Goal: Task Accomplishment & Management: Manage account settings

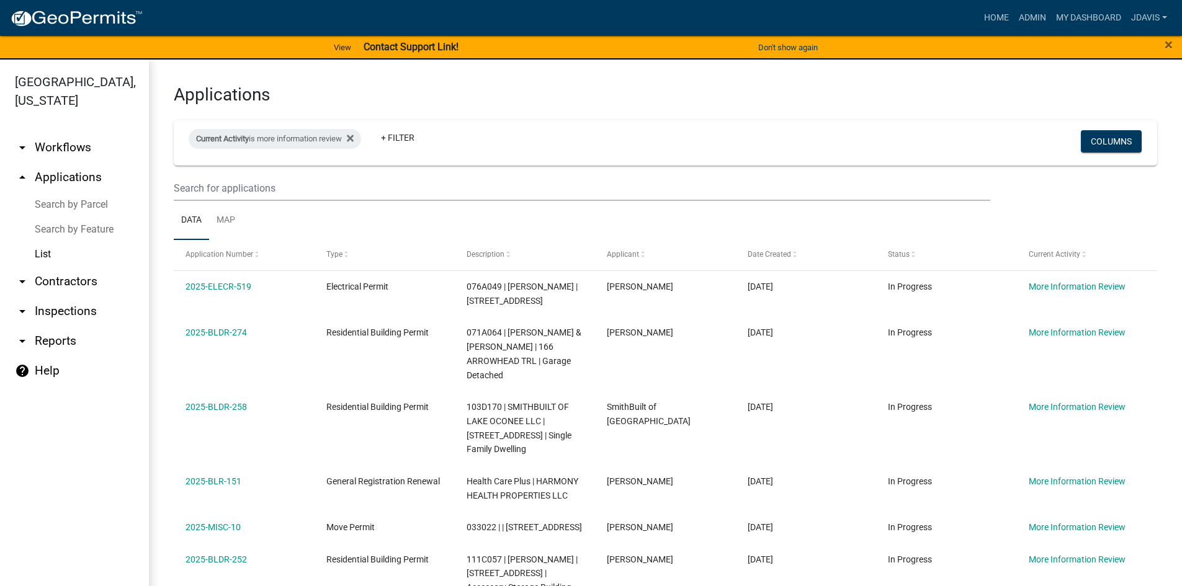
click at [89, 206] on link "Search by Parcel" at bounding box center [74, 204] width 149 height 25
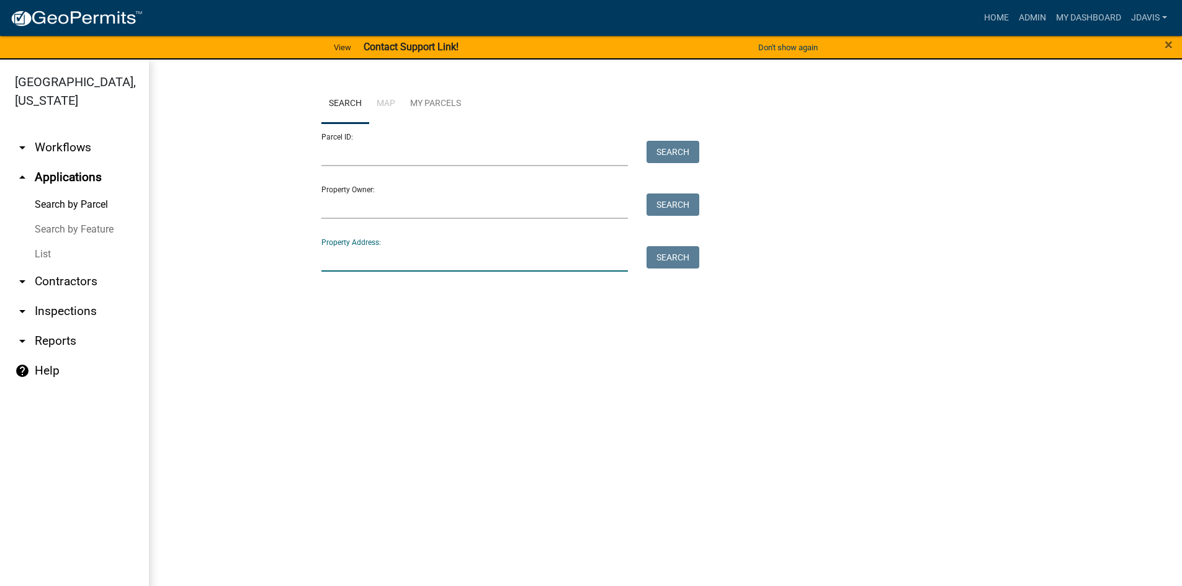
click at [390, 249] on input "Property Address:" at bounding box center [474, 258] width 307 height 25
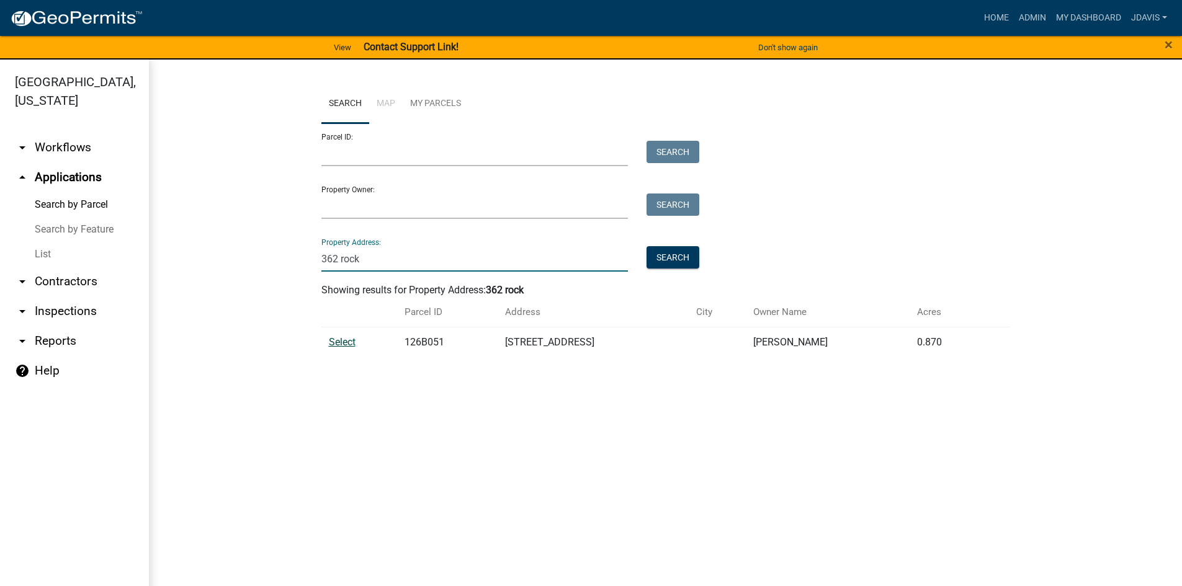
type input "362 rock"
click at [348, 339] on span "Select" at bounding box center [342, 342] width 27 height 12
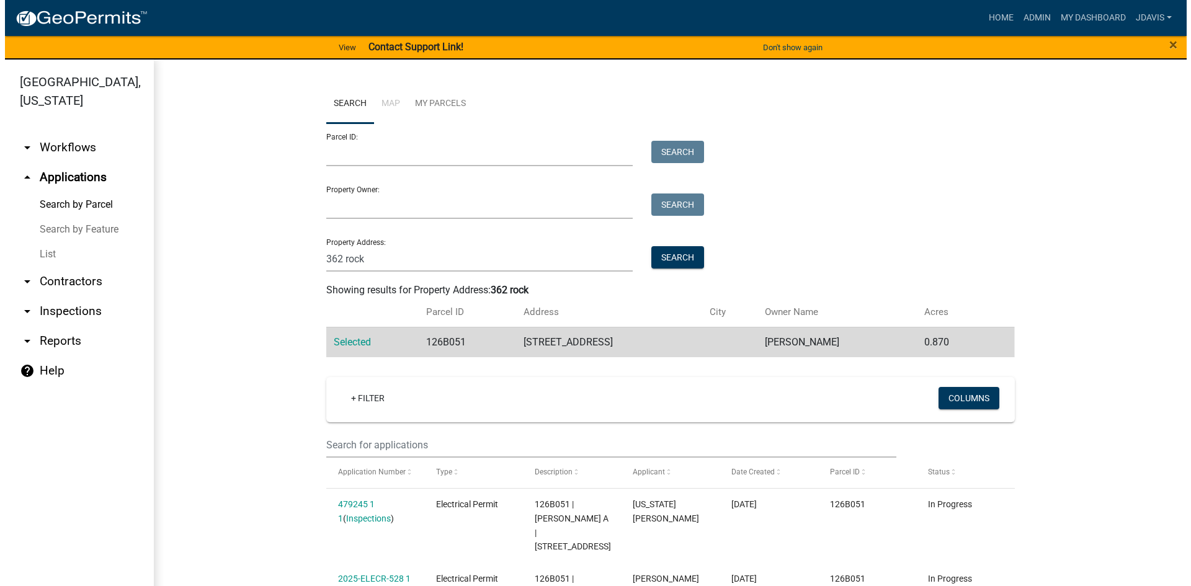
scroll to position [143, 0]
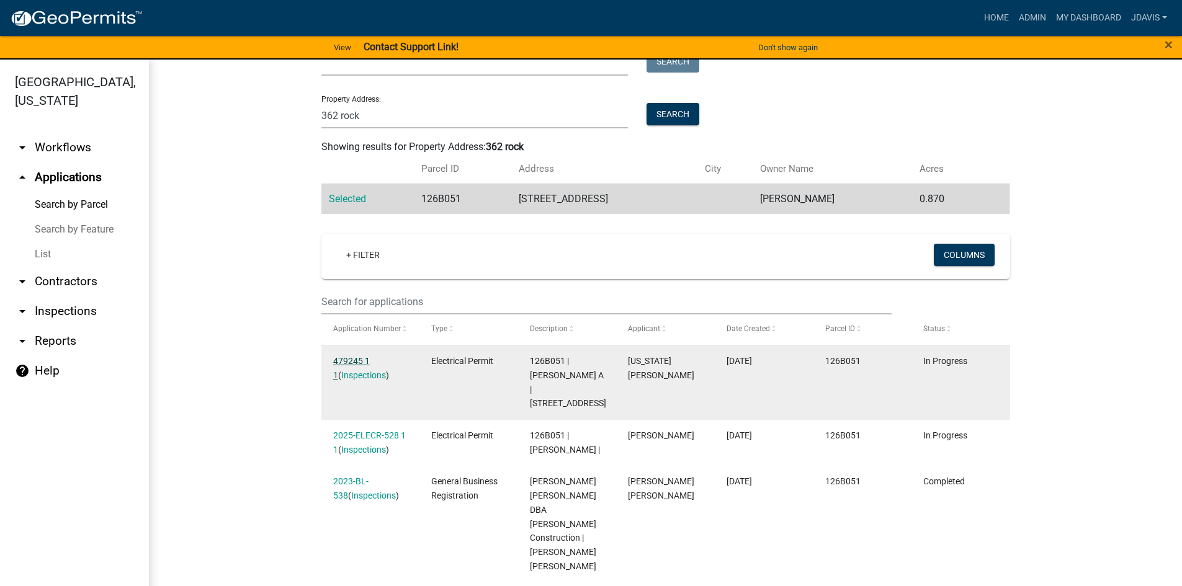
click at [354, 357] on link "479245 1 1" at bounding box center [351, 368] width 37 height 24
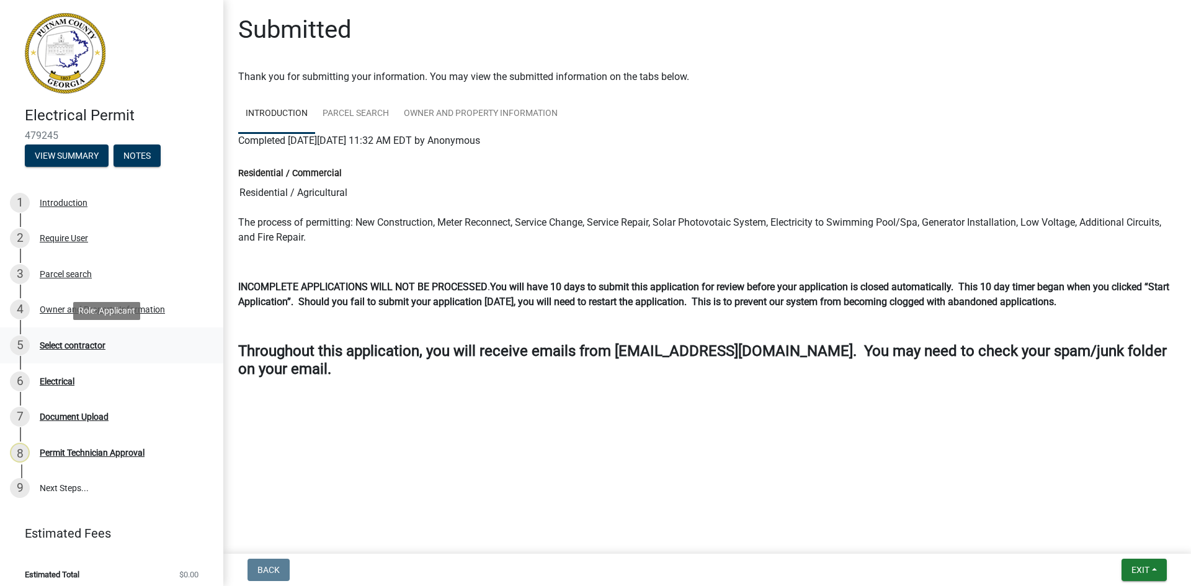
click at [93, 343] on div "Select contractor" at bounding box center [73, 345] width 66 height 9
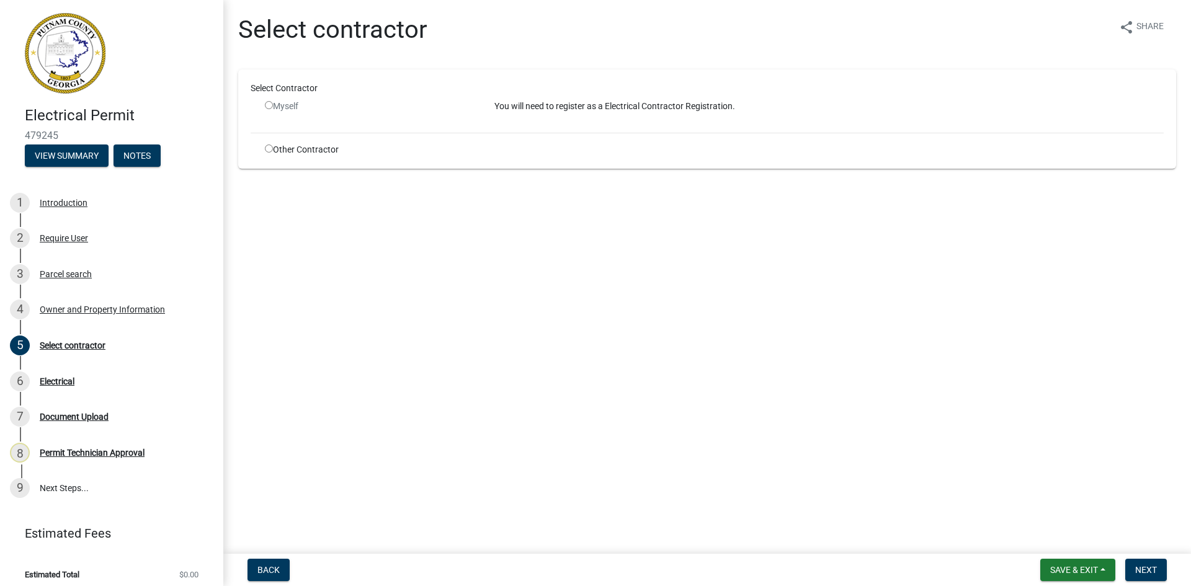
click at [271, 109] on input "radio" at bounding box center [269, 105] width 8 height 8
click at [271, 106] on input "radio" at bounding box center [269, 105] width 8 height 8
radio input "false"
click at [91, 343] on div "Select contractor" at bounding box center [73, 345] width 66 height 9
click at [65, 380] on div "Electrical" at bounding box center [57, 381] width 35 height 9
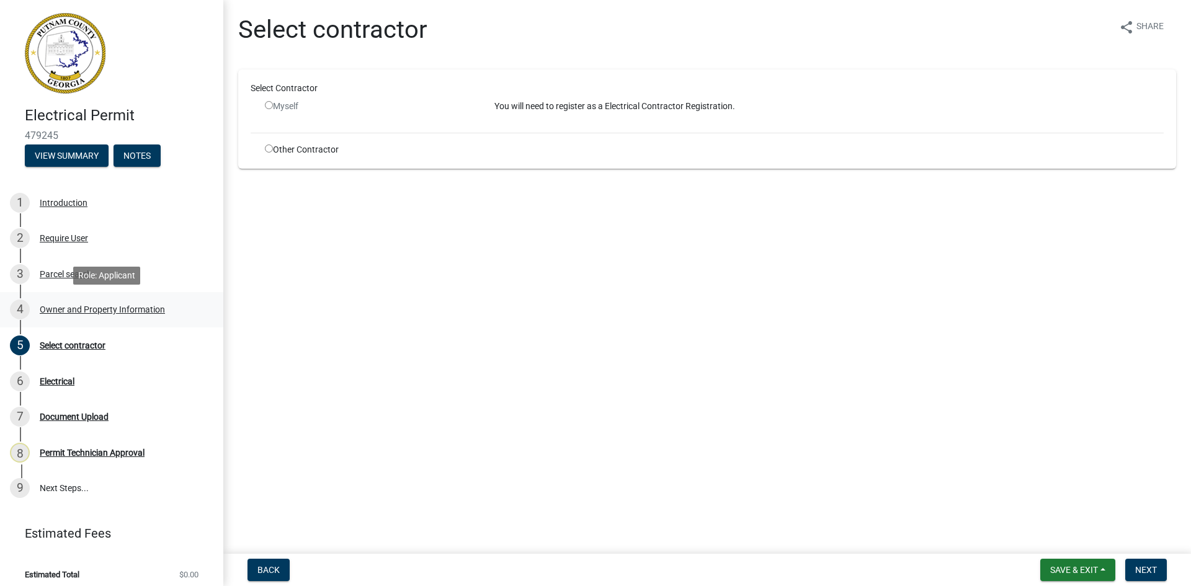
click at [83, 312] on div "Owner and Property Information" at bounding box center [102, 309] width 125 height 9
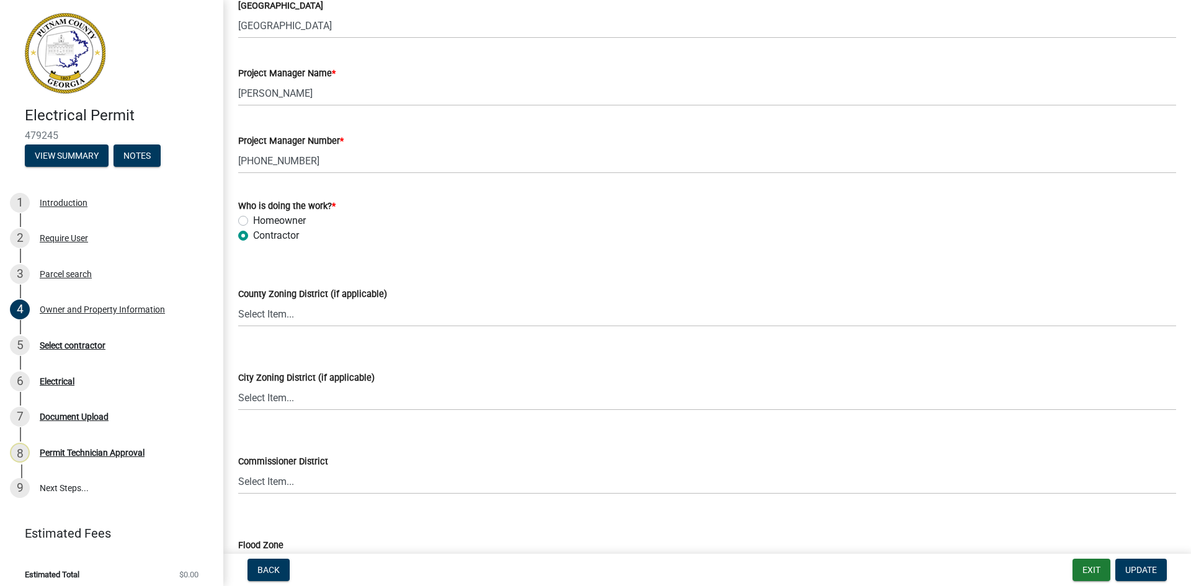
scroll to position [2145, 0]
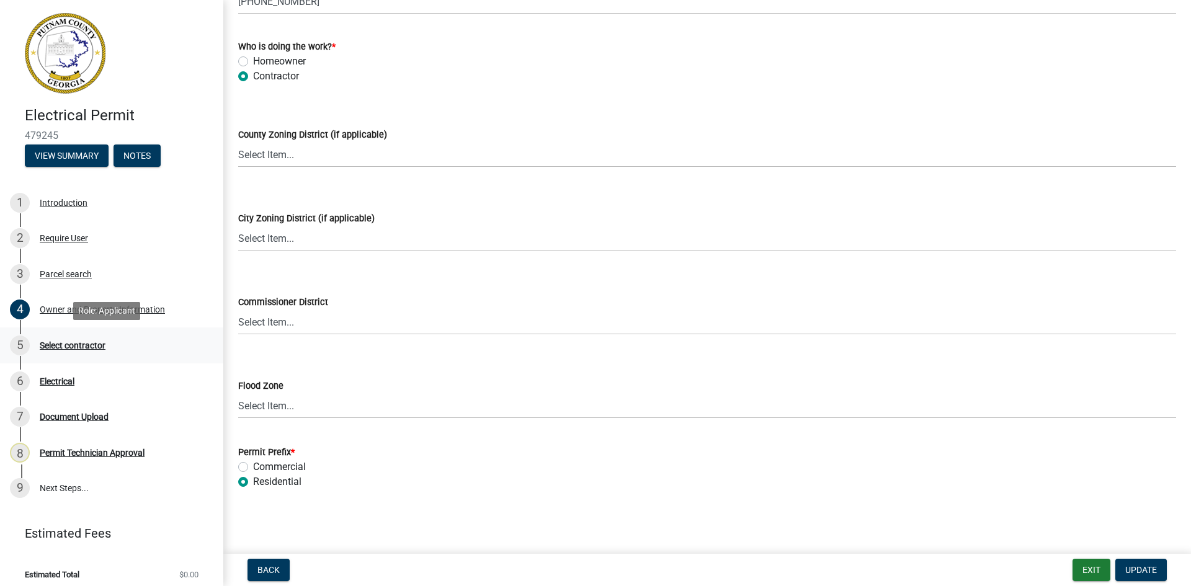
click at [74, 342] on div "Select contractor" at bounding box center [73, 345] width 66 height 9
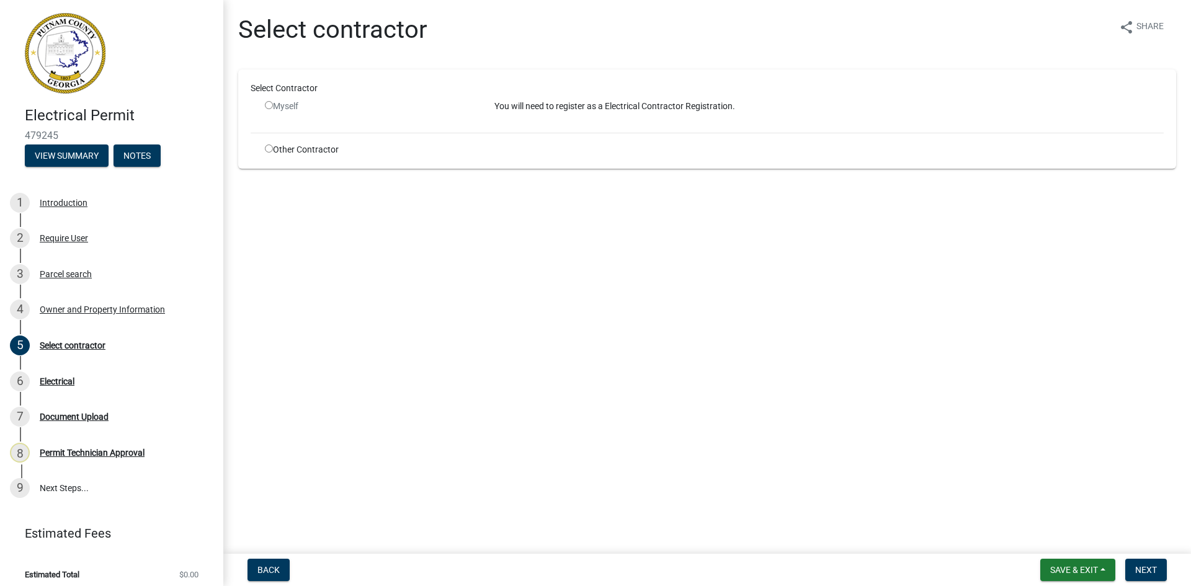
click at [268, 101] on input "radio" at bounding box center [269, 105] width 8 height 8
click at [1153, 571] on span "Next" at bounding box center [1147, 570] width 22 height 10
click at [267, 105] on input "radio" at bounding box center [269, 105] width 8 height 8
click at [269, 108] on input "radio" at bounding box center [269, 105] width 8 height 8
radio input "false"
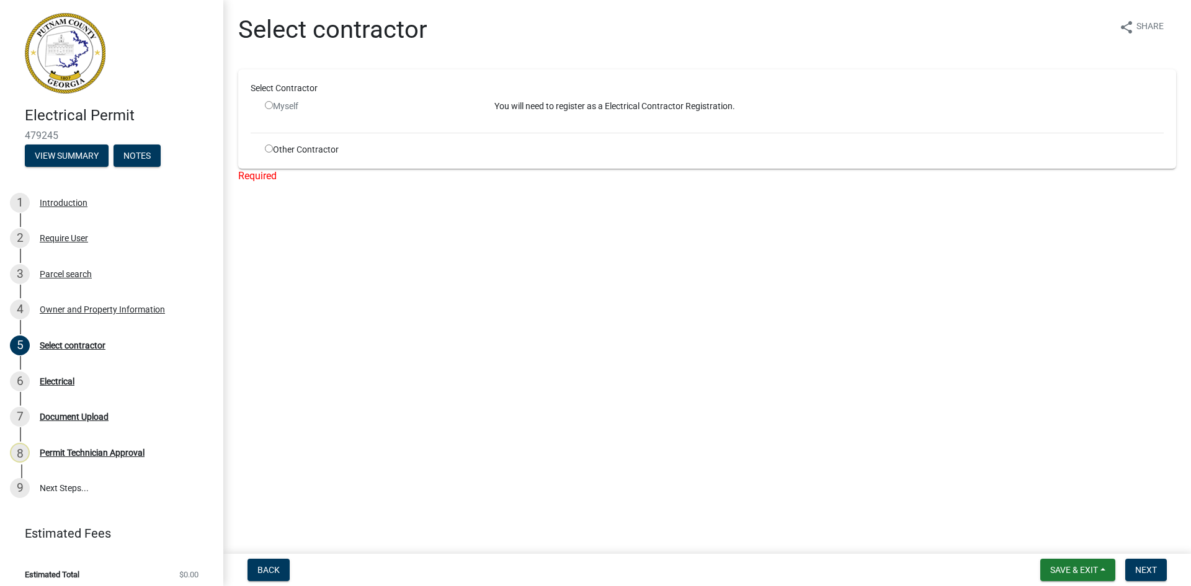
click at [268, 148] on input "radio" at bounding box center [269, 149] width 8 height 8
radio input "true"
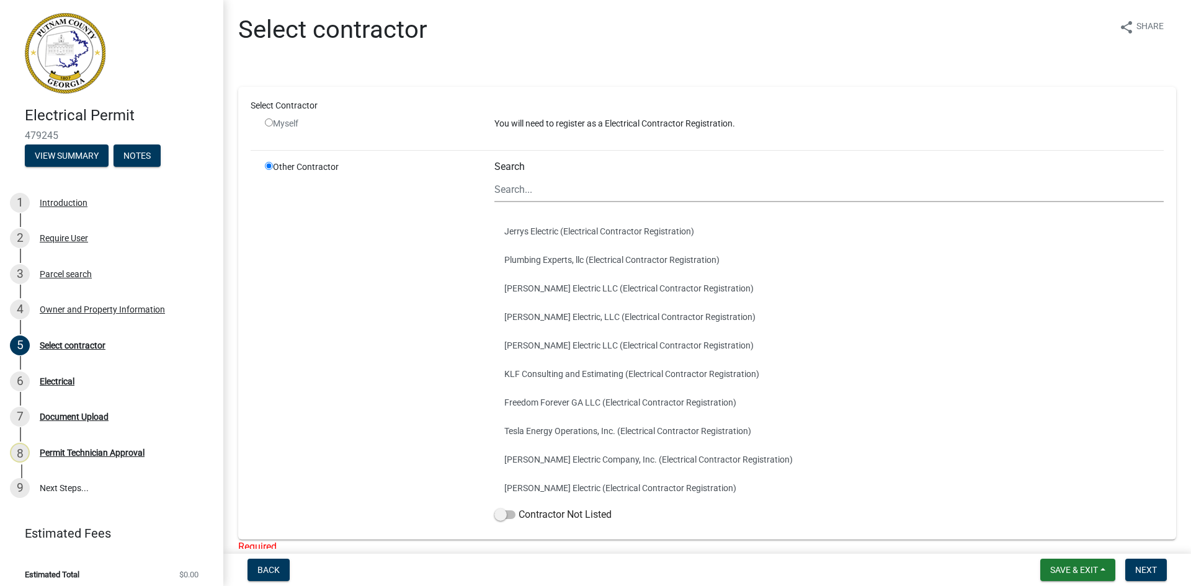
click at [271, 122] on input "radio" at bounding box center [269, 123] width 8 height 8
radio input "false"
radio input "true"
click at [271, 122] on input "radio" at bounding box center [269, 123] width 8 height 8
radio input "false"
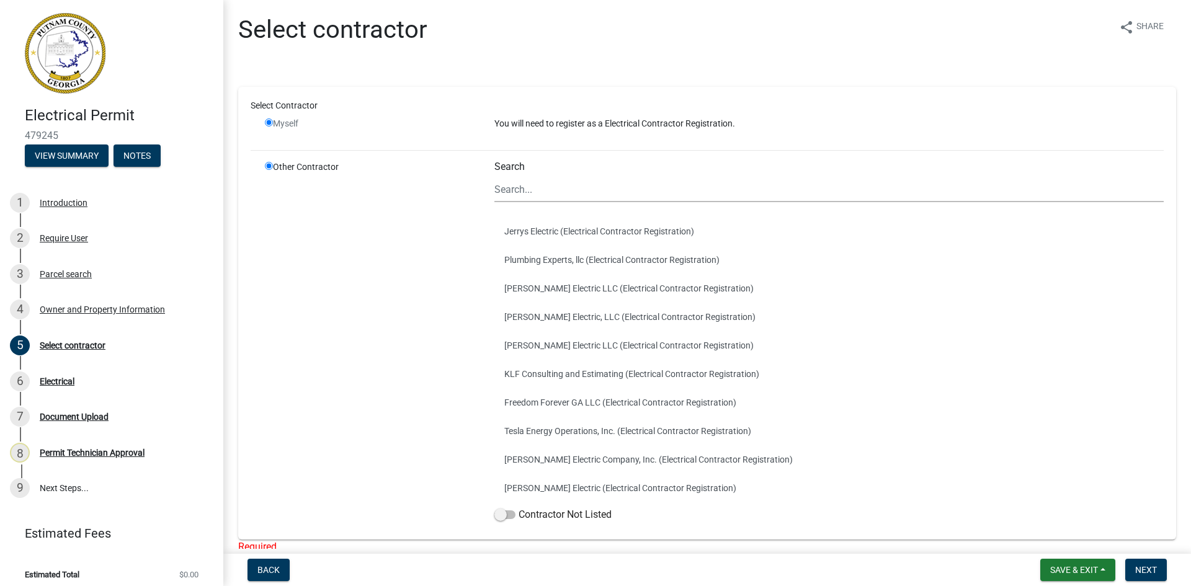
radio input "true"
click at [268, 166] on input "radio" at bounding box center [269, 166] width 8 height 8
click at [503, 516] on span at bounding box center [505, 515] width 21 height 9
click at [519, 508] on input "Contractor Not Listed" at bounding box center [519, 508] width 0 height 0
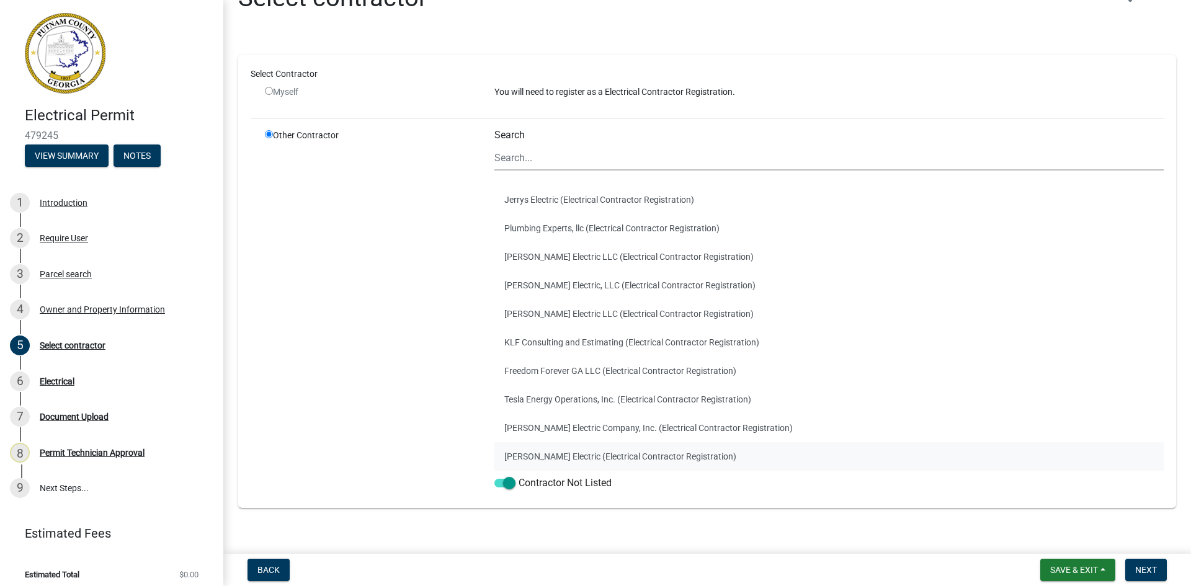
scroll to position [49, 0]
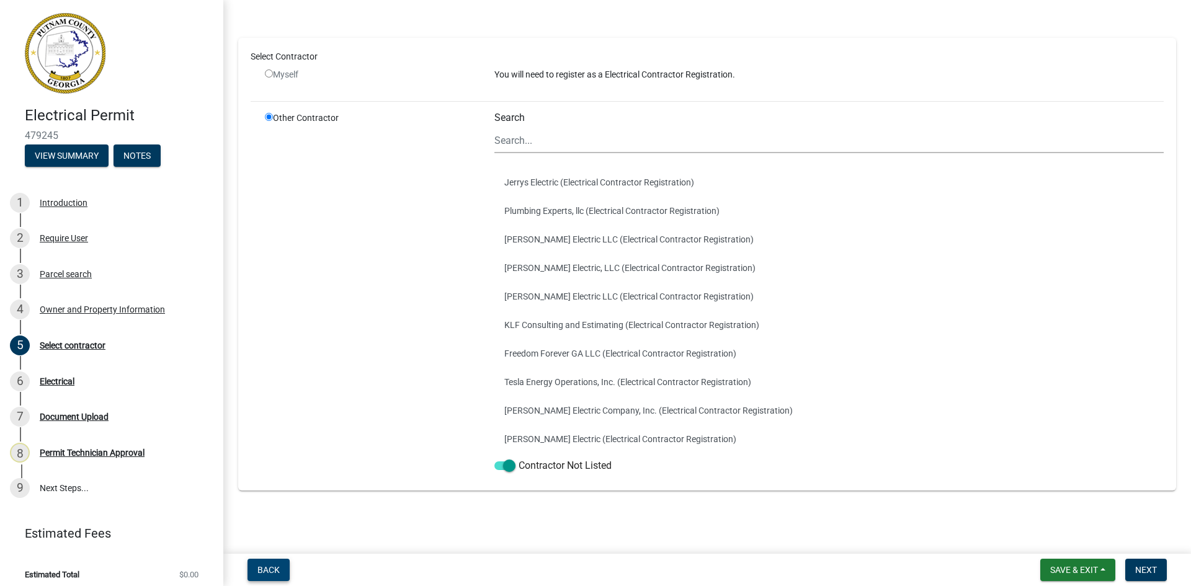
click at [280, 570] on button "Back" at bounding box center [269, 570] width 42 height 22
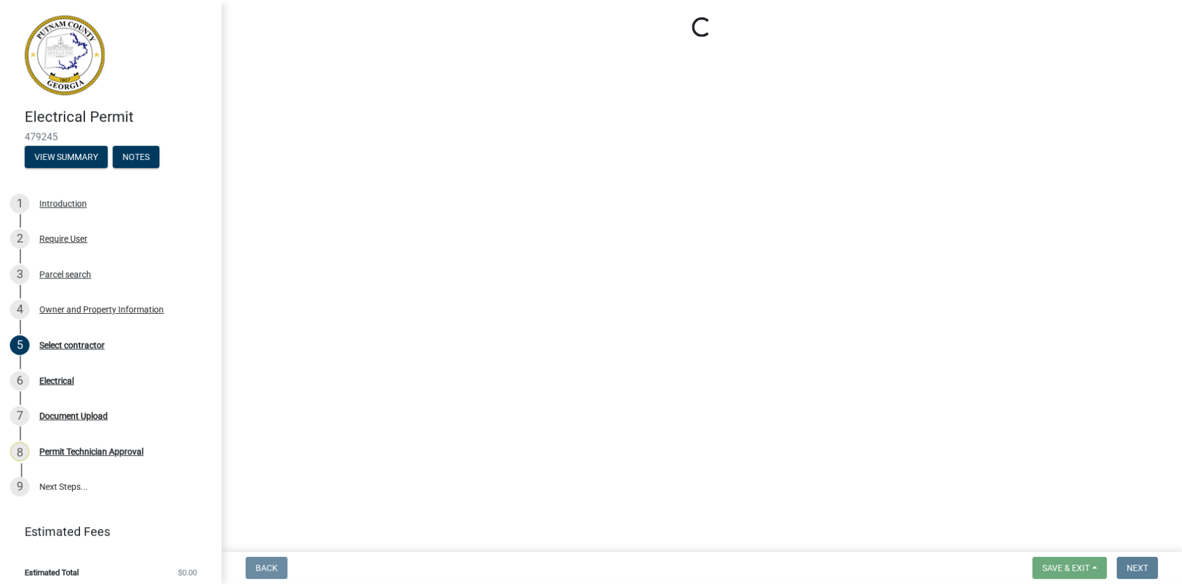
scroll to position [0, 0]
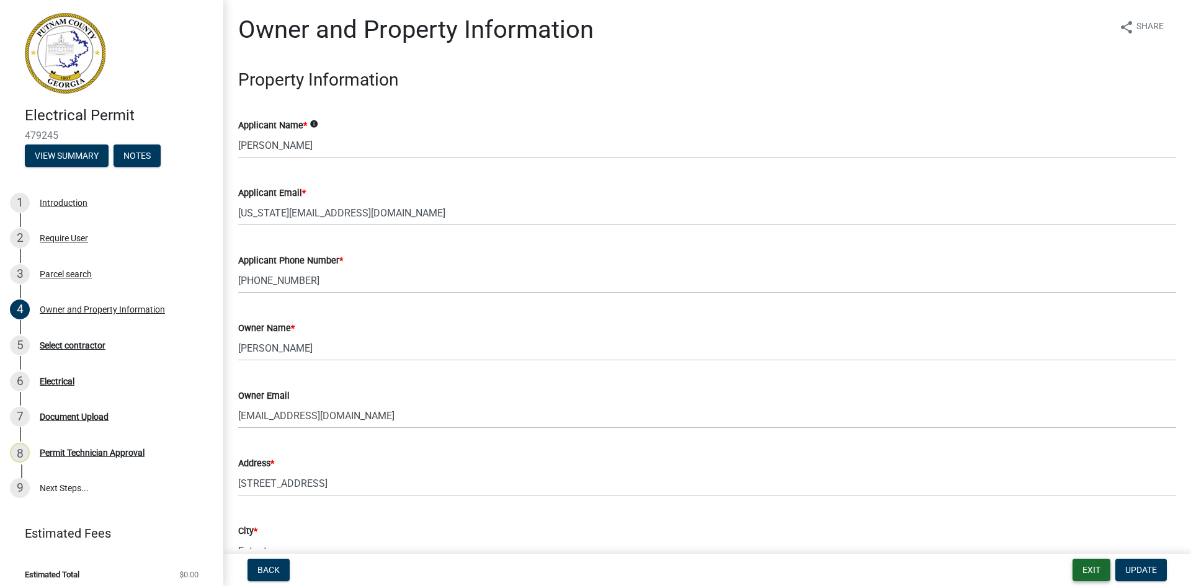
click at [1085, 571] on button "Exit" at bounding box center [1092, 570] width 38 height 22
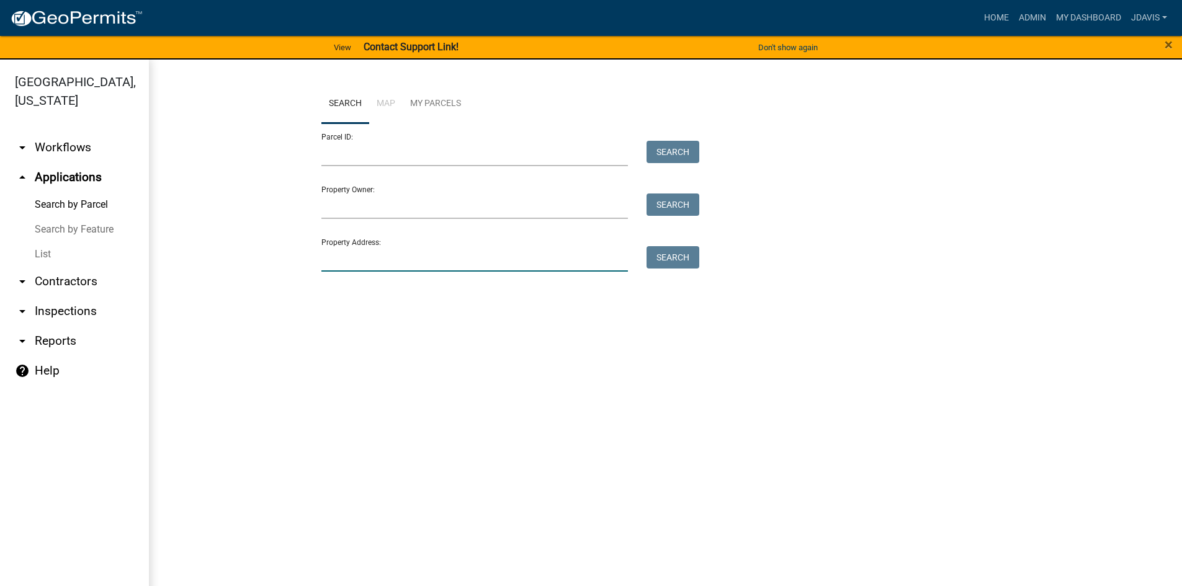
click at [511, 267] on input "Property Address:" at bounding box center [474, 258] width 307 height 25
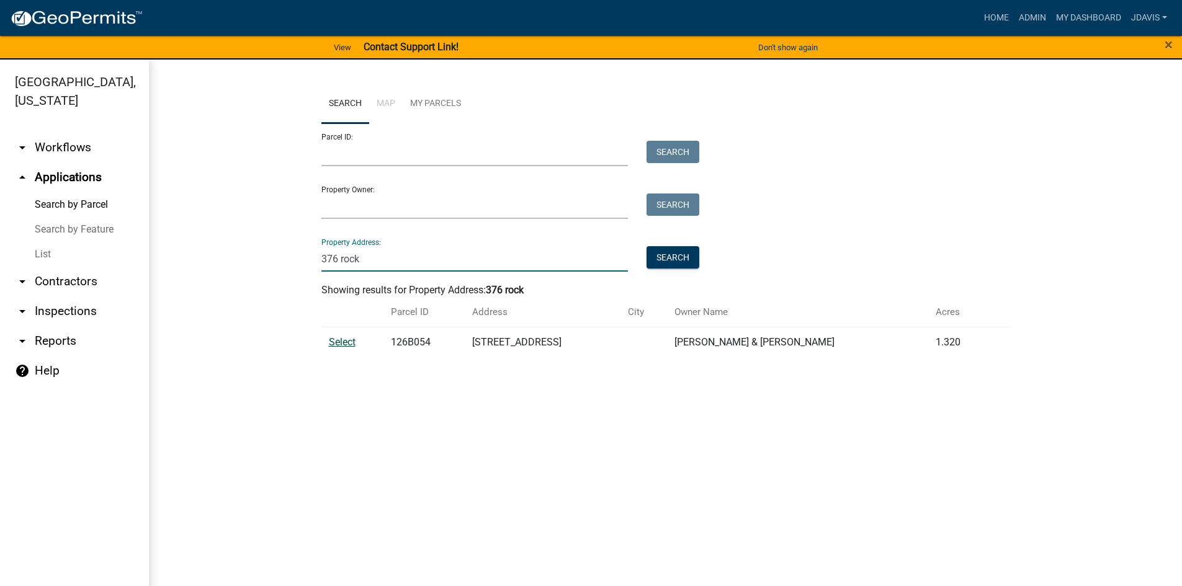
type input "376 rock"
click at [351, 342] on span "Select" at bounding box center [342, 342] width 27 height 12
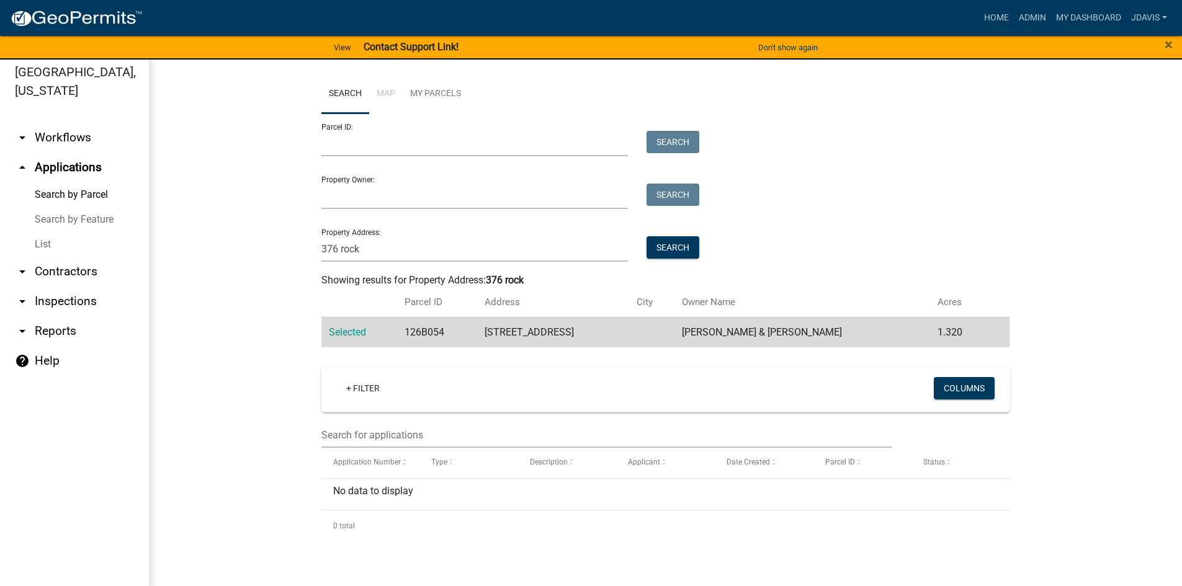
scroll to position [15, 0]
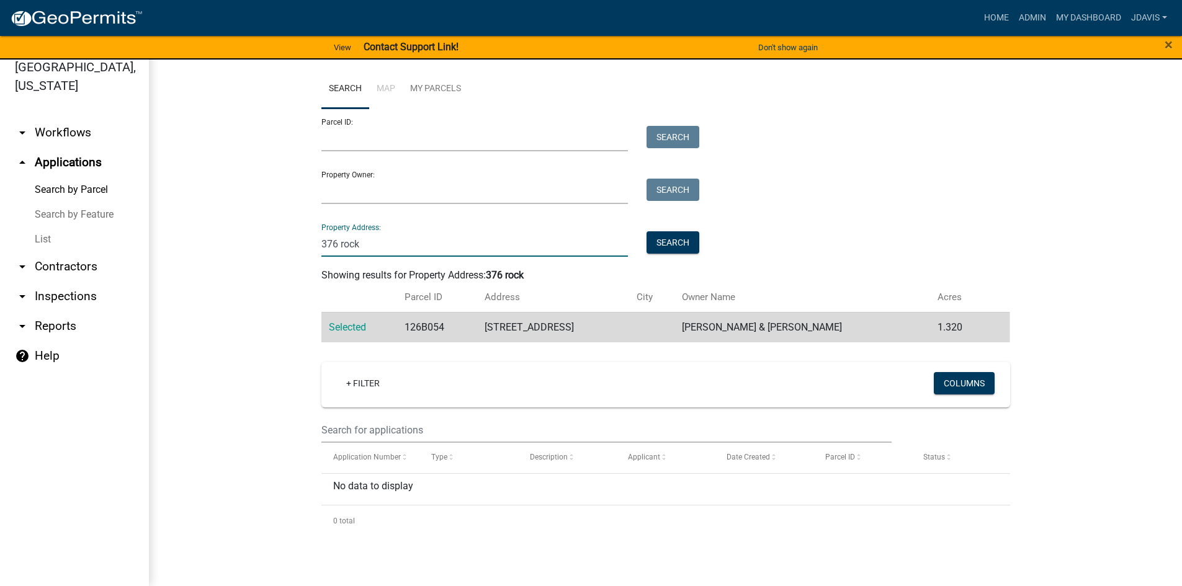
drag, startPoint x: 382, startPoint y: 239, endPoint x: 269, endPoint y: 256, distance: 114.2
click at [273, 256] on wm-workflow-application-search-view "Search Map My Parcels Parcel ID: Search Property Owner: Search Property Address…" at bounding box center [665, 302] width 983 height 467
type input "r"
type input "ro"
click at [39, 239] on link "List" at bounding box center [74, 239] width 149 height 25
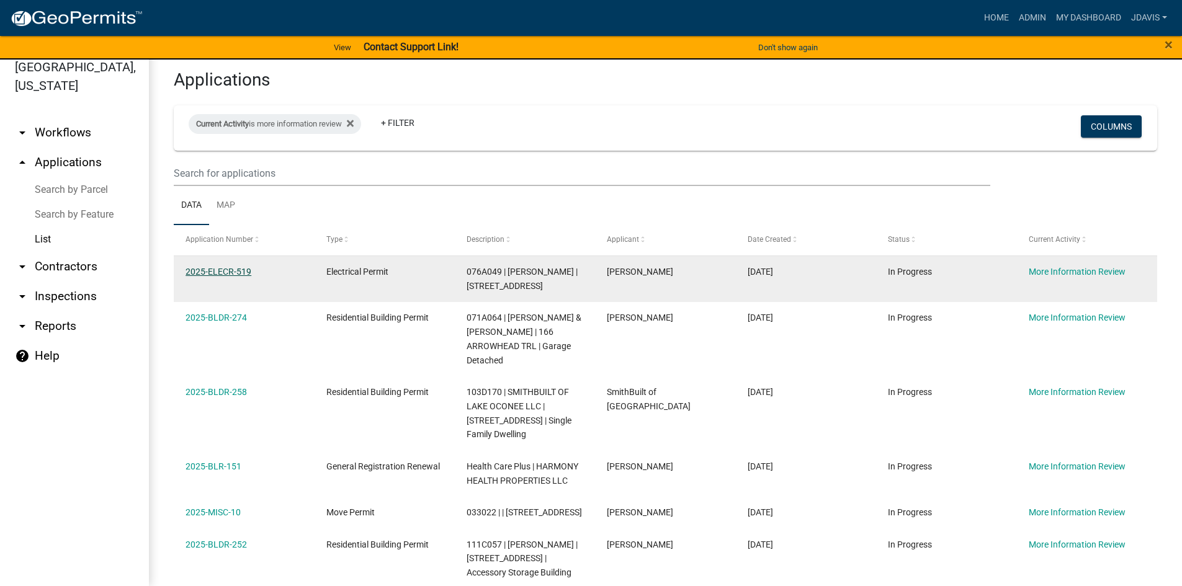
click at [245, 274] on link "2025-ELECR-519" at bounding box center [219, 272] width 66 height 10
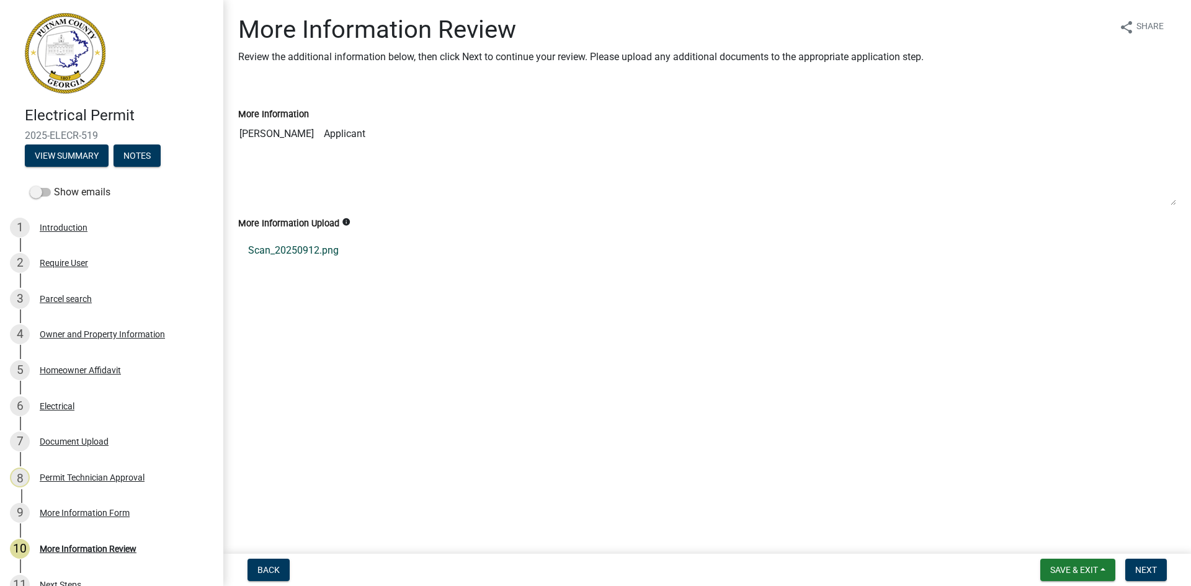
click at [309, 252] on link "Scan_20250912.png" at bounding box center [707, 251] width 938 height 30
click at [84, 150] on button "View Summary" at bounding box center [67, 156] width 84 height 22
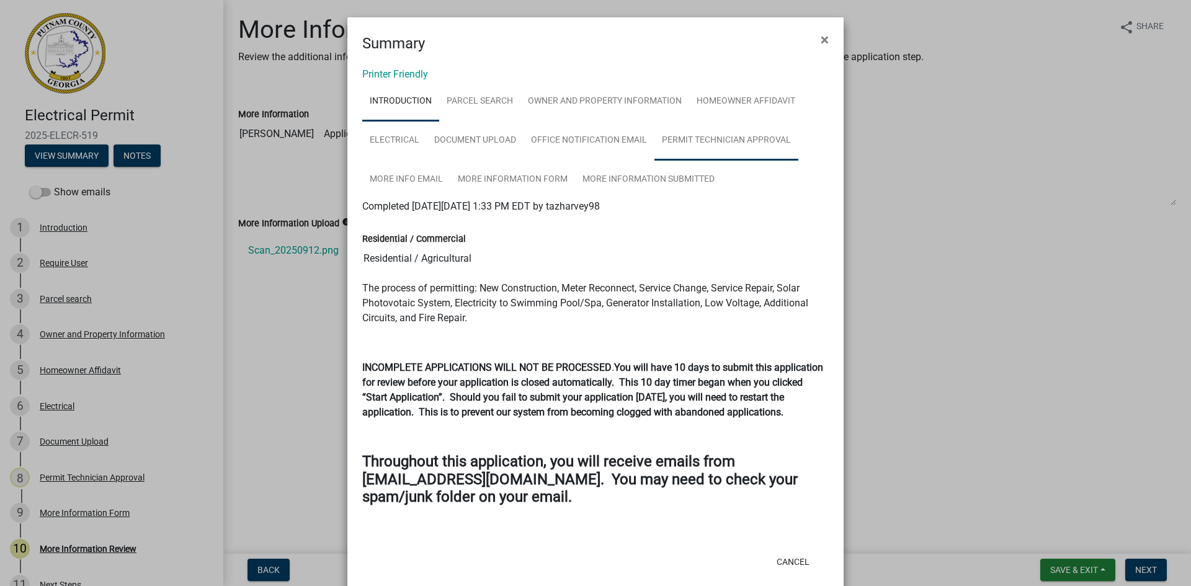
click at [761, 137] on link "Permit Technician Approval" at bounding box center [727, 141] width 144 height 40
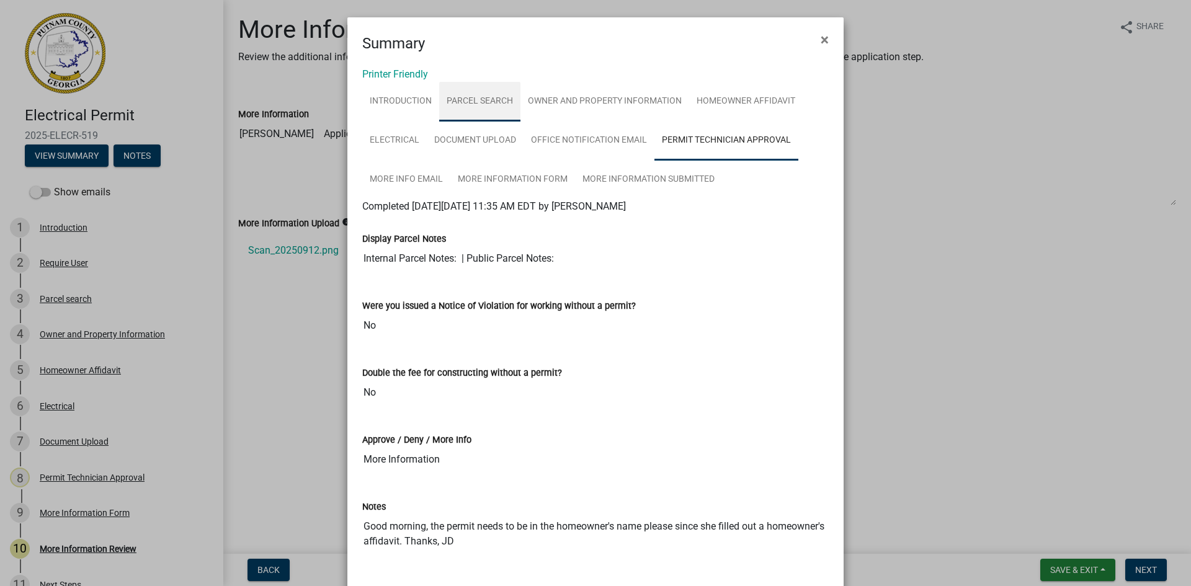
click at [485, 107] on link "Parcel search" at bounding box center [479, 102] width 81 height 40
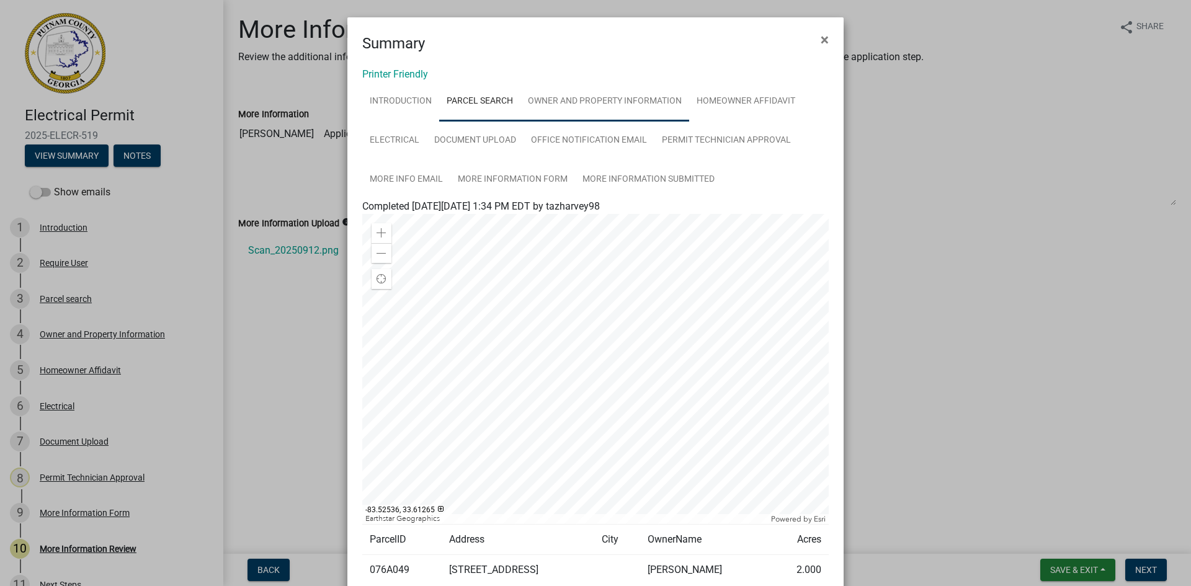
click at [612, 96] on link "Owner and Property Information" at bounding box center [605, 102] width 169 height 40
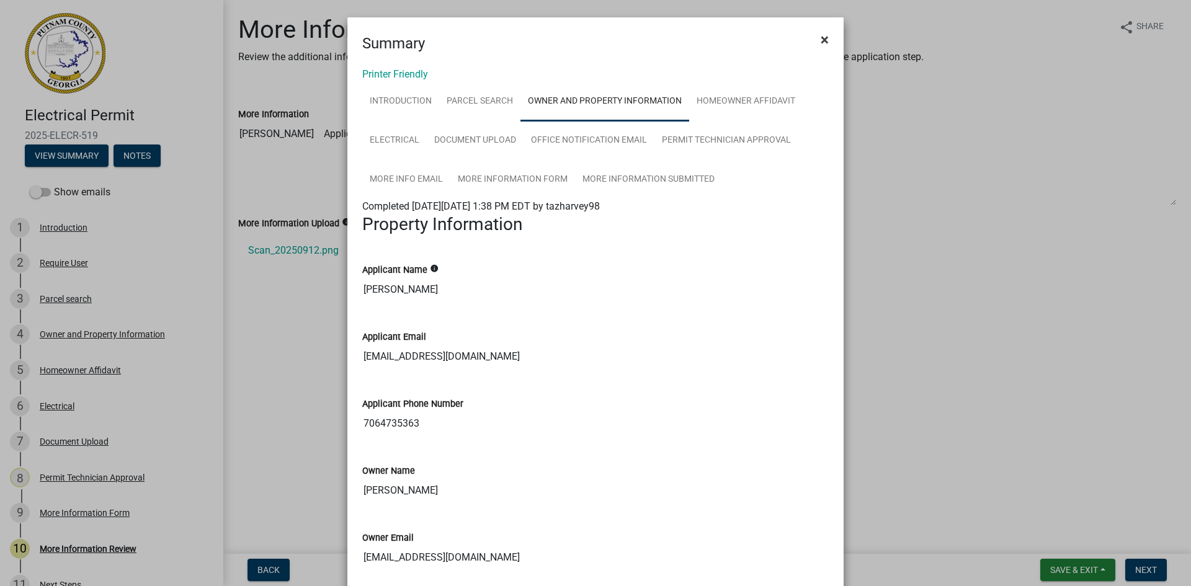
click at [822, 48] on button "×" at bounding box center [825, 39] width 28 height 35
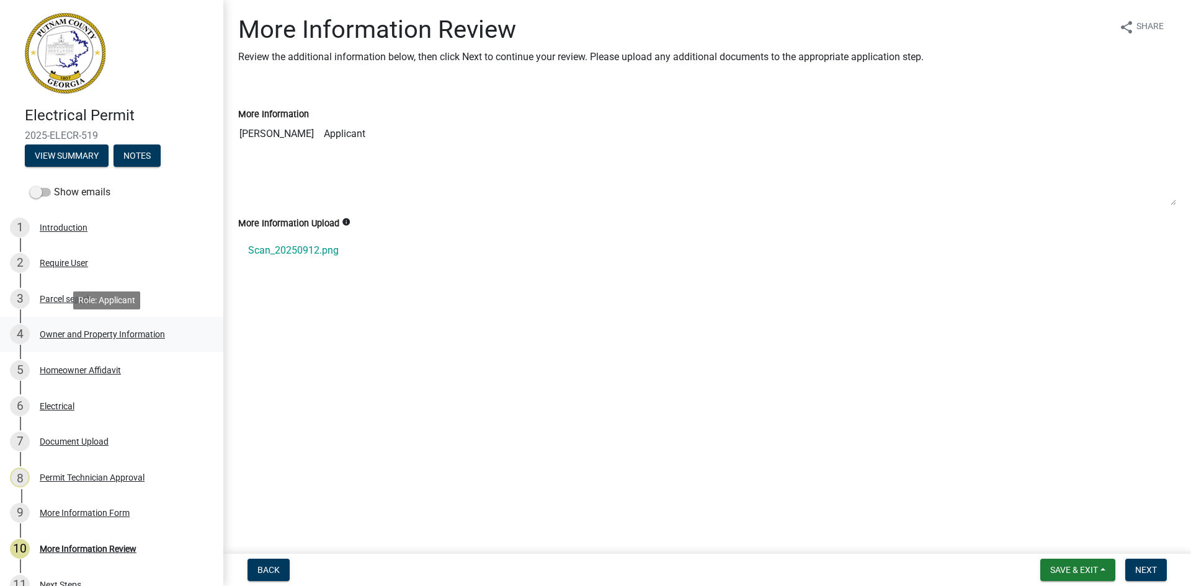
click at [83, 330] on div "Owner and Property Information" at bounding box center [102, 334] width 125 height 9
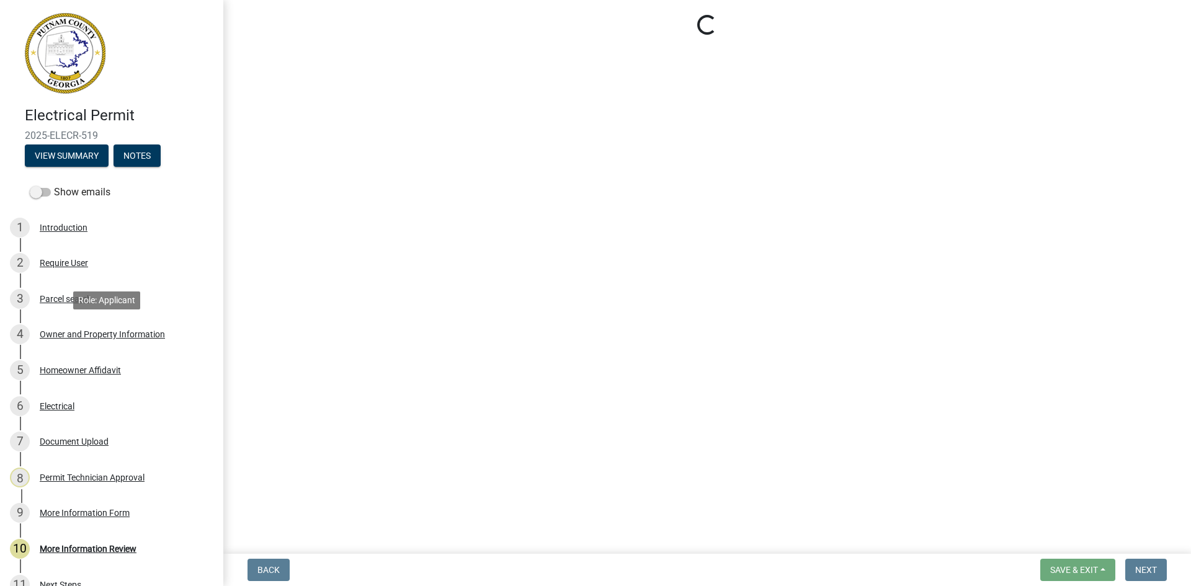
select select "7eb8553c-806a-4bdf-b4b6-2711153129c5"
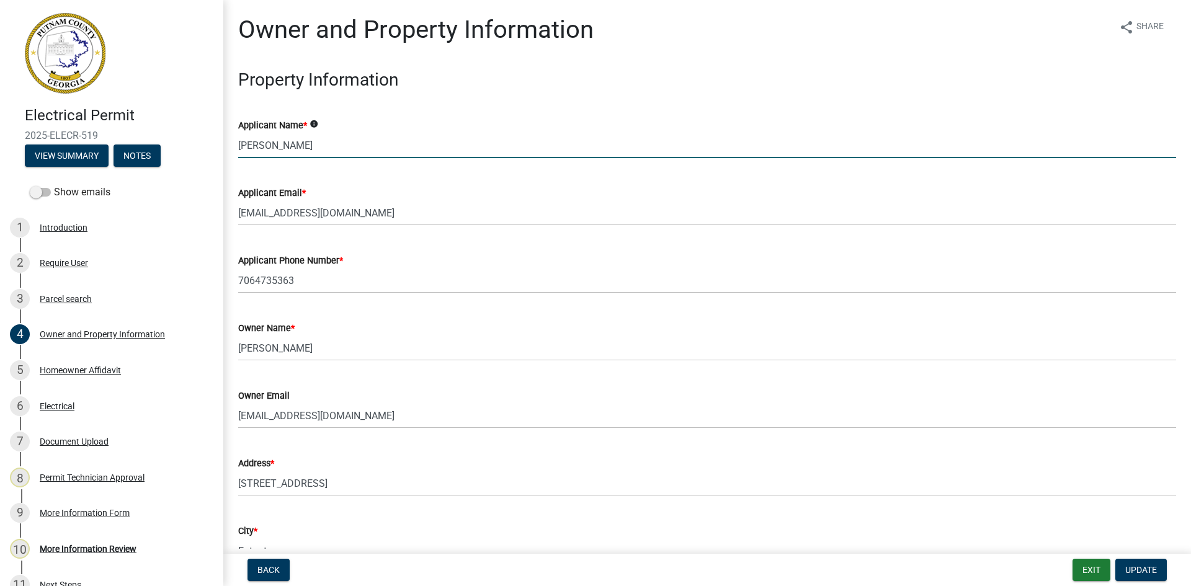
drag, startPoint x: 324, startPoint y: 148, endPoint x: 171, endPoint y: 155, distance: 152.8
click at [174, 155] on div "Electrical Permit 2025-ELECR-519 View Summary Notes Show emails 1 Introduction …" at bounding box center [595, 293] width 1191 height 586
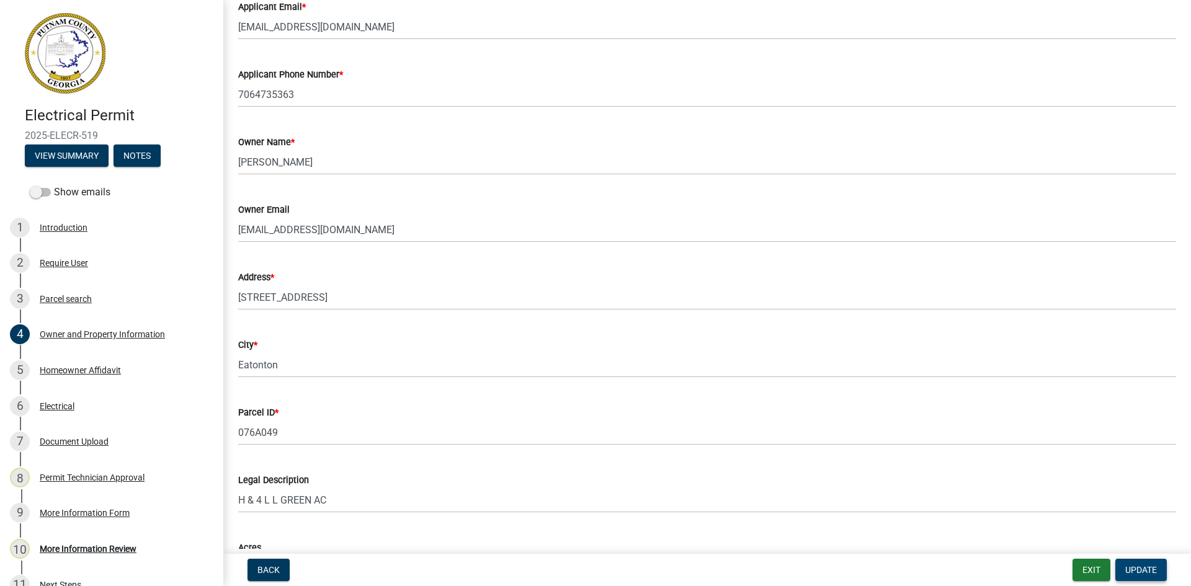
type input "[PERSON_NAME]"
click at [1140, 575] on span "Update" at bounding box center [1142, 570] width 32 height 10
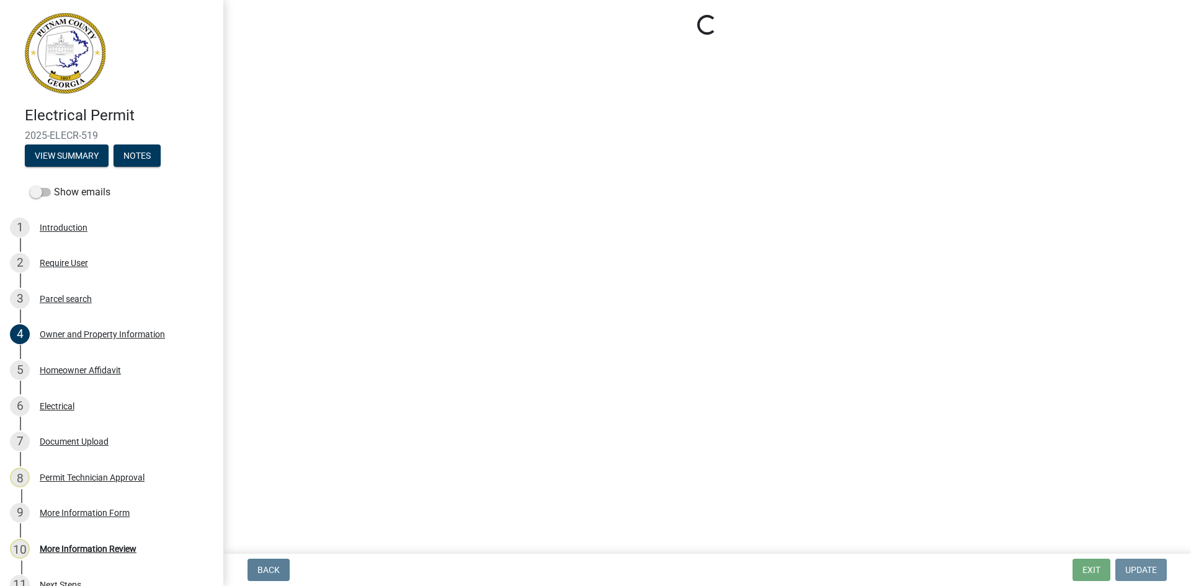
scroll to position [0, 0]
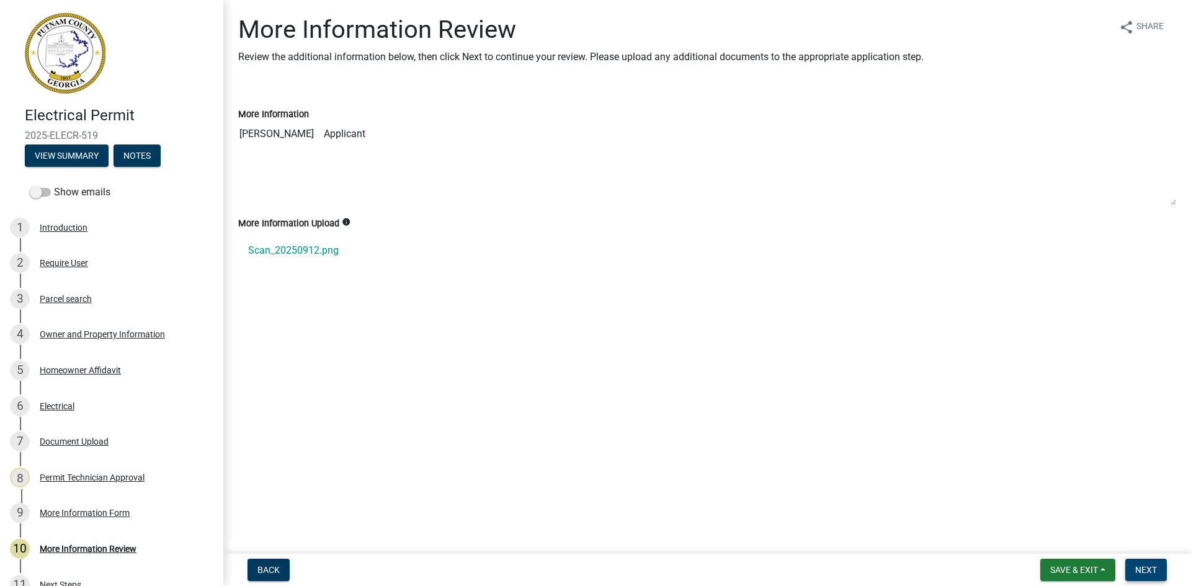
click at [1157, 570] on span "Next" at bounding box center [1147, 570] width 22 height 10
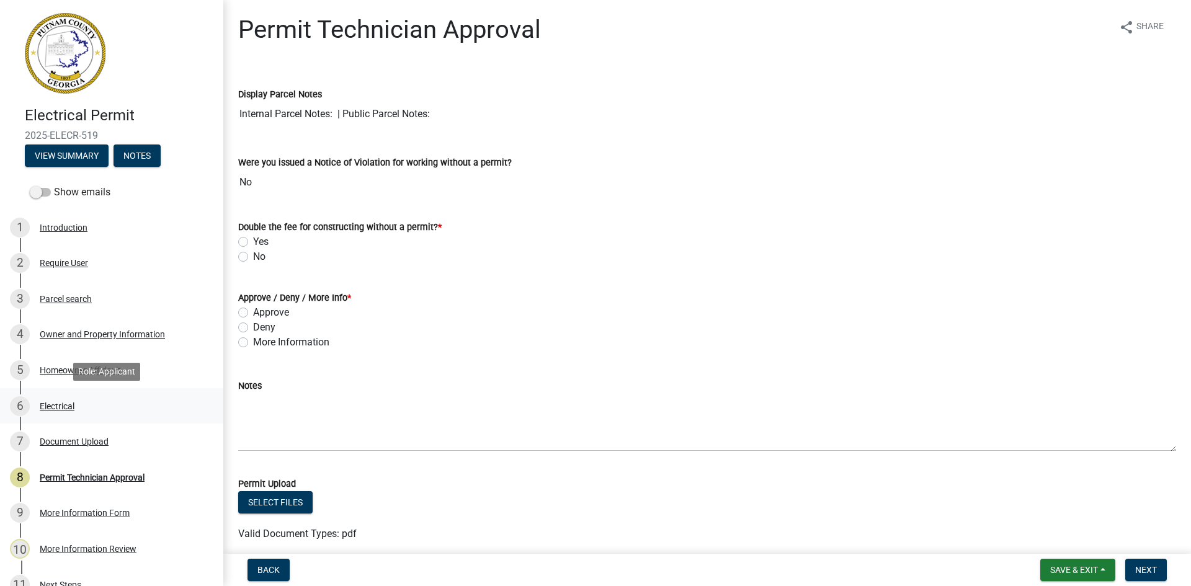
click at [69, 406] on div "Electrical" at bounding box center [57, 406] width 35 height 9
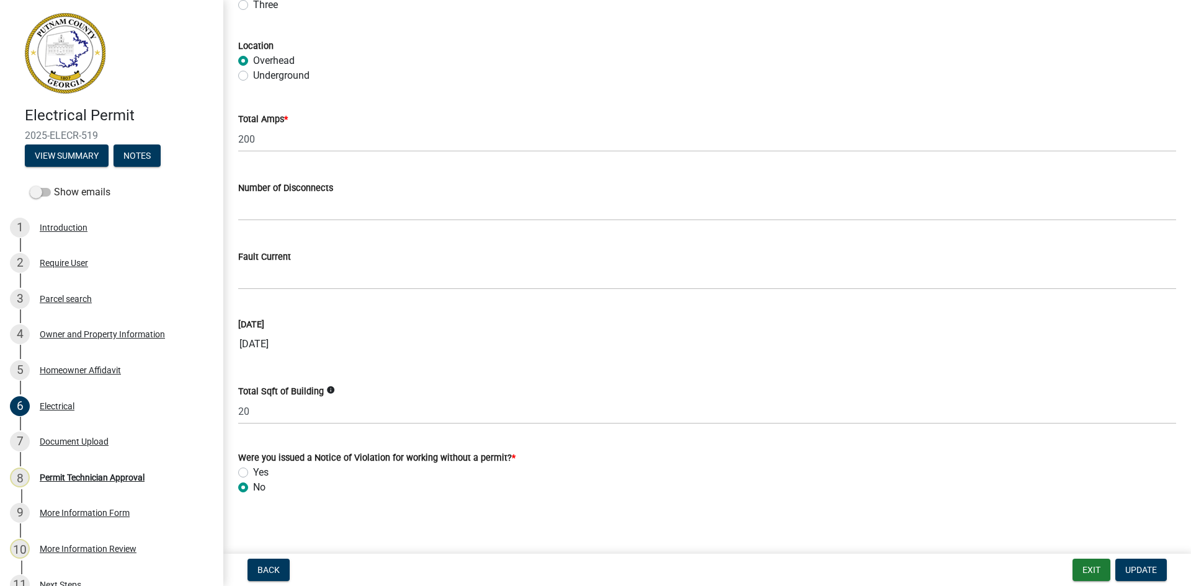
scroll to position [1160, 0]
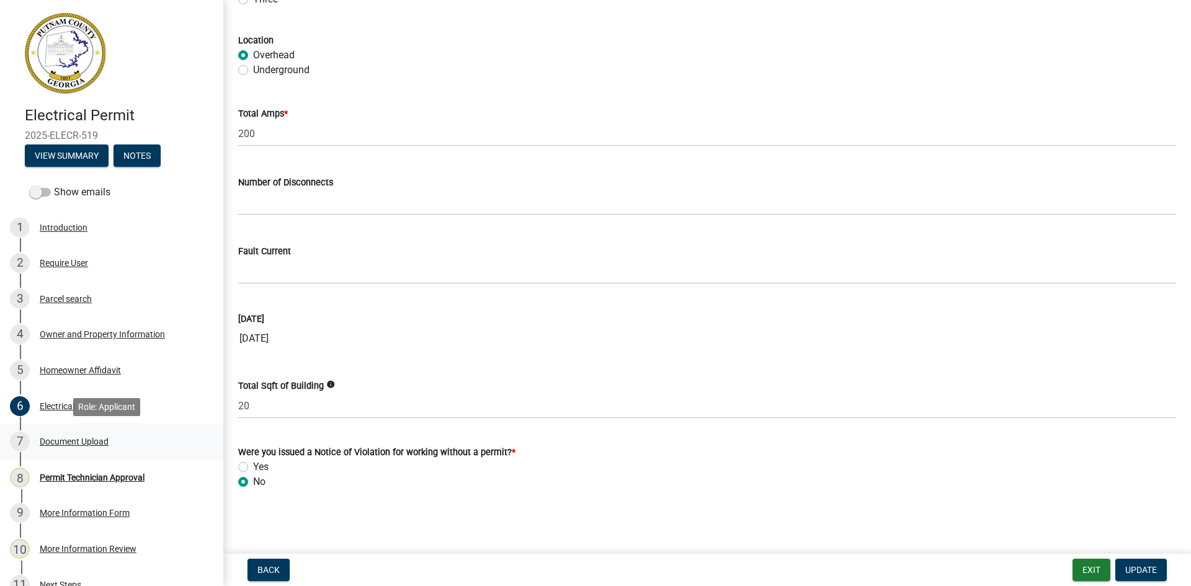
click at [100, 441] on div "Document Upload" at bounding box center [74, 441] width 69 height 9
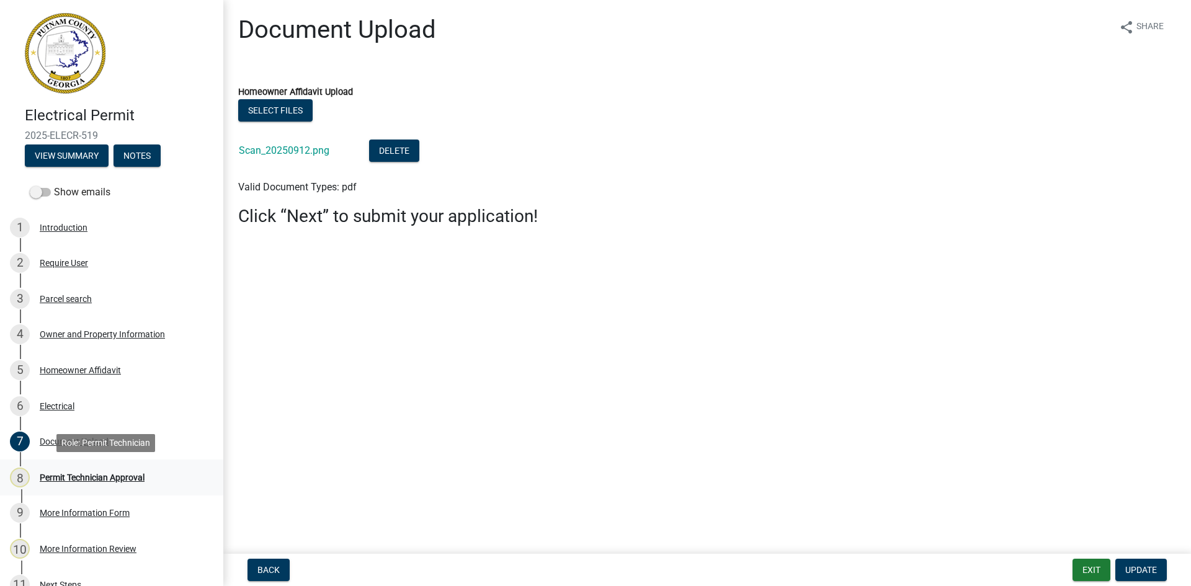
click at [129, 478] on div "Permit Technician Approval" at bounding box center [92, 477] width 105 height 9
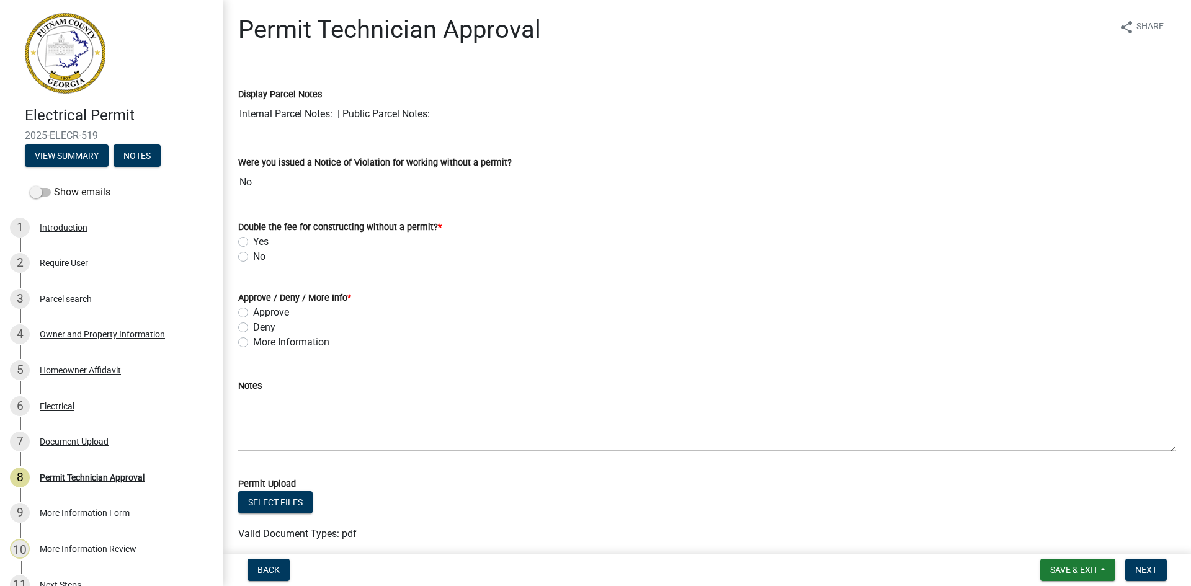
click at [253, 254] on label "No" at bounding box center [259, 256] width 12 height 15
click at [253, 254] on input "No" at bounding box center [257, 253] width 8 height 8
radio input "true"
click at [253, 312] on label "Approve" at bounding box center [271, 312] width 36 height 15
click at [253, 312] on input "Approve" at bounding box center [257, 309] width 8 height 8
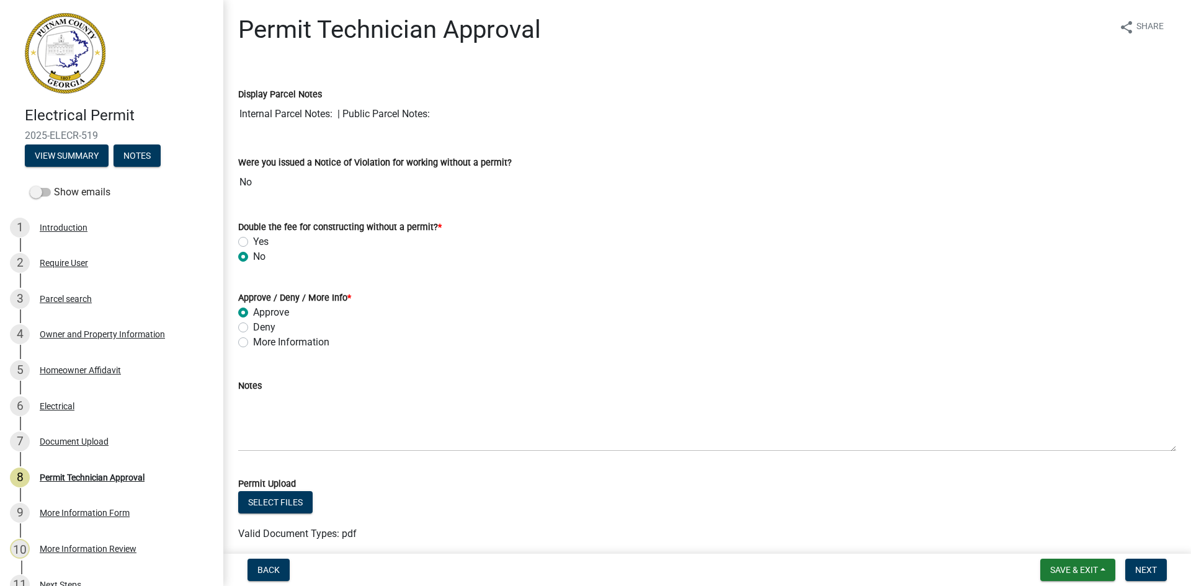
radio input "true"
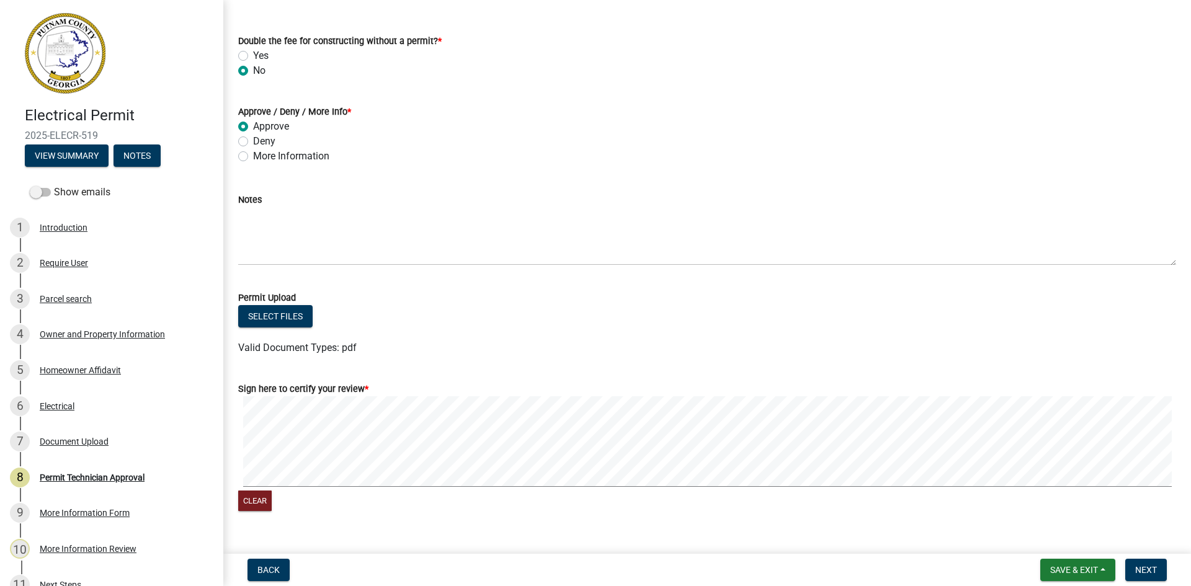
scroll to position [211, 0]
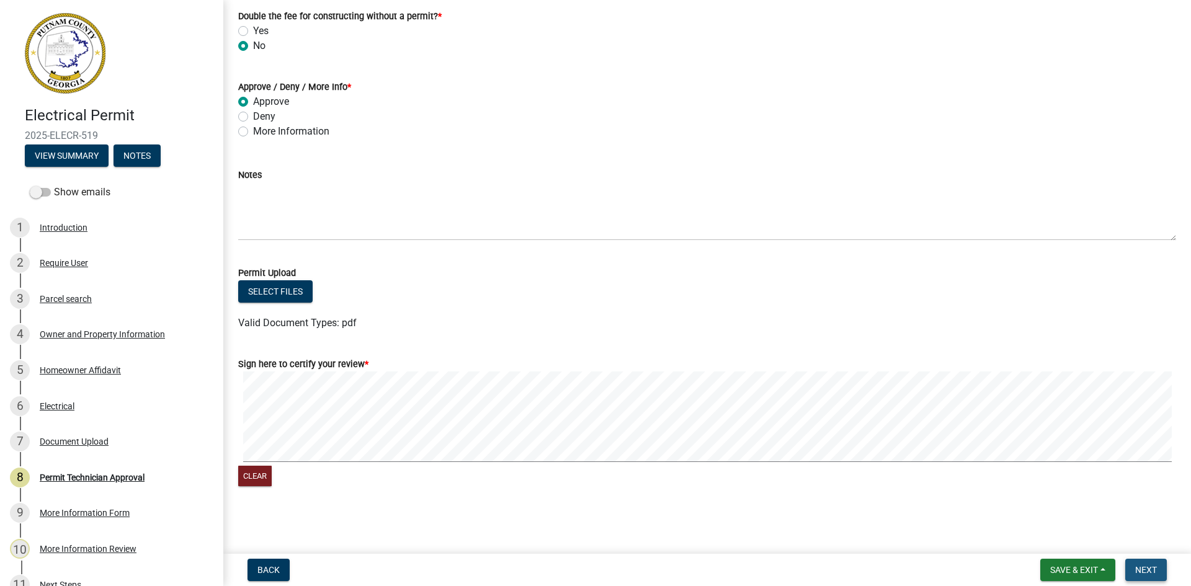
click at [1148, 573] on span "Next" at bounding box center [1147, 570] width 22 height 10
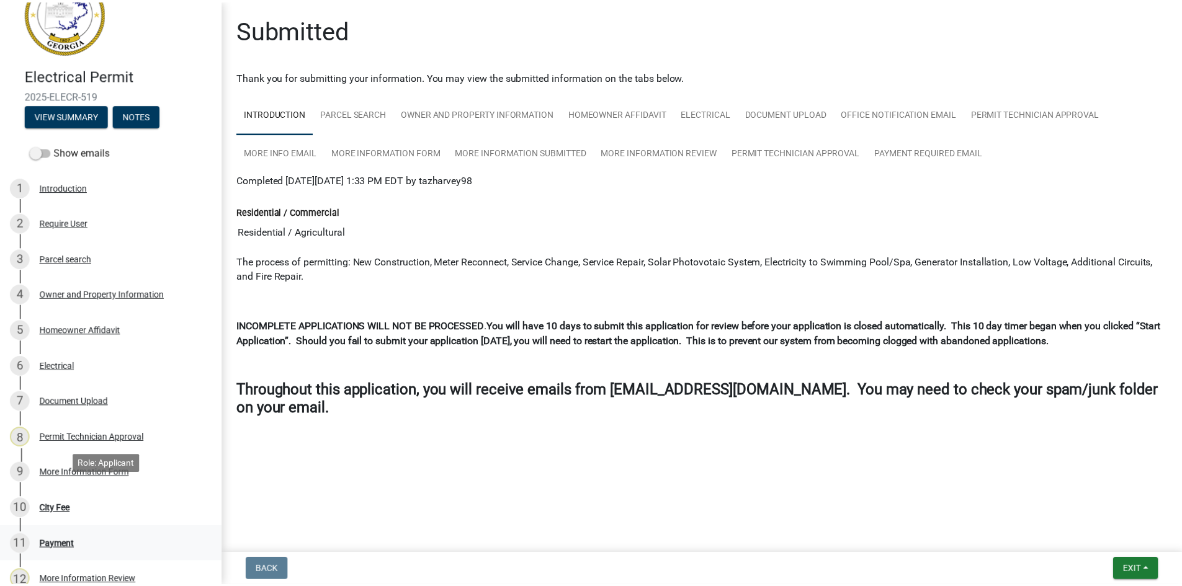
scroll to position [62, 0]
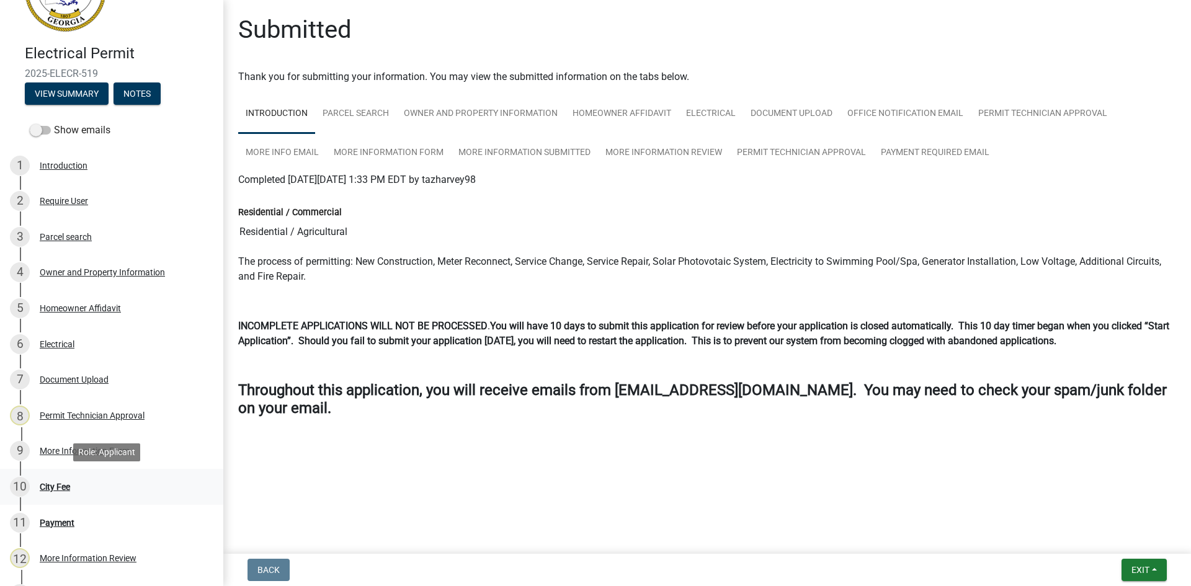
click at [63, 486] on div "City Fee" at bounding box center [55, 487] width 30 height 9
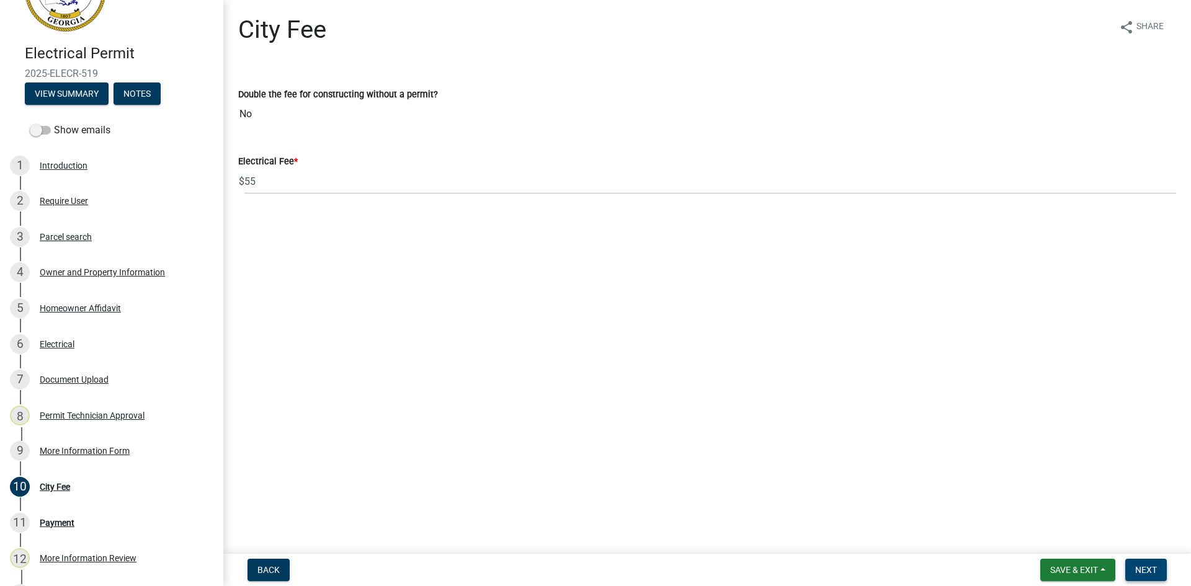
click at [1152, 574] on span "Next" at bounding box center [1147, 570] width 22 height 10
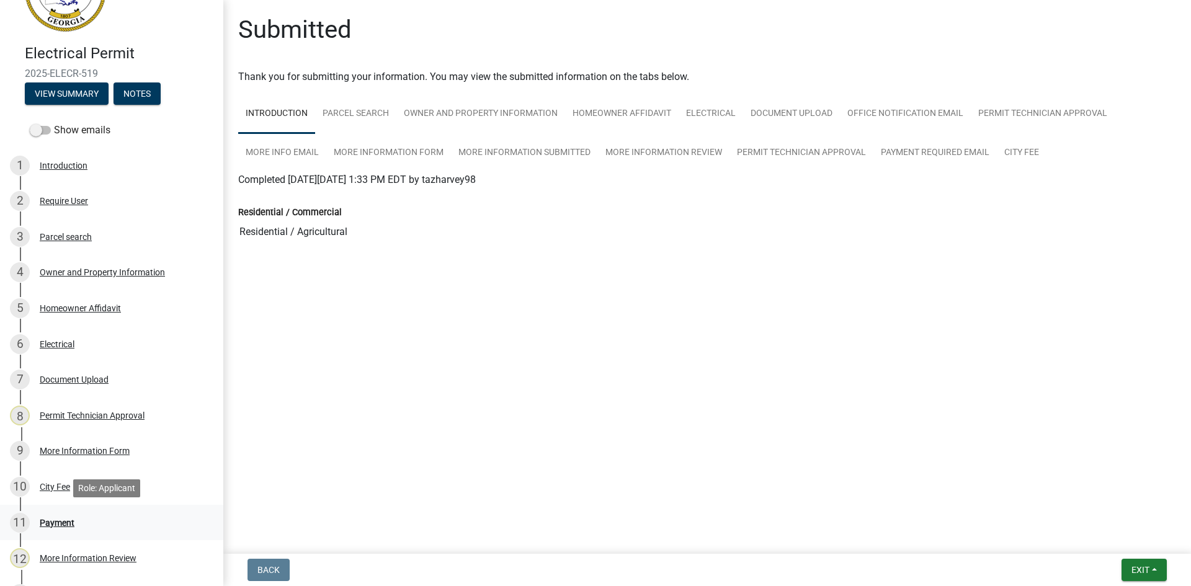
click at [60, 520] on div "Payment" at bounding box center [57, 523] width 35 height 9
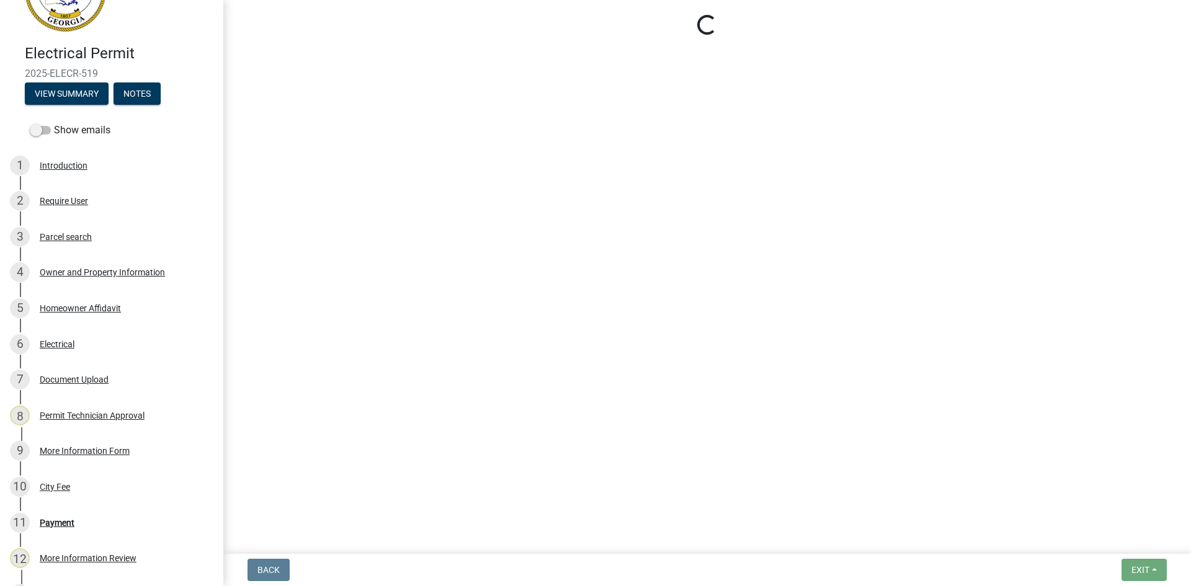
select select "3: 3"
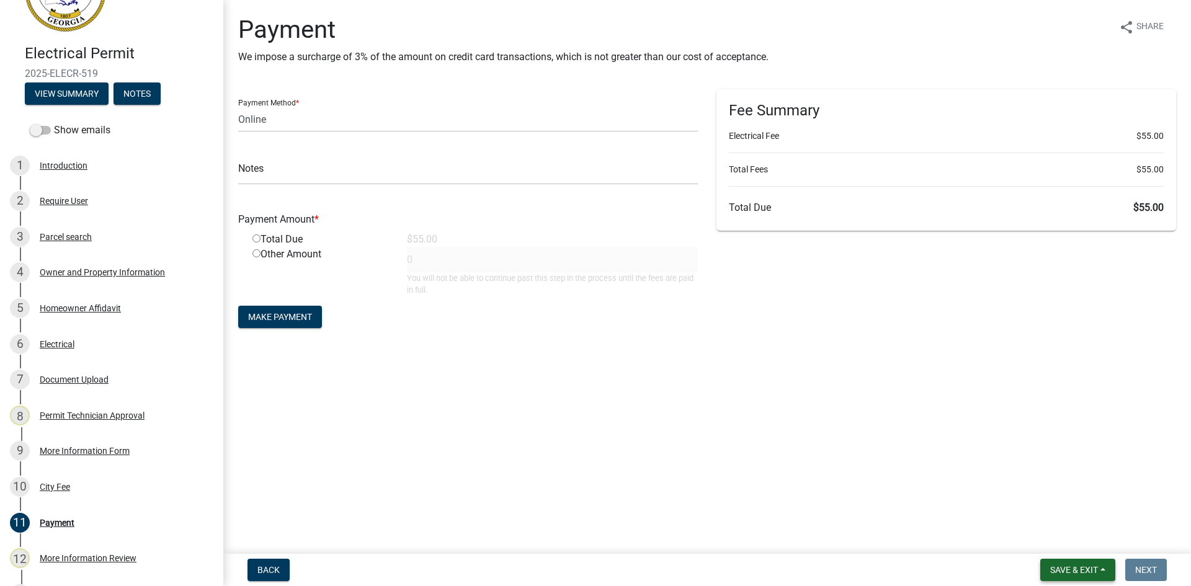
click at [1072, 563] on button "Save & Exit" at bounding box center [1078, 570] width 75 height 22
click at [1072, 532] on button "Save & Exit" at bounding box center [1065, 538] width 99 height 30
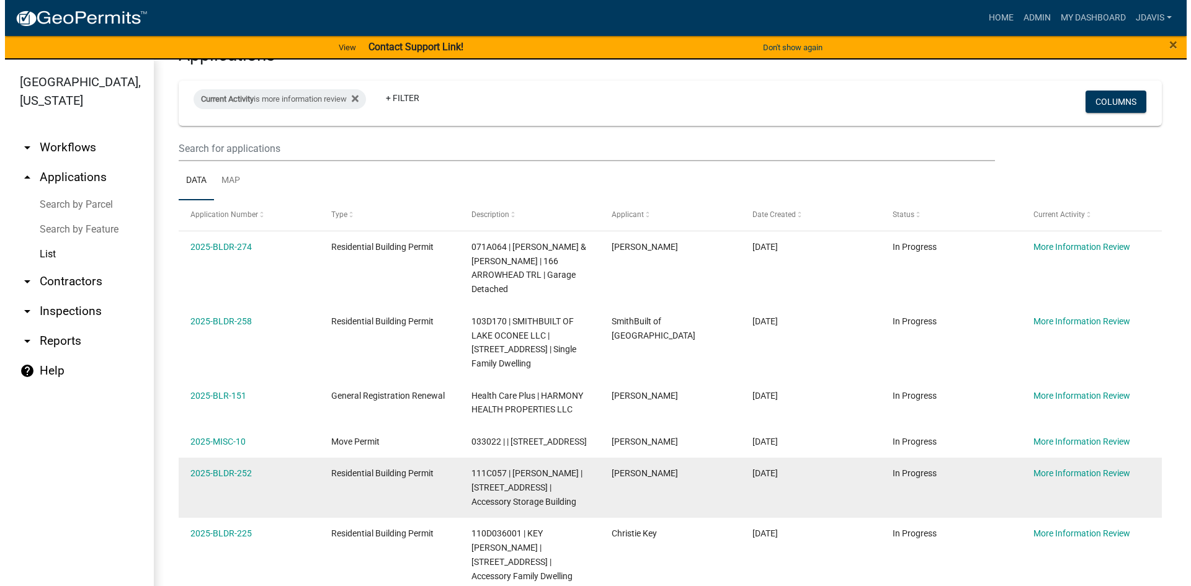
scroll to position [123, 0]
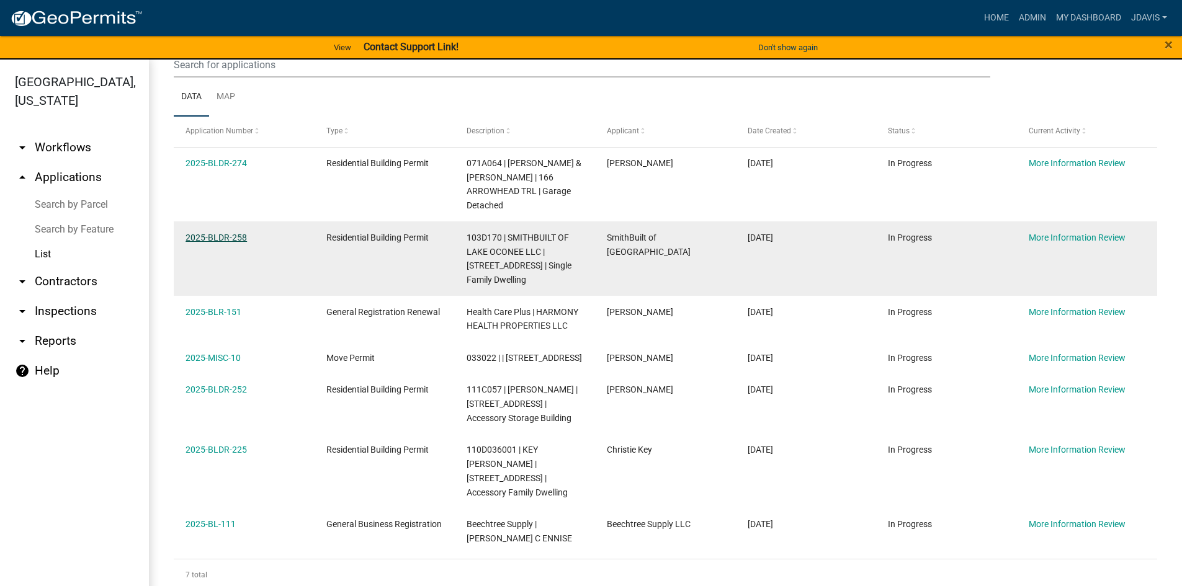
click at [220, 237] on link "2025-BLDR-258" at bounding box center [216, 238] width 61 height 10
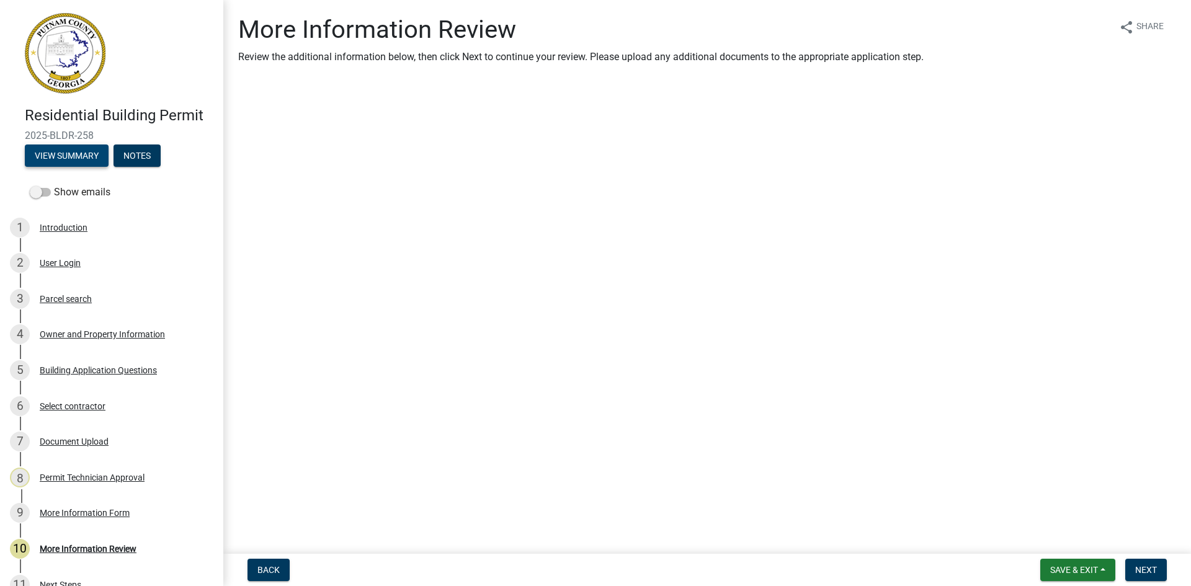
click at [71, 150] on button "View Summary" at bounding box center [67, 156] width 84 height 22
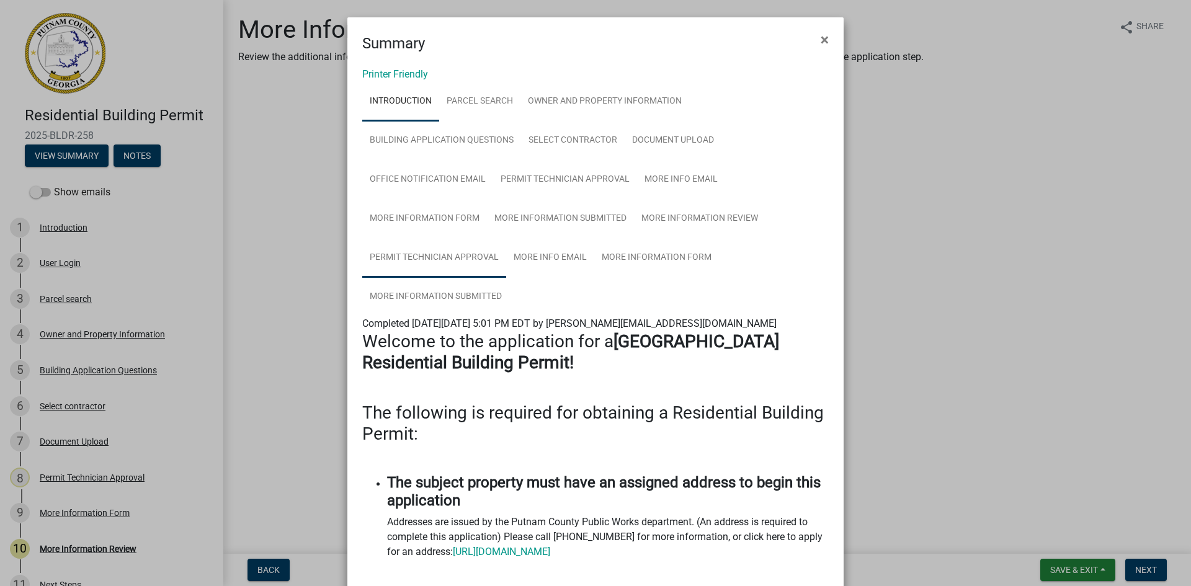
click at [466, 248] on link "Permit Technician Approval" at bounding box center [434, 258] width 144 height 40
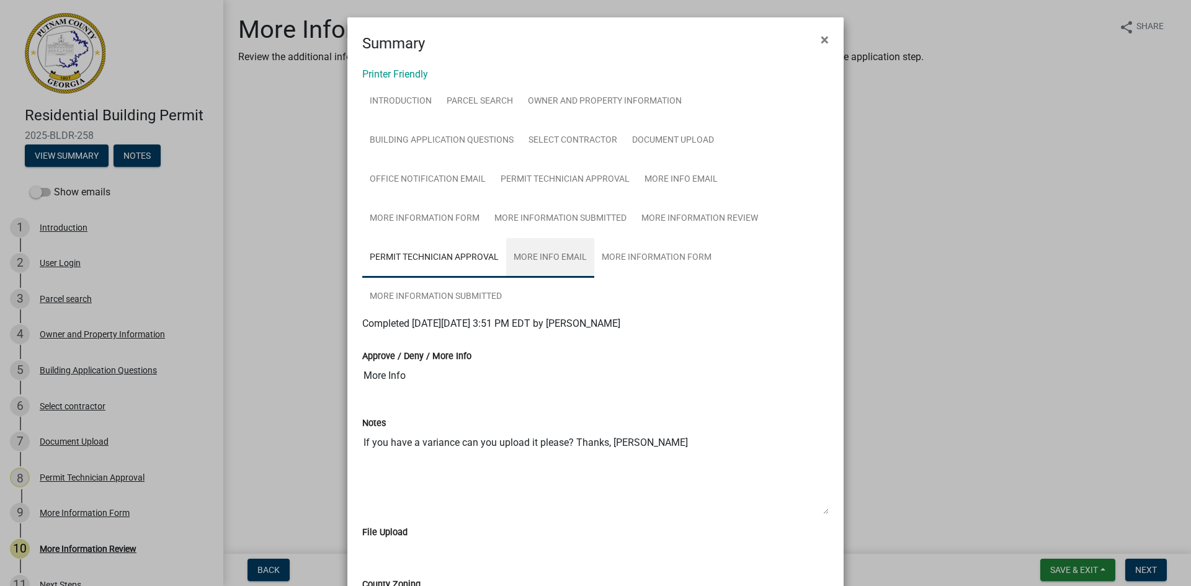
click at [553, 253] on link "More Info Email" at bounding box center [550, 258] width 88 height 40
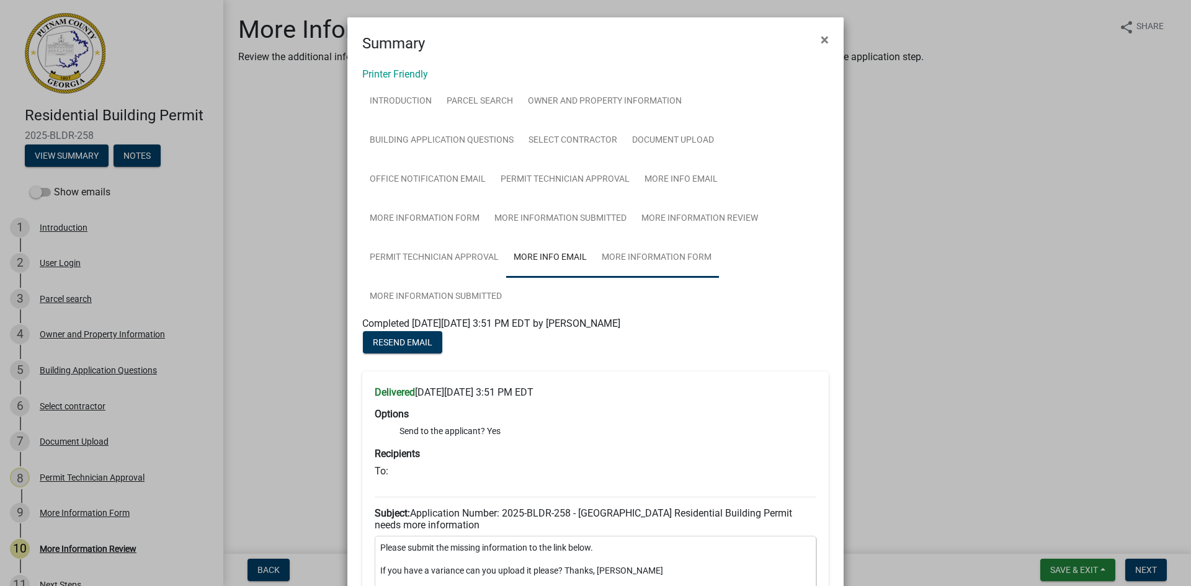
click at [671, 254] on link "More Information Form" at bounding box center [656, 258] width 125 height 40
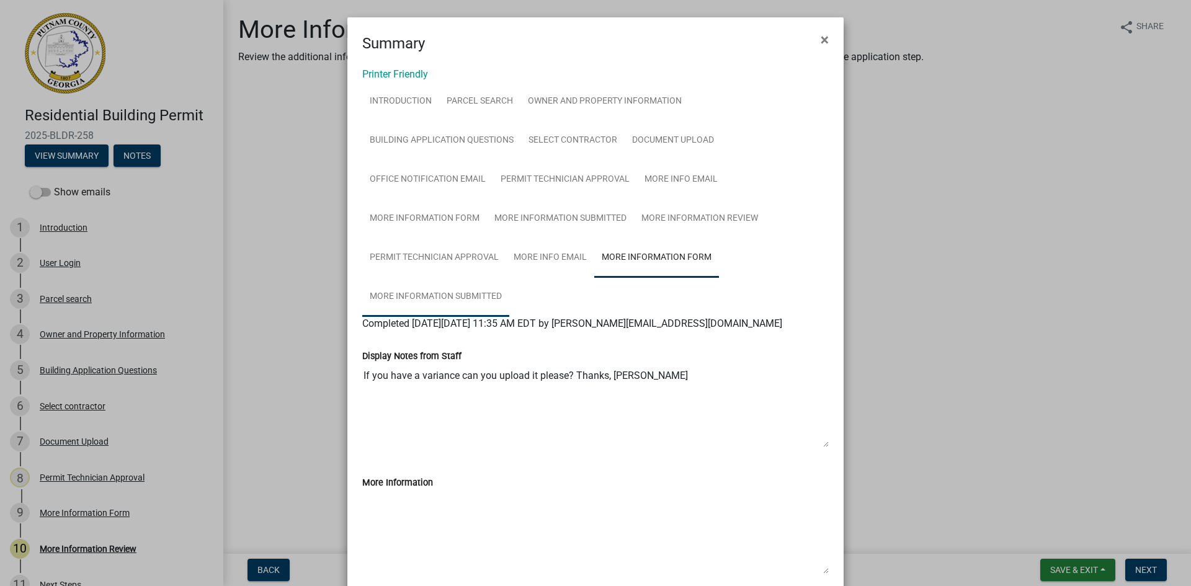
click at [454, 294] on link "More Information Submitted" at bounding box center [435, 297] width 147 height 40
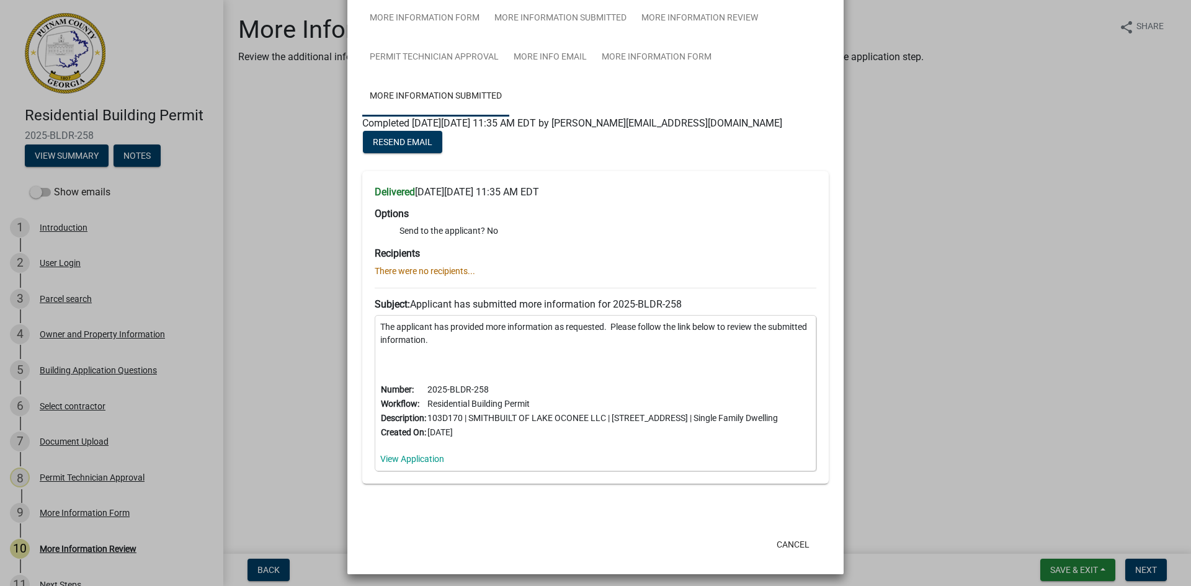
scroll to position [206, 0]
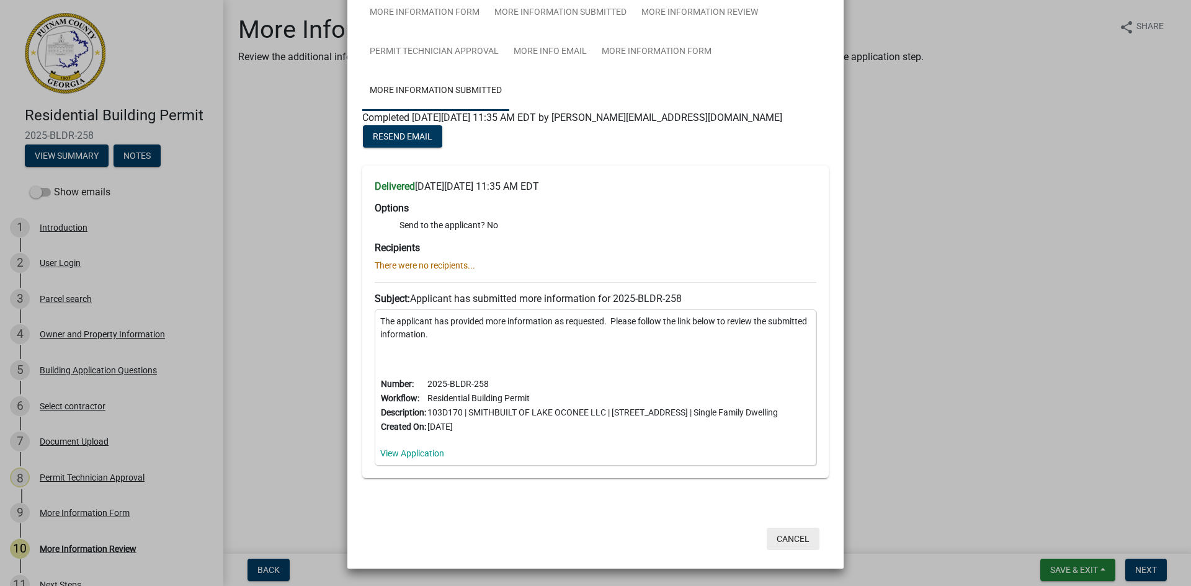
click at [794, 539] on button "Cancel" at bounding box center [793, 539] width 53 height 22
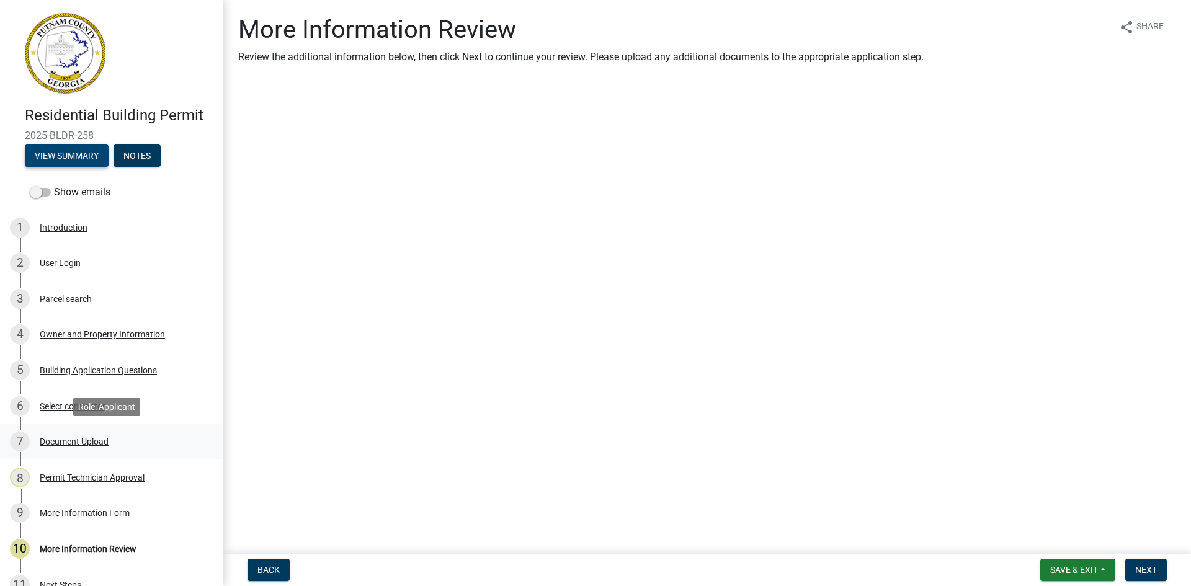
scroll to position [104, 0]
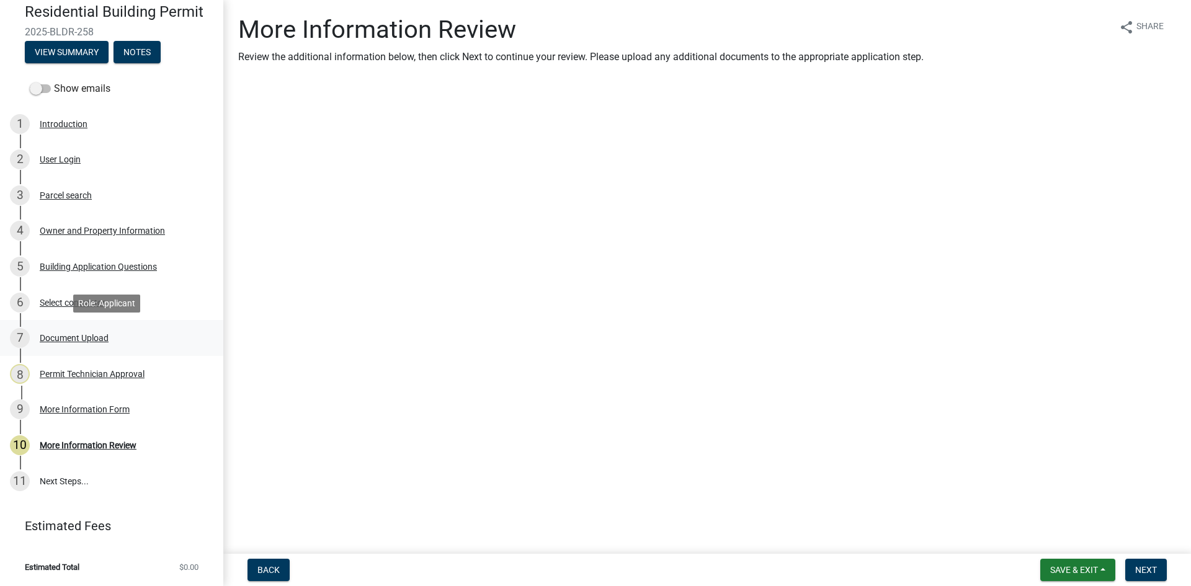
click at [92, 335] on div "Document Upload" at bounding box center [74, 338] width 69 height 9
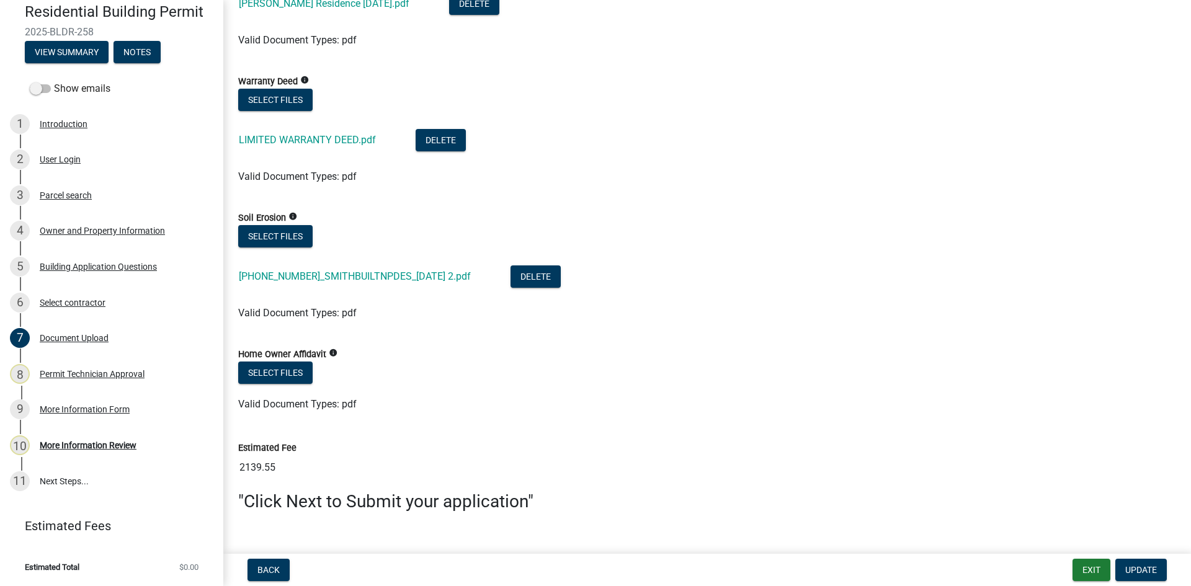
scroll to position [897, 0]
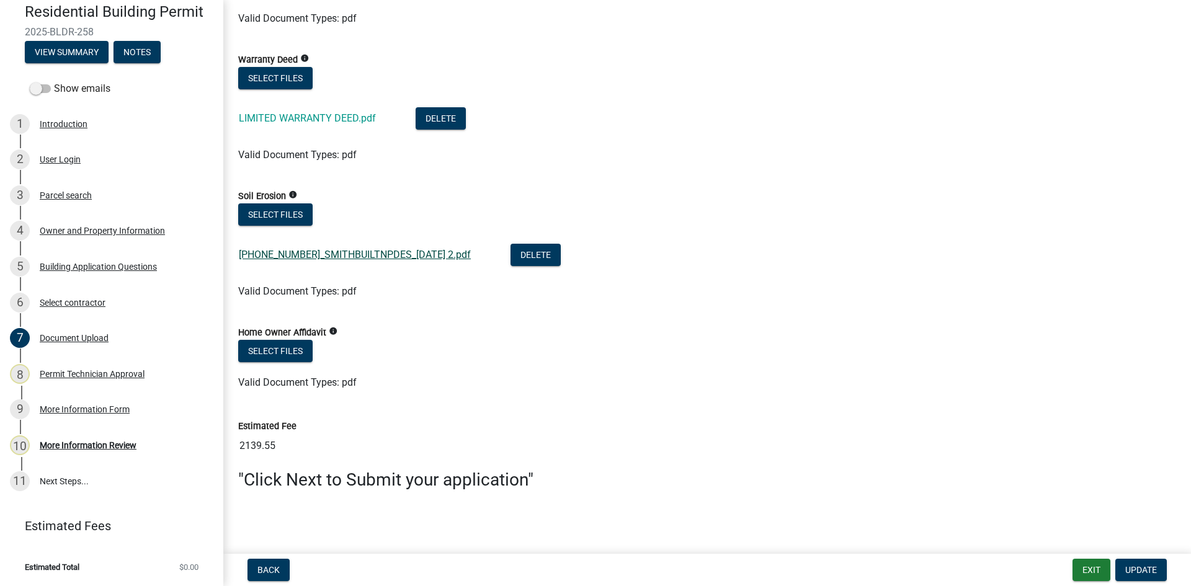
click at [380, 250] on link "[PHONE_NUMBER]_SMITHBUILTNPDES_[DATE] 2.pdf" at bounding box center [355, 255] width 232 height 12
click at [320, 121] on link "LIMITED WARRANTY DEED.pdf" at bounding box center [307, 118] width 137 height 12
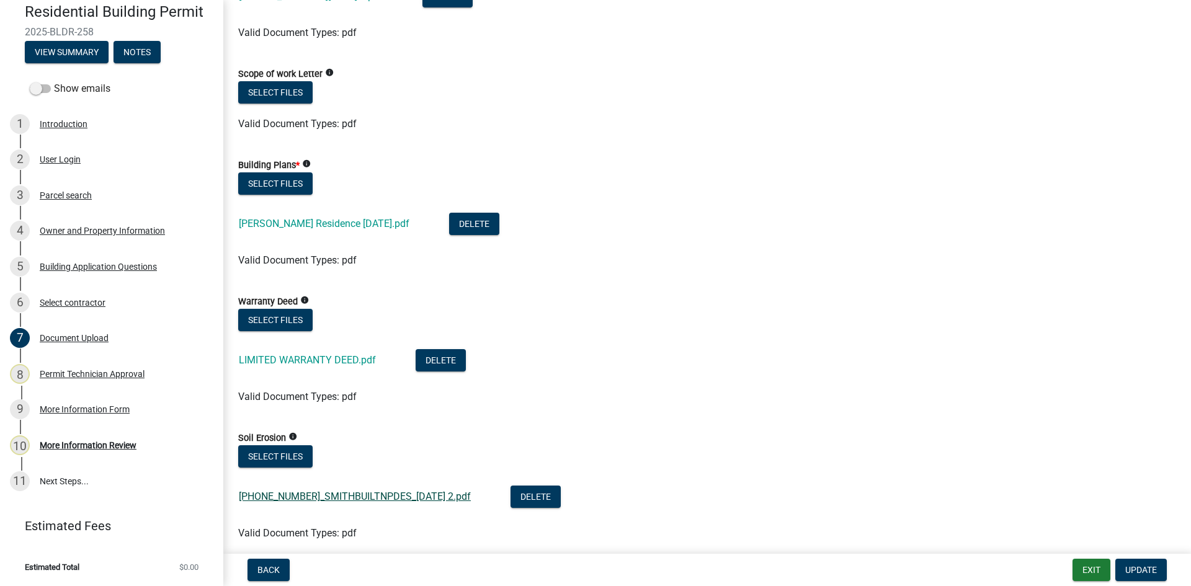
scroll to position [649, 0]
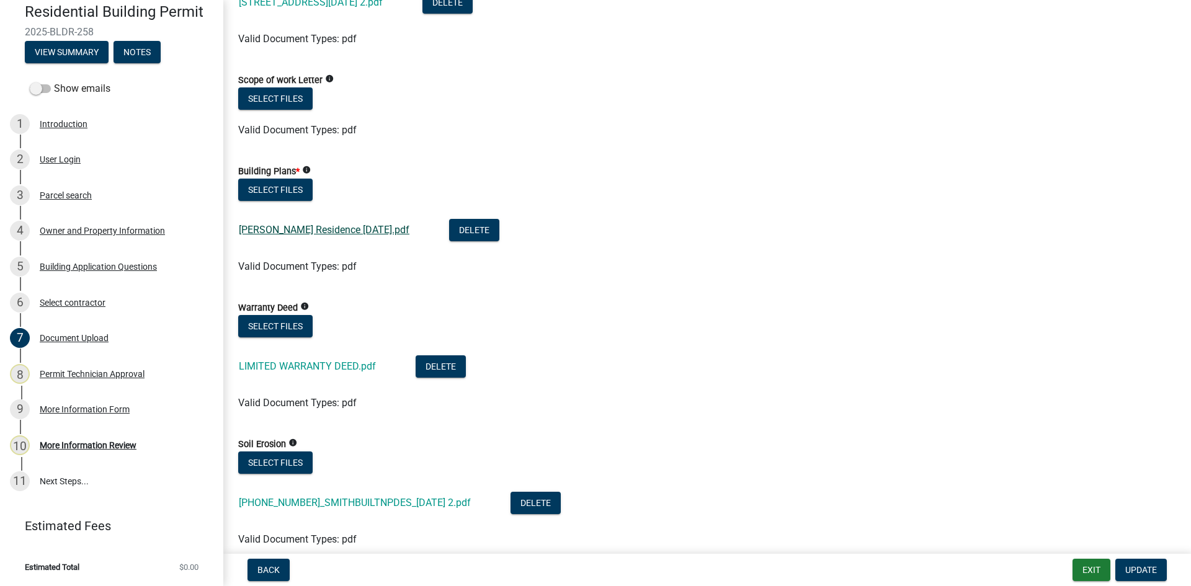
click at [338, 226] on link "[PERSON_NAME] Residence [DATE].pdf" at bounding box center [324, 230] width 171 height 12
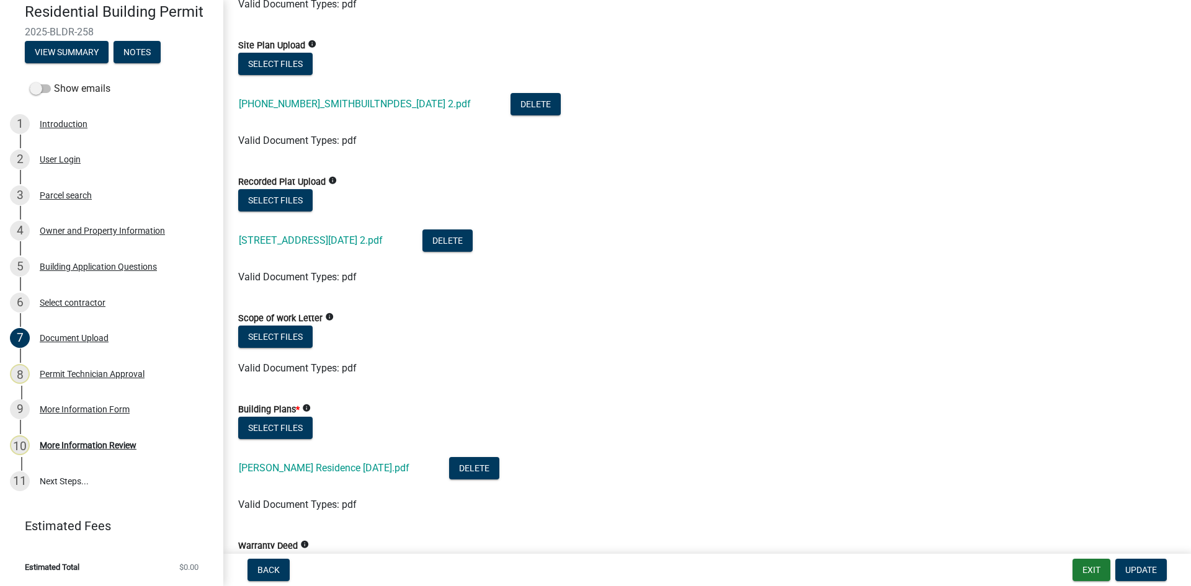
scroll to position [401, 0]
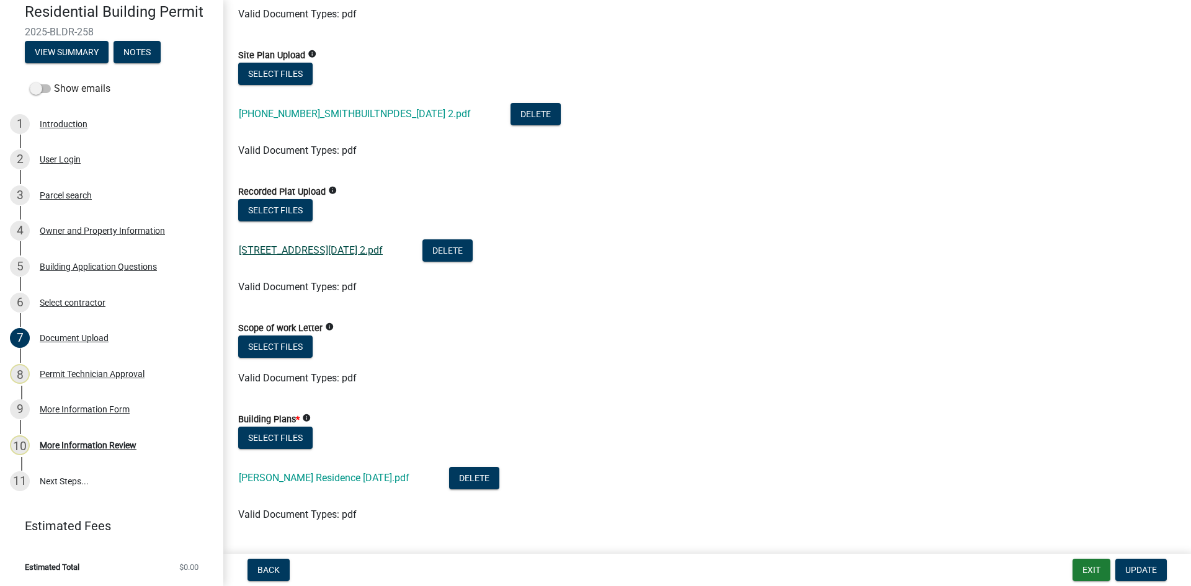
click at [345, 250] on link "[STREET_ADDRESS][DATE] 2.pdf" at bounding box center [311, 250] width 144 height 12
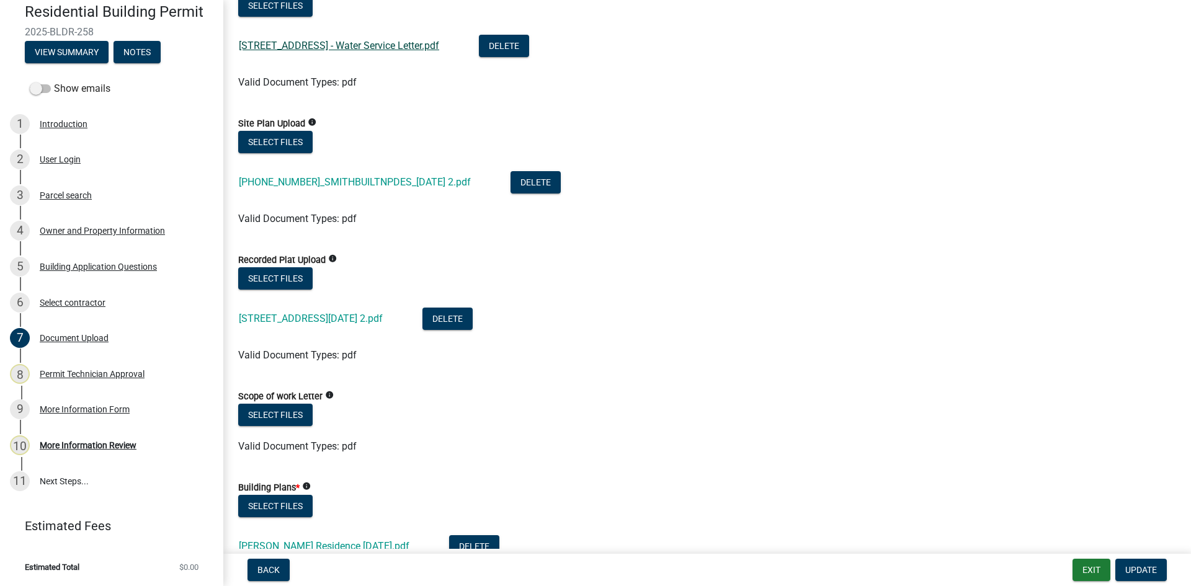
scroll to position [215, 0]
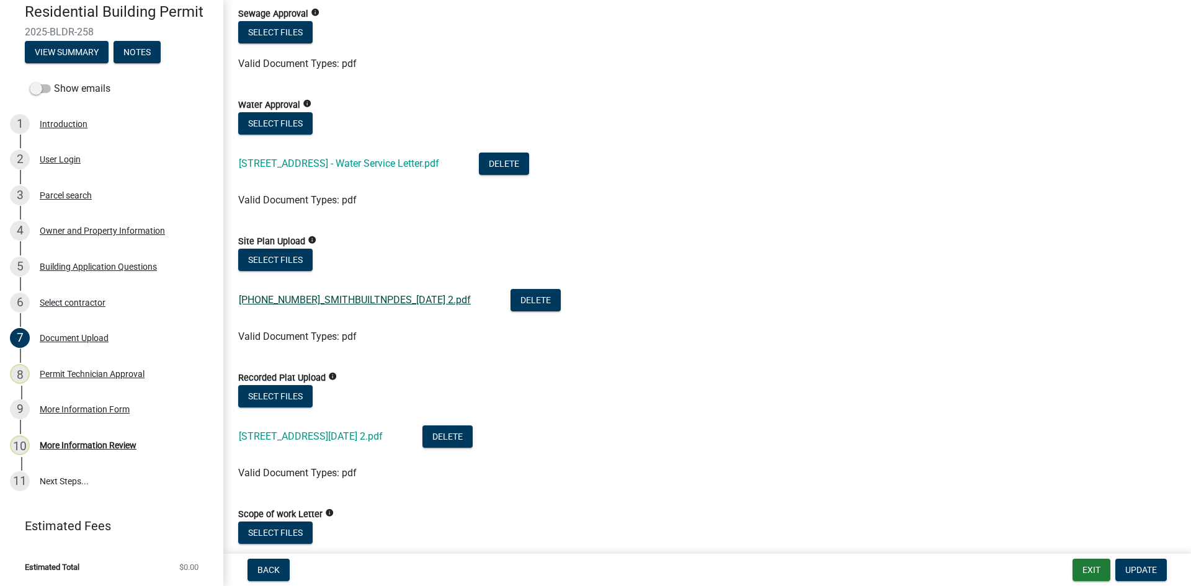
click at [343, 297] on link "[PHONE_NUMBER]_SMITHBUILTNPDES_[DATE] 2.pdf" at bounding box center [355, 300] width 232 height 12
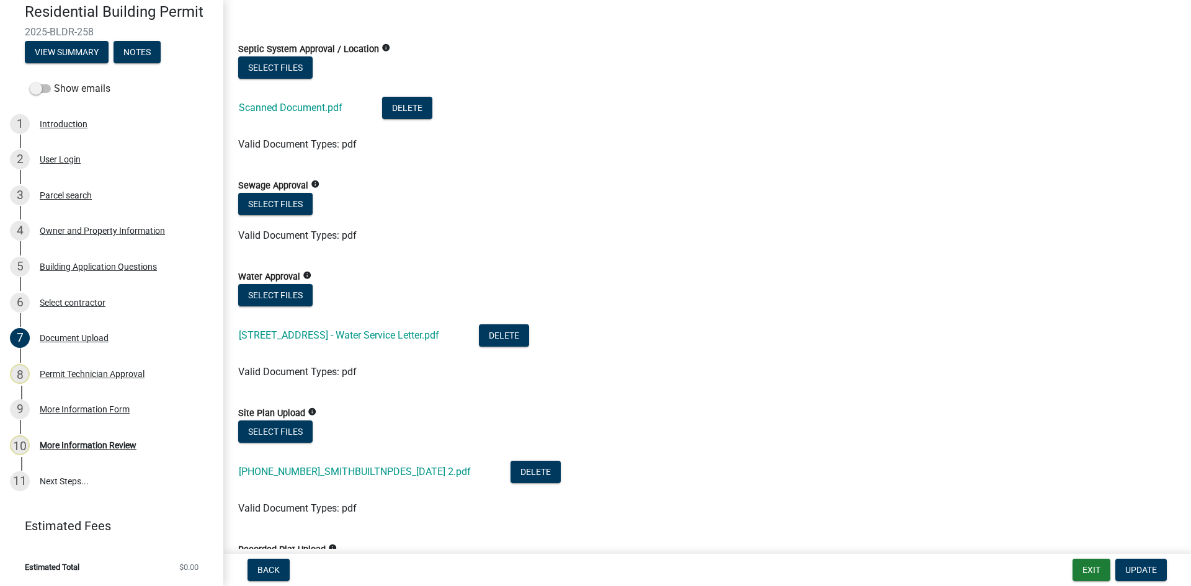
scroll to position [29, 0]
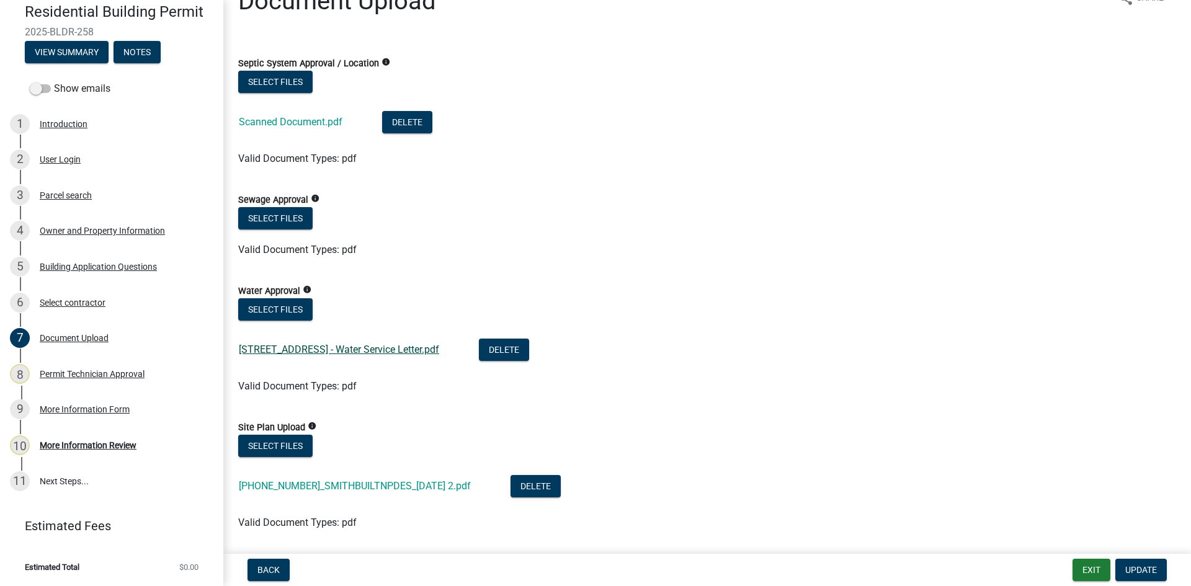
click at [339, 347] on link "[STREET_ADDRESS] - Water Service Letter.pdf" at bounding box center [339, 350] width 200 height 12
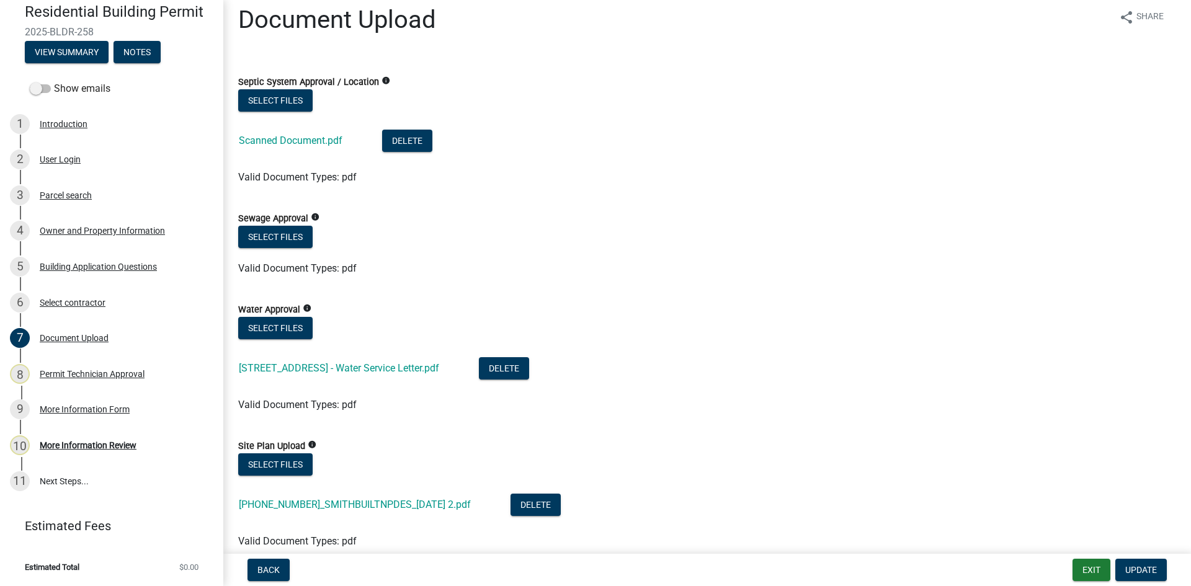
scroll to position [0, 0]
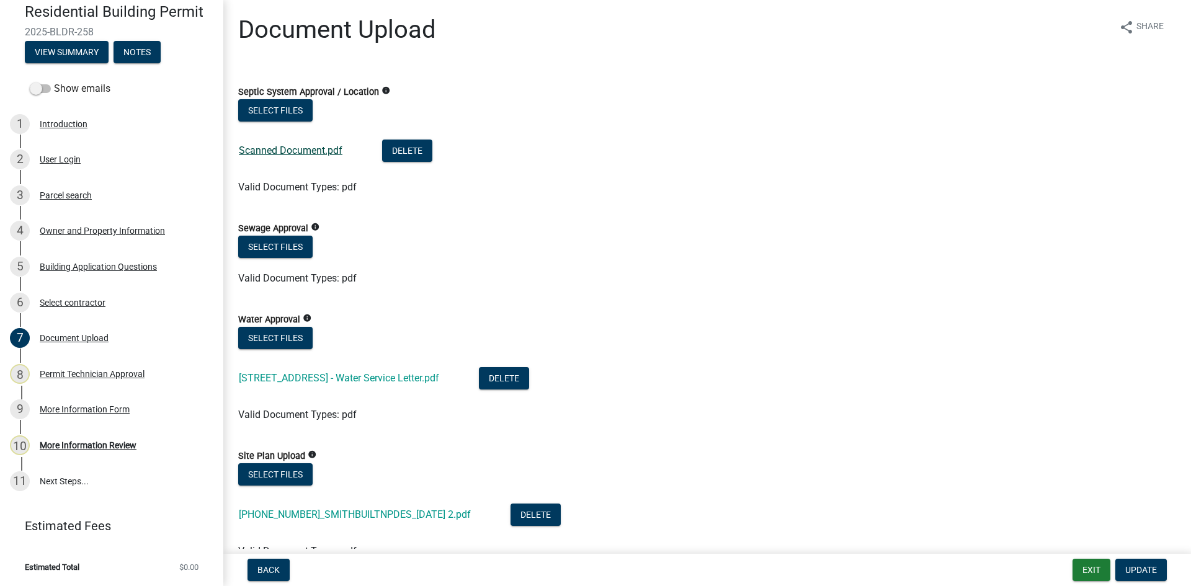
click at [302, 146] on link "Scanned Document.pdf" at bounding box center [291, 151] width 104 height 12
click at [130, 446] on div "More Information Review" at bounding box center [88, 445] width 97 height 9
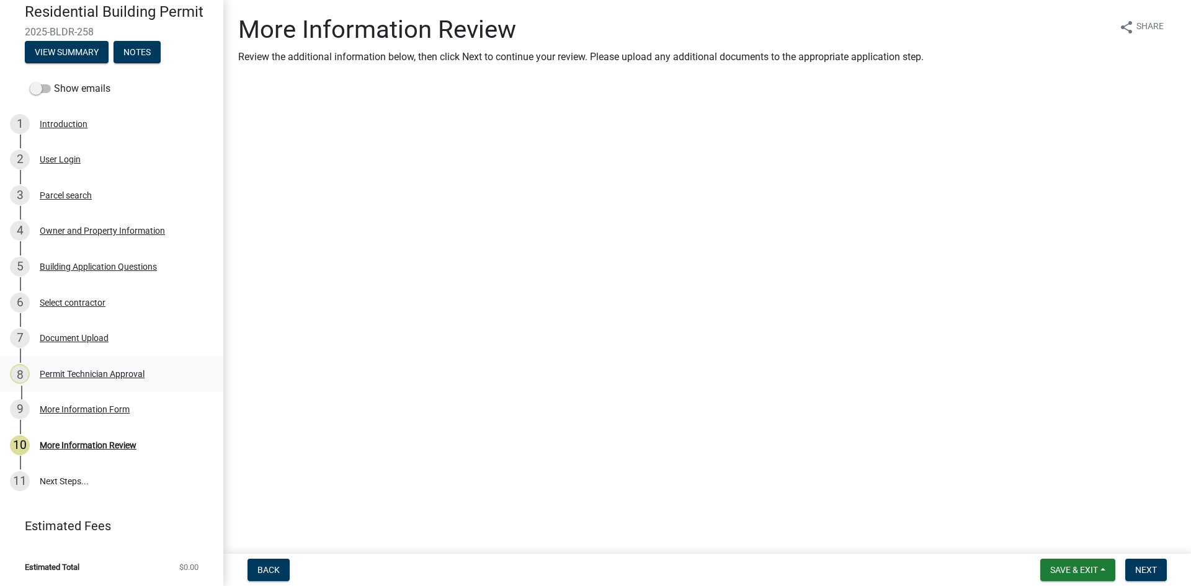
click at [128, 366] on div "8 Permit Technician Approval" at bounding box center [107, 374] width 194 height 20
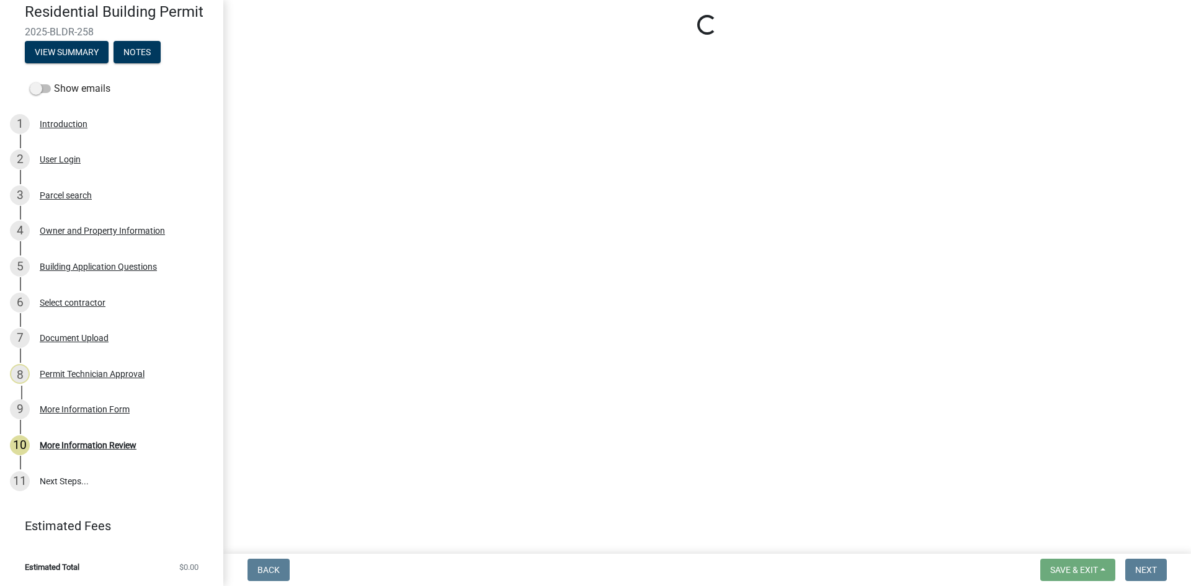
select select "34fe85c2-5f76-4343-b6bb-8ca387e0bed7"
select select "83394b22-4a11-496c-8e5c-75ade2e72faf"
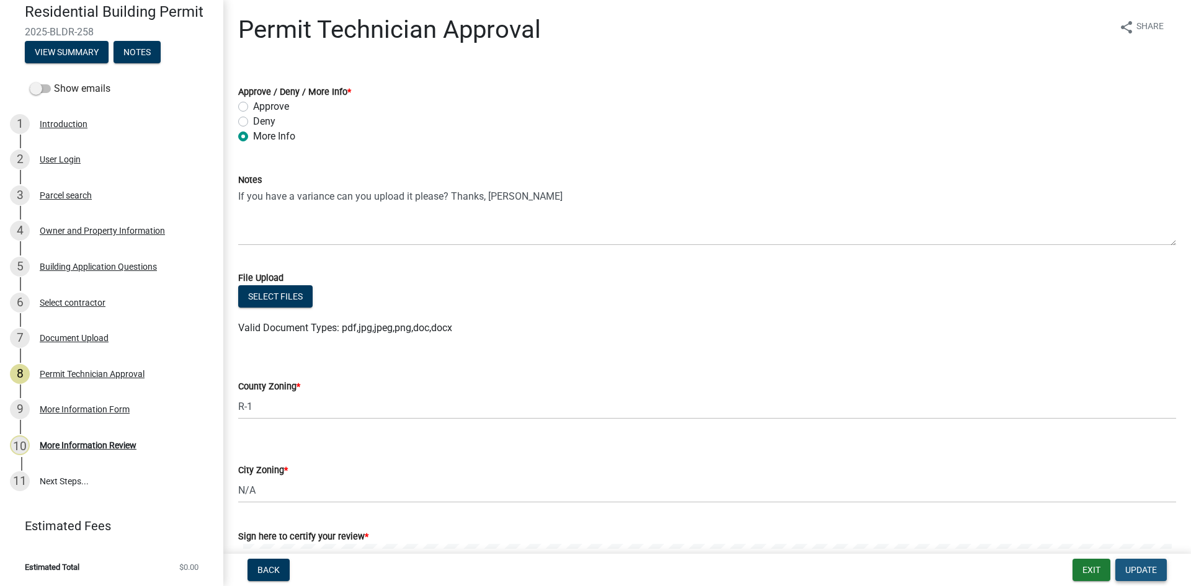
click at [1144, 576] on button "Update" at bounding box center [1142, 570] width 52 height 22
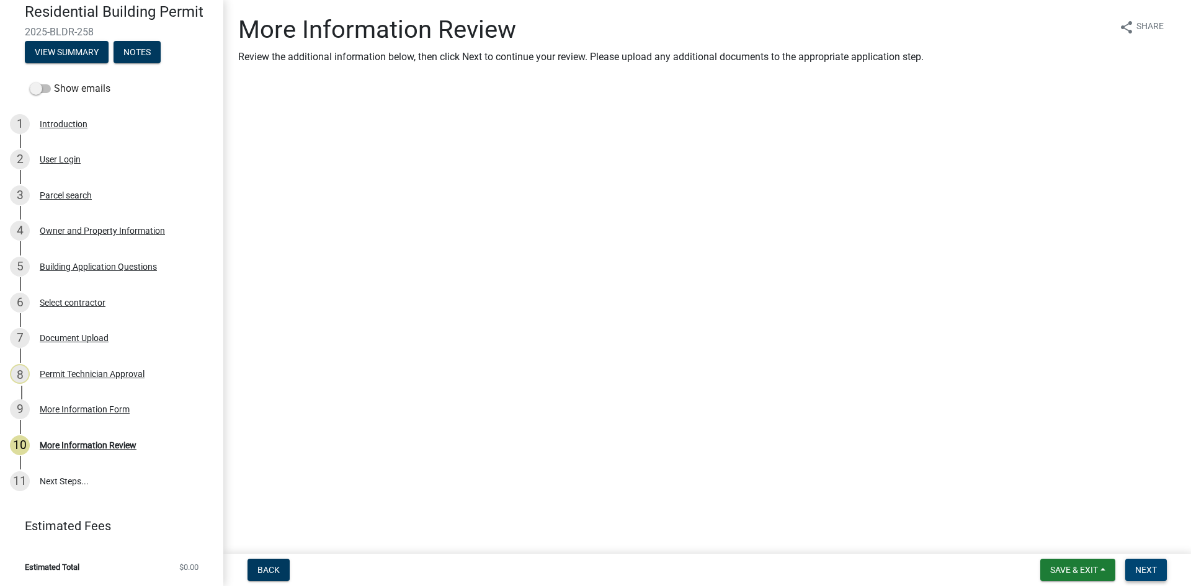
click at [1144, 567] on span "Next" at bounding box center [1147, 570] width 22 height 10
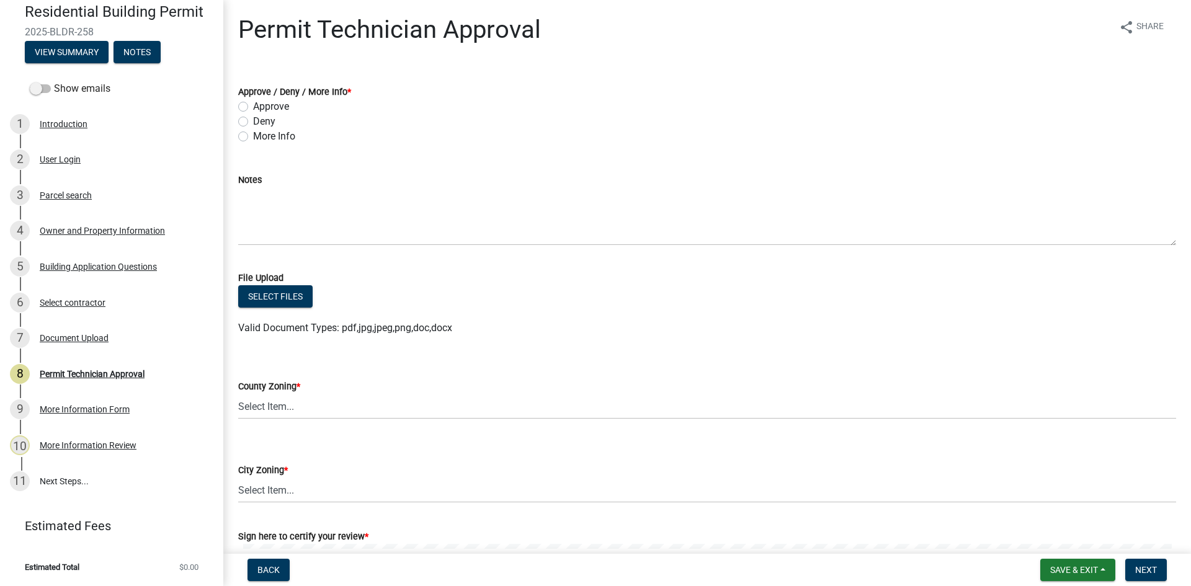
click at [253, 140] on label "More Info" at bounding box center [274, 136] width 42 height 15
click at [253, 137] on input "More Info" at bounding box center [257, 133] width 8 height 8
radio input "true"
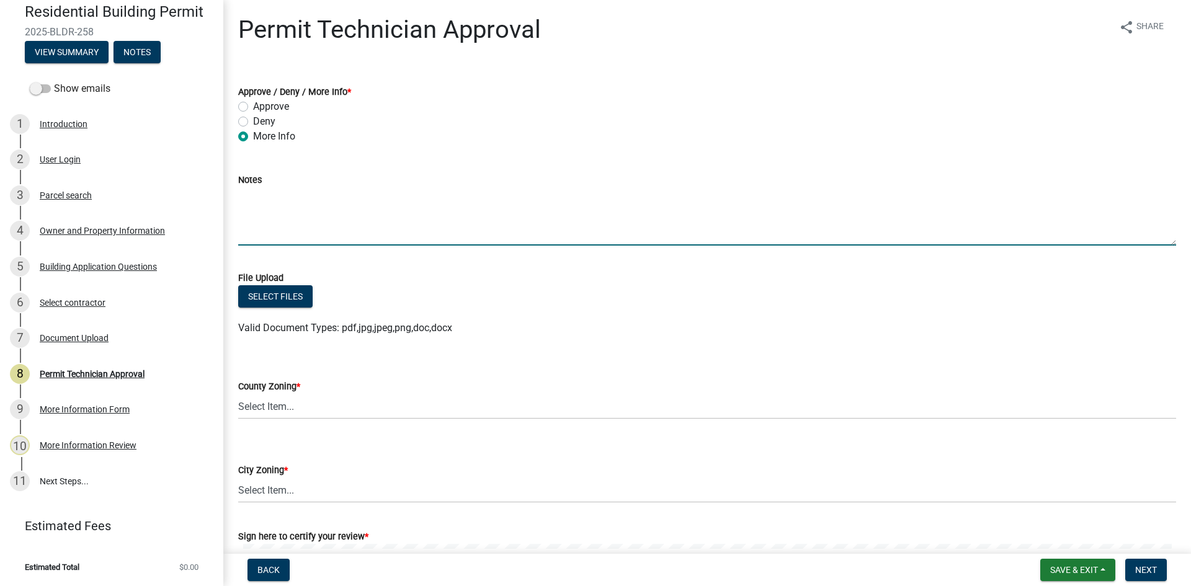
click at [266, 189] on textarea "Notes" at bounding box center [707, 216] width 938 height 58
type textarea "Can you upload your variance please."
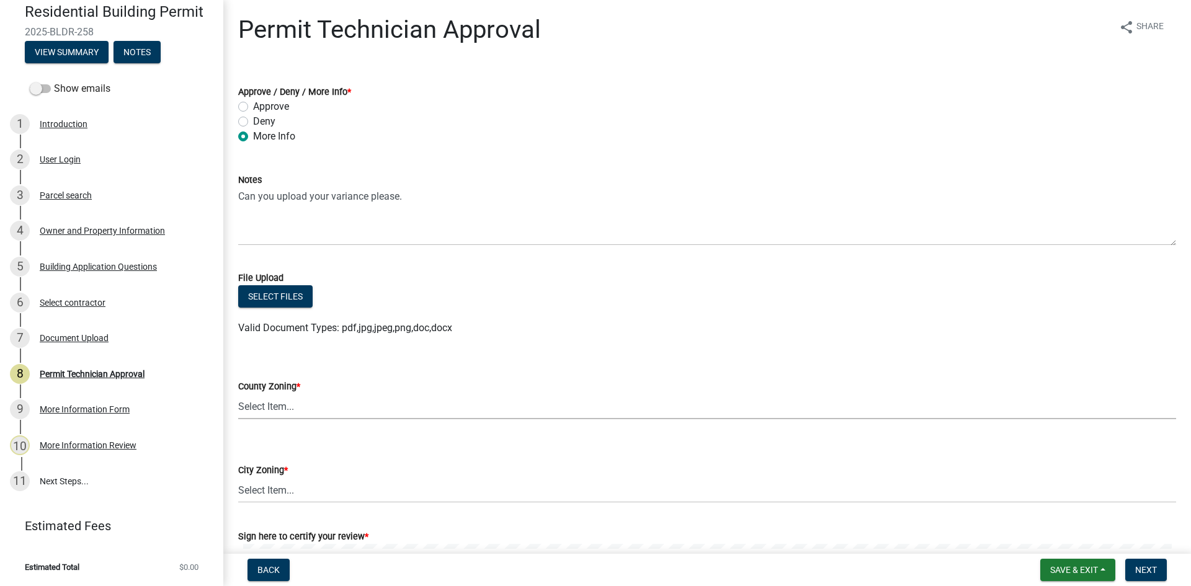
click at [339, 411] on select "Select Item... AG-1 R-1R R-1 R-2 MHP RM-1 RM-3 C-1 C-2 I-M PUD N/A" at bounding box center [707, 406] width 938 height 25
click at [238, 394] on select "Select Item... AG-1 R-1R R-1 R-2 MHP RM-1 RM-3 C-1 C-2 I-M PUD N/A" at bounding box center [707, 406] width 938 height 25
select select "ef7a1fc2-7a7a-426d-b1f0-c9b9b6ca7ff4"
click at [320, 490] on select "Select Item... A-1 A-2 R-1 R-2 R-3 R-4 MHP C-1 C-2 I-1 I-2 DB FH H-P N/A" at bounding box center [707, 490] width 938 height 25
click at [238, 478] on select "Select Item... A-1 A-2 R-1 R-2 R-3 R-4 MHP C-1 C-2 I-1 I-2 DB FH H-P N/A" at bounding box center [707, 490] width 938 height 25
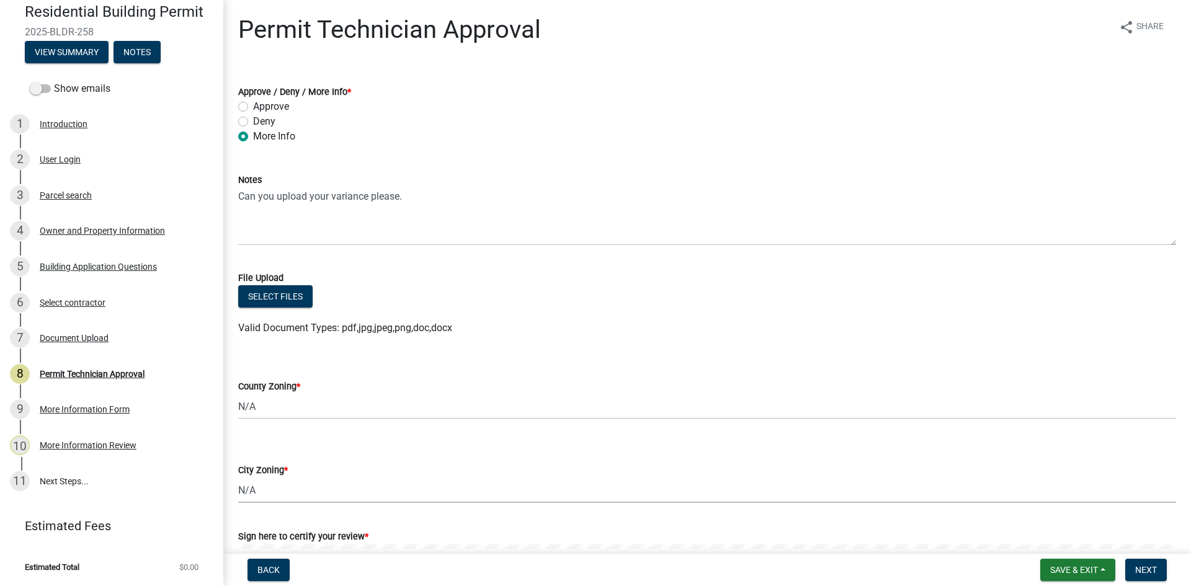
select select "83394b22-4a11-496c-8e5c-75ade2e72faf"
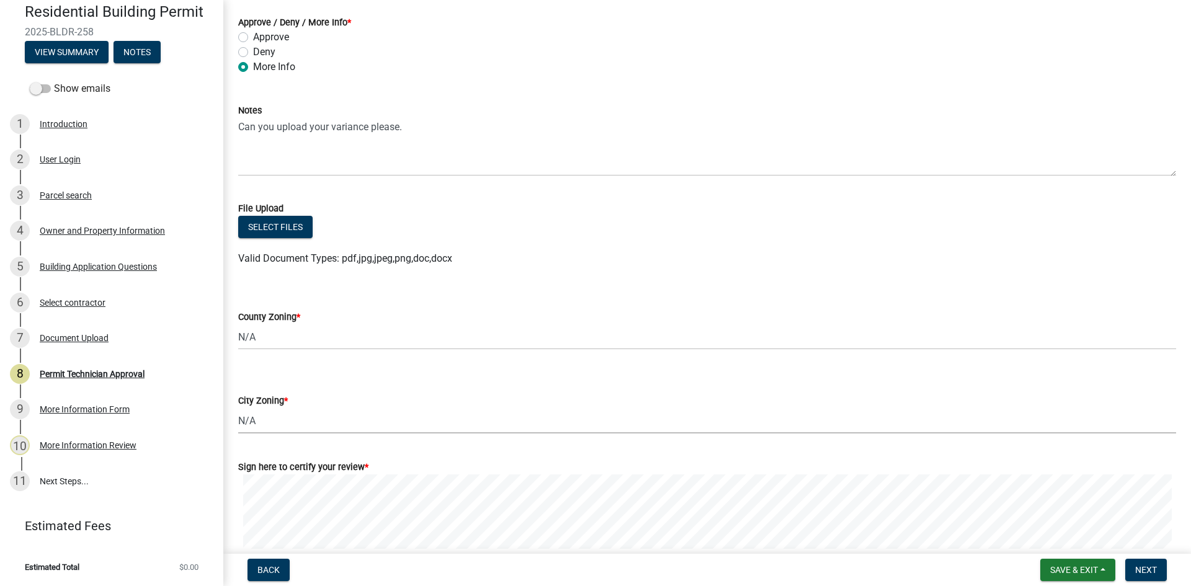
scroll to position [172, 0]
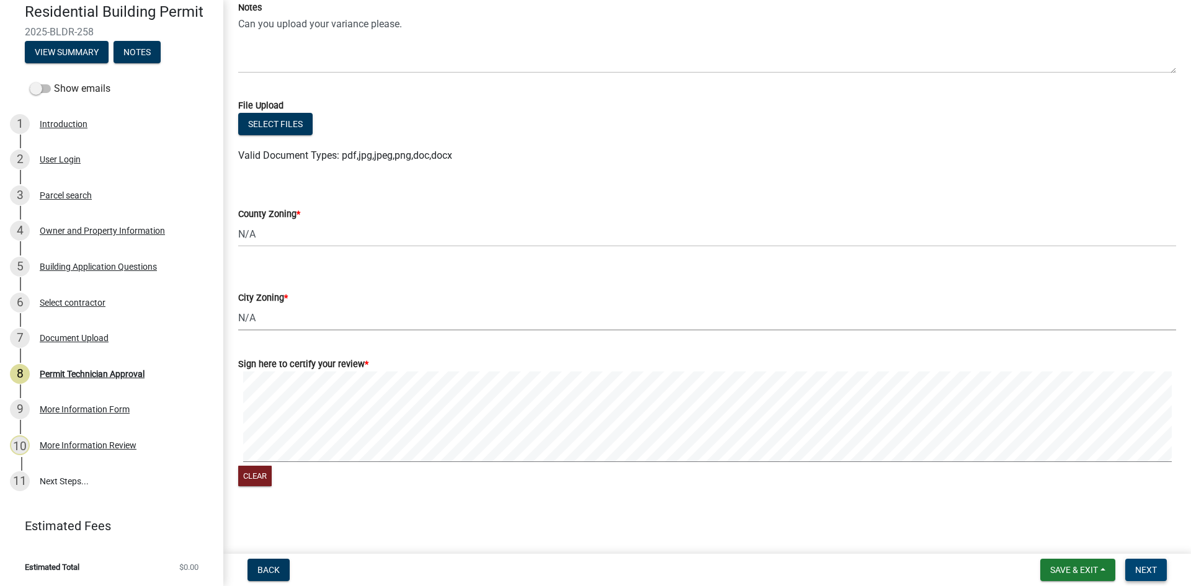
click at [1158, 574] on button "Next" at bounding box center [1147, 570] width 42 height 22
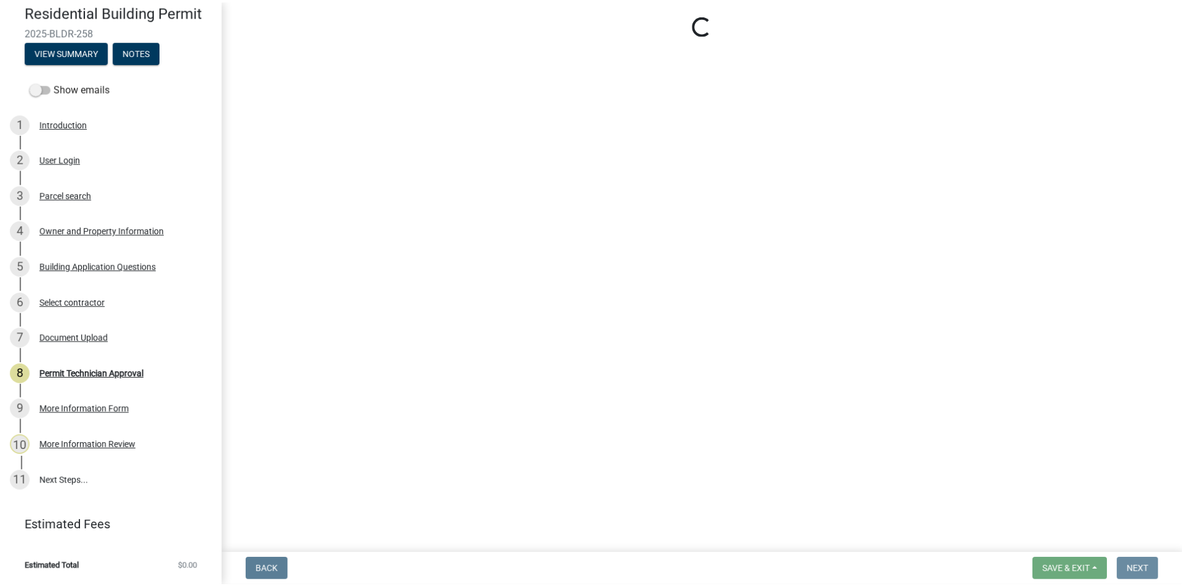
scroll to position [0, 0]
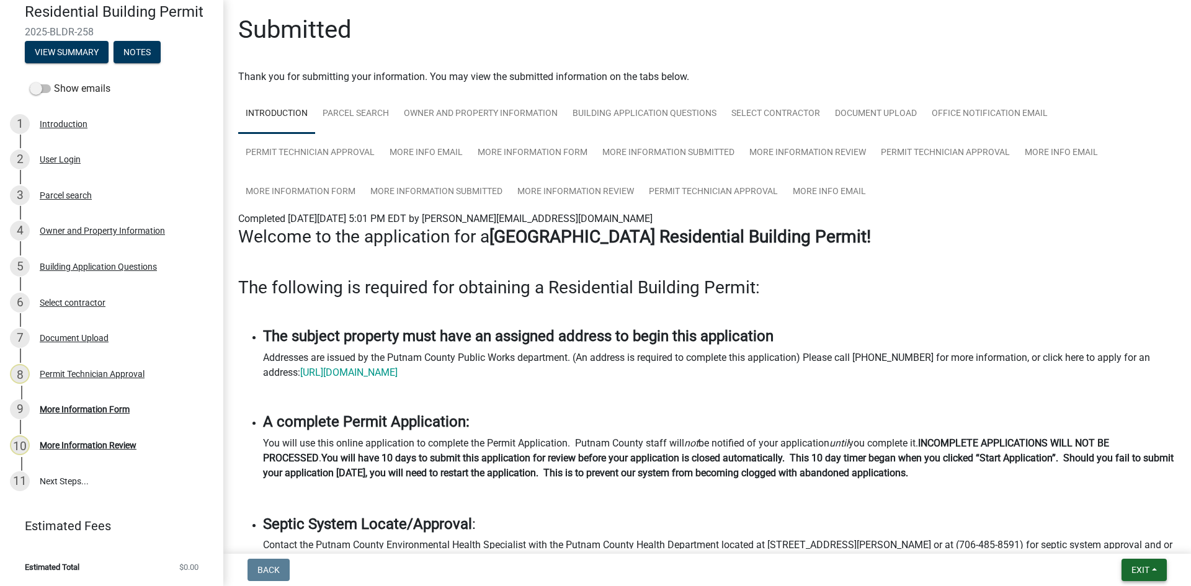
click at [1145, 560] on button "Exit" at bounding box center [1144, 570] width 45 height 22
click at [1147, 529] on button "Save & Exit" at bounding box center [1117, 538] width 99 height 30
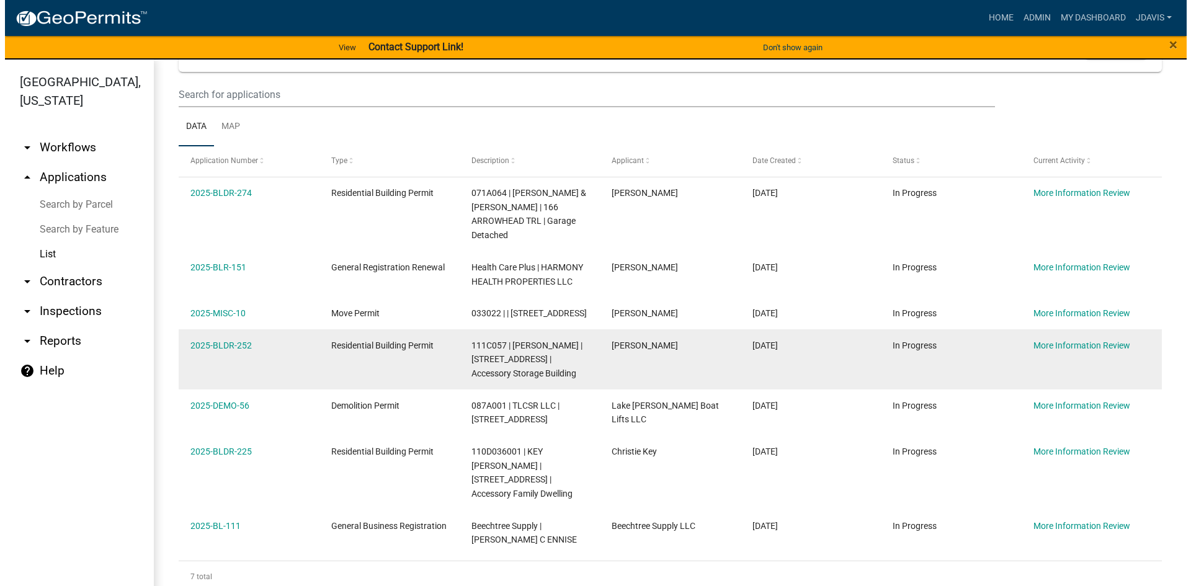
scroll to position [96, 0]
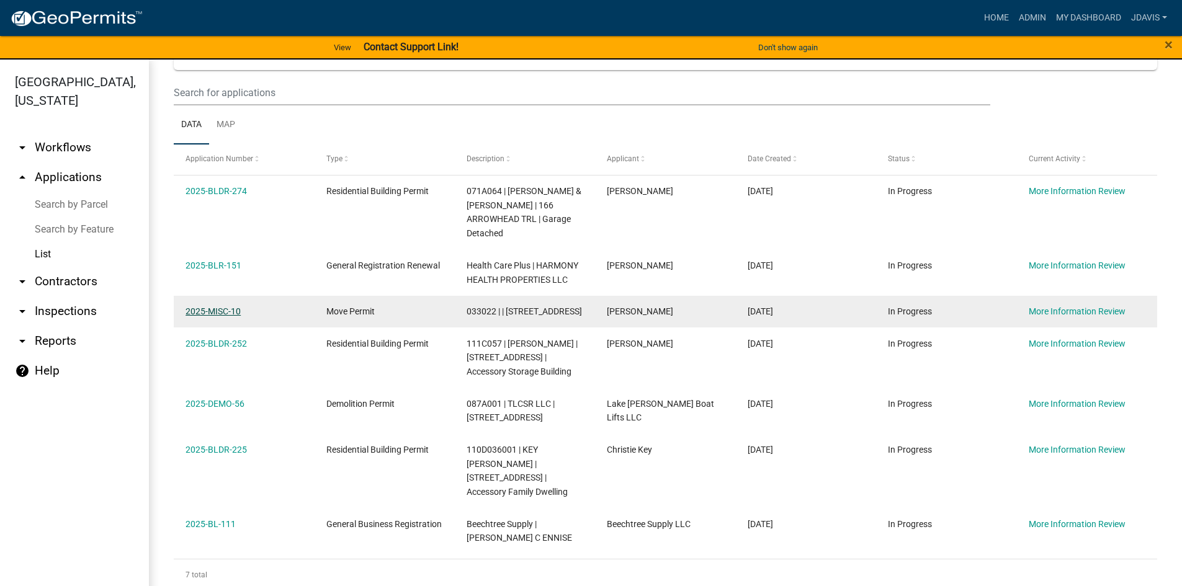
click at [231, 311] on link "2025-MISC-10" at bounding box center [213, 312] width 55 height 10
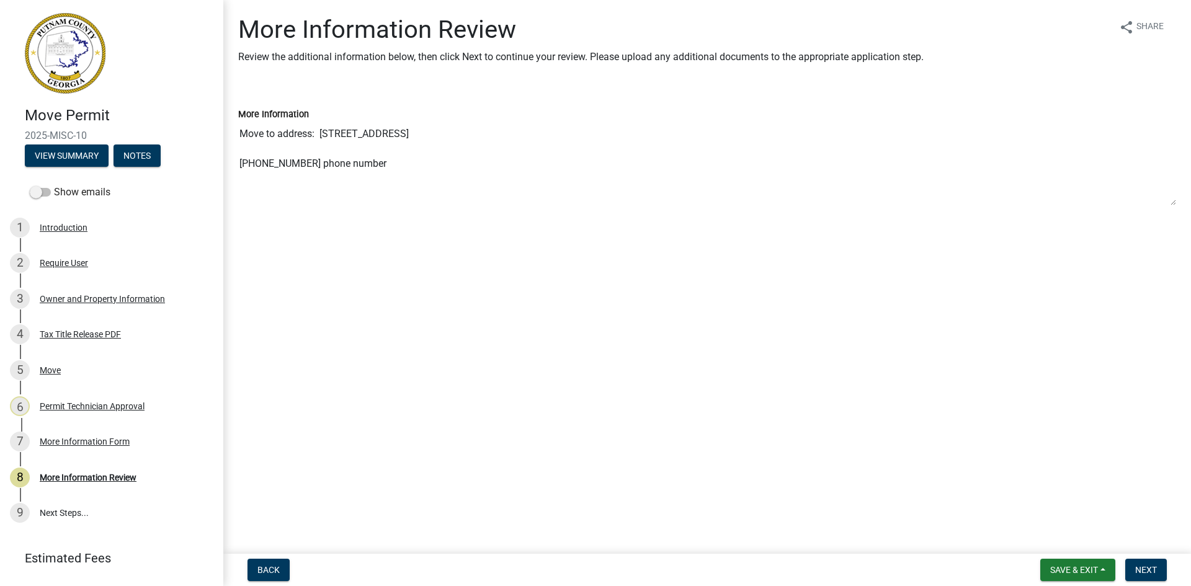
drag, startPoint x: 320, startPoint y: 136, endPoint x: 480, endPoint y: 128, distance: 159.6
click at [480, 128] on textarea "Move to address: [STREET_ADDRESS] [PHONE_NUMBER] phone number" at bounding box center [707, 164] width 938 height 84
click at [54, 367] on div "Move" at bounding box center [50, 370] width 21 height 9
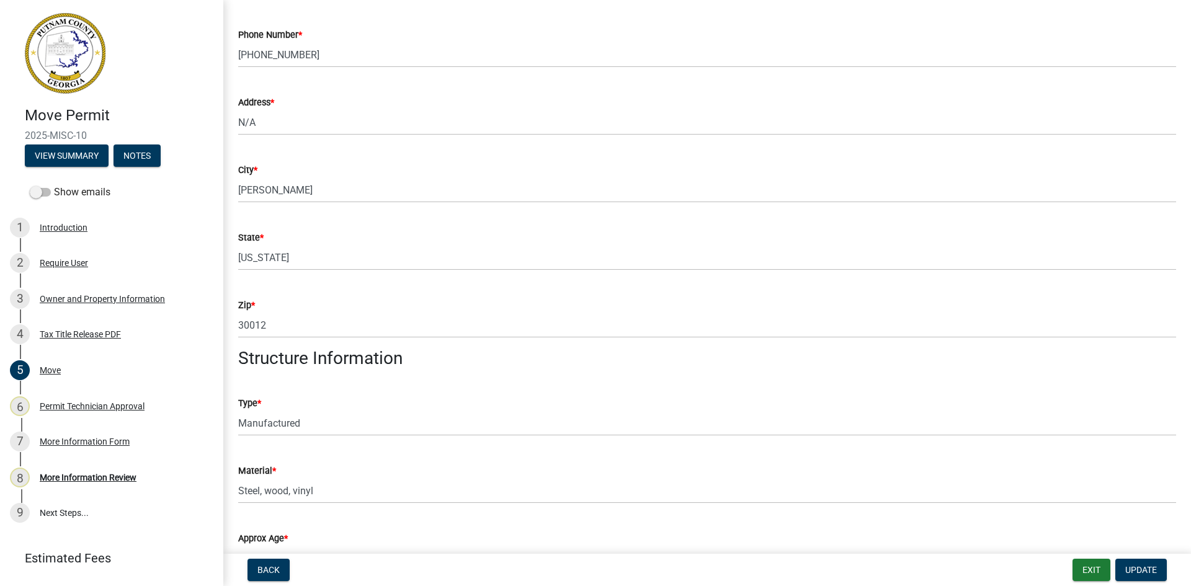
scroll to position [248, 0]
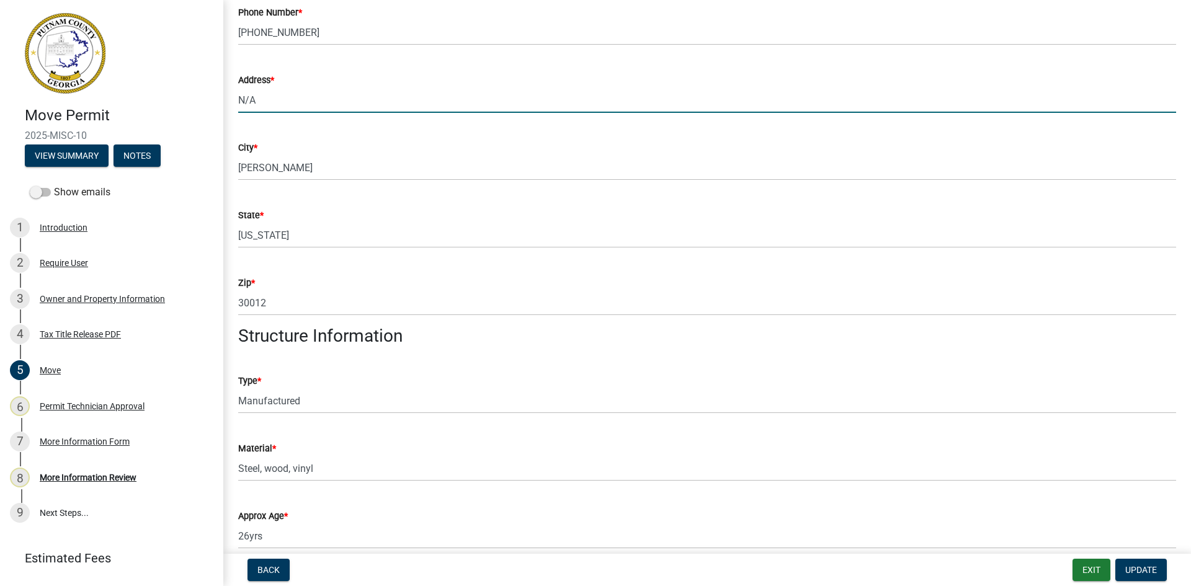
click at [261, 103] on input "N/A" at bounding box center [707, 99] width 938 height 25
type input "N"
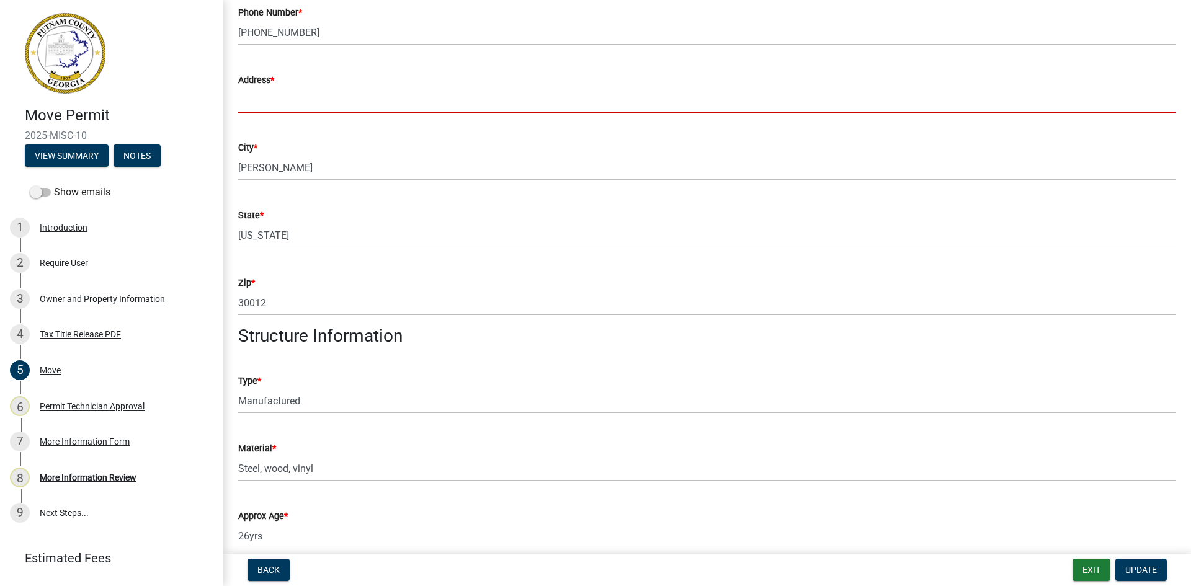
paste input "[STREET_ADDRESS]"
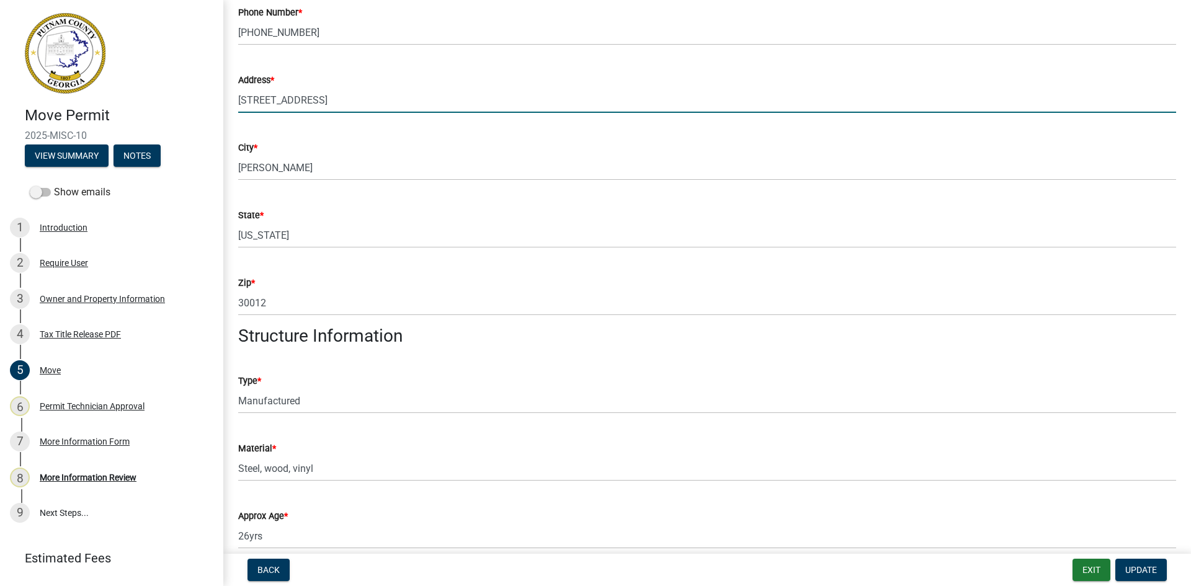
drag, startPoint x: 395, startPoint y: 102, endPoint x: 323, endPoint y: 110, distance: 72.4
click at [323, 110] on input "[STREET_ADDRESS]" at bounding box center [707, 99] width 938 height 25
type input "[STREET_ADDRESS]"
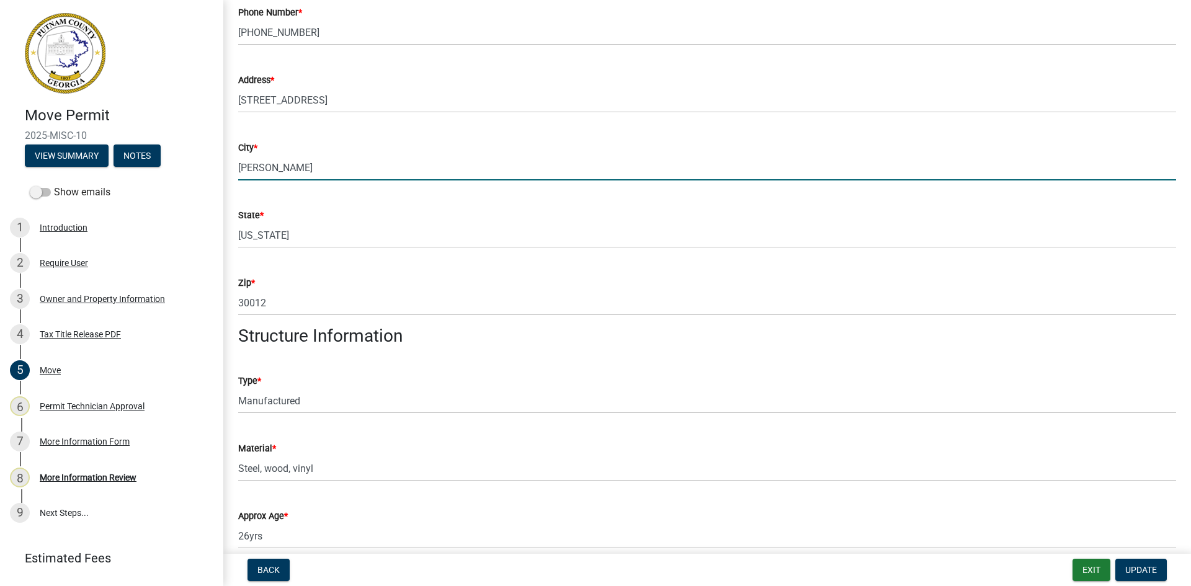
drag, startPoint x: 285, startPoint y: 164, endPoint x: 223, endPoint y: 178, distance: 64.1
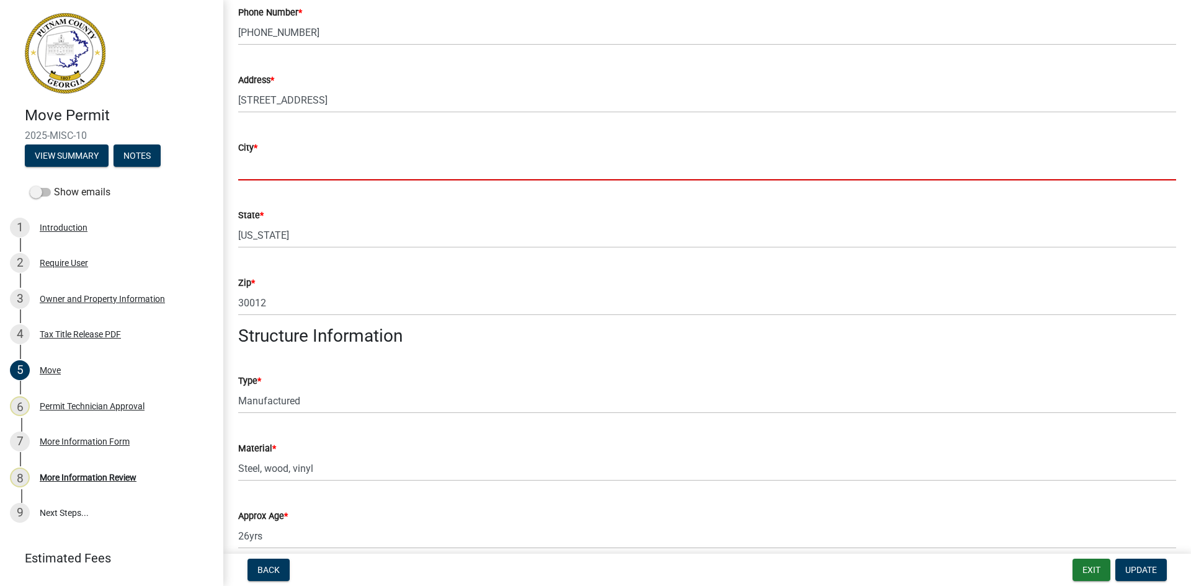
paste input "[GEOGRAPHIC_DATA]"
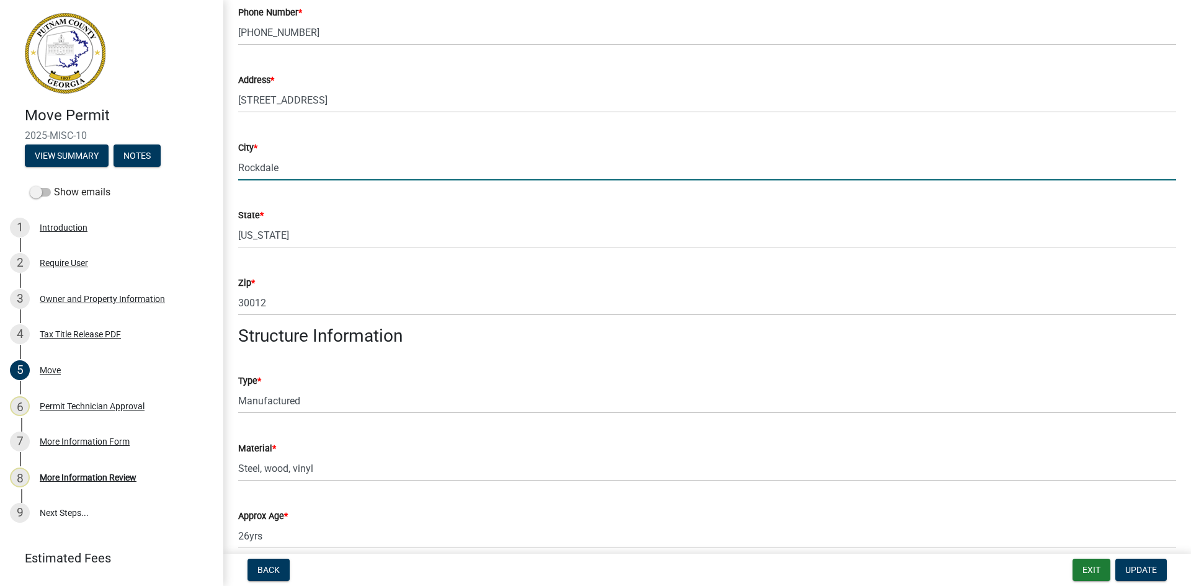
type input "Rockdale"
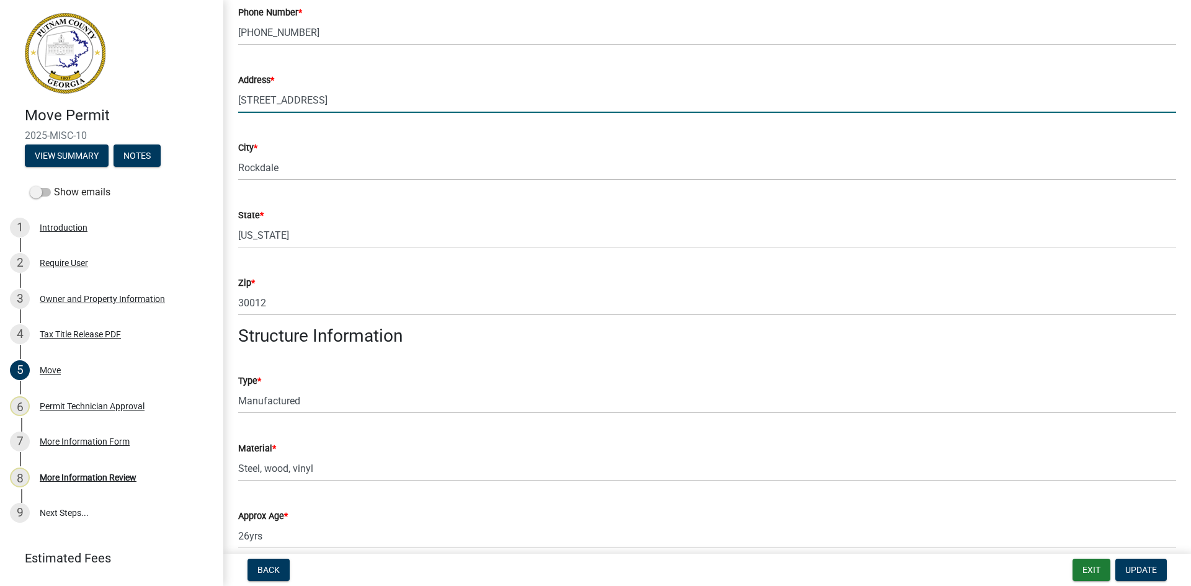
drag, startPoint x: 398, startPoint y: 98, endPoint x: 322, endPoint y: 115, distance: 77.7
click at [322, 115] on wm-data-entity-input "Address * [STREET_ADDRESS]" at bounding box center [707, 89] width 938 height 68
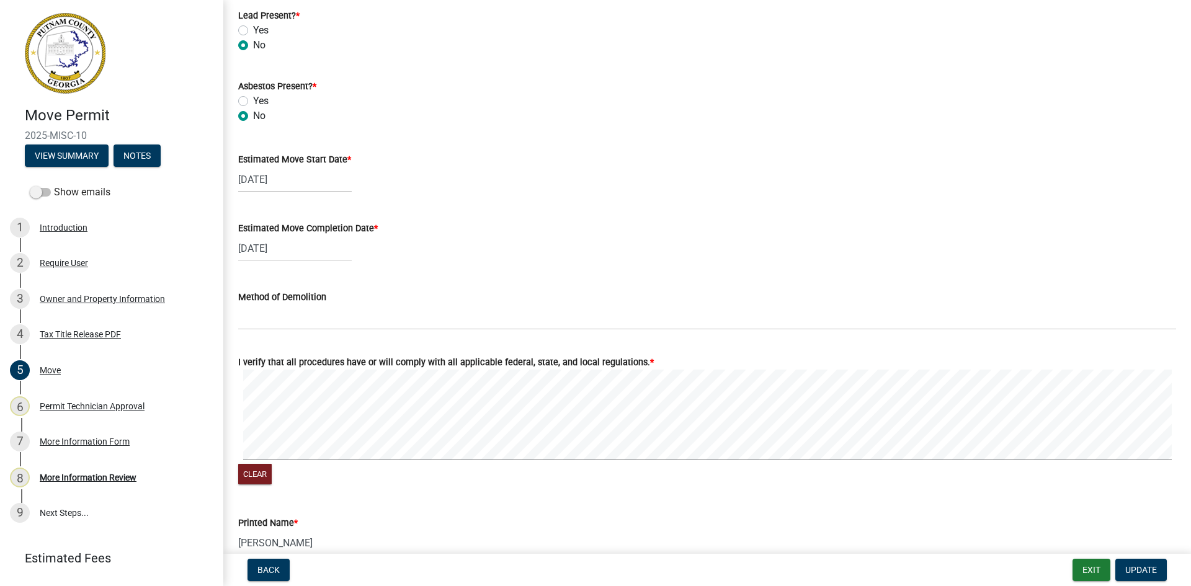
scroll to position [1117, 0]
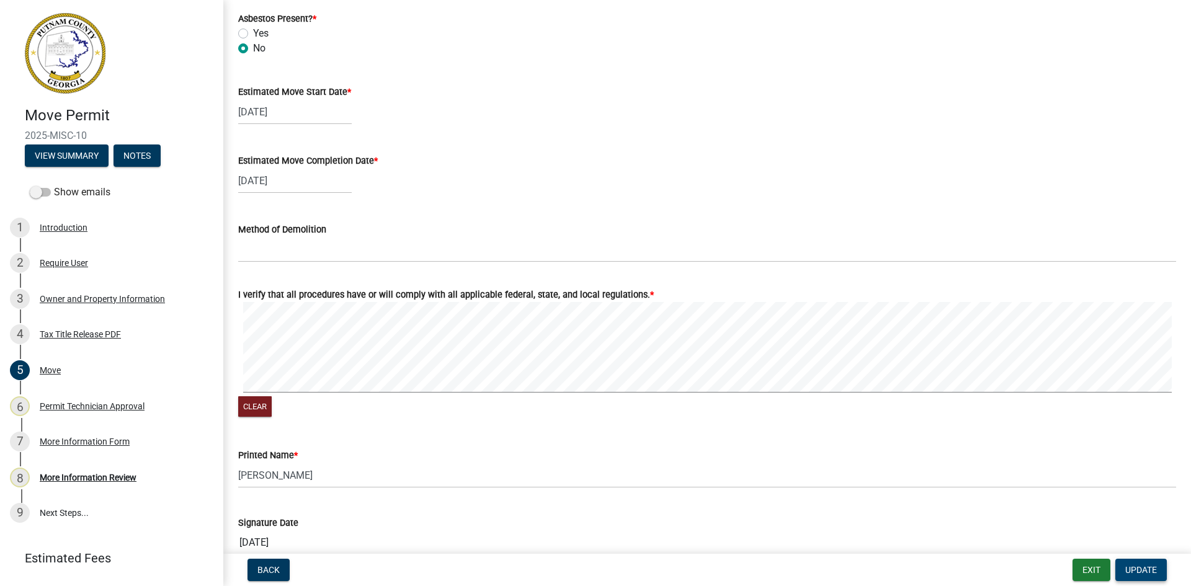
type input "[STREET_ADDRESS][PERSON_NAME]"
click at [1150, 571] on span "Update" at bounding box center [1142, 570] width 32 height 10
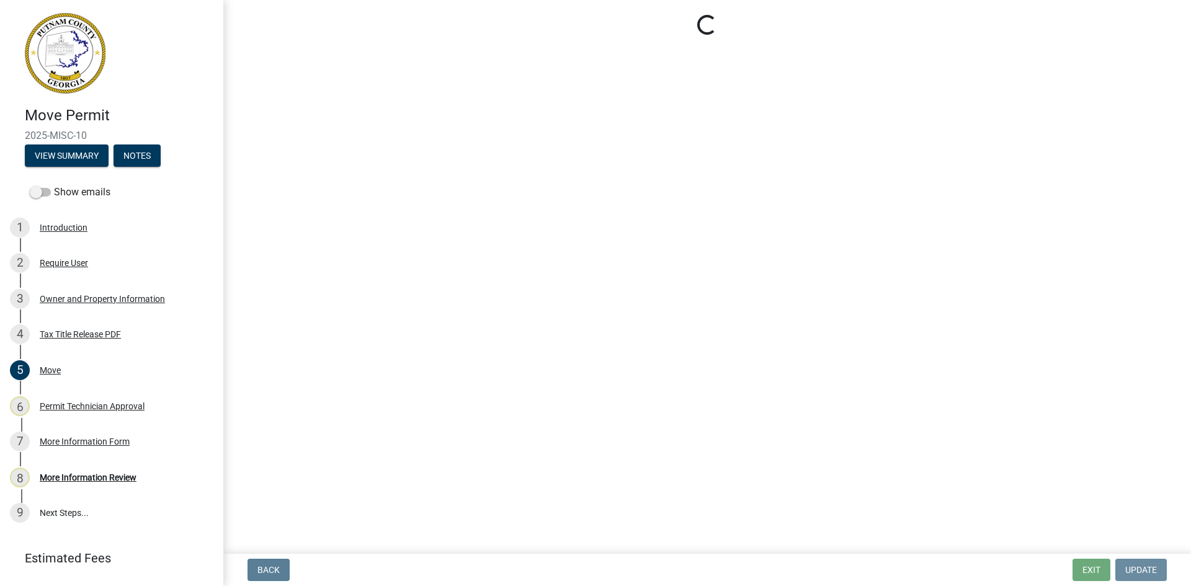
scroll to position [0, 0]
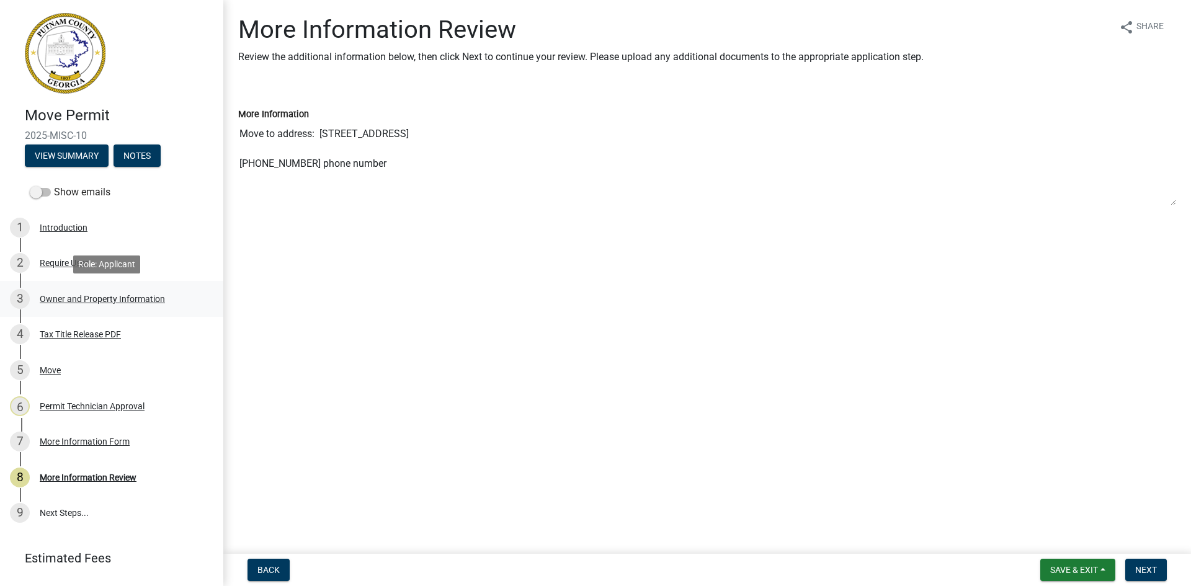
click at [107, 299] on div "Owner and Property Information" at bounding box center [102, 299] width 125 height 9
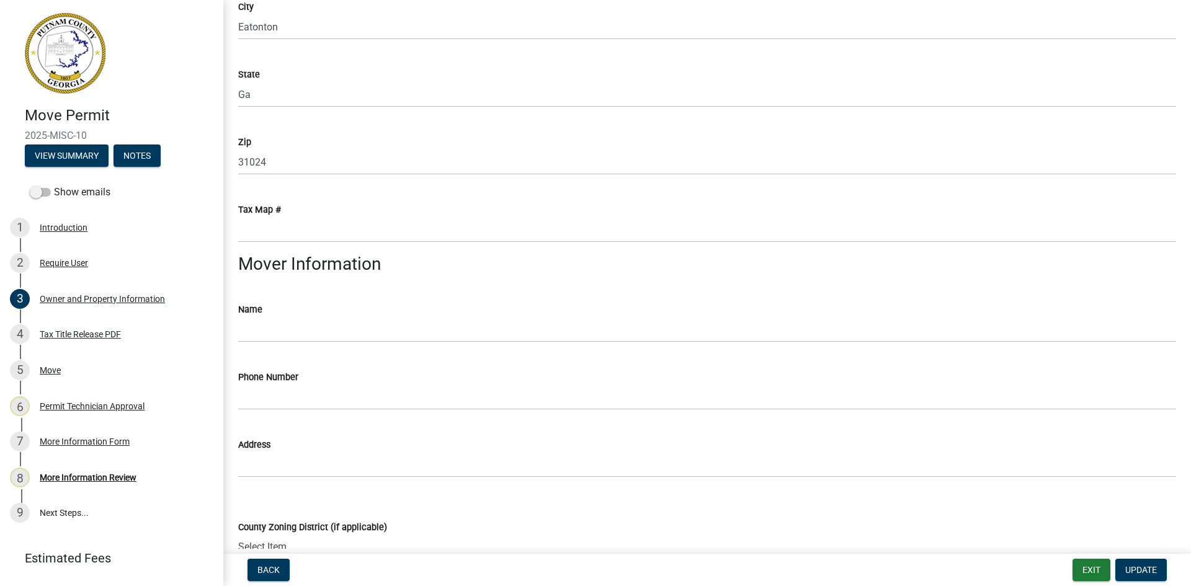
scroll to position [869, 0]
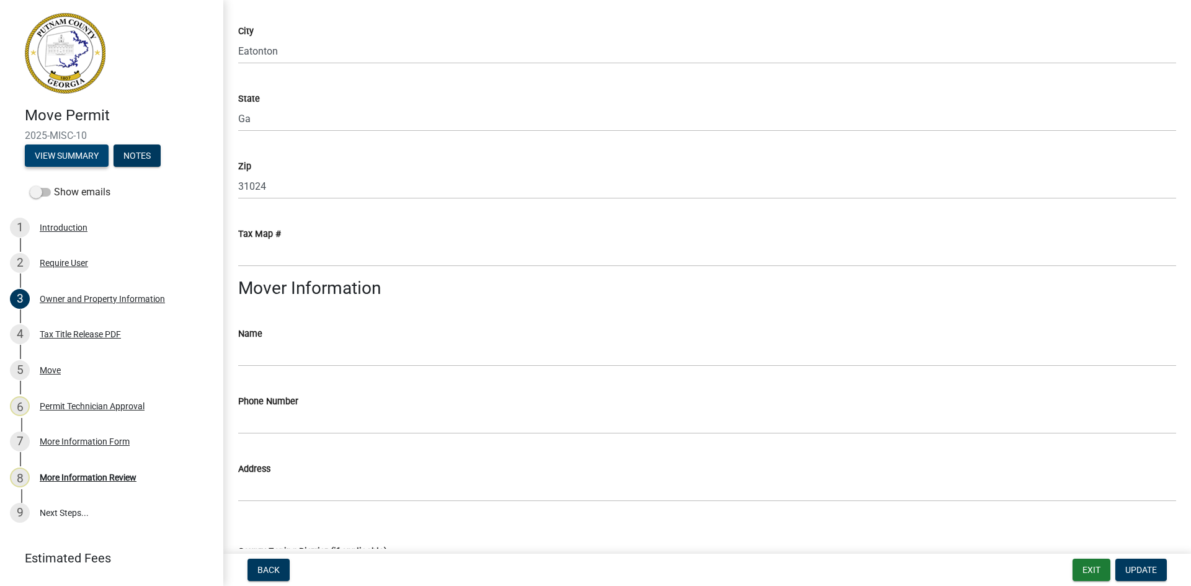
click at [80, 150] on button "View Summary" at bounding box center [67, 156] width 84 height 22
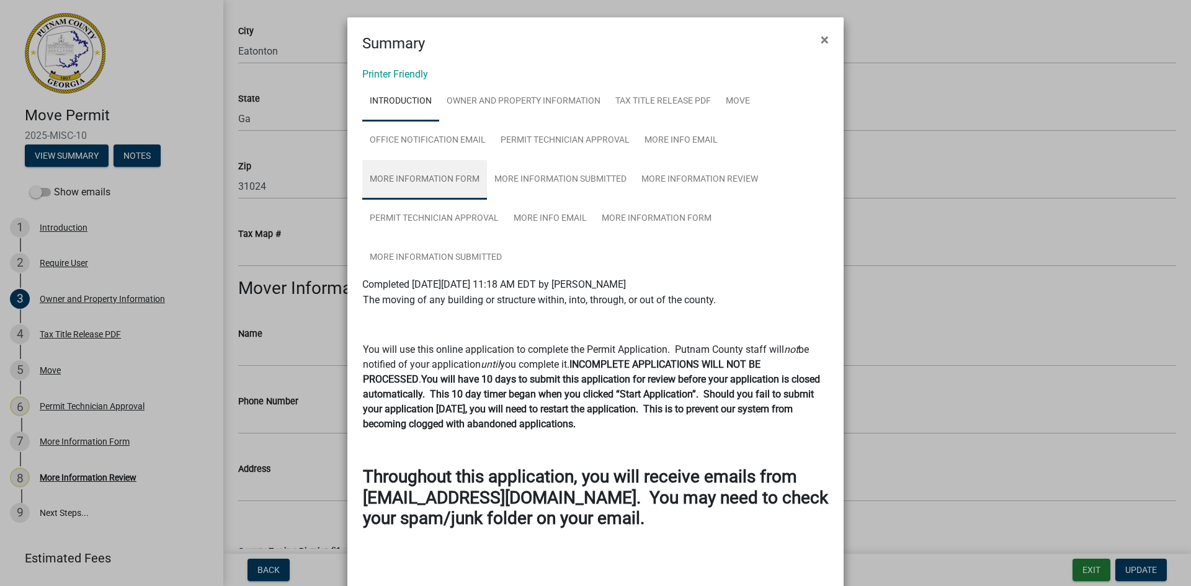
click at [406, 182] on link "More Information Form" at bounding box center [424, 180] width 125 height 40
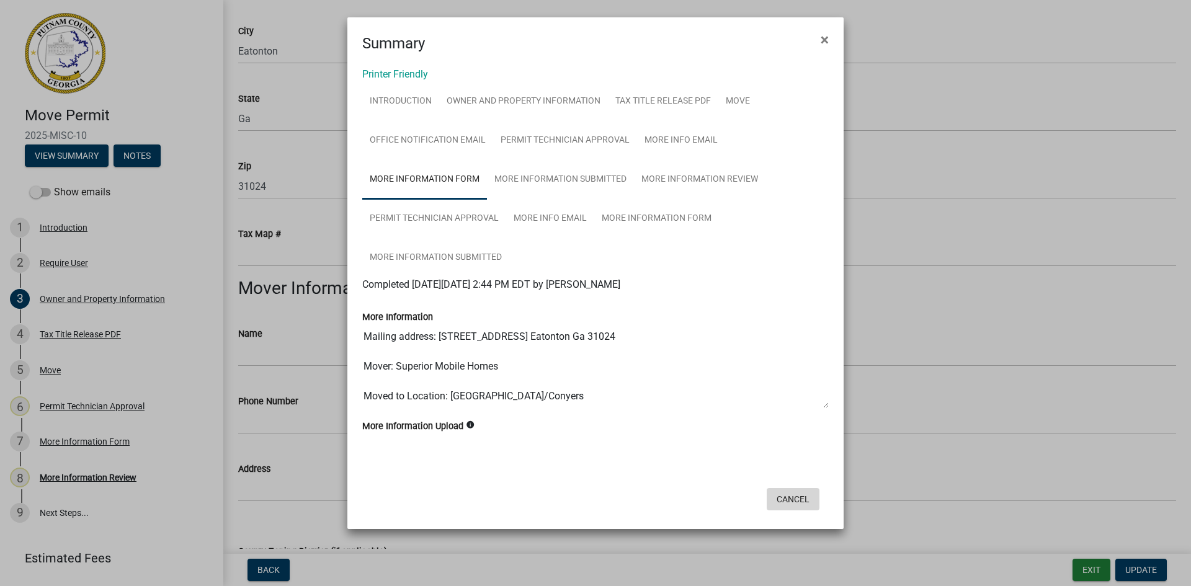
click at [809, 501] on button "Cancel" at bounding box center [793, 499] width 53 height 22
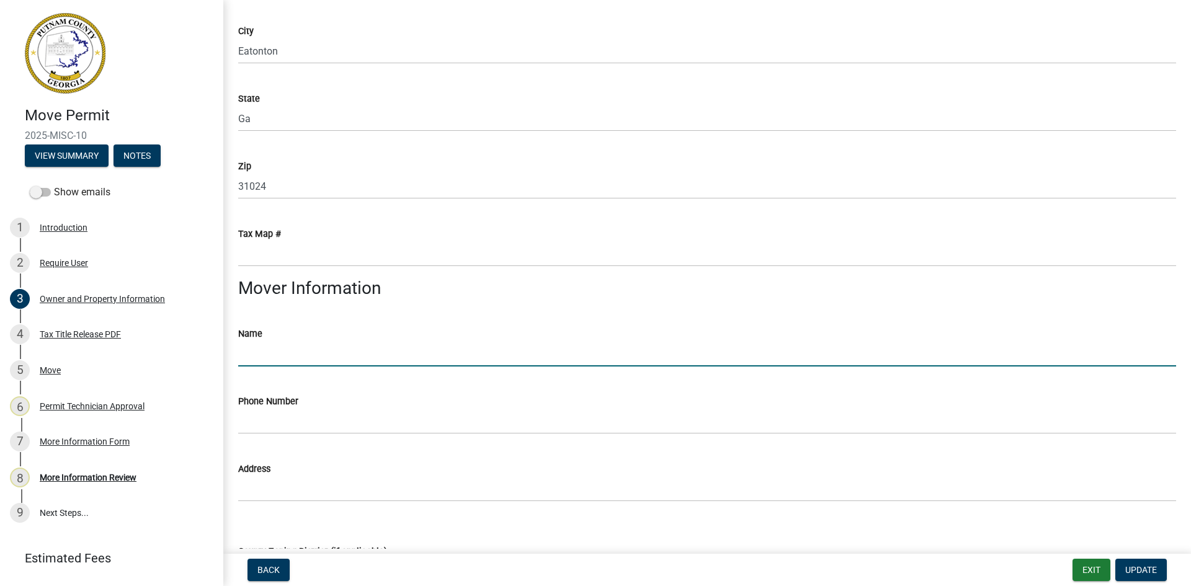
click at [265, 349] on input "Name" at bounding box center [707, 353] width 938 height 25
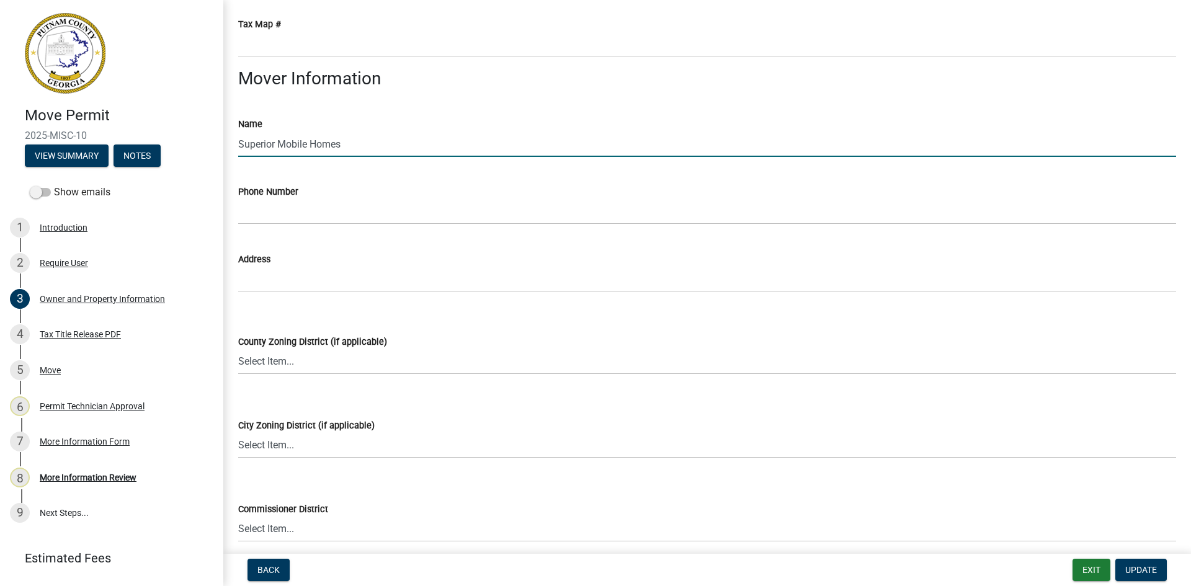
scroll to position [1117, 0]
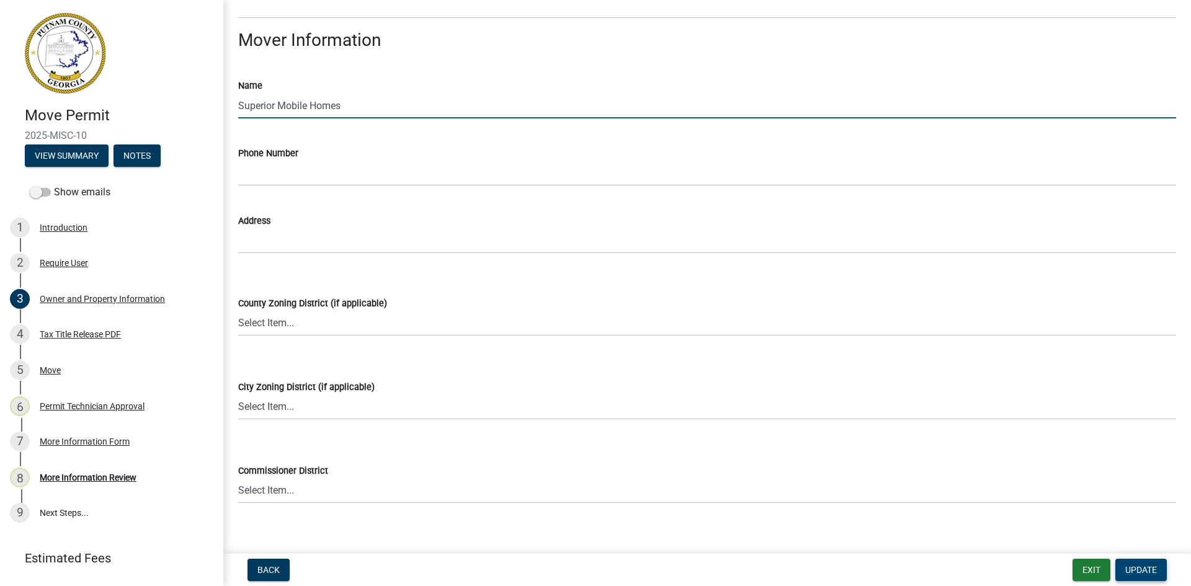
type input "Superior Mobile Homes"
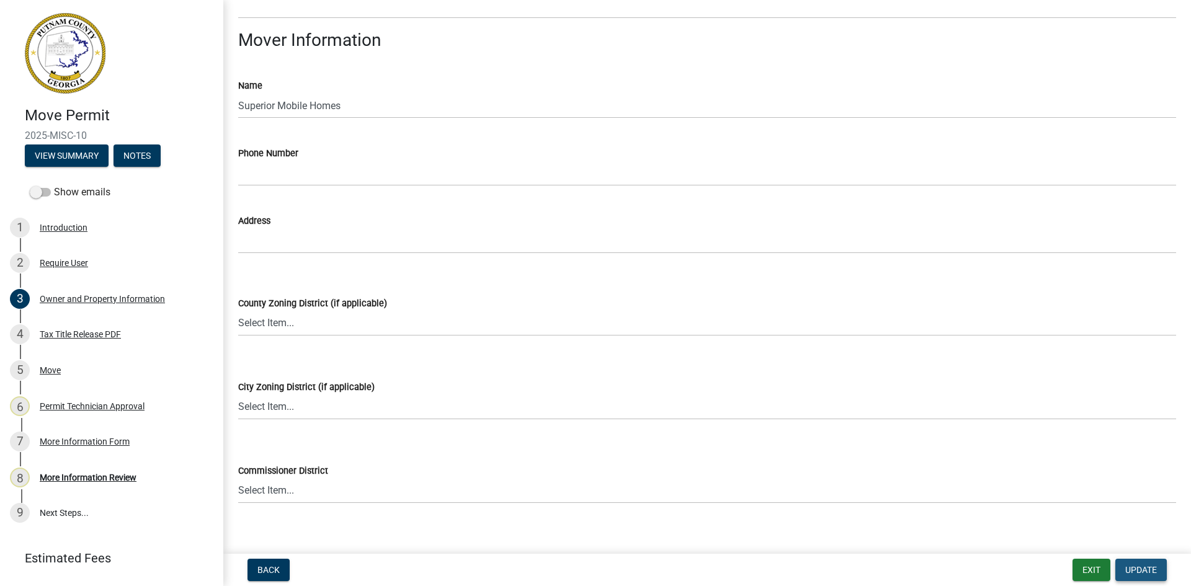
click at [1142, 568] on span "Update" at bounding box center [1142, 570] width 32 height 10
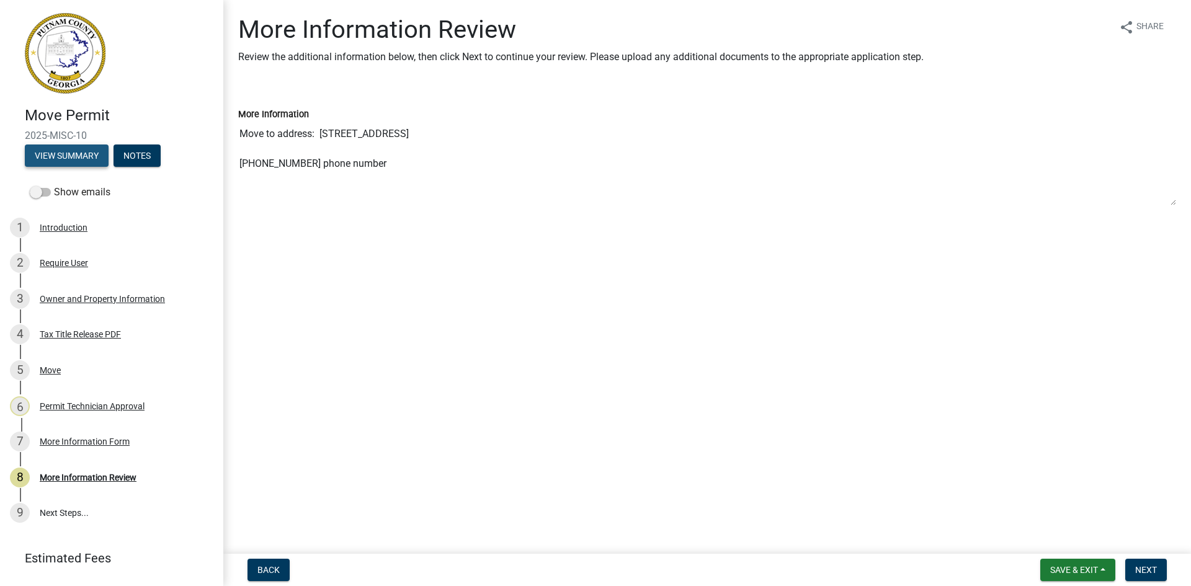
click at [91, 156] on button "View Summary" at bounding box center [67, 156] width 84 height 22
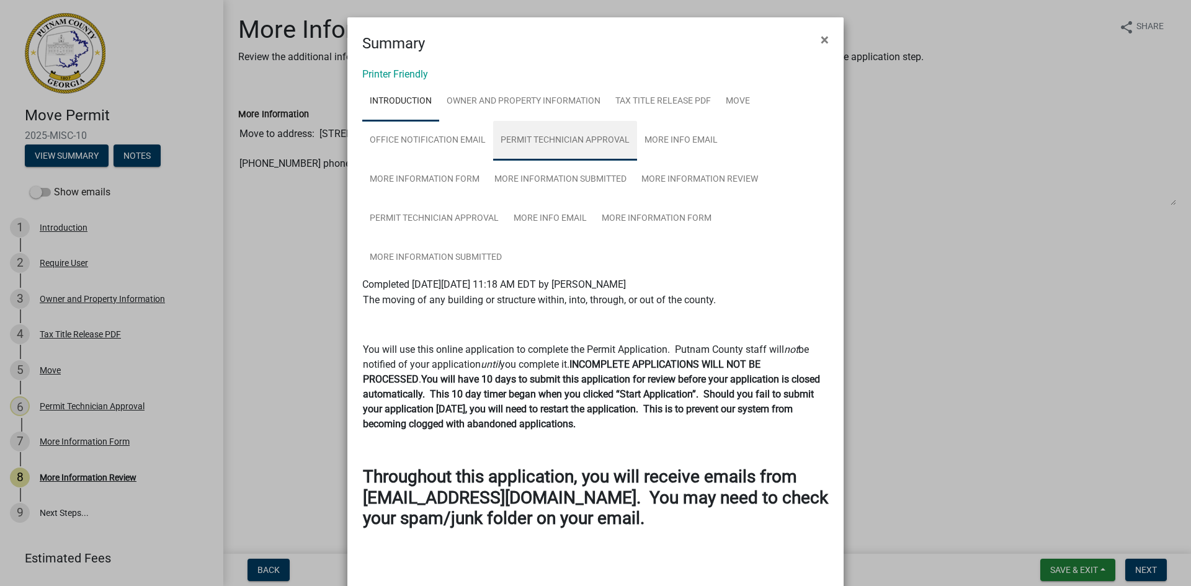
click at [578, 145] on link "Permit Technician Approval" at bounding box center [565, 141] width 144 height 40
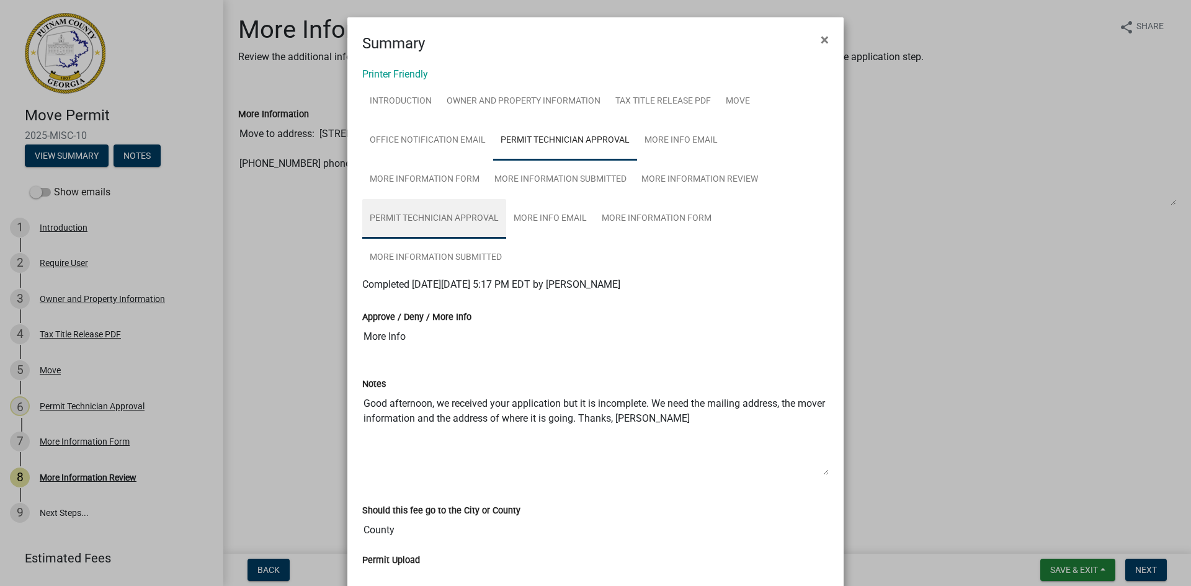
click at [445, 212] on link "Permit Technician Approval" at bounding box center [434, 219] width 144 height 40
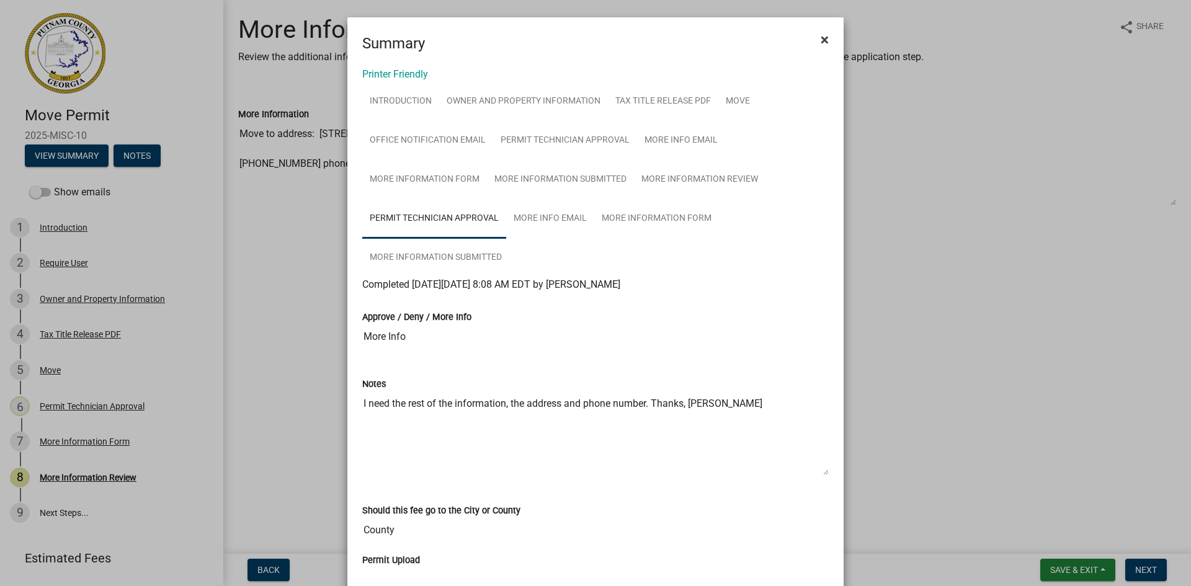
click at [821, 35] on span "×" at bounding box center [825, 39] width 8 height 17
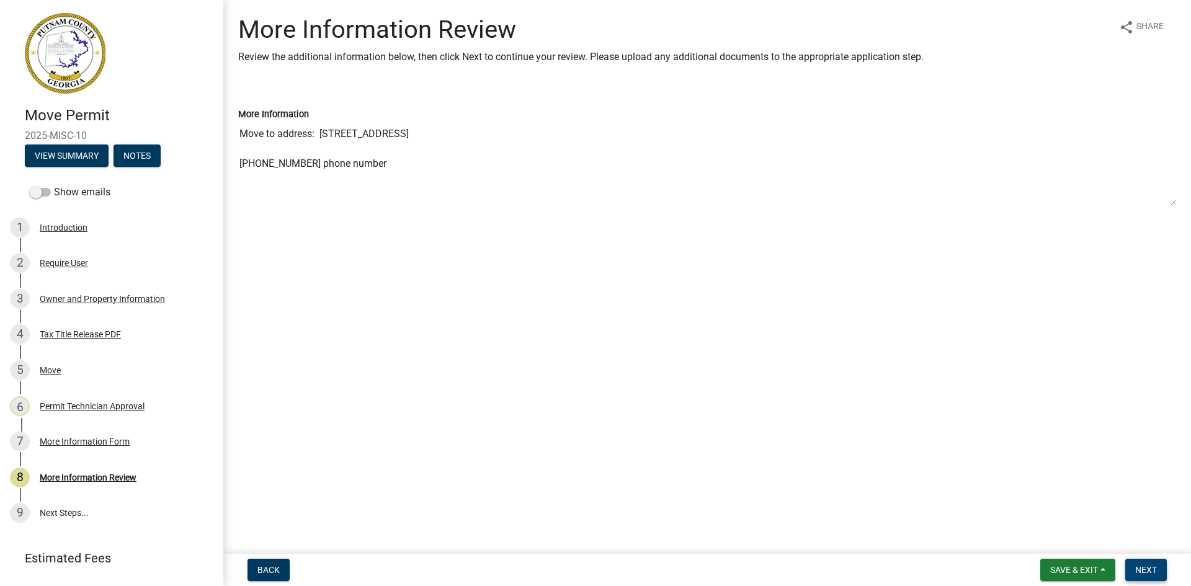
click at [1141, 565] on span "Next" at bounding box center [1147, 570] width 22 height 10
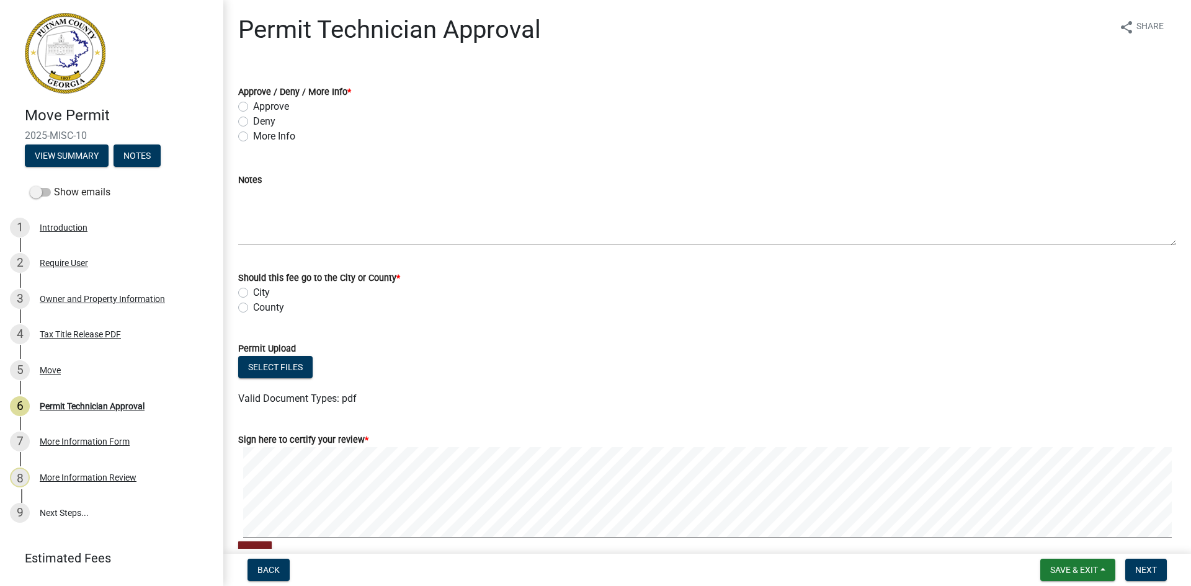
click at [253, 136] on label "More Info" at bounding box center [274, 136] width 42 height 15
click at [253, 136] on input "More Info" at bounding box center [257, 133] width 8 height 8
radio input "true"
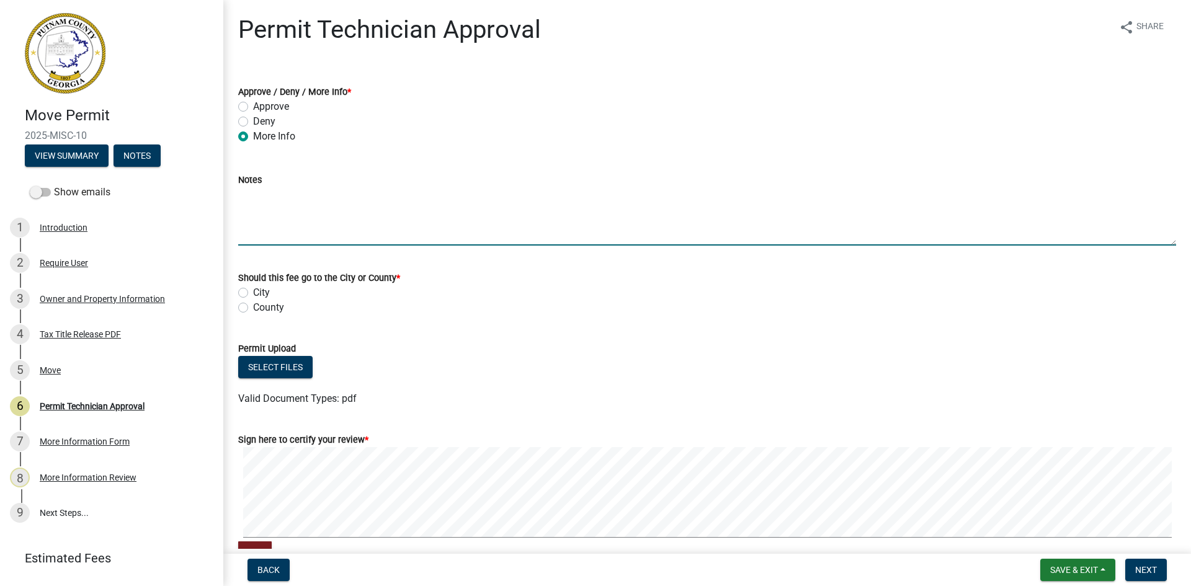
click at [267, 189] on textarea "Notes" at bounding box center [707, 216] width 938 height 58
type textarea "I need the address and phone number of the mover please."
click at [253, 308] on label "County" at bounding box center [268, 307] width 31 height 15
click at [253, 308] on input "County" at bounding box center [257, 304] width 8 height 8
radio input "true"
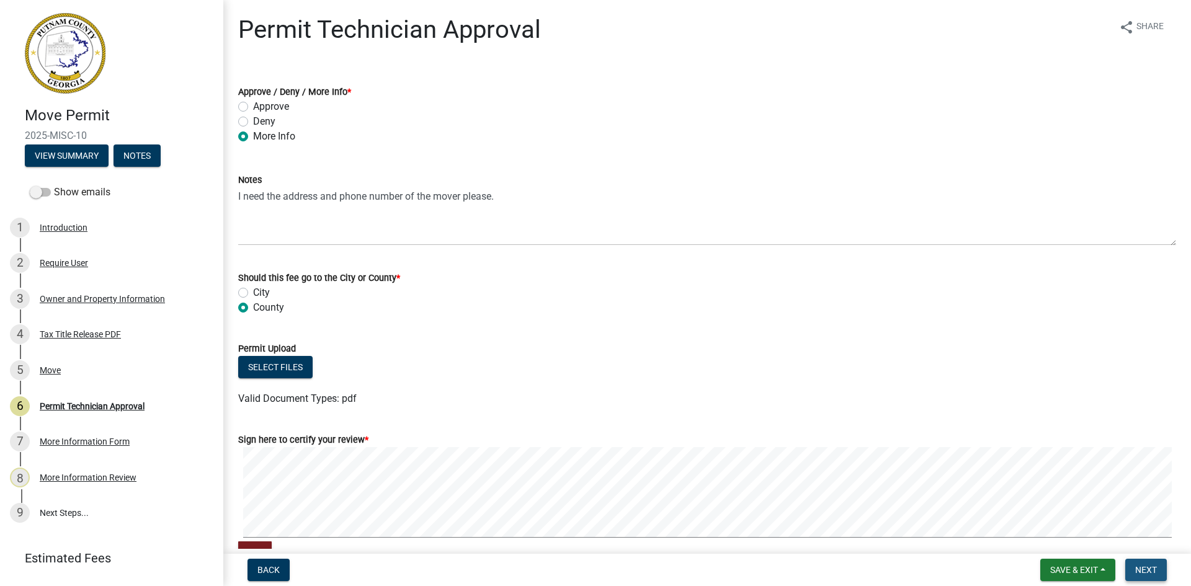
click at [1140, 571] on span "Next" at bounding box center [1147, 570] width 22 height 10
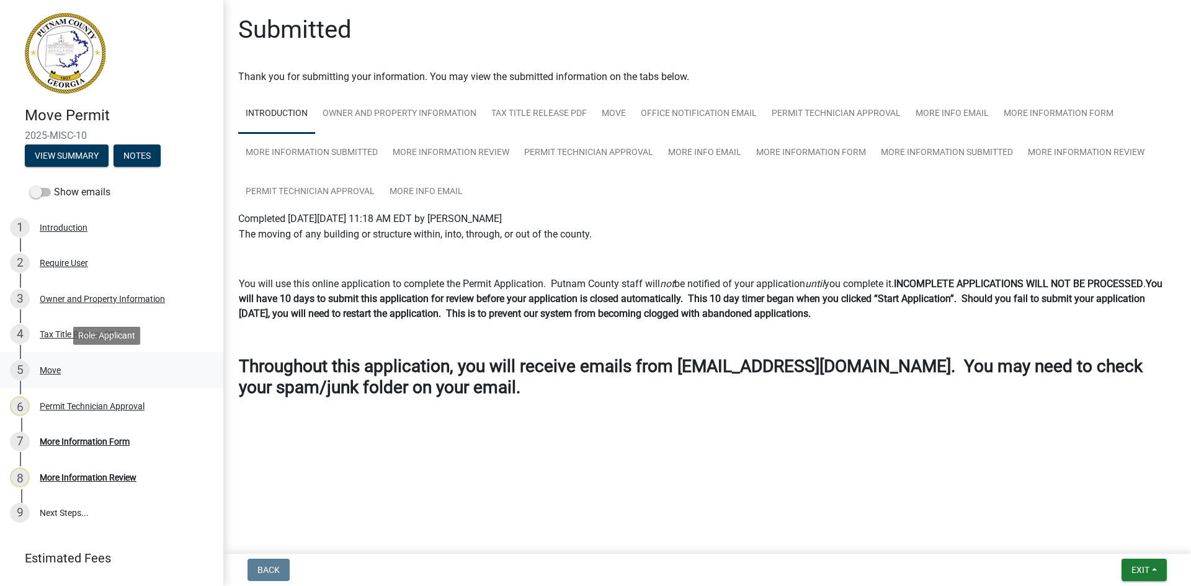
click at [59, 368] on div "Move" at bounding box center [50, 370] width 21 height 9
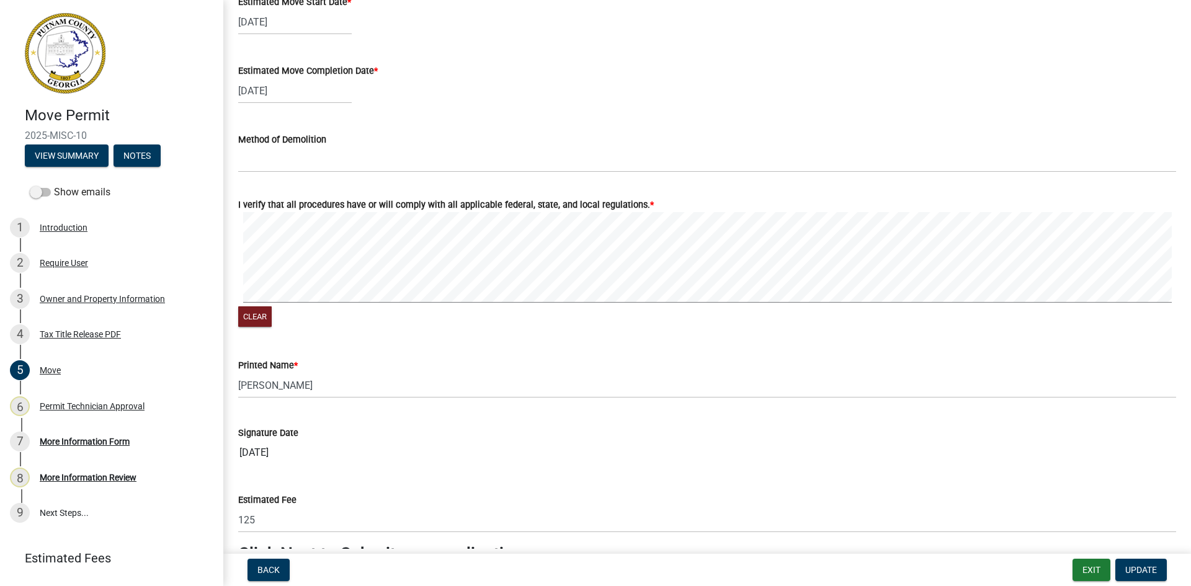
scroll to position [1281, 0]
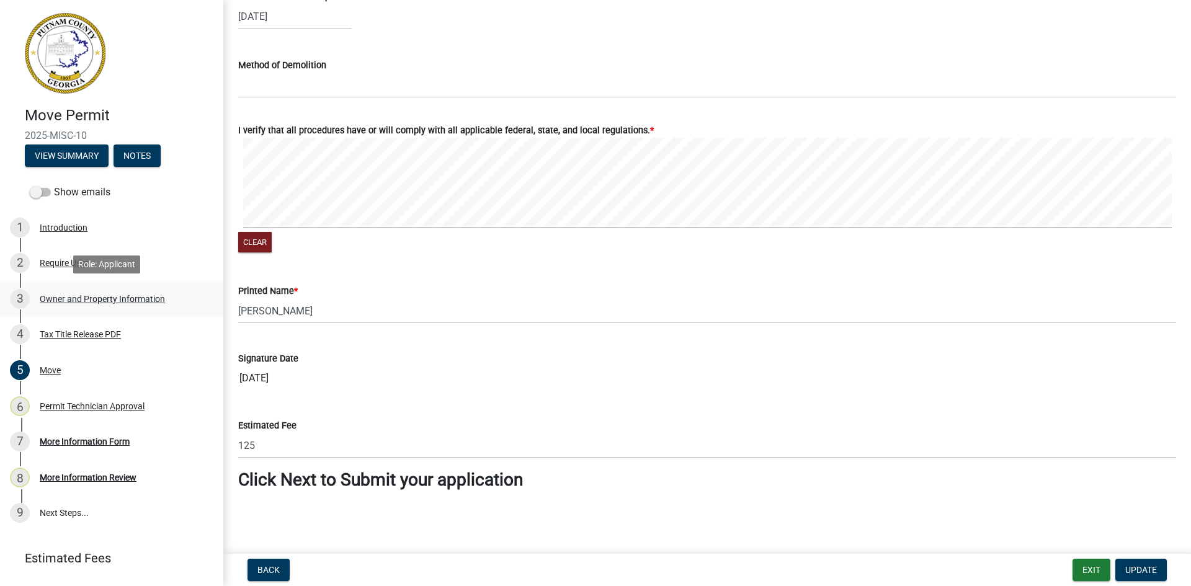
click at [135, 298] on div "Owner and Property Information" at bounding box center [102, 299] width 125 height 9
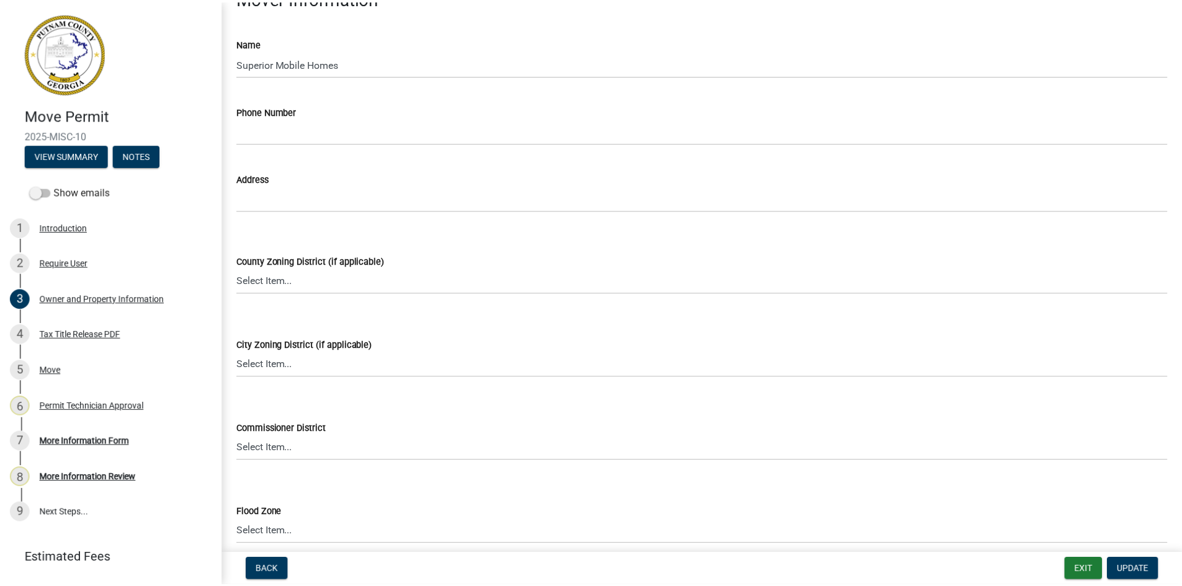
scroll to position [1215, 0]
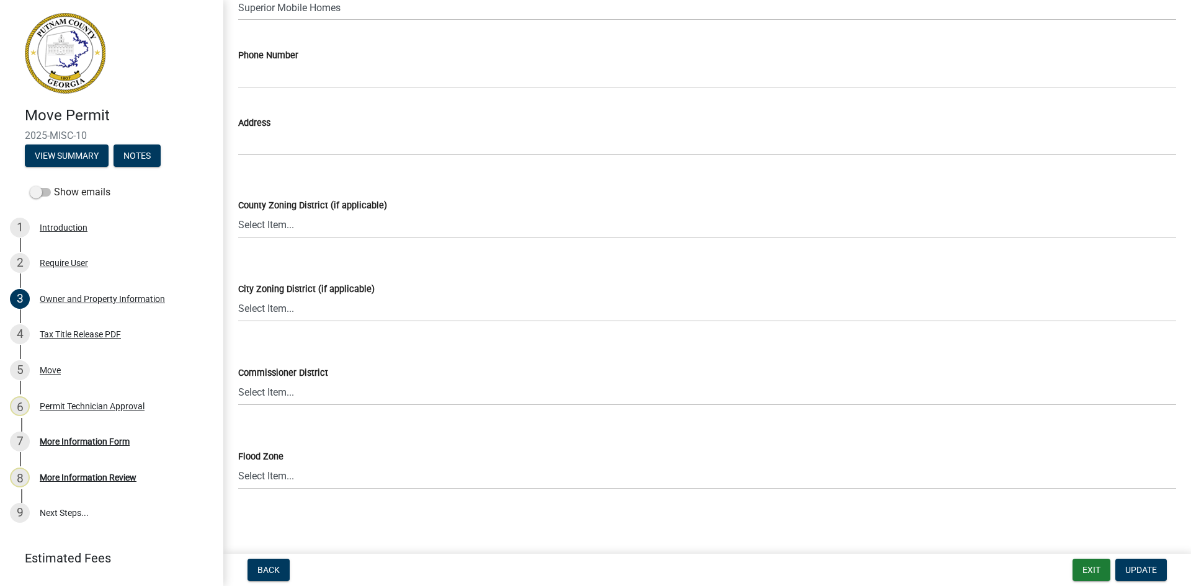
click at [1089, 581] on nav "Back Exit Update" at bounding box center [707, 570] width 968 height 32
click at [1089, 575] on button "Exit" at bounding box center [1092, 570] width 38 height 22
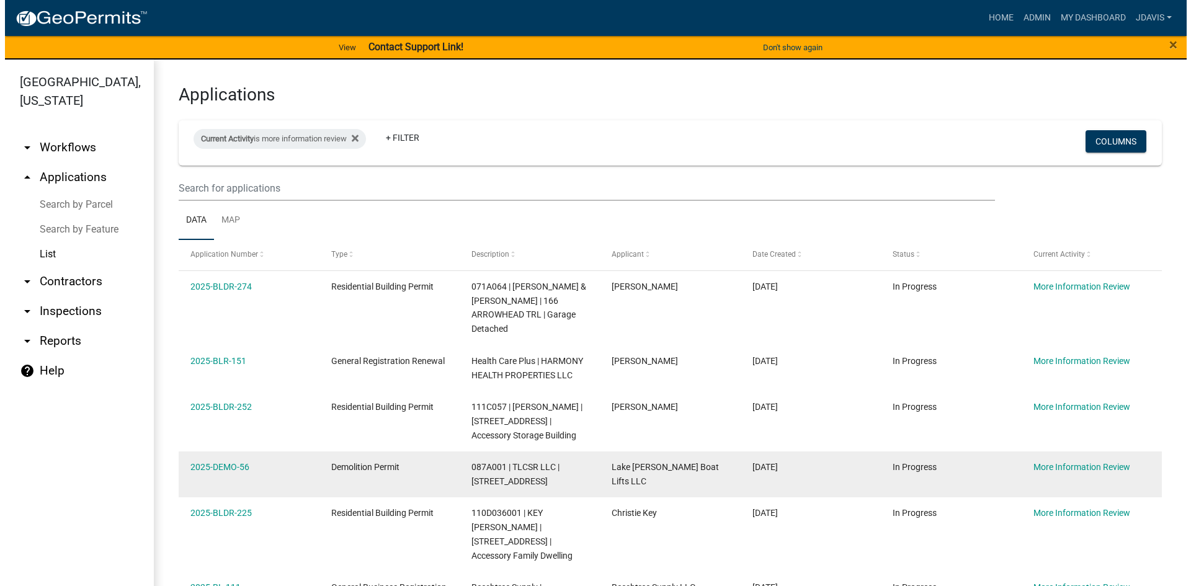
scroll to position [63, 0]
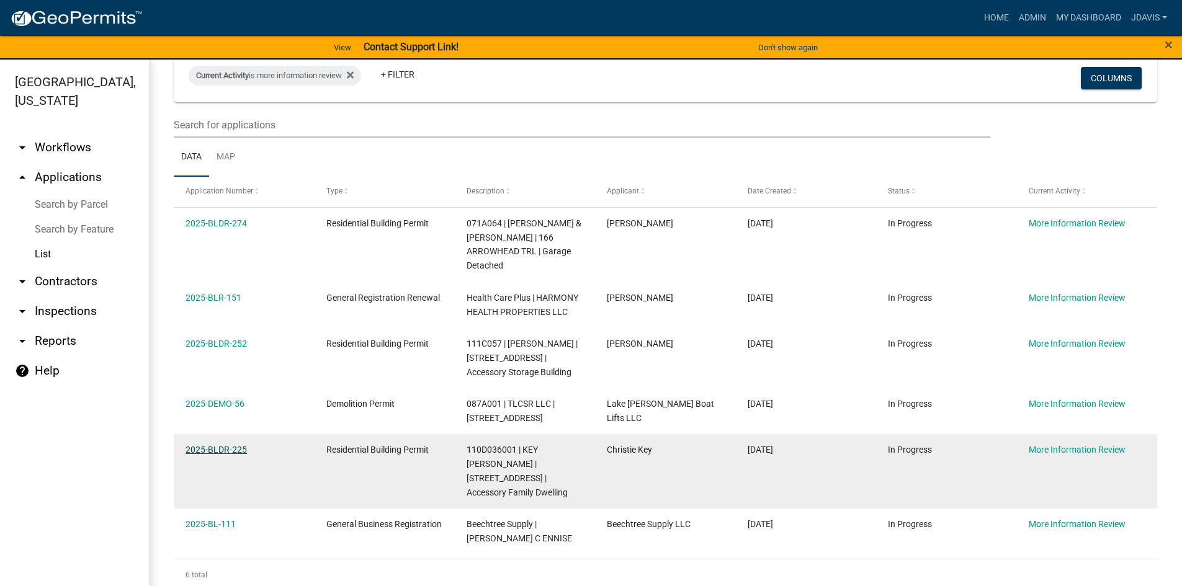
click at [240, 449] on link "2025-BLDR-225" at bounding box center [216, 450] width 61 height 10
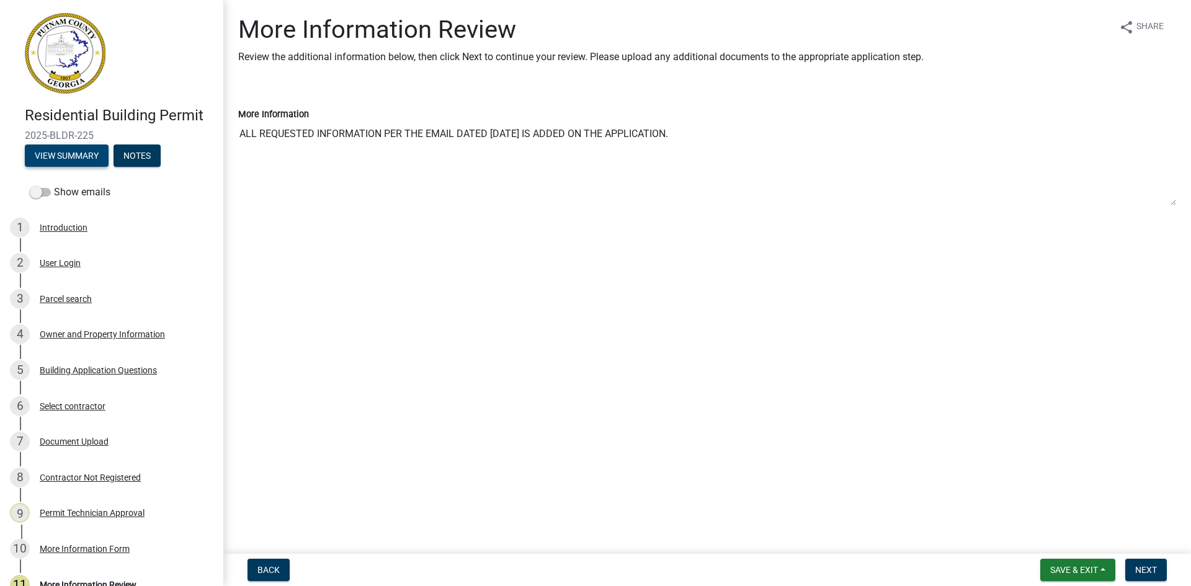
click at [88, 150] on button "View Summary" at bounding box center [67, 156] width 84 height 22
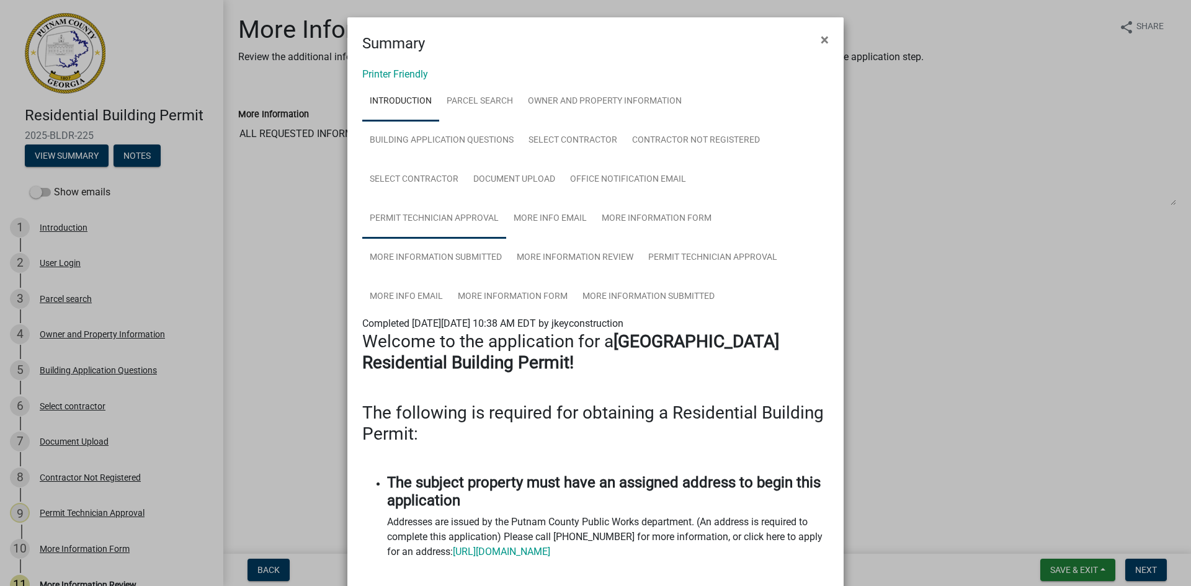
click at [449, 220] on link "Permit Technician Approval" at bounding box center [434, 219] width 144 height 40
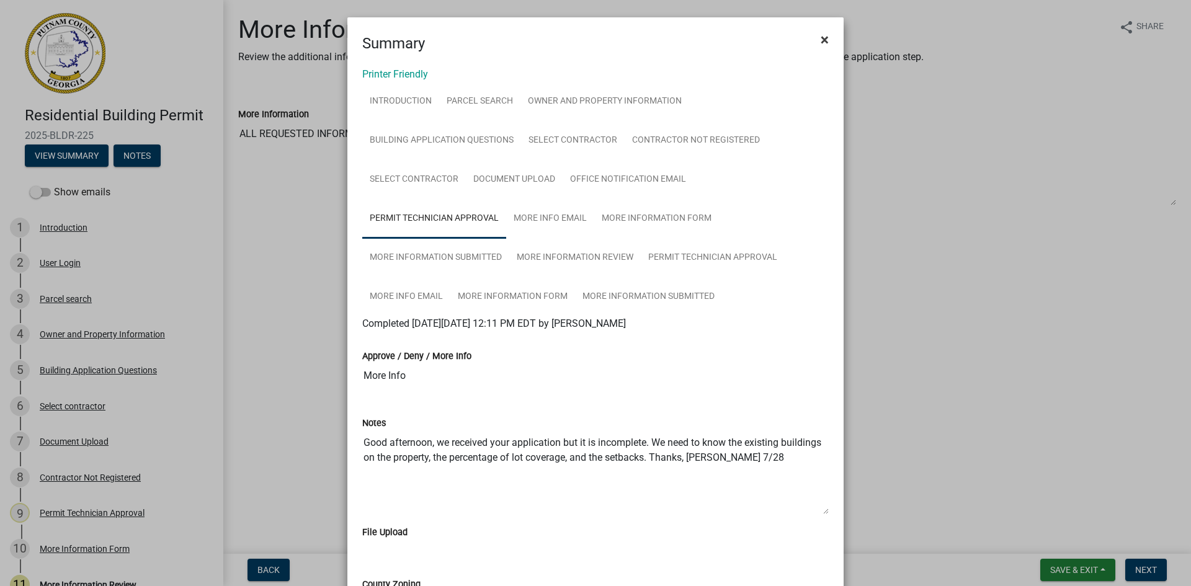
click at [826, 42] on button "×" at bounding box center [825, 39] width 28 height 35
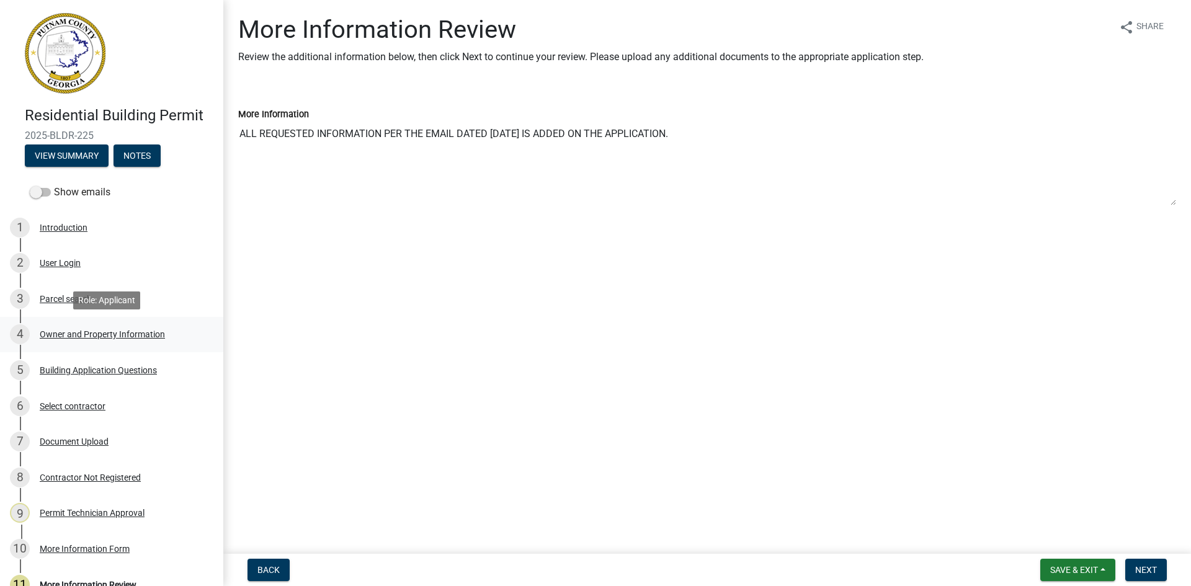
click at [100, 333] on div "Owner and Property Information" at bounding box center [102, 334] width 125 height 9
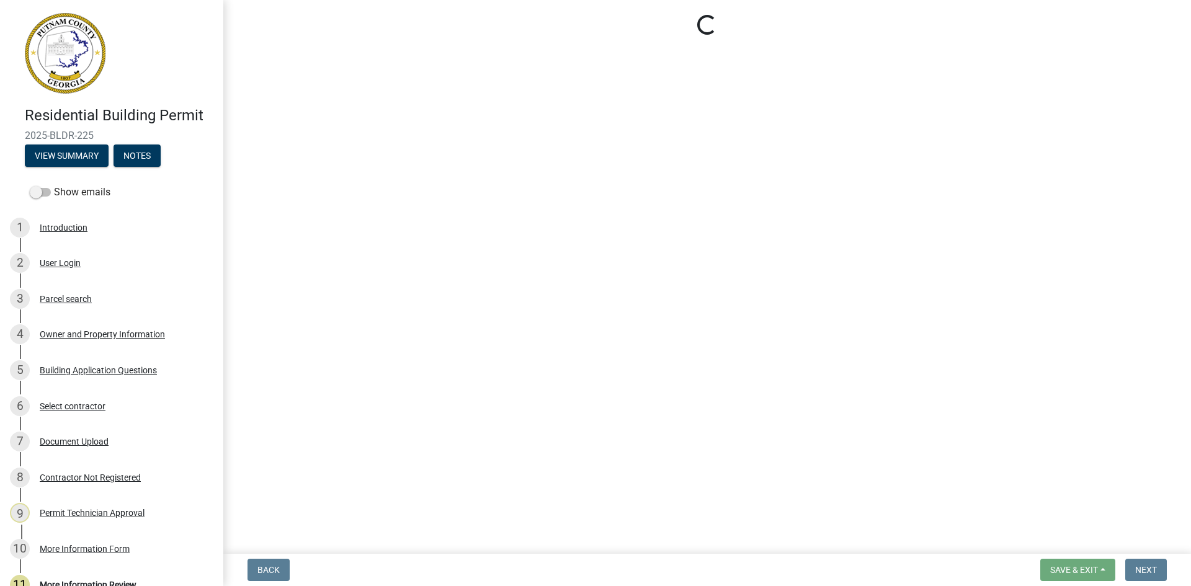
select select "78bfdc44-73ff-456e-a557-d4c99b9c08be"
select select "83394b22-4a11-496c-8e5c-75ade2e72faf"
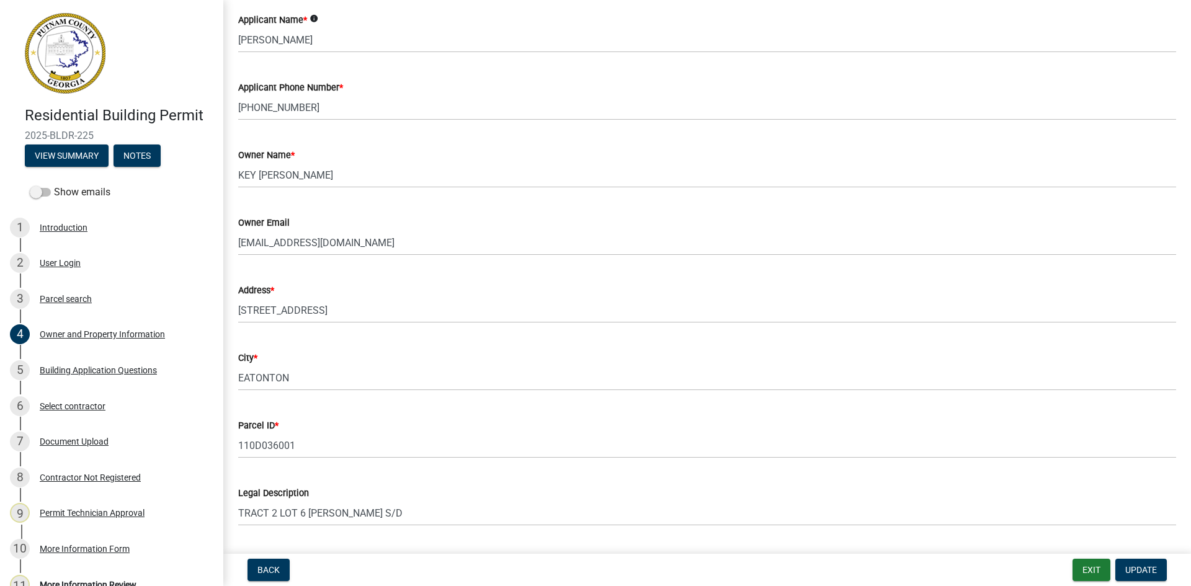
scroll to position [87, 0]
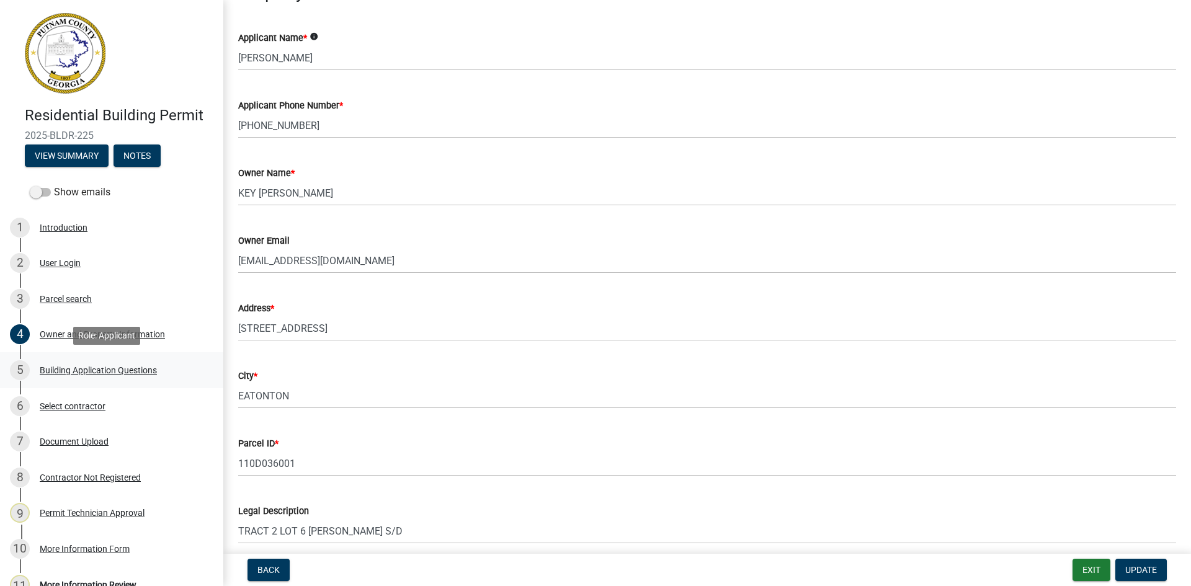
click at [137, 367] on div "Building Application Questions" at bounding box center [98, 370] width 117 height 9
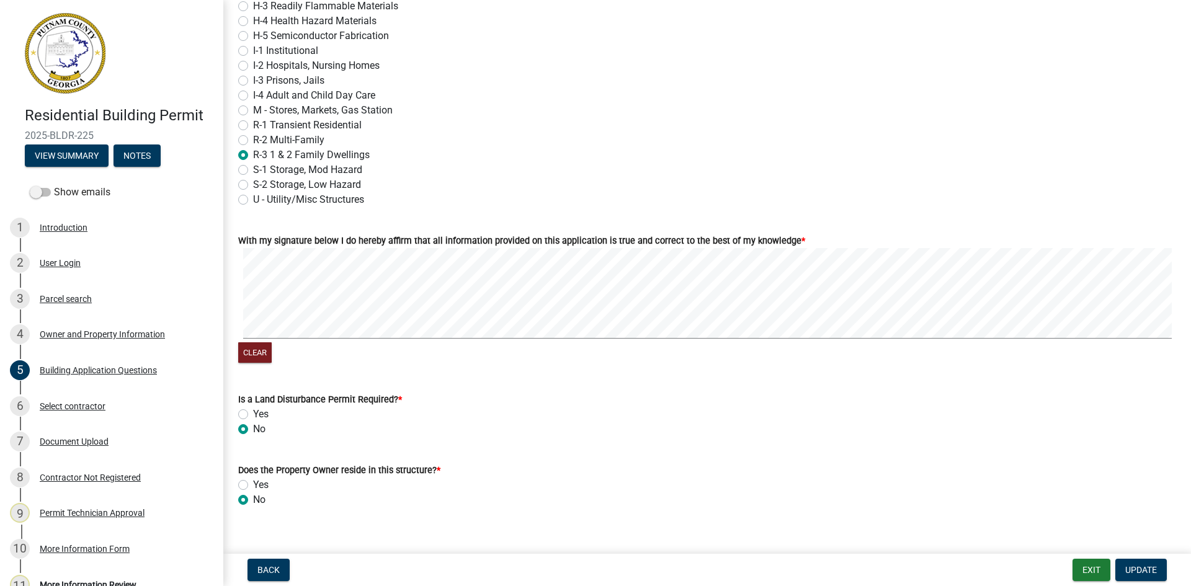
scroll to position [5203, 0]
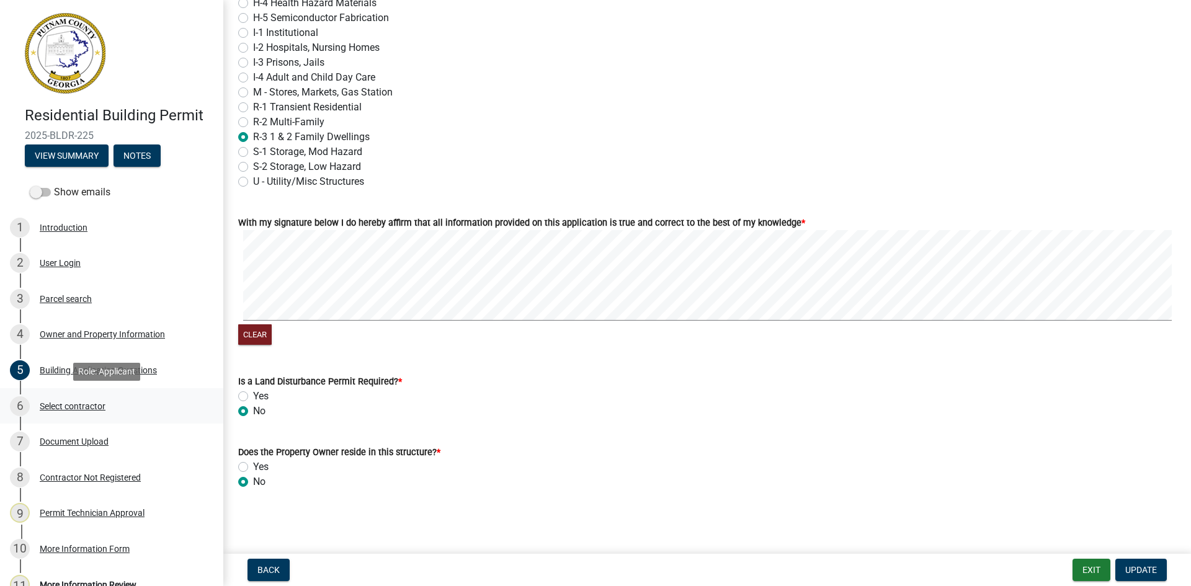
click at [78, 405] on div "Select contractor" at bounding box center [73, 406] width 66 height 9
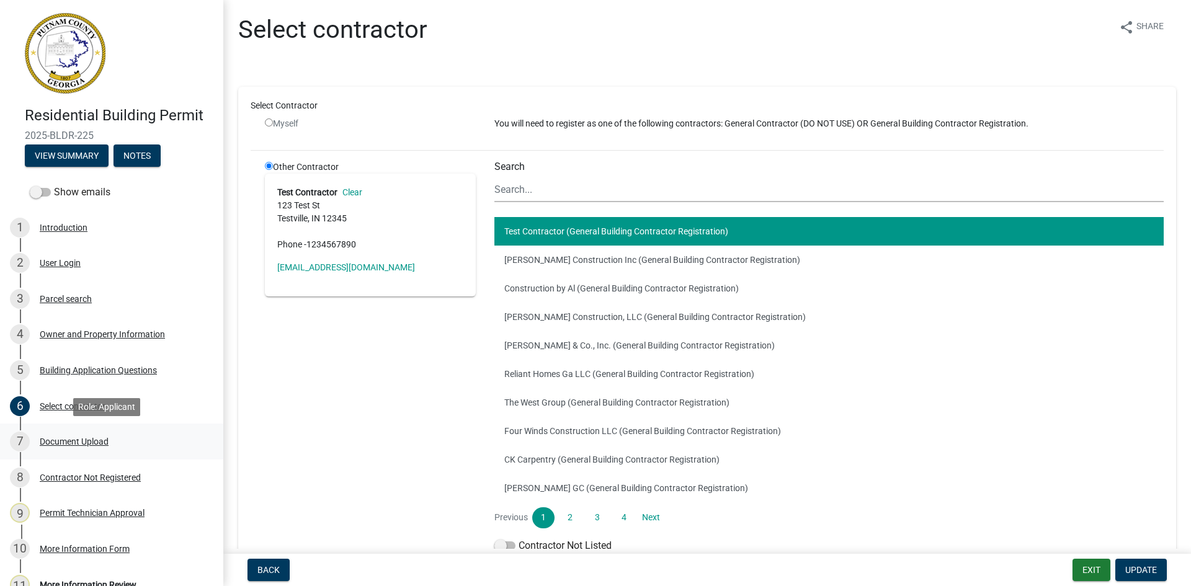
click at [86, 440] on div "Document Upload" at bounding box center [74, 441] width 69 height 9
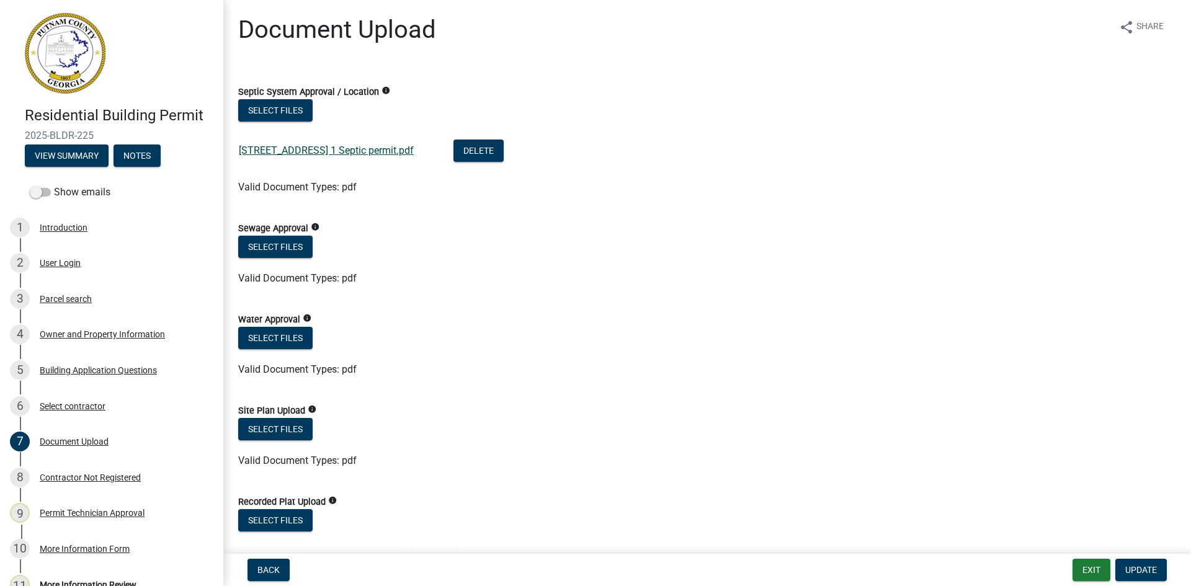
click at [328, 153] on link "[STREET_ADDRESS] 1 Septic permit.pdf" at bounding box center [326, 151] width 175 height 12
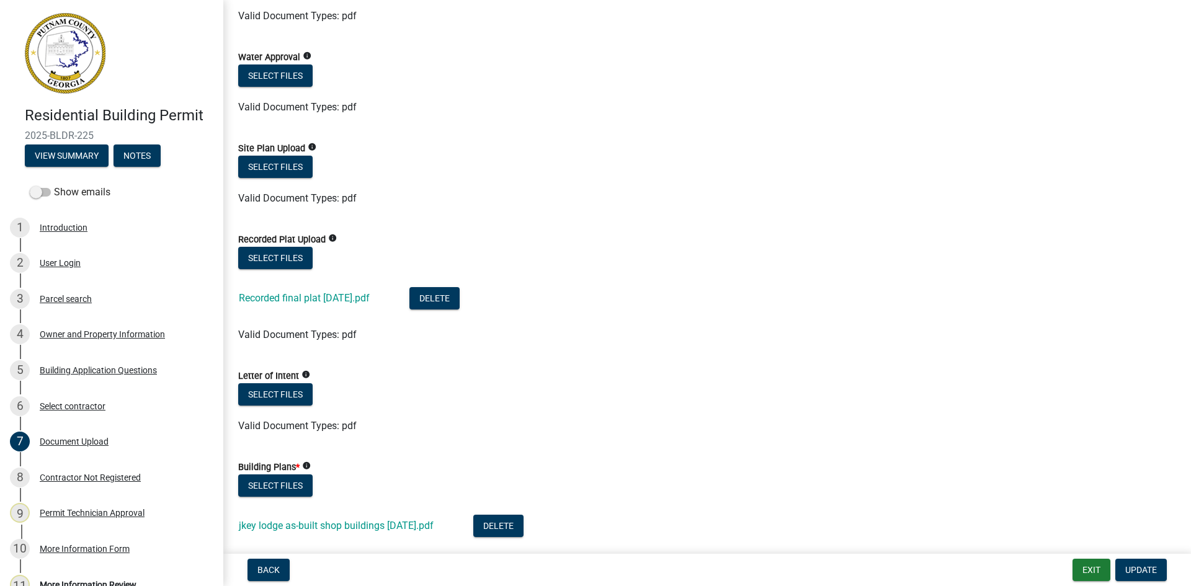
scroll to position [310, 0]
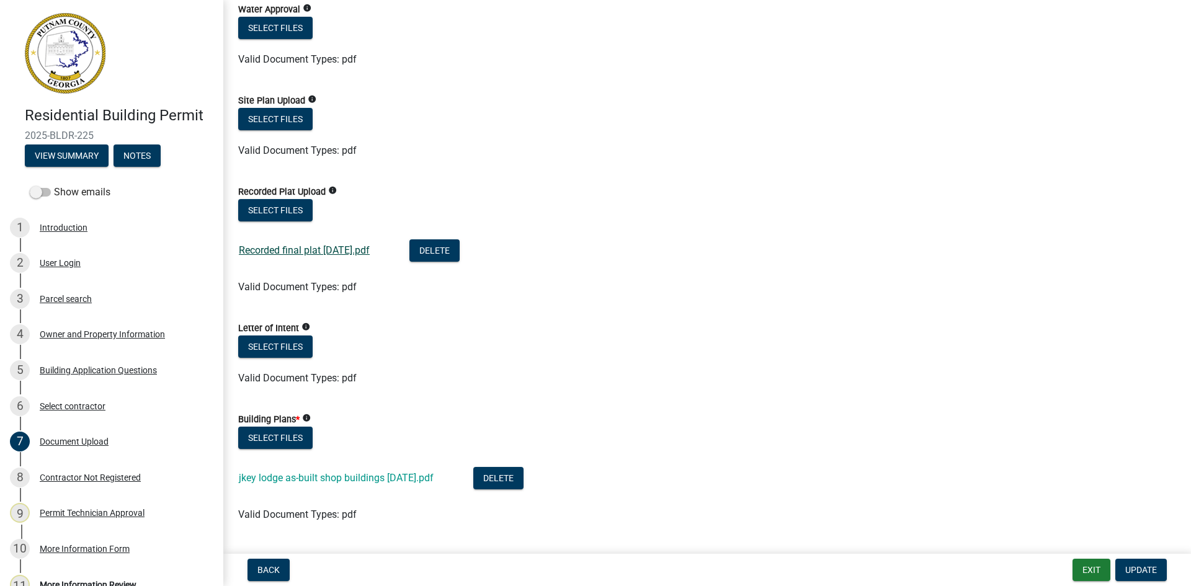
click at [349, 252] on link "Recorded final plat [DATE].pdf" at bounding box center [304, 250] width 131 height 12
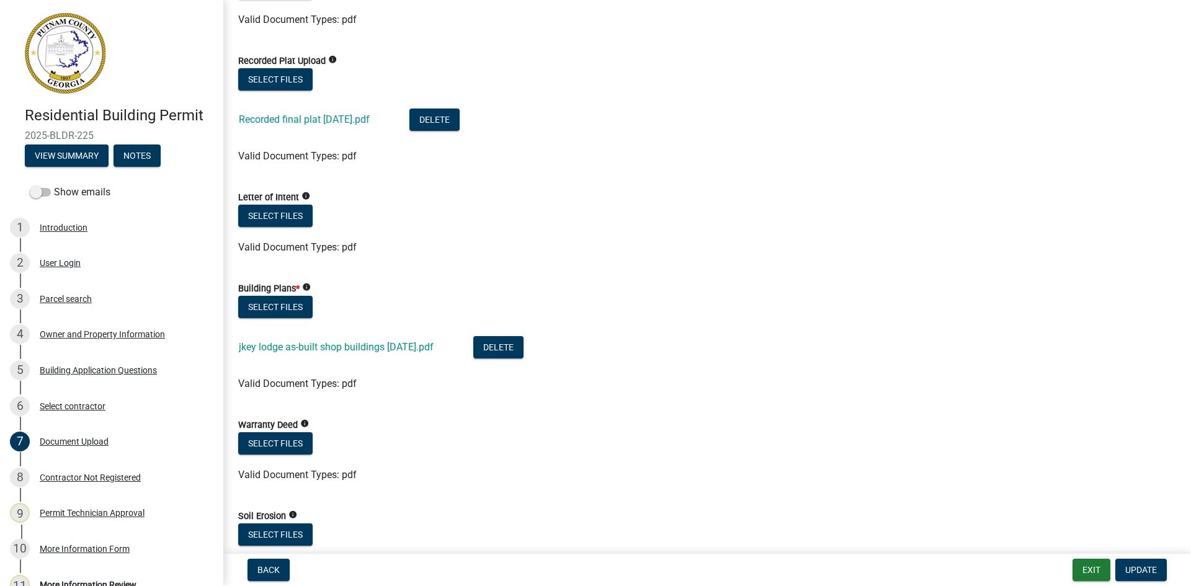
scroll to position [496, 0]
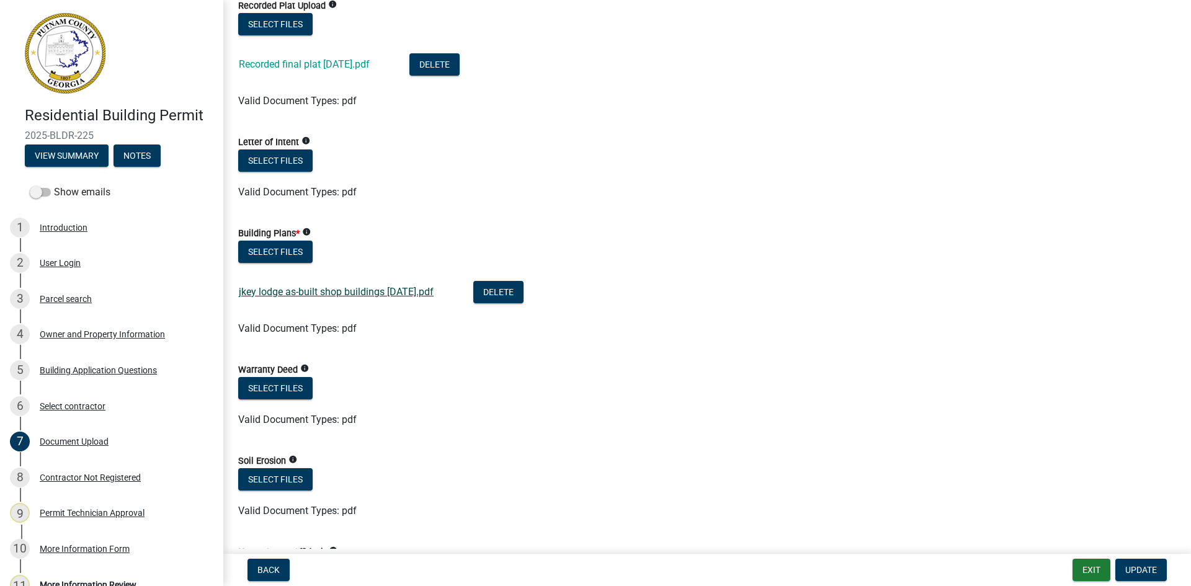
click at [336, 291] on link "jkey lodge as-built shop buildings [DATE].pdf" at bounding box center [336, 292] width 195 height 12
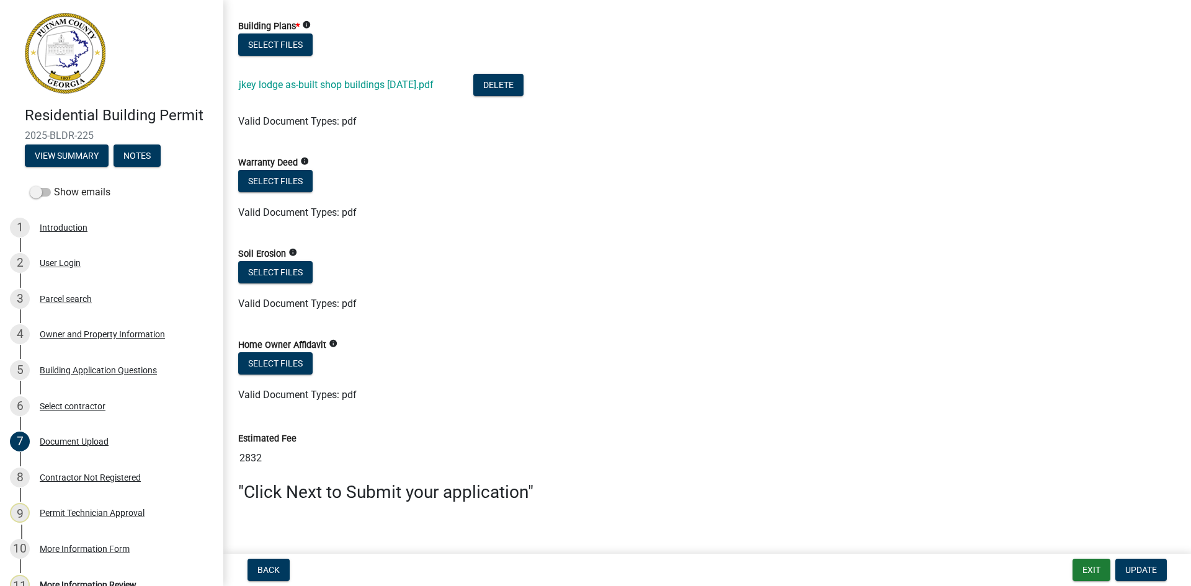
scroll to position [716, 0]
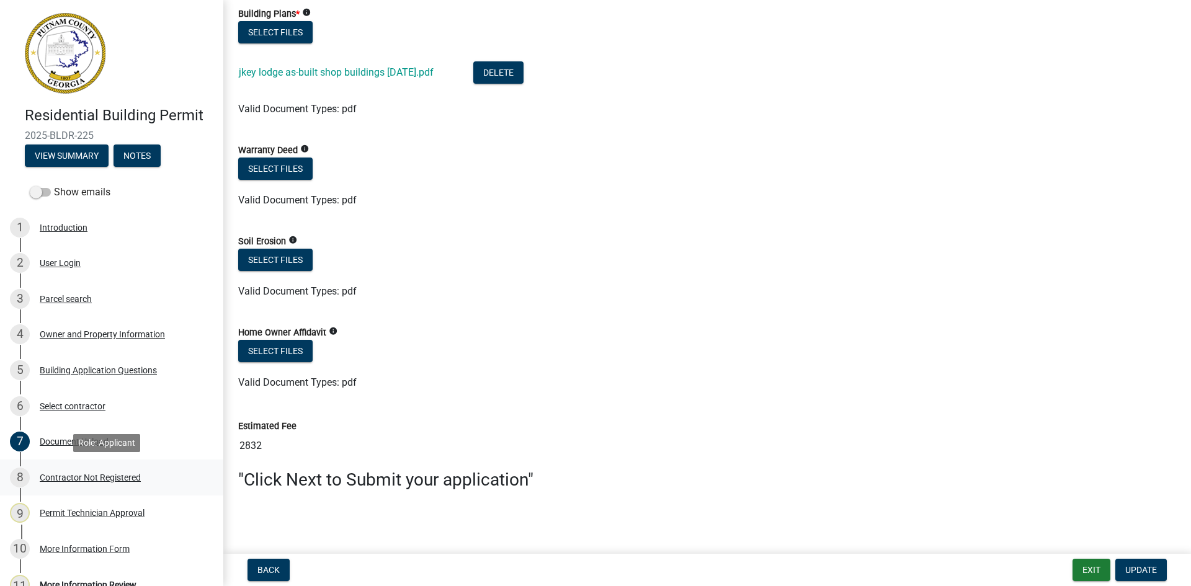
click at [122, 475] on div "Contractor Not Registered" at bounding box center [90, 477] width 101 height 9
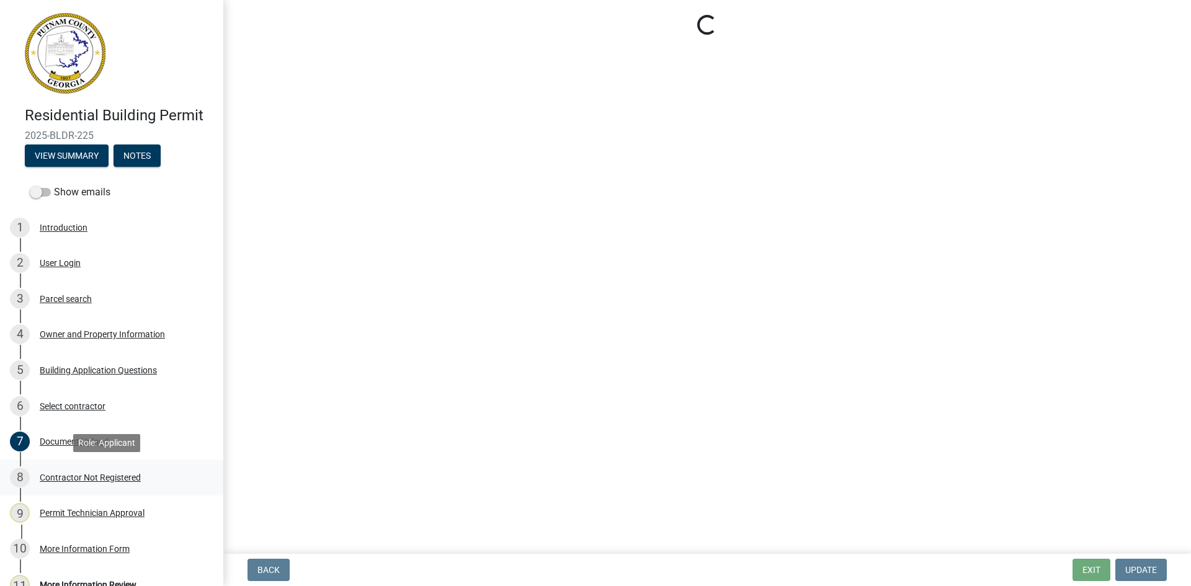
scroll to position [0, 0]
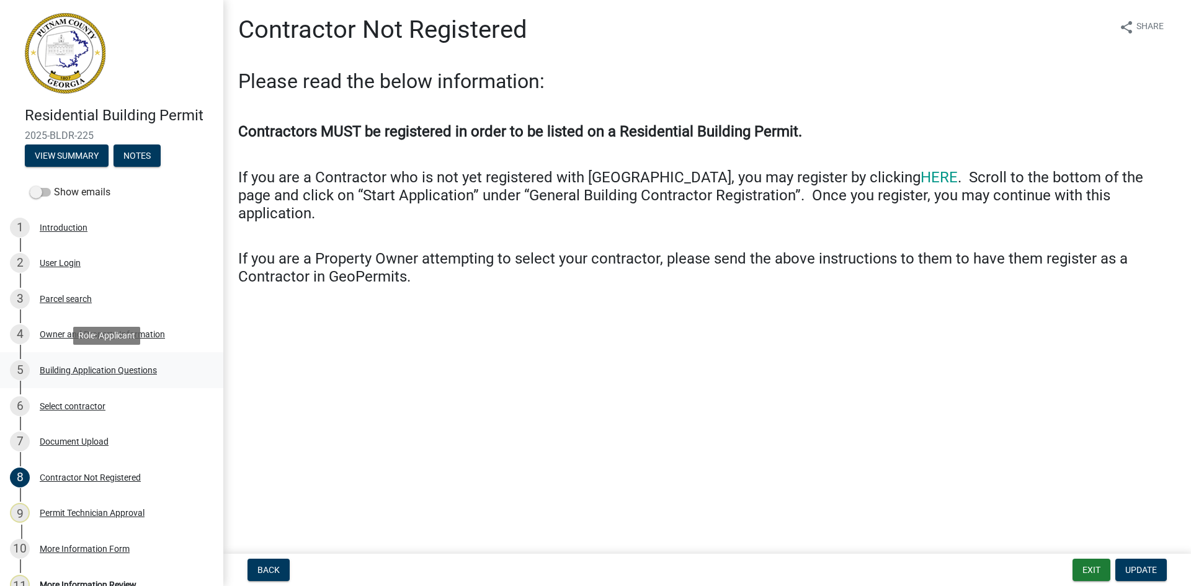
click at [119, 371] on div "Building Application Questions" at bounding box center [98, 370] width 117 height 9
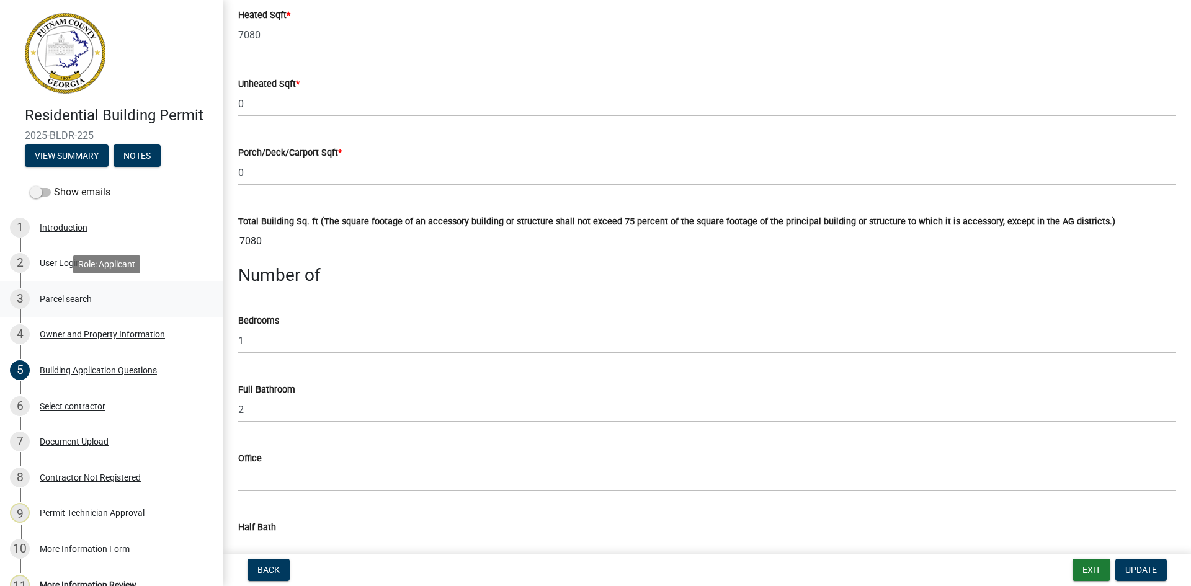
click at [72, 299] on div "Parcel search" at bounding box center [66, 299] width 52 height 9
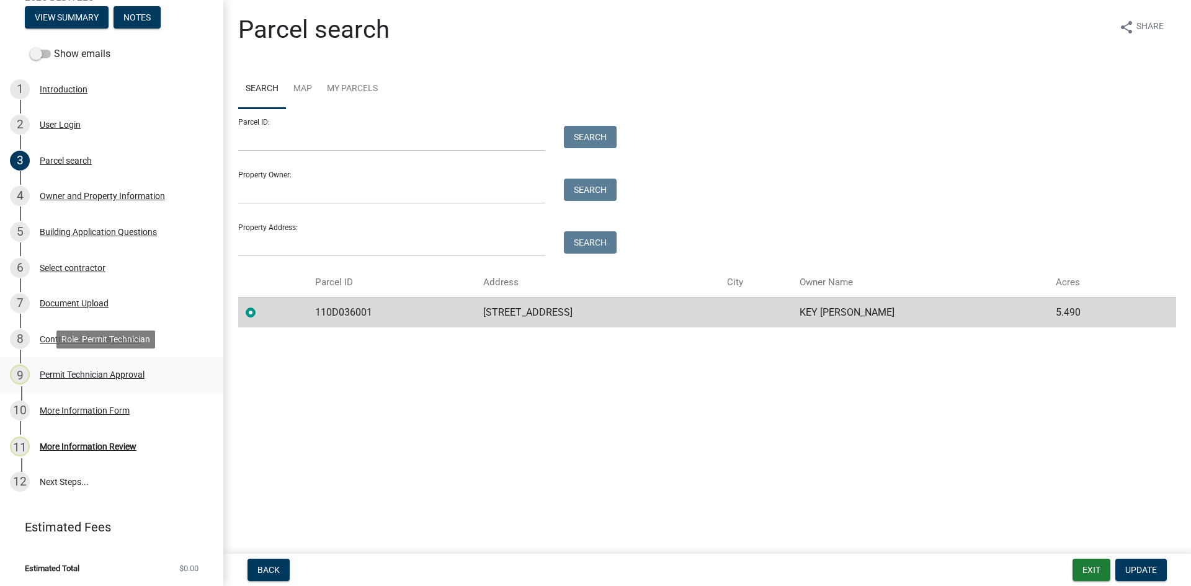
scroll to position [140, 0]
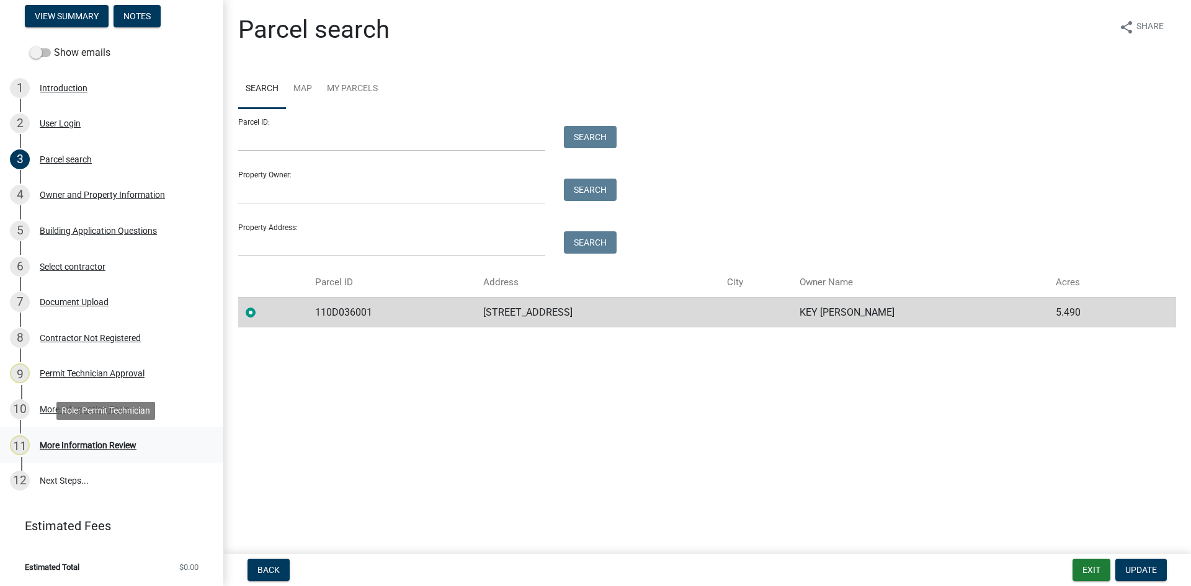
click at [106, 444] on div "More Information Review" at bounding box center [88, 445] width 97 height 9
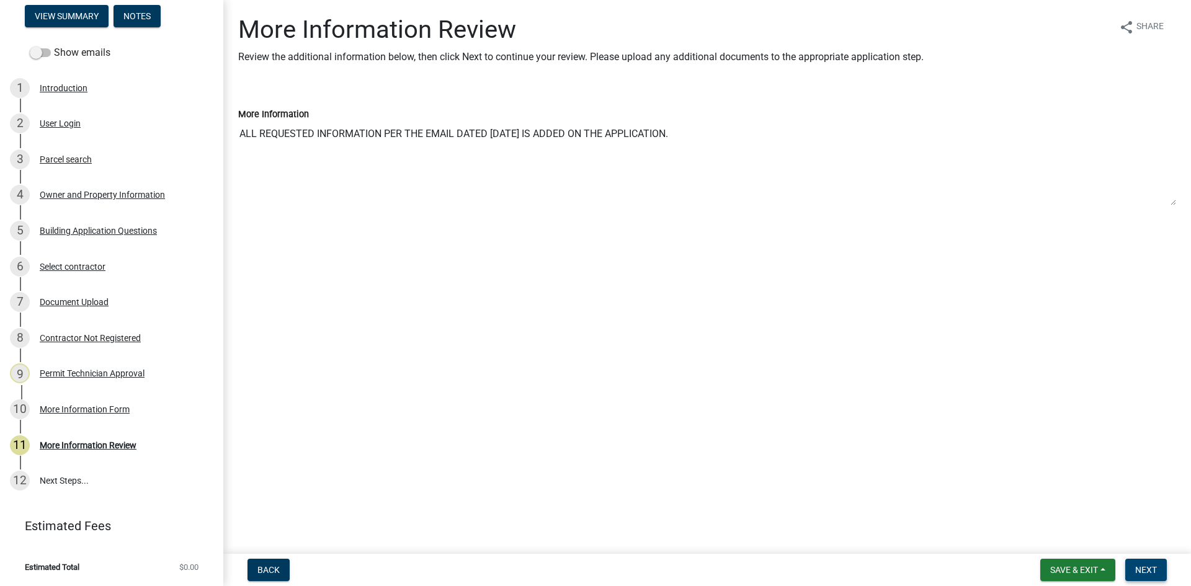
click at [1148, 563] on button "Next" at bounding box center [1147, 570] width 42 height 22
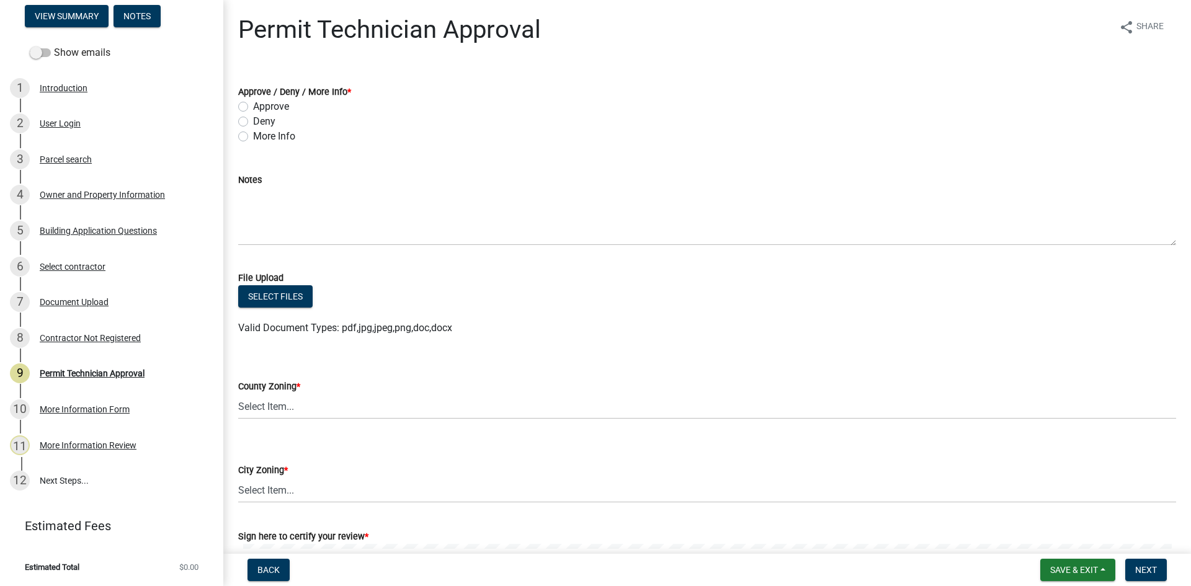
click at [253, 106] on label "Approve" at bounding box center [271, 106] width 36 height 15
click at [253, 106] on input "Approve" at bounding box center [257, 103] width 8 height 8
radio input "true"
click at [123, 231] on div "Building Application Questions" at bounding box center [98, 230] width 117 height 9
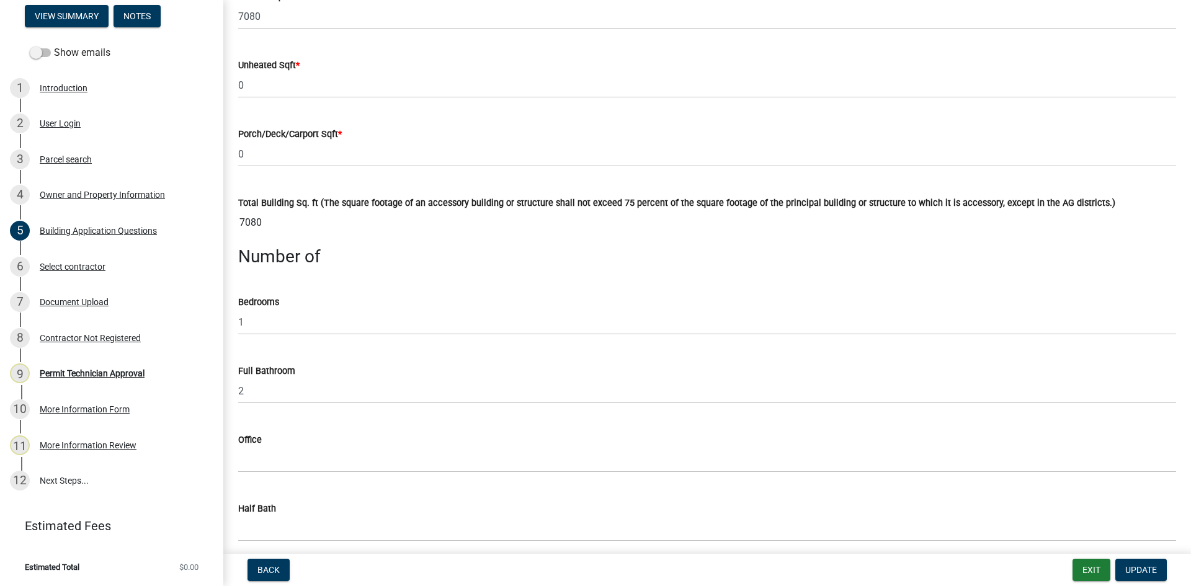
scroll to position [1055, 0]
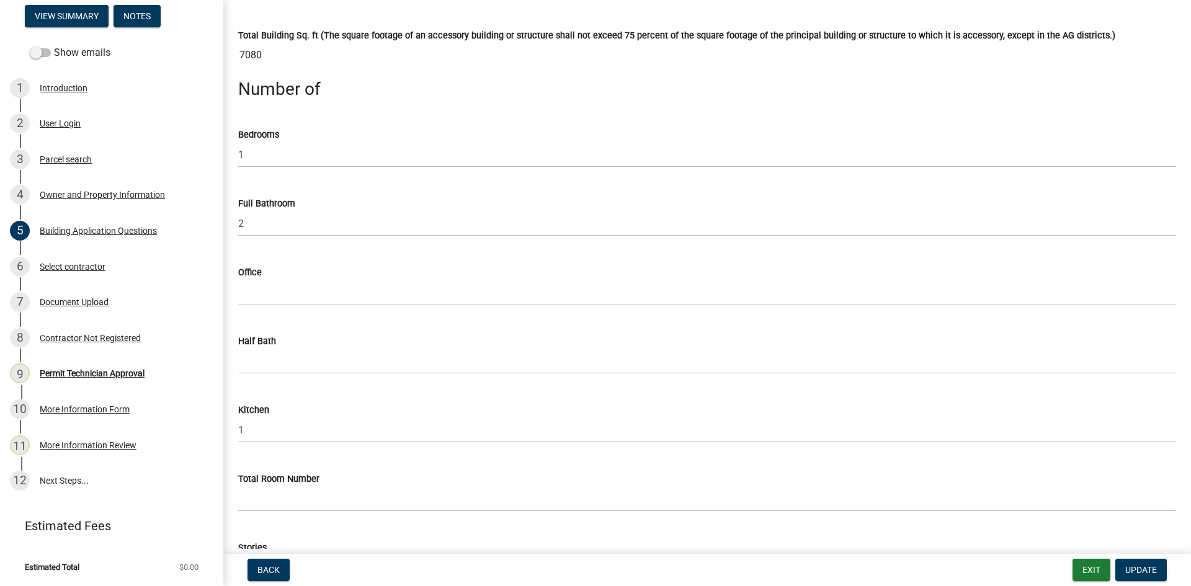
click at [140, 194] on div "Owner and Property Information" at bounding box center [102, 194] width 125 height 9
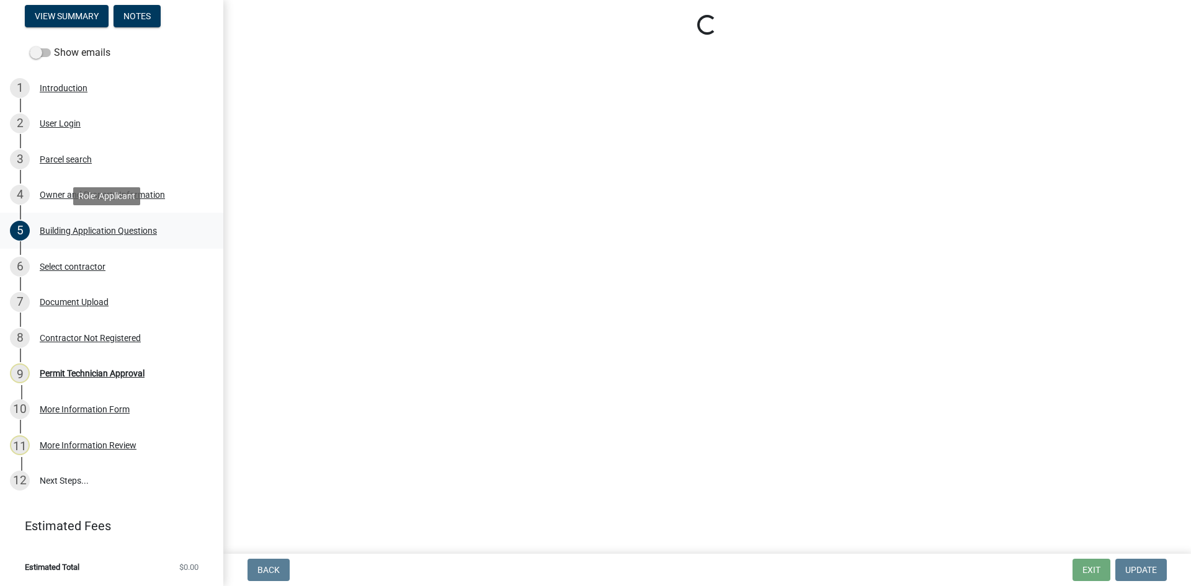
select select "78bfdc44-73ff-456e-a557-d4c99b9c08be"
select select "83394b22-4a11-496c-8e5c-75ade2e72faf"
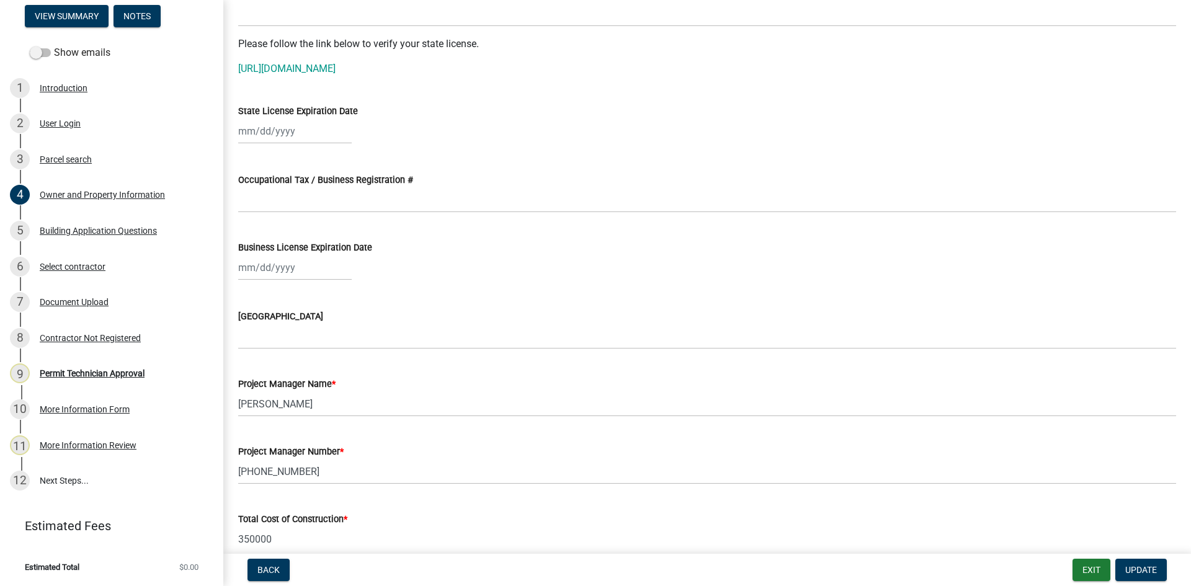
scroll to position [1862, 0]
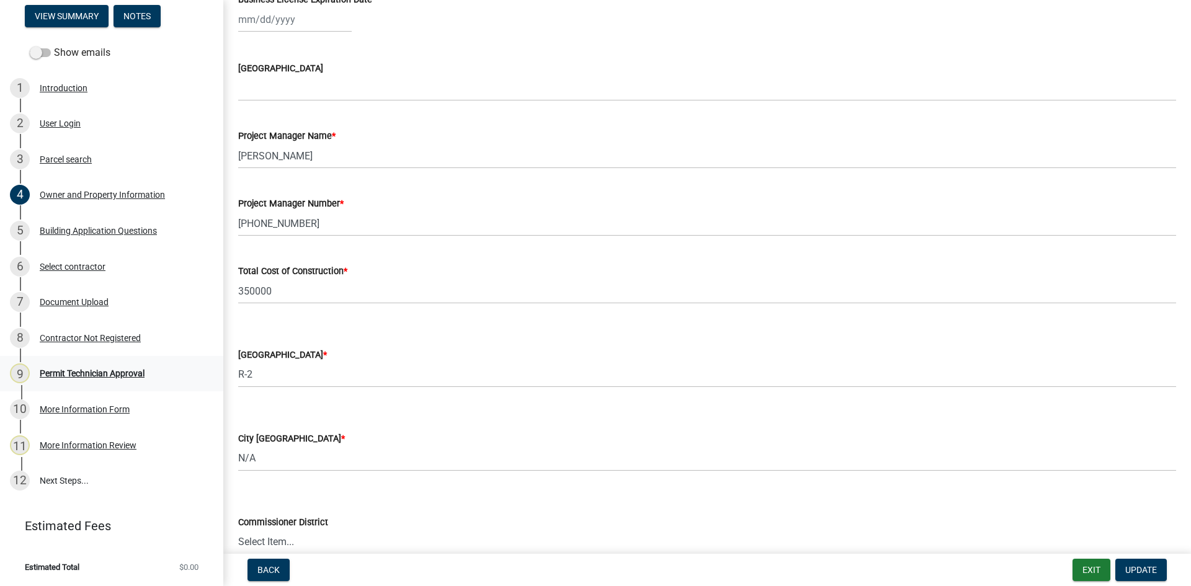
click at [114, 377] on div "Permit Technician Approval" at bounding box center [92, 373] width 105 height 9
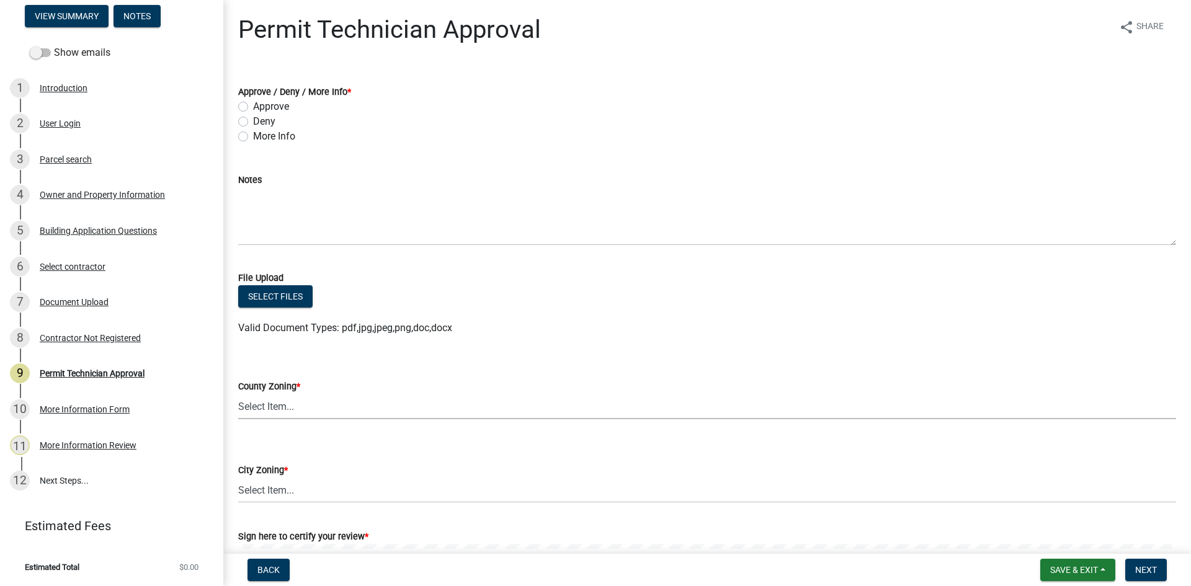
click at [302, 401] on select "Select Item... AG-1 R-1R R-1 R-2 MHP RM-1 RM-3 C-1 C-2 I-M PUD N/A" at bounding box center [707, 406] width 938 height 25
click at [238, 394] on select "Select Item... AG-1 R-1R R-1 R-2 MHP RM-1 RM-3 C-1 C-2 I-M PUD N/A" at bounding box center [707, 406] width 938 height 25
select select "78bfdc44-73ff-456e-a557-d4c99b9c08be"
click at [313, 488] on select "Select Item... A-1 A-2 R-1 R-2 R-3 R-4 MHP C-1 C-2 I-1 I-2 DB FH H-P N/A" at bounding box center [707, 490] width 938 height 25
click at [238, 478] on select "Select Item... A-1 A-2 R-1 R-2 R-3 R-4 MHP C-1 C-2 I-1 I-2 DB FH H-P N/A" at bounding box center [707, 490] width 938 height 25
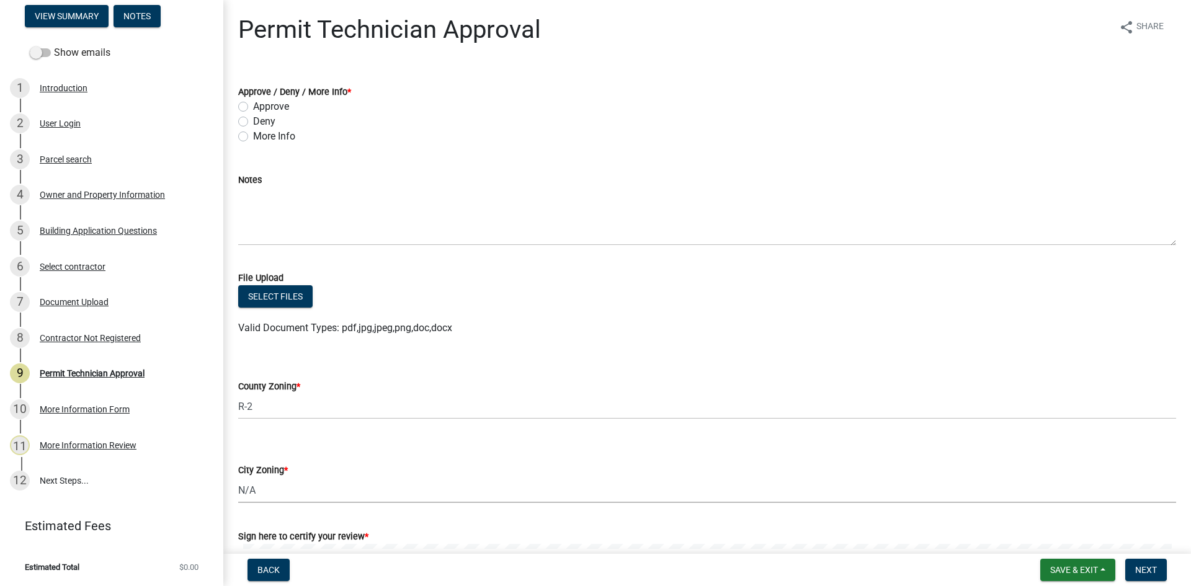
select select "83394b22-4a11-496c-8e5c-75ade2e72faf"
click at [253, 107] on label "Approve" at bounding box center [271, 106] width 36 height 15
click at [253, 107] on input "Approve" at bounding box center [257, 103] width 8 height 8
radio input "true"
click at [1161, 564] on button "Next" at bounding box center [1147, 570] width 42 height 22
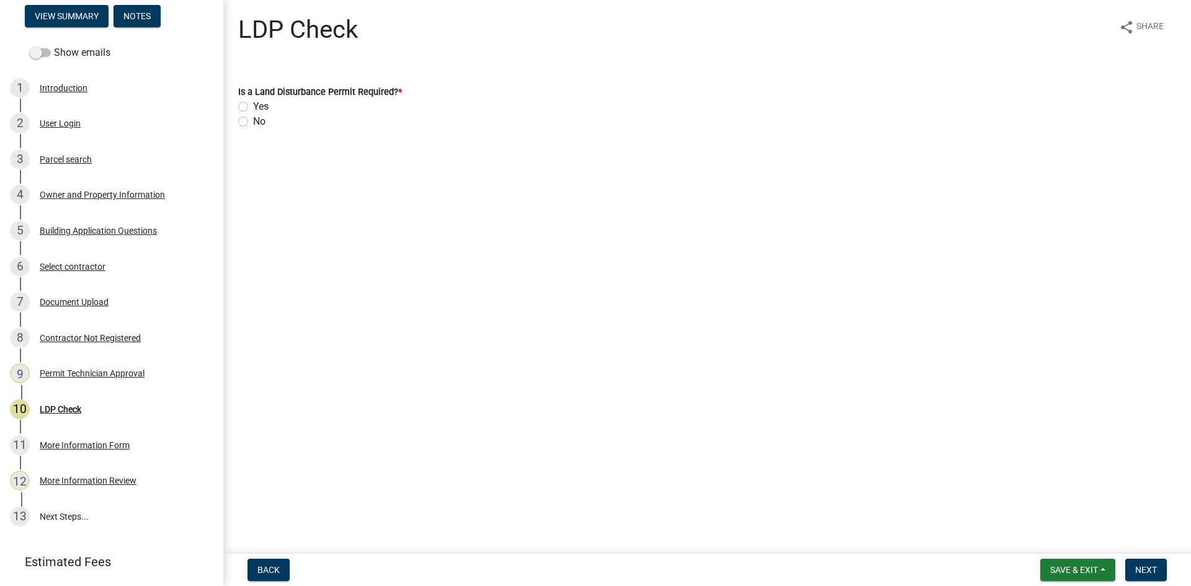
click at [253, 126] on label "No" at bounding box center [259, 121] width 12 height 15
click at [253, 122] on input "No" at bounding box center [257, 118] width 8 height 8
radio input "true"
click at [1153, 575] on span "Next" at bounding box center [1147, 570] width 22 height 10
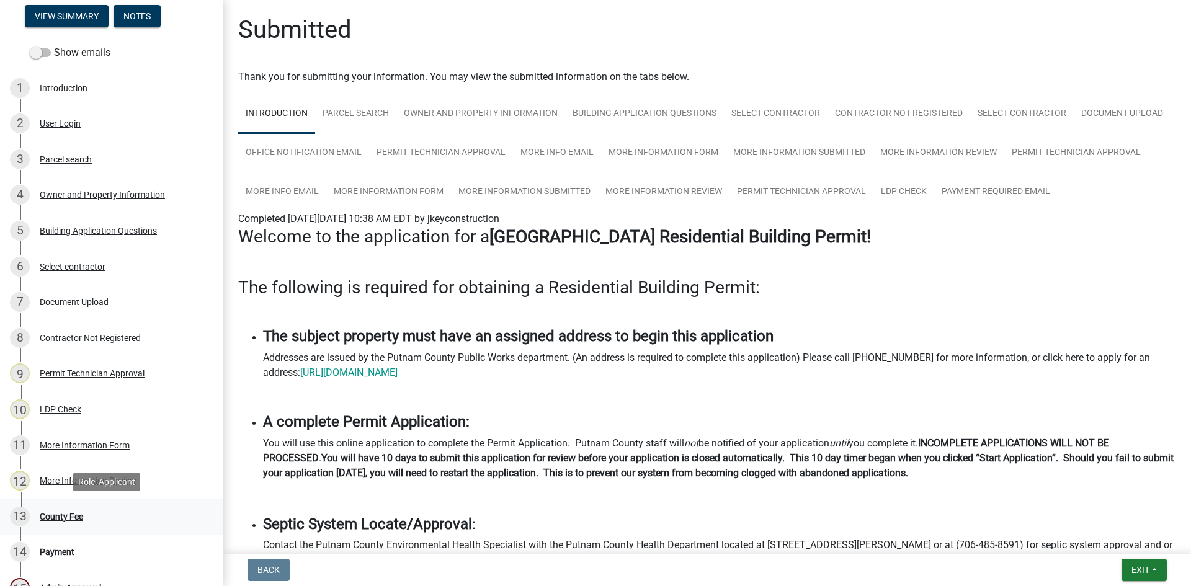
click at [66, 518] on div "County Fee" at bounding box center [61, 517] width 43 height 9
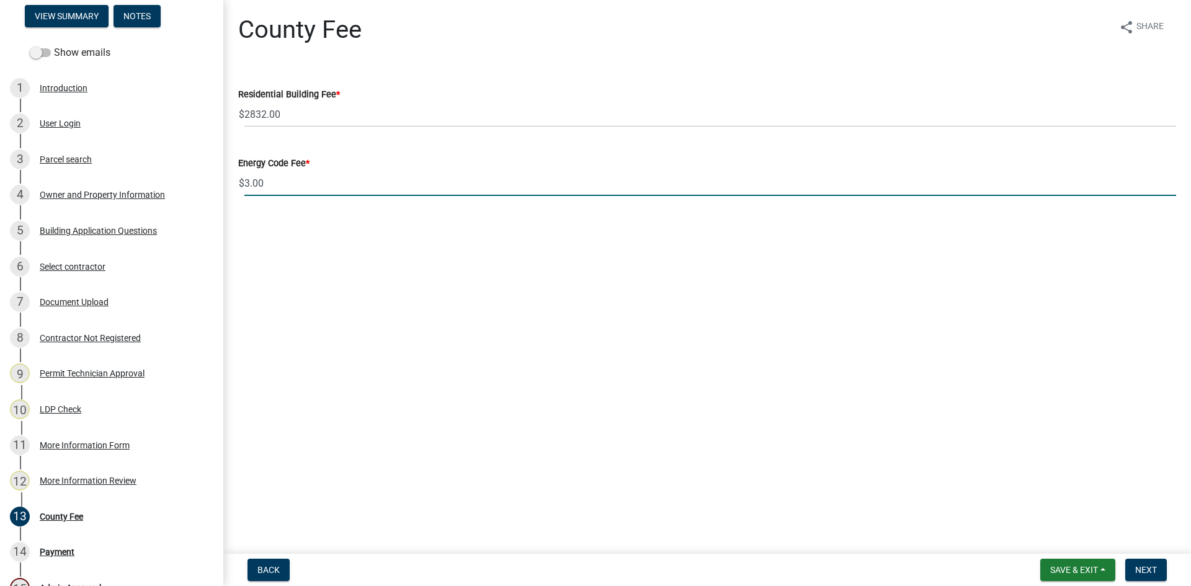
click at [249, 190] on input "3.00" at bounding box center [710, 183] width 932 height 25
type input "0.00"
click at [1145, 564] on button "Next" at bounding box center [1147, 570] width 42 height 22
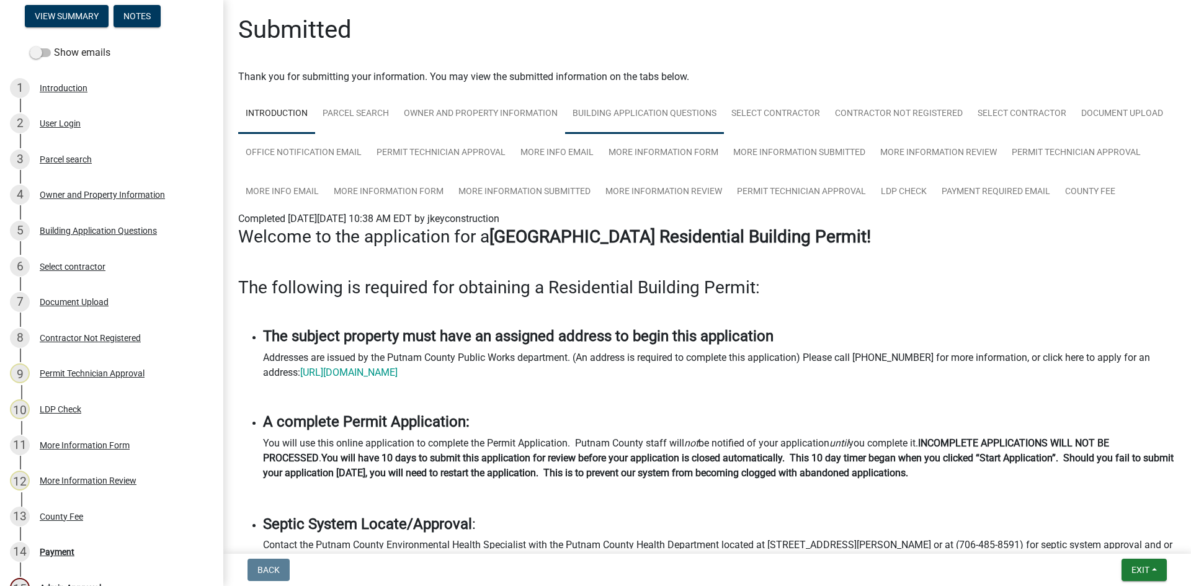
click at [663, 111] on link "Building Application Questions" at bounding box center [644, 114] width 159 height 40
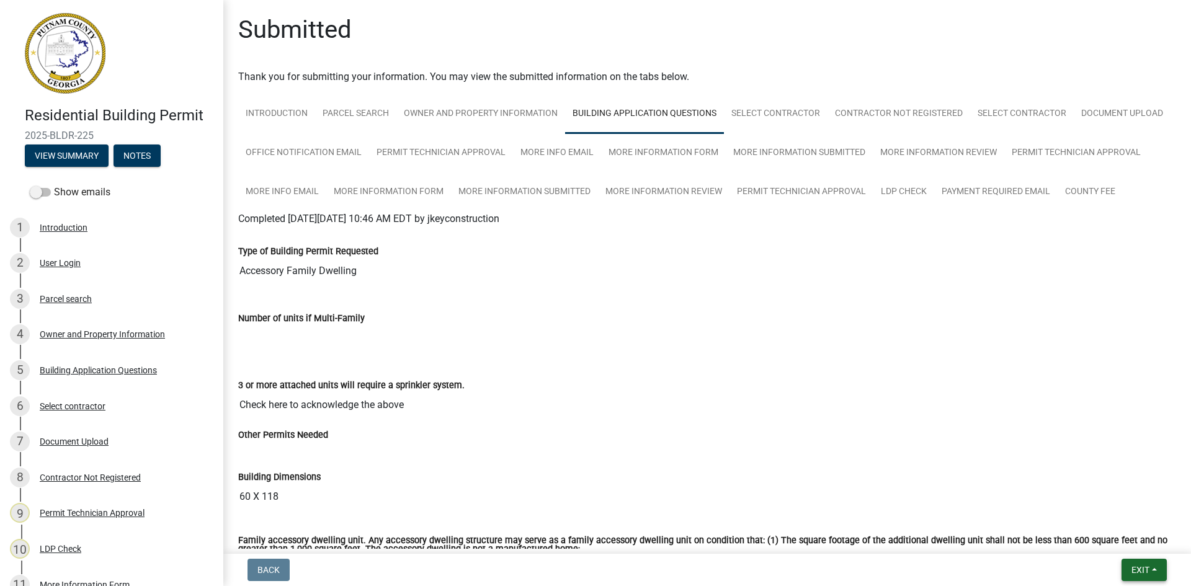
click at [1158, 570] on button "Exit" at bounding box center [1144, 570] width 45 height 22
click at [1121, 539] on button "Save & Exit" at bounding box center [1117, 538] width 99 height 30
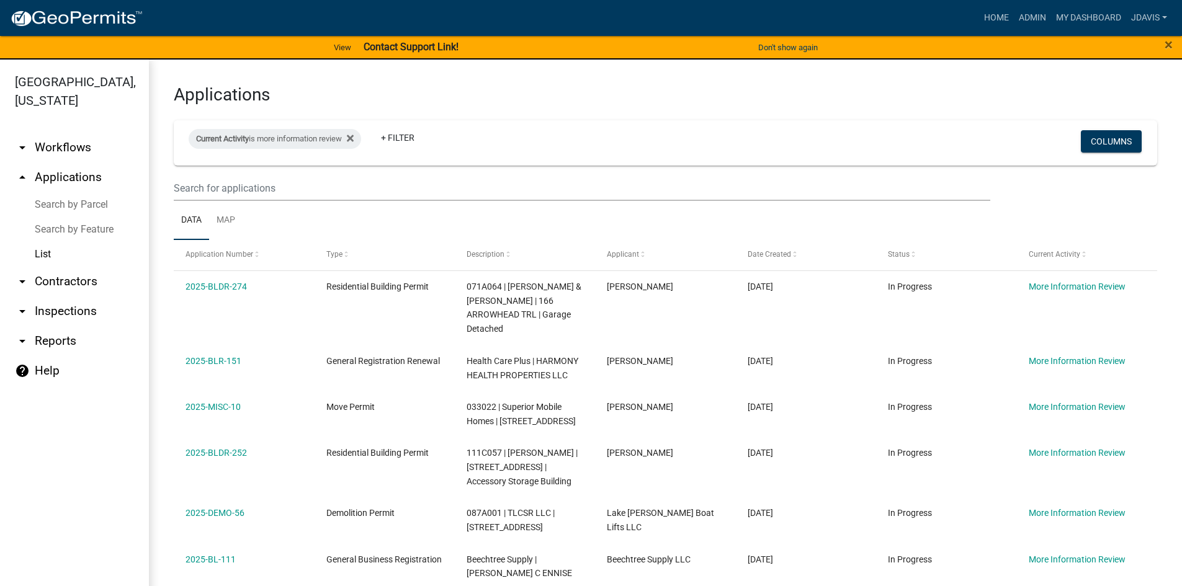
click at [94, 200] on link "Search by Parcel" at bounding box center [74, 204] width 149 height 25
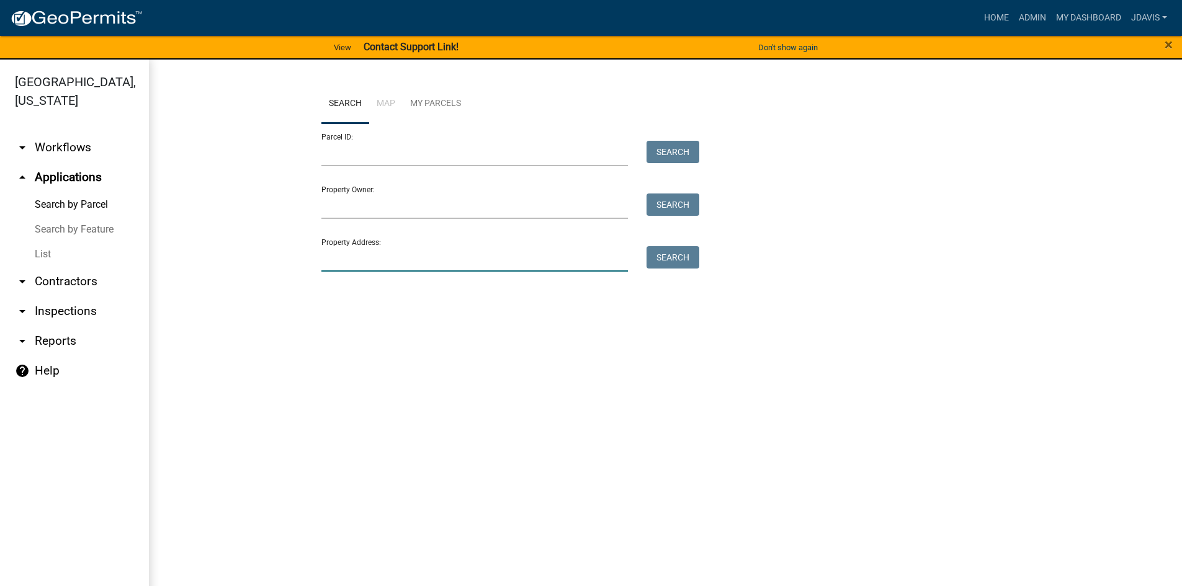
click at [446, 255] on input "Property Address:" at bounding box center [474, 258] width 307 height 25
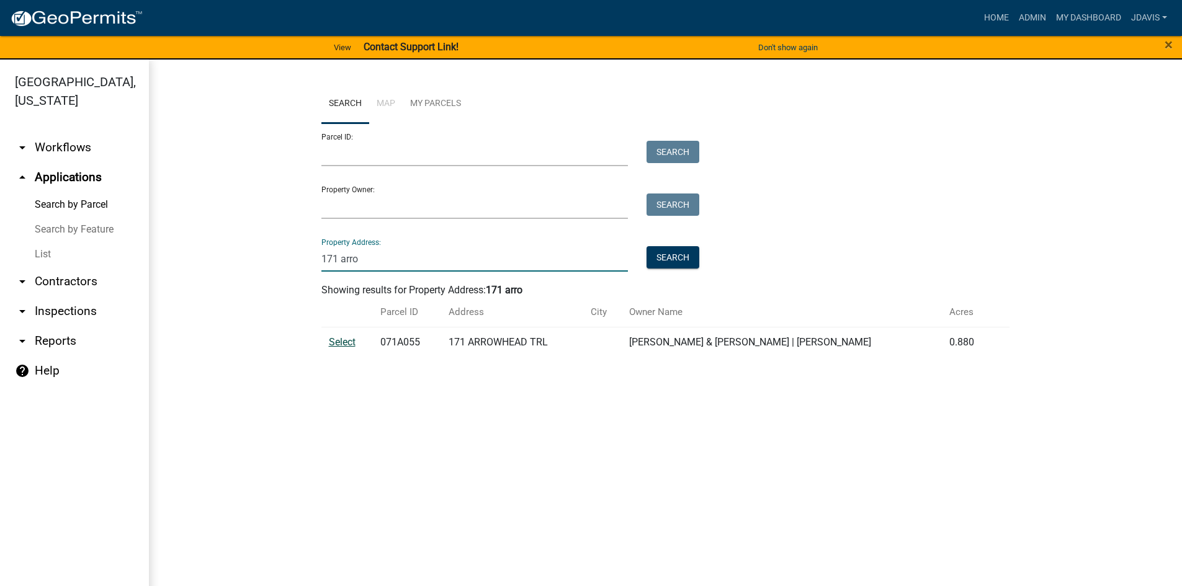
type input "171 arro"
click at [347, 342] on span "Select" at bounding box center [342, 342] width 27 height 12
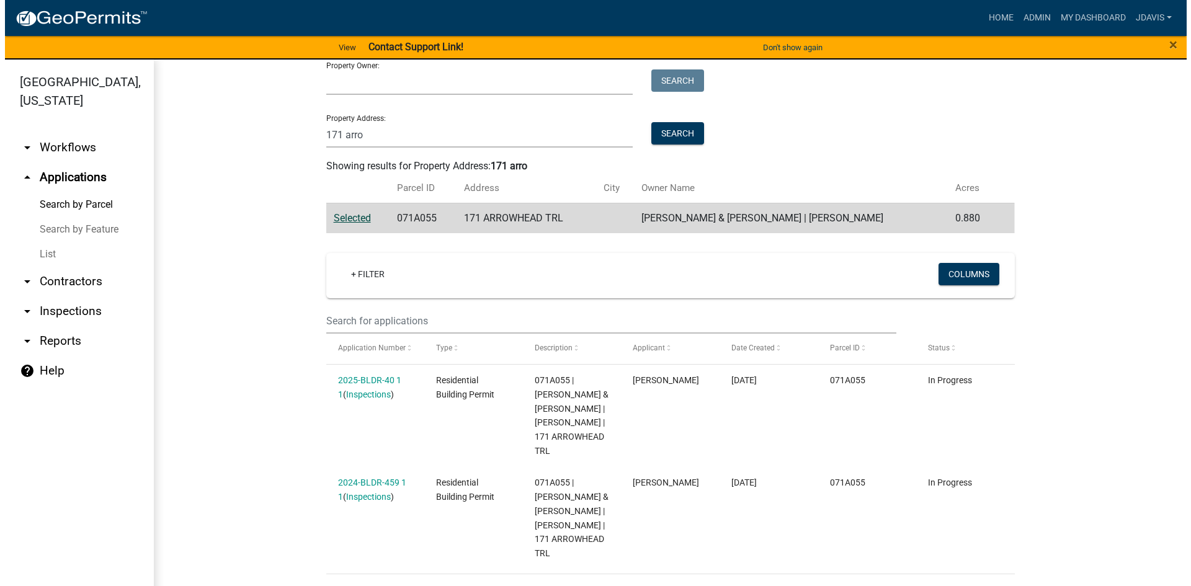
scroll to position [125, 0]
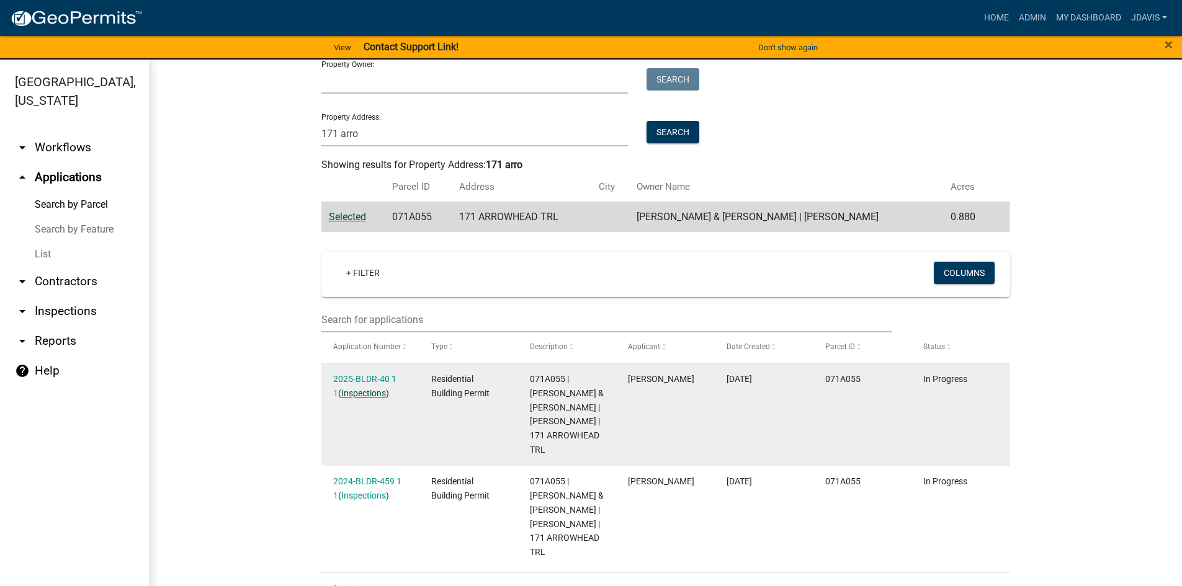
click at [364, 395] on link "Inspections" at bounding box center [363, 393] width 45 height 10
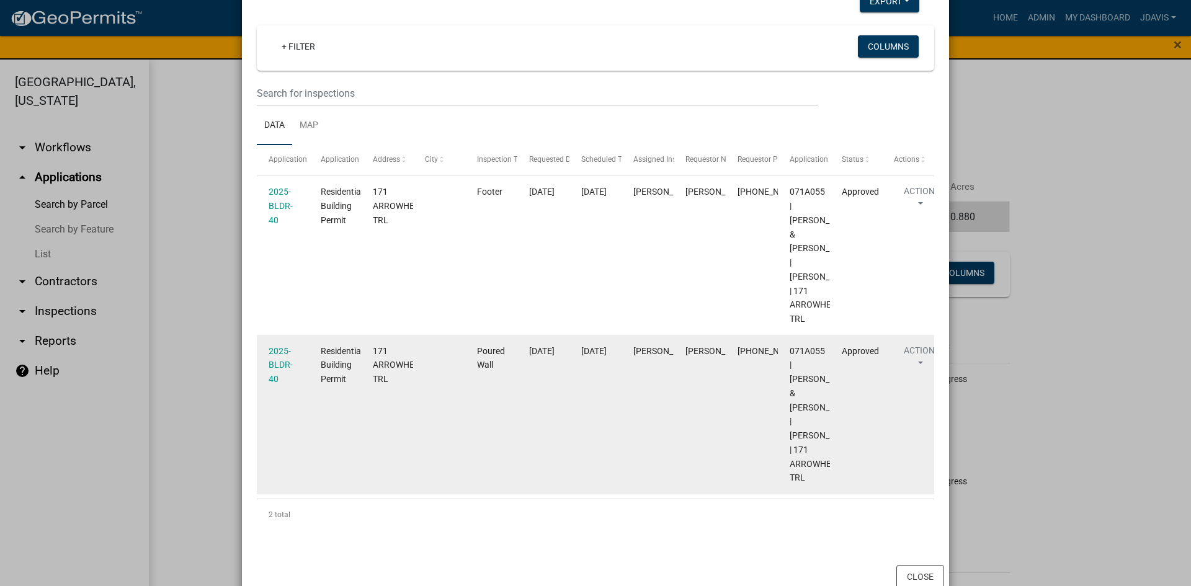
scroll to position [145, 0]
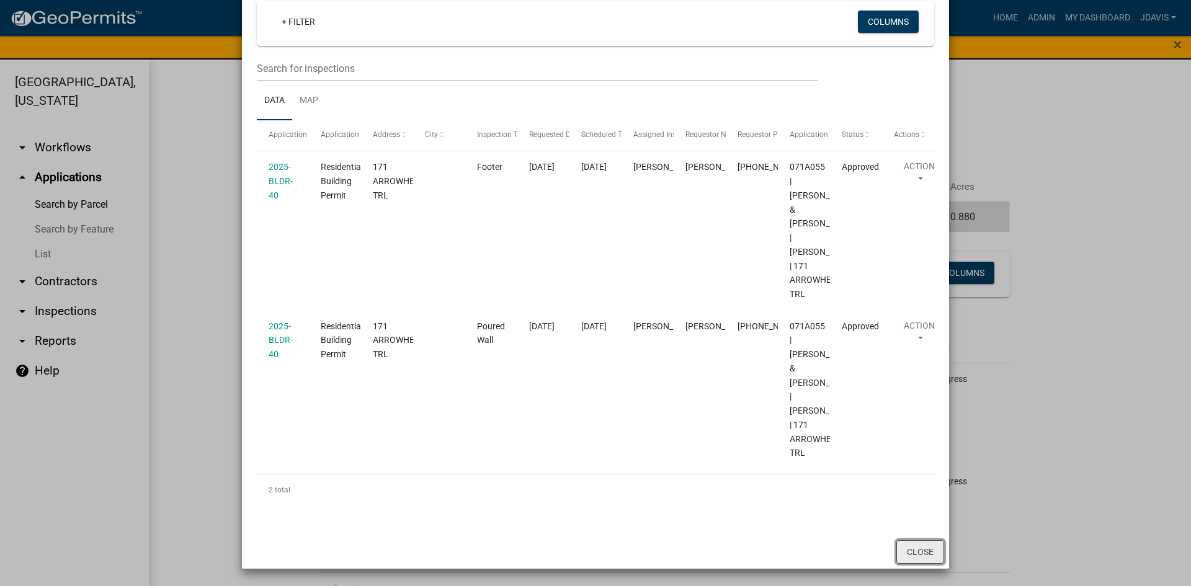
click at [928, 557] on button "Close" at bounding box center [921, 552] width 48 height 24
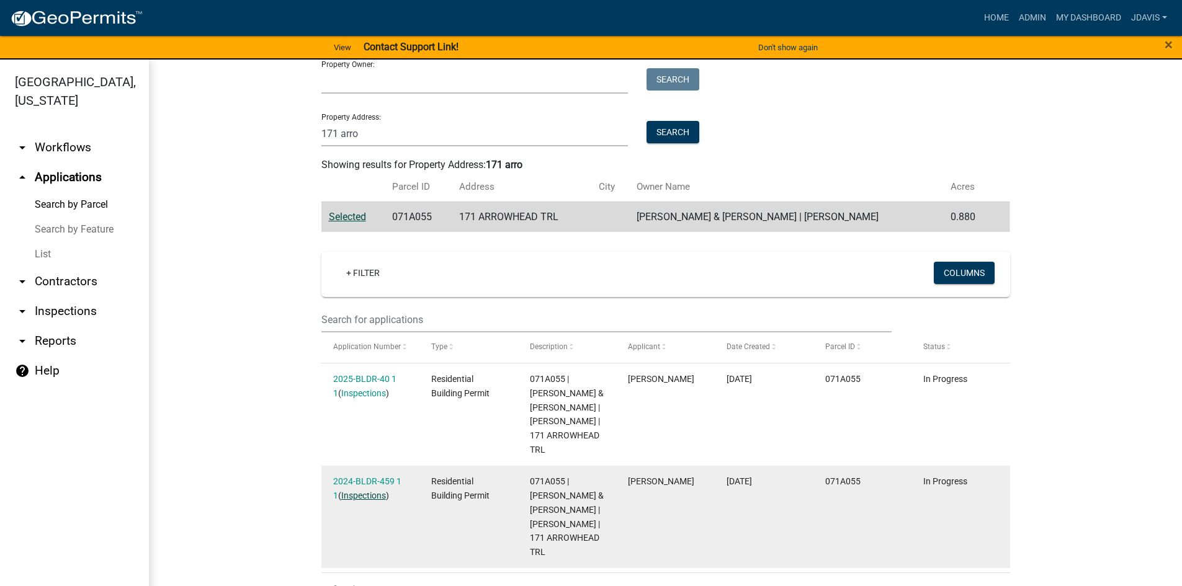
click at [366, 491] on link "Inspections" at bounding box center [363, 496] width 45 height 10
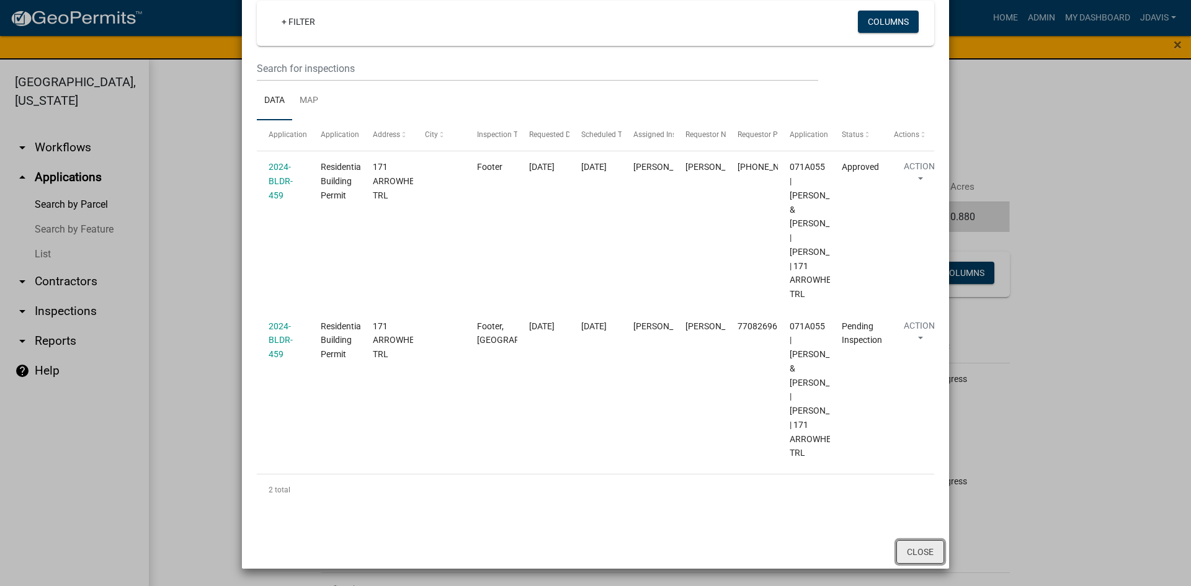
click at [918, 549] on button "Close" at bounding box center [921, 552] width 48 height 24
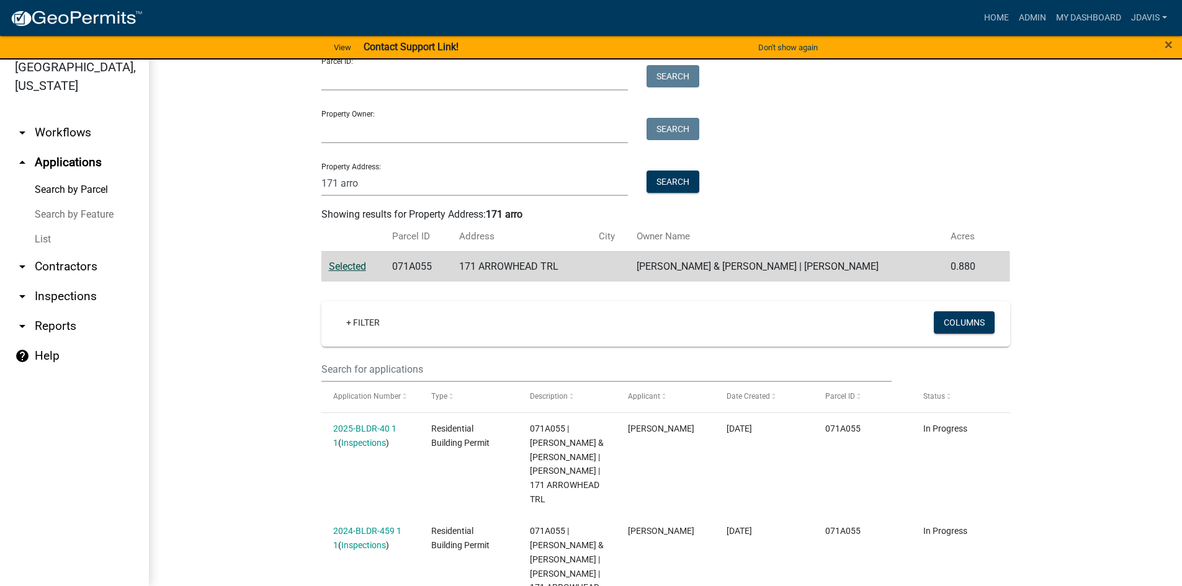
scroll to position [0, 0]
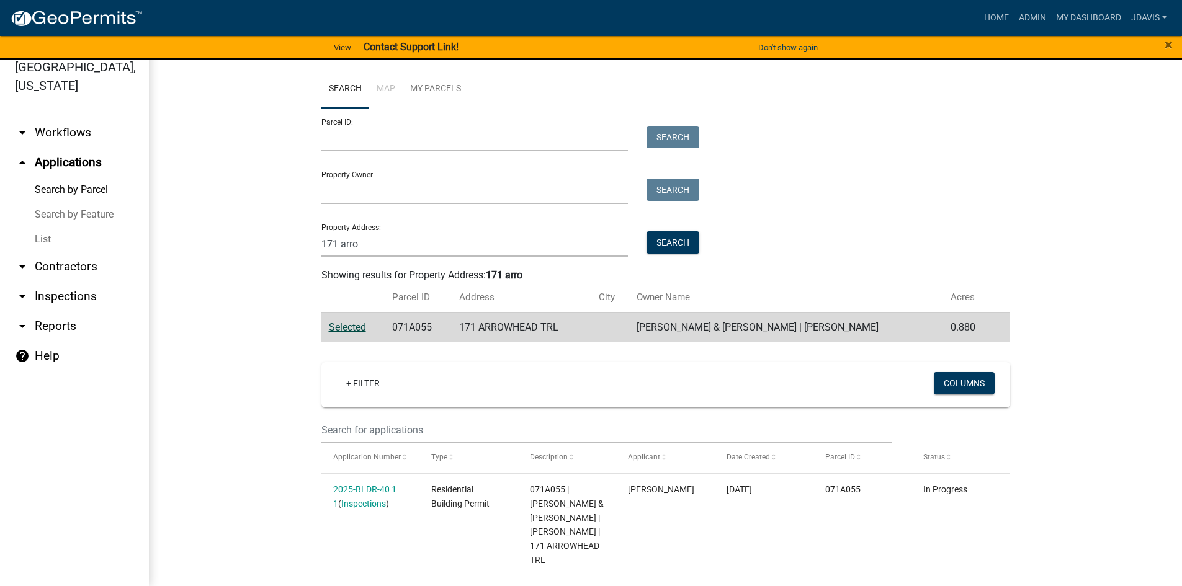
drag, startPoint x: 35, startPoint y: 242, endPoint x: 56, endPoint y: 242, distance: 21.7
click at [35, 242] on link "List" at bounding box center [74, 239] width 149 height 25
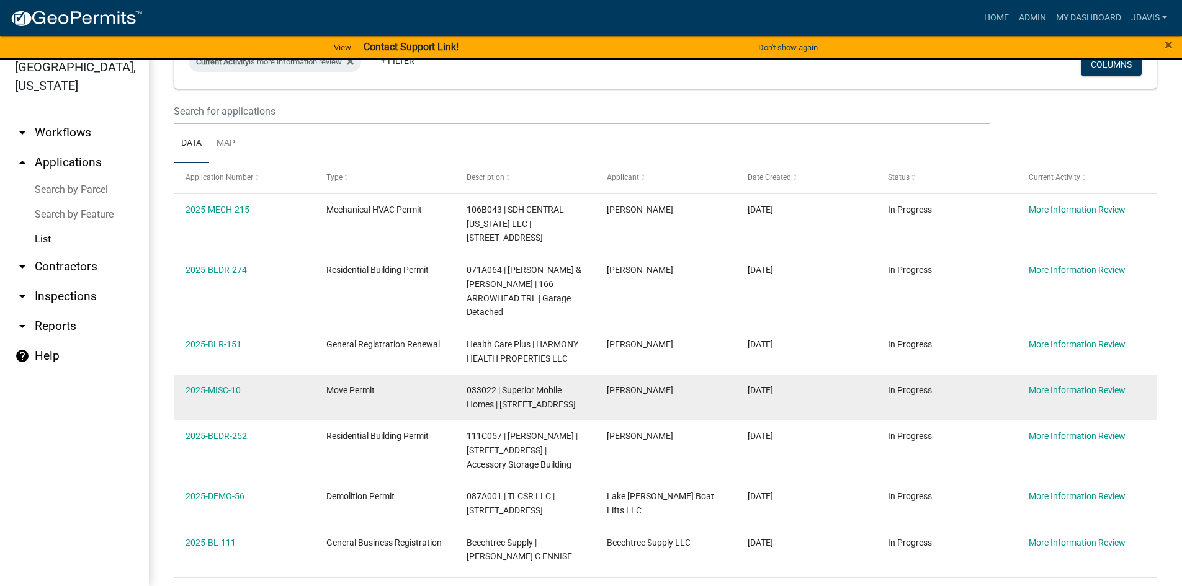
scroll to position [110, 0]
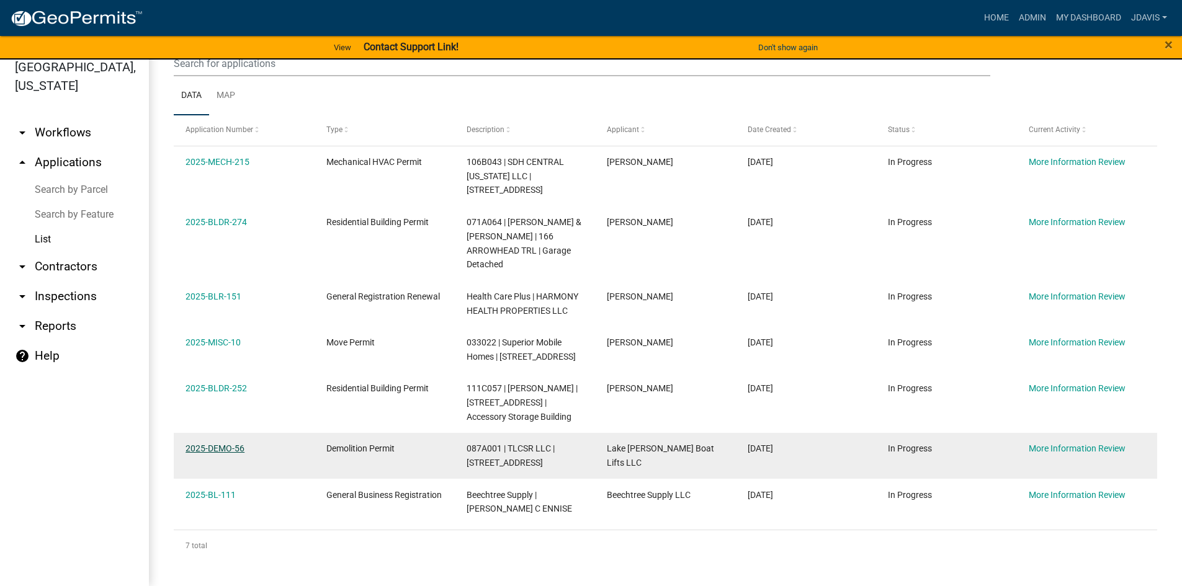
click at [225, 446] on link "2025-DEMO-56" at bounding box center [215, 449] width 59 height 10
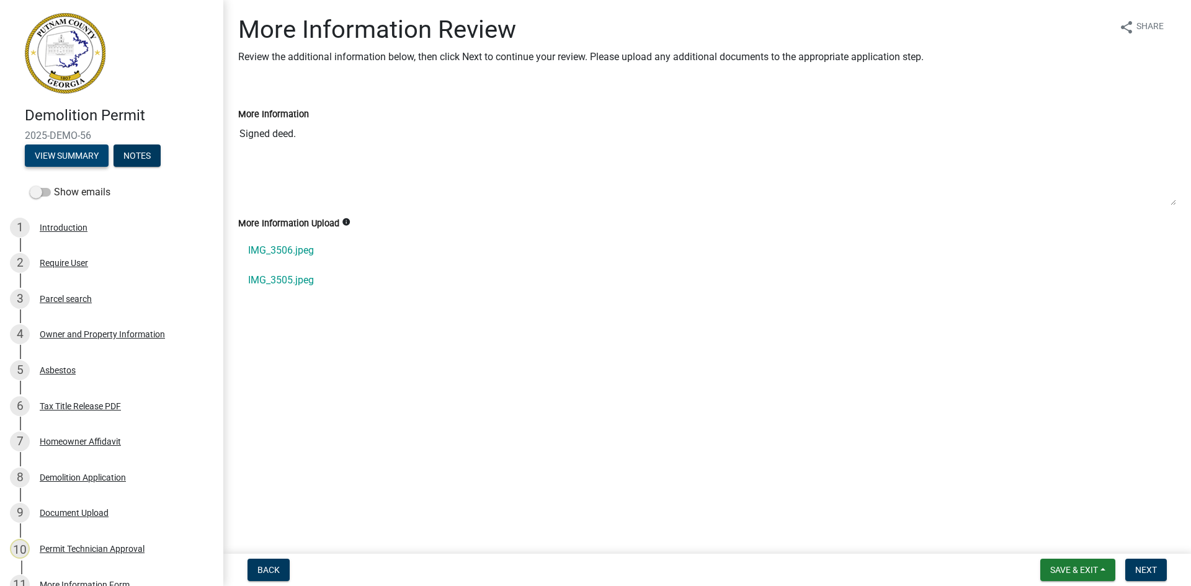
click at [93, 156] on button "View Summary" at bounding box center [67, 156] width 84 height 22
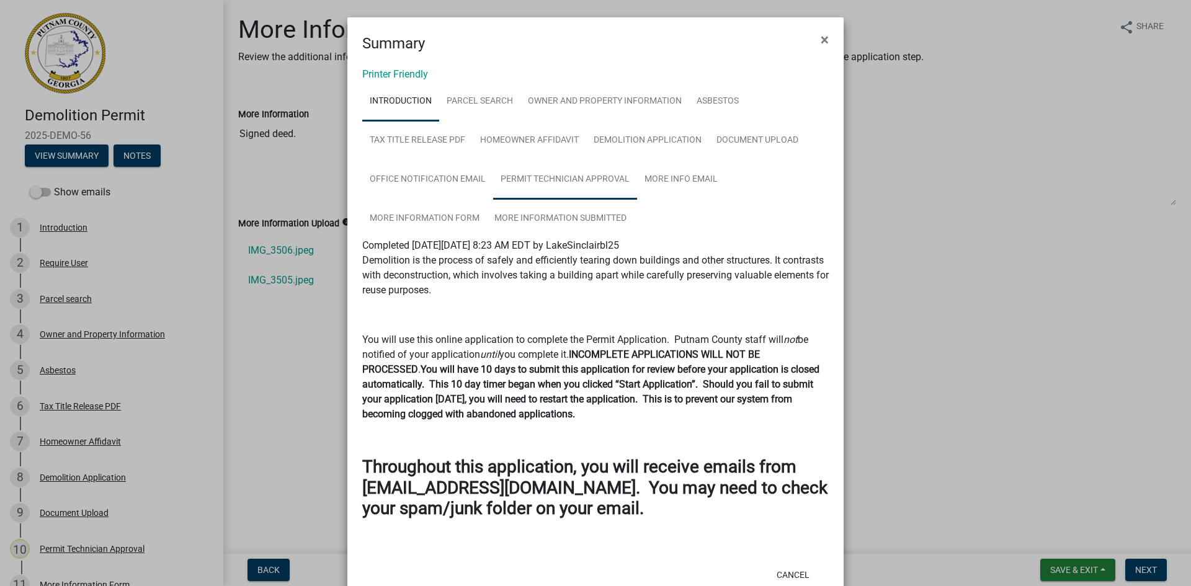
click at [589, 174] on link "Permit Technician Approval" at bounding box center [565, 180] width 144 height 40
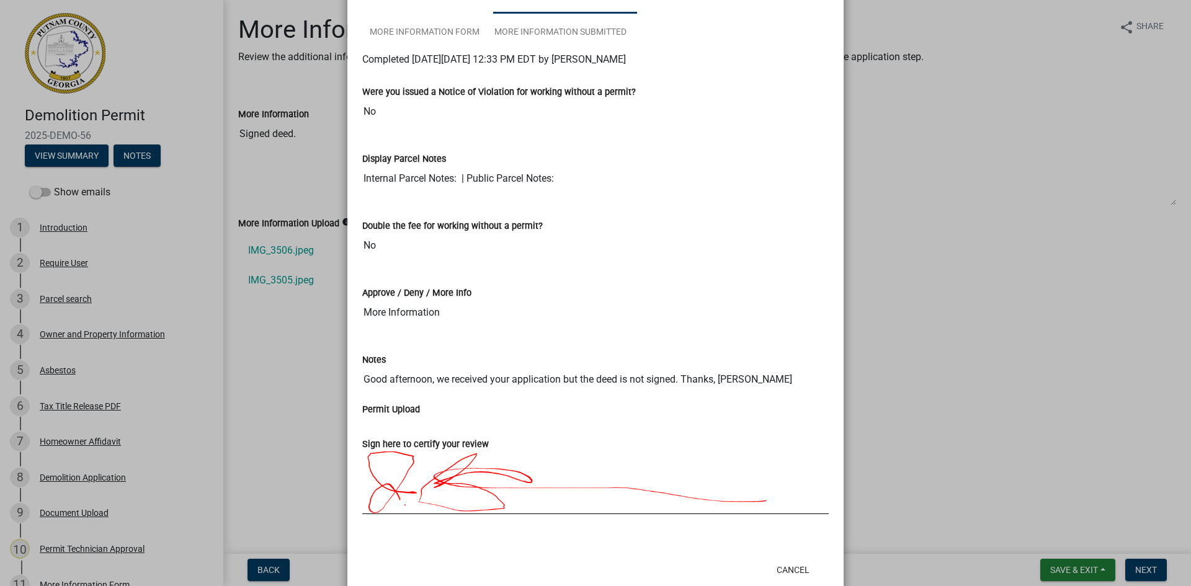
scroll to position [217, 0]
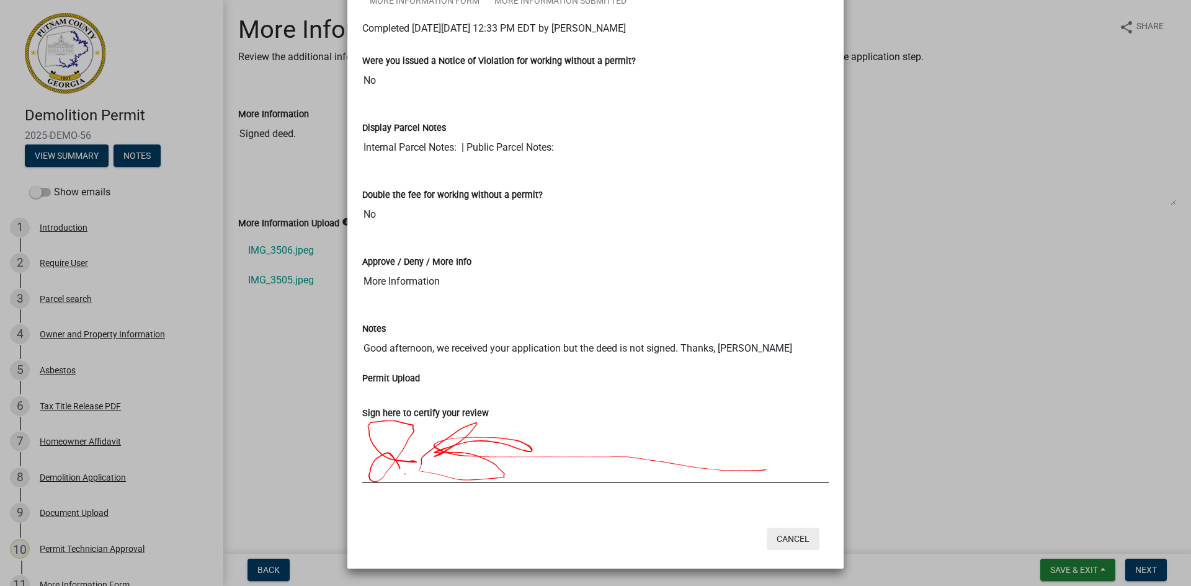
click at [782, 542] on button "Cancel" at bounding box center [793, 539] width 53 height 22
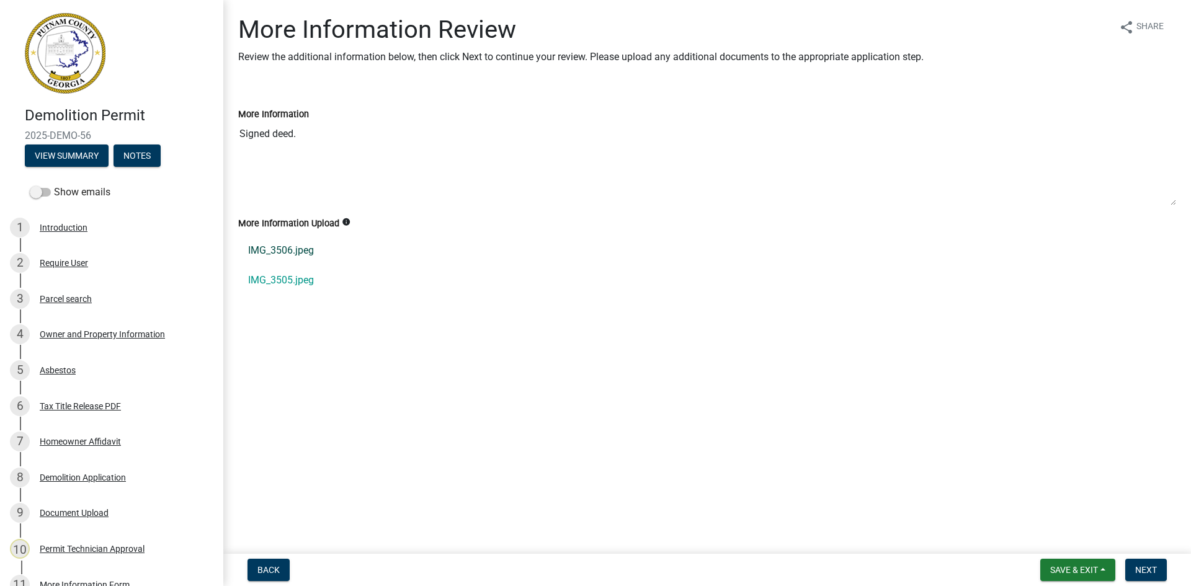
click at [297, 249] on link "IMG_3506.jpeg" at bounding box center [707, 251] width 938 height 30
click at [301, 282] on link "IMG_3505.jpeg" at bounding box center [707, 281] width 938 height 30
click at [63, 509] on div "Document Upload" at bounding box center [74, 513] width 69 height 9
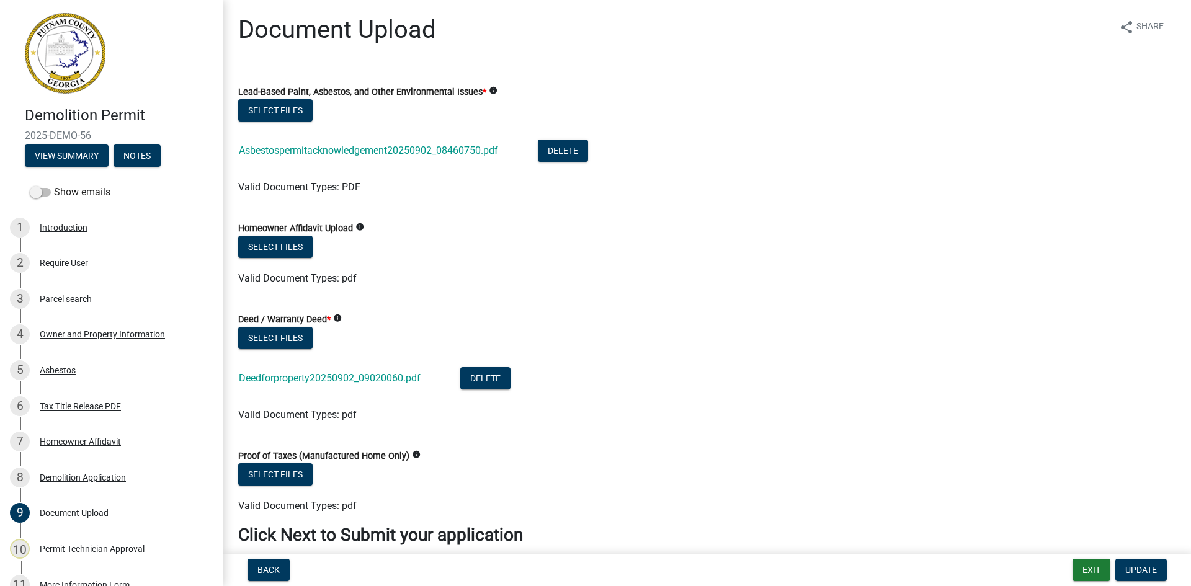
scroll to position [55, 0]
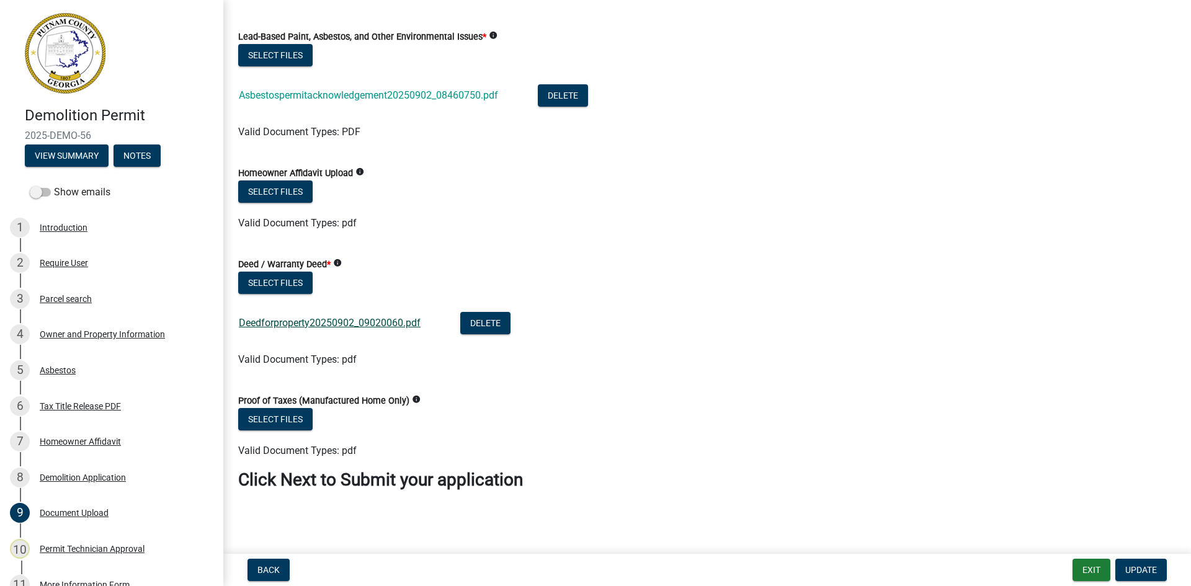
click at [356, 325] on link "Deedforproperty20250902_09020060.pdf" at bounding box center [330, 323] width 182 height 12
click at [490, 320] on button "Delete" at bounding box center [485, 323] width 50 height 22
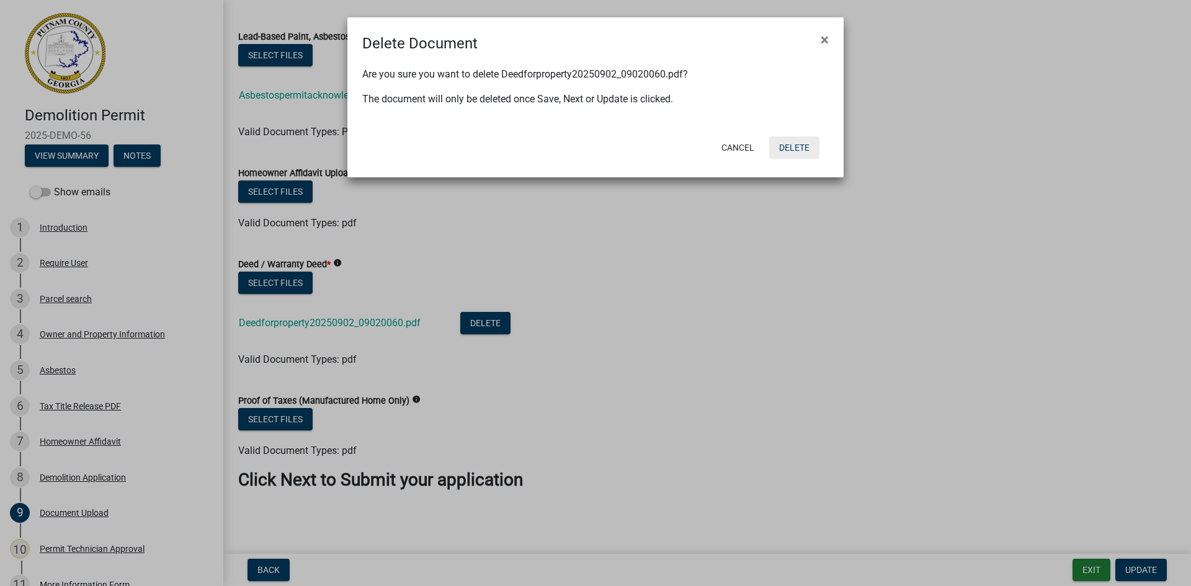
click at [784, 154] on button "Delete" at bounding box center [794, 148] width 50 height 22
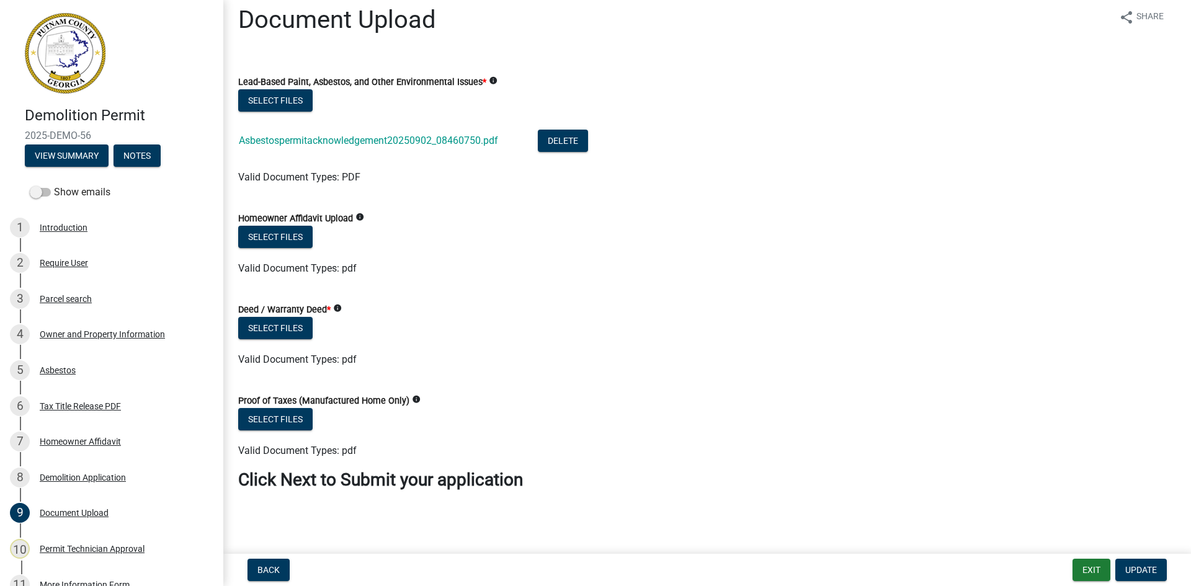
scroll to position [10, 0]
click at [282, 329] on button "Select files" at bounding box center [275, 328] width 74 height 22
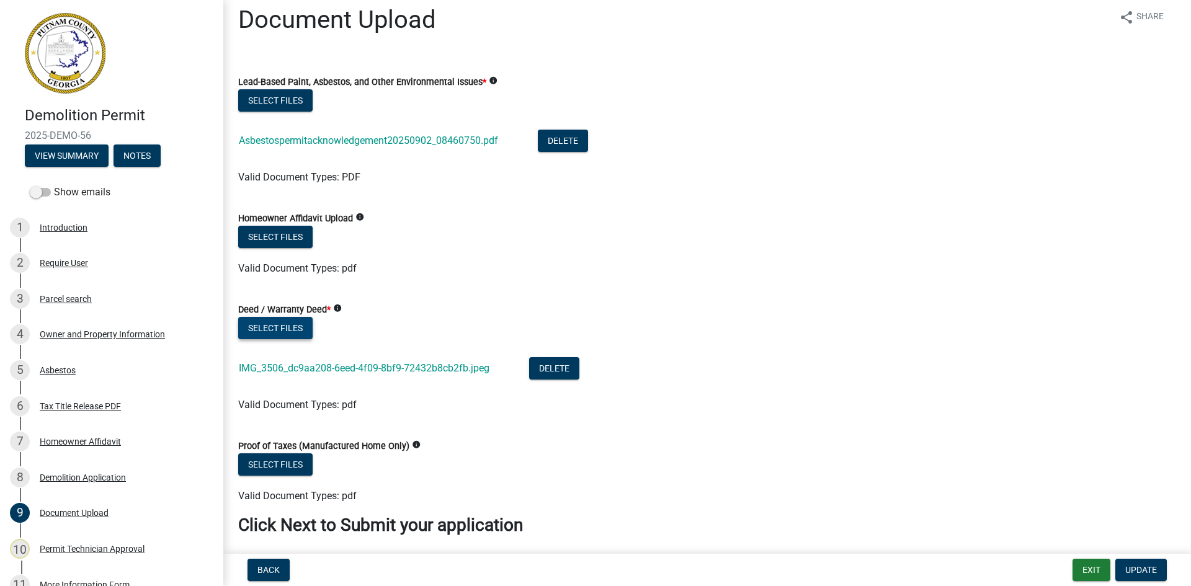
click at [291, 325] on button "Select files" at bounding box center [275, 328] width 74 height 22
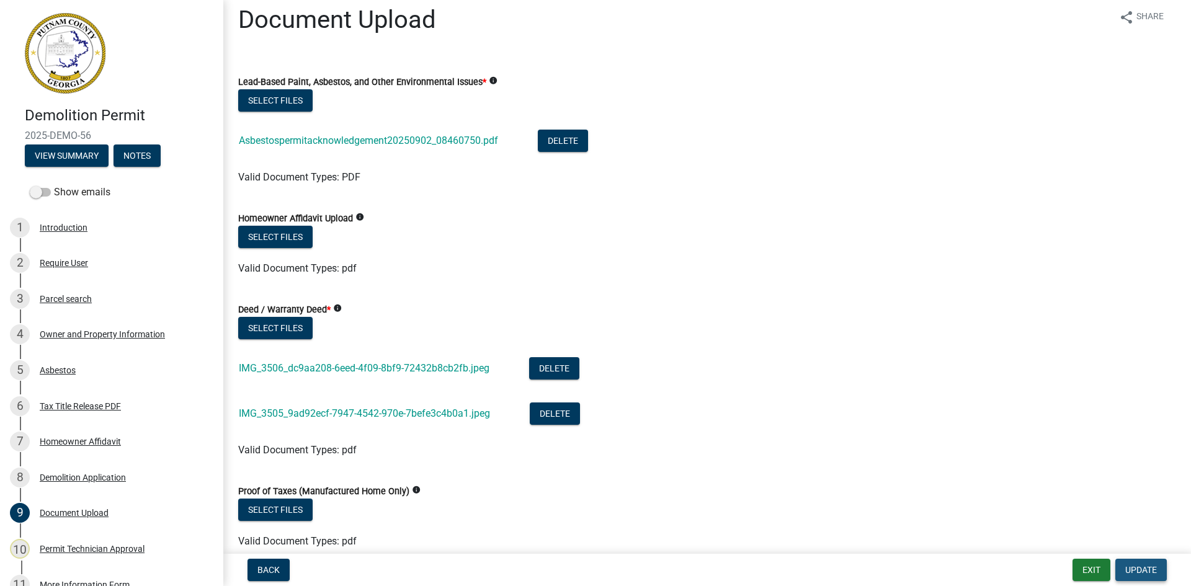
click at [1151, 565] on span "Update" at bounding box center [1142, 570] width 32 height 10
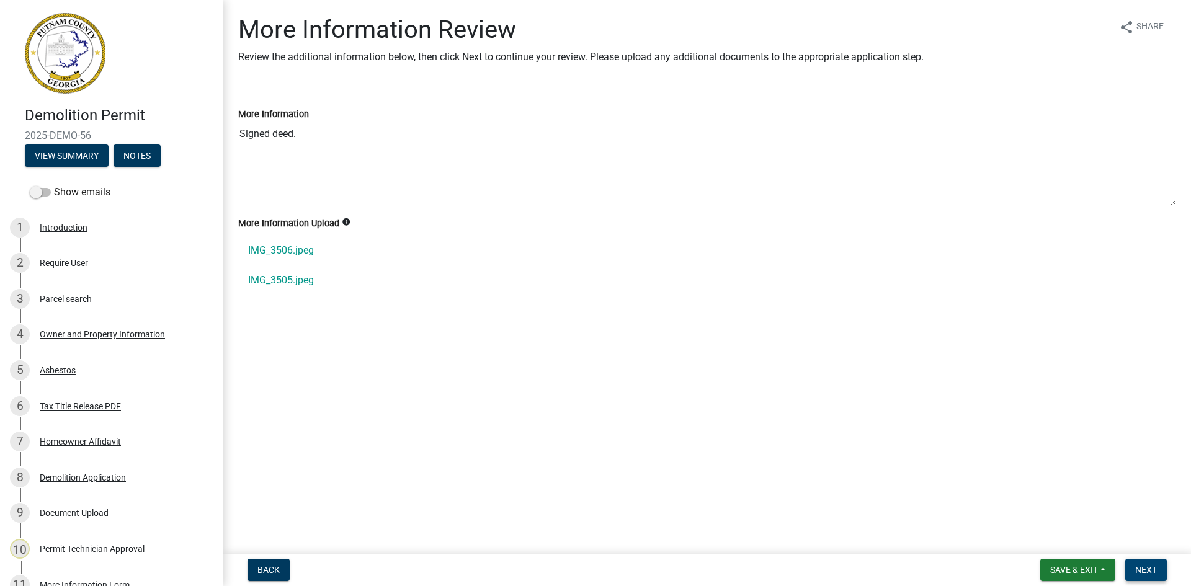
click at [1149, 568] on span "Next" at bounding box center [1147, 570] width 22 height 10
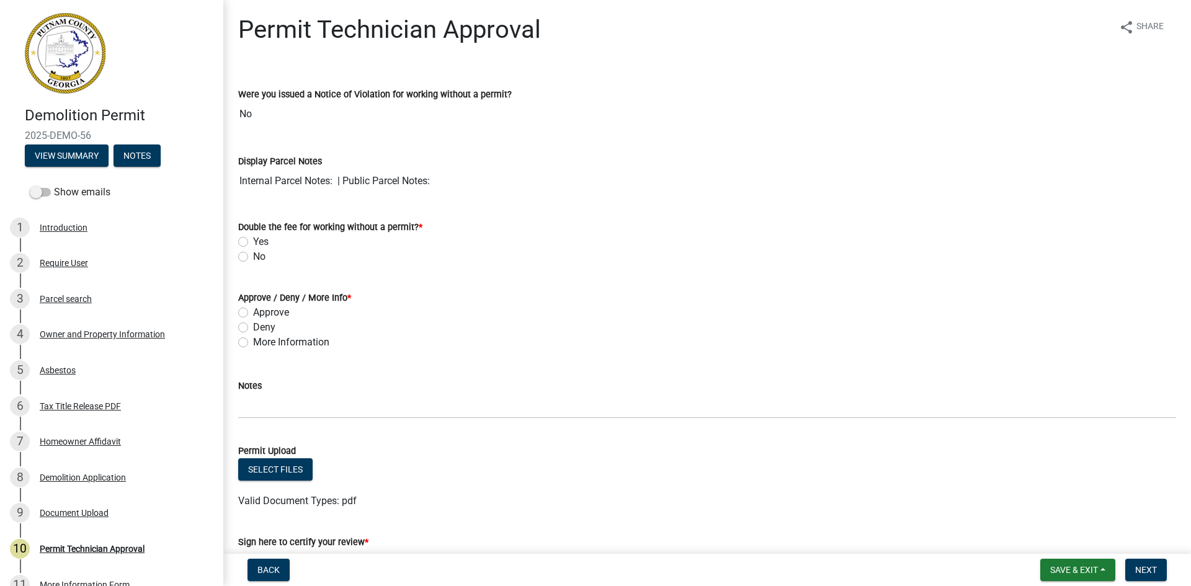
click at [253, 258] on label "No" at bounding box center [259, 256] width 12 height 15
click at [253, 258] on input "No" at bounding box center [257, 253] width 8 height 8
radio input "true"
click at [253, 313] on label "Approve" at bounding box center [271, 312] width 36 height 15
click at [253, 313] on input "Approve" at bounding box center [257, 309] width 8 height 8
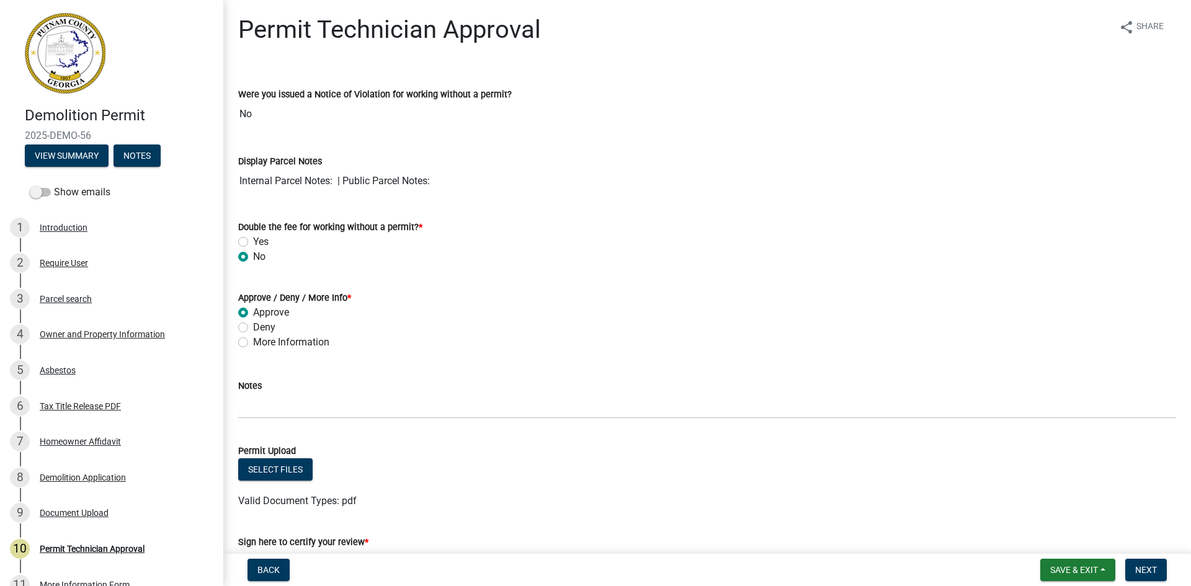
radio input "true"
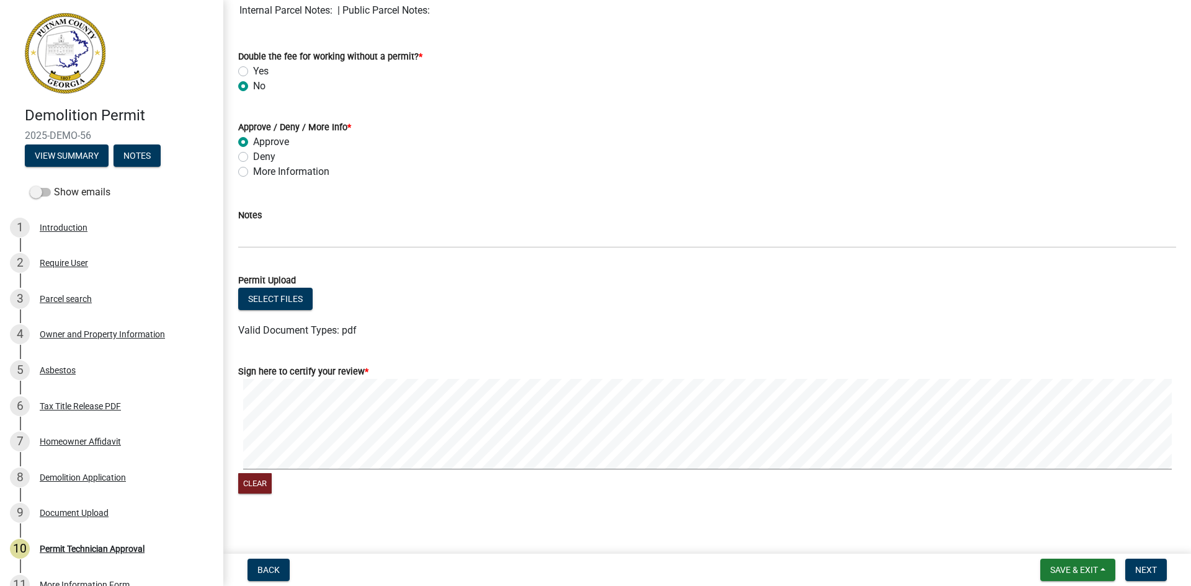
scroll to position [178, 0]
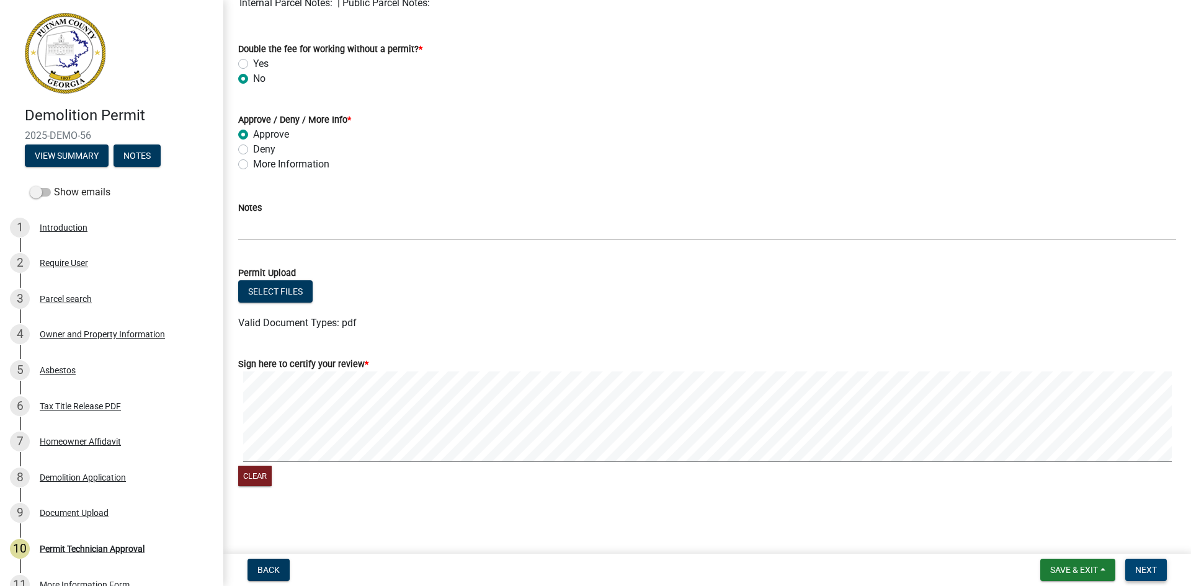
click at [1153, 564] on button "Next" at bounding box center [1147, 570] width 42 height 22
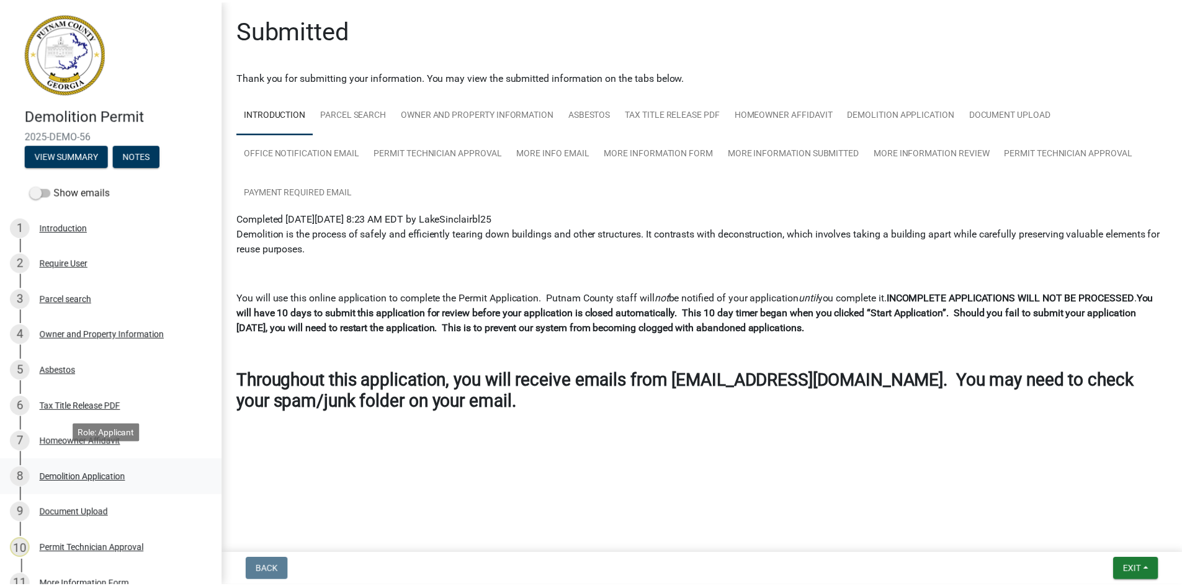
scroll to position [248, 0]
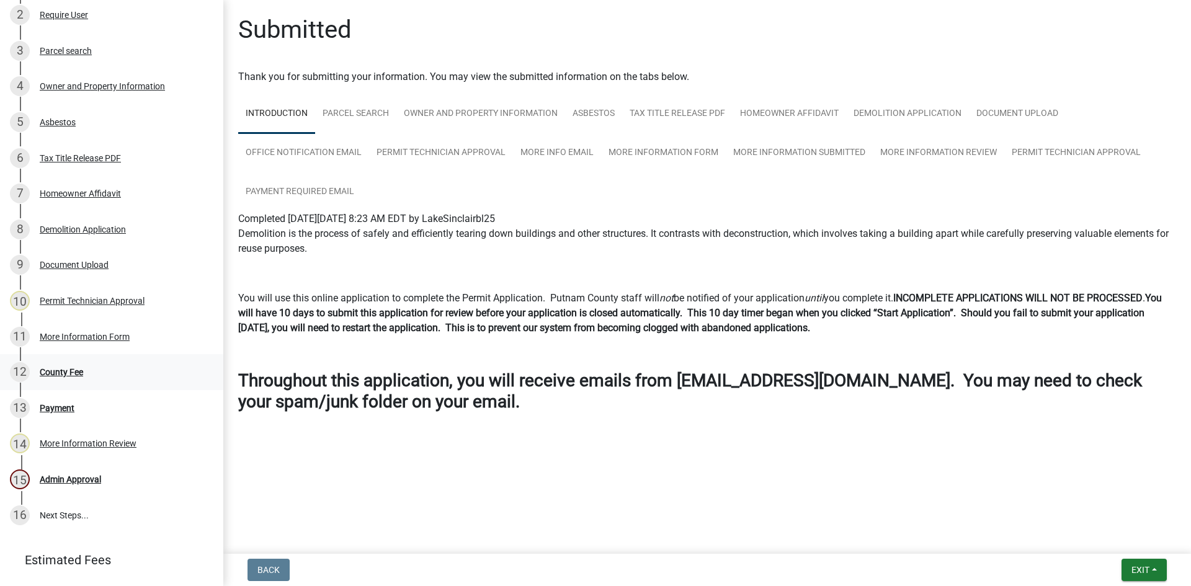
click at [70, 369] on div "County Fee" at bounding box center [61, 372] width 43 height 9
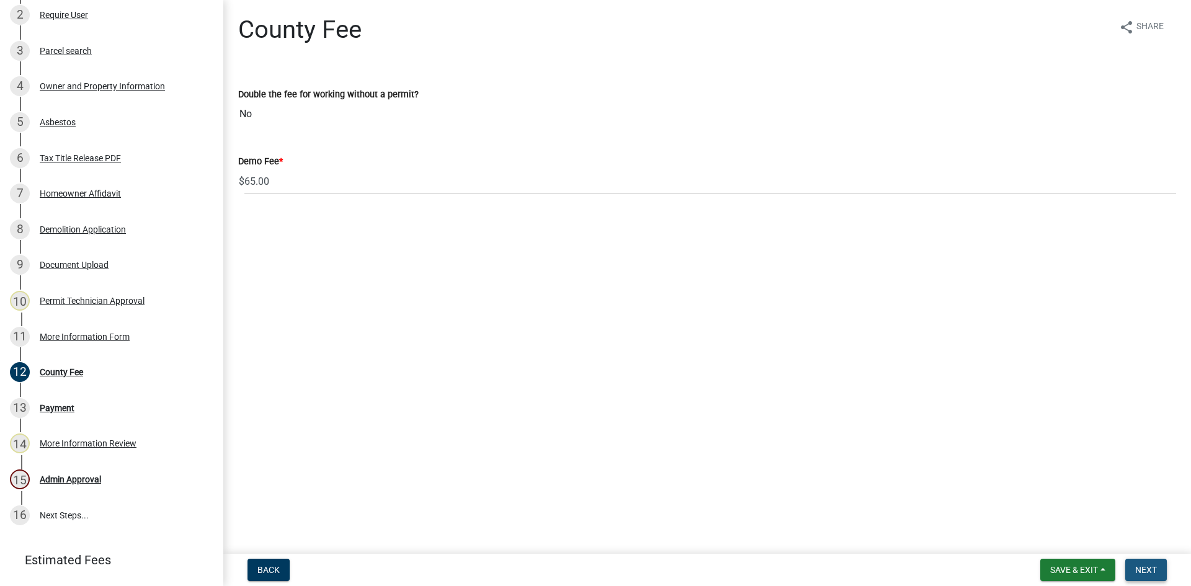
click at [1146, 567] on span "Next" at bounding box center [1147, 570] width 22 height 10
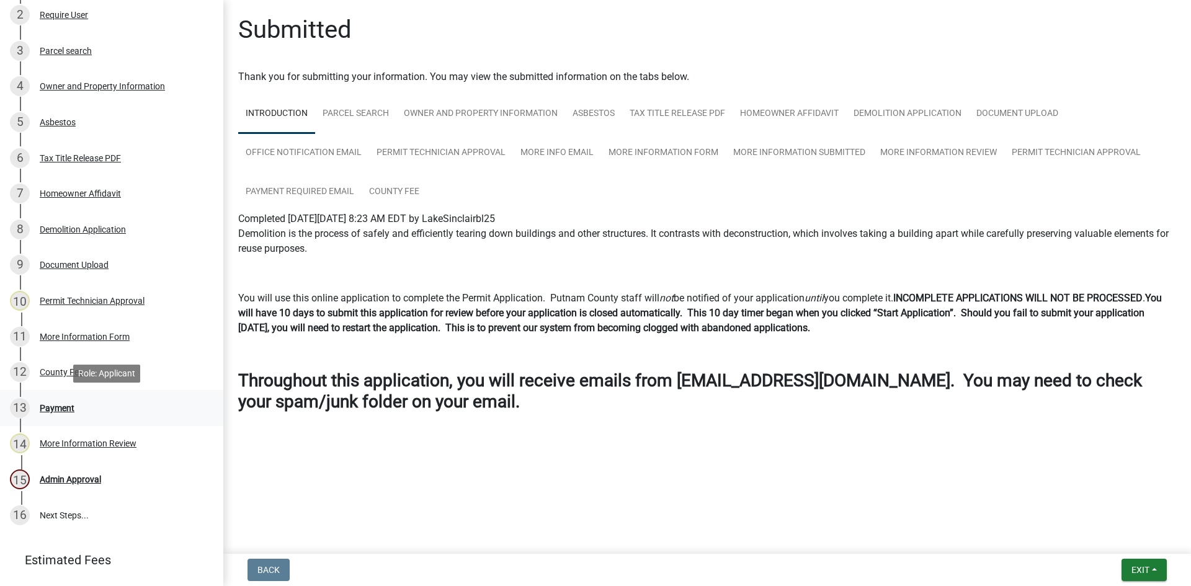
click at [58, 411] on div "Payment" at bounding box center [57, 408] width 35 height 9
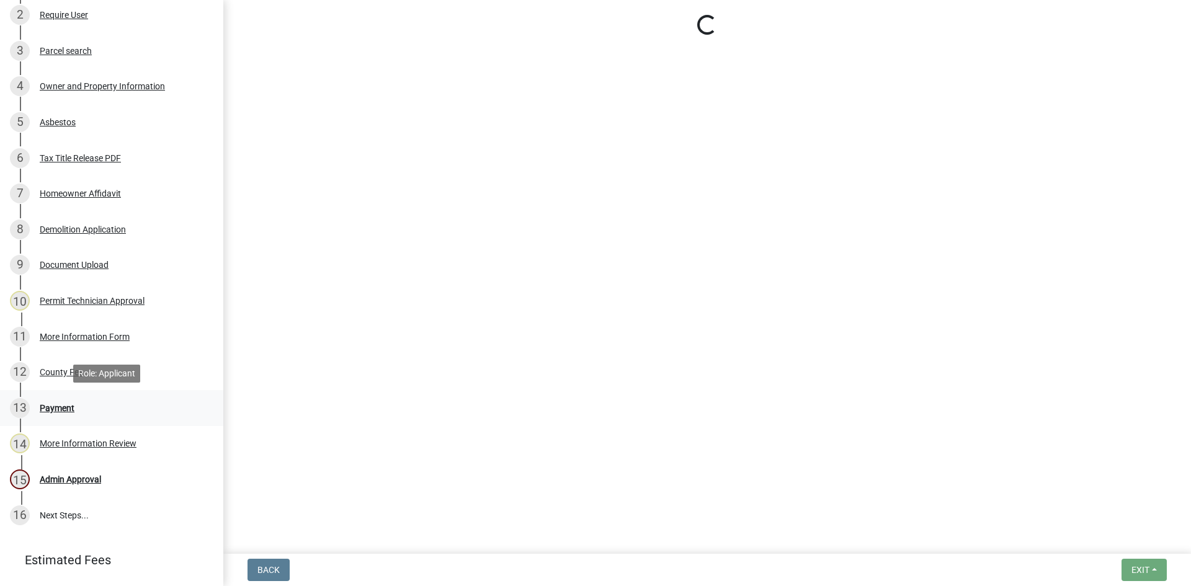
select select "3: 3"
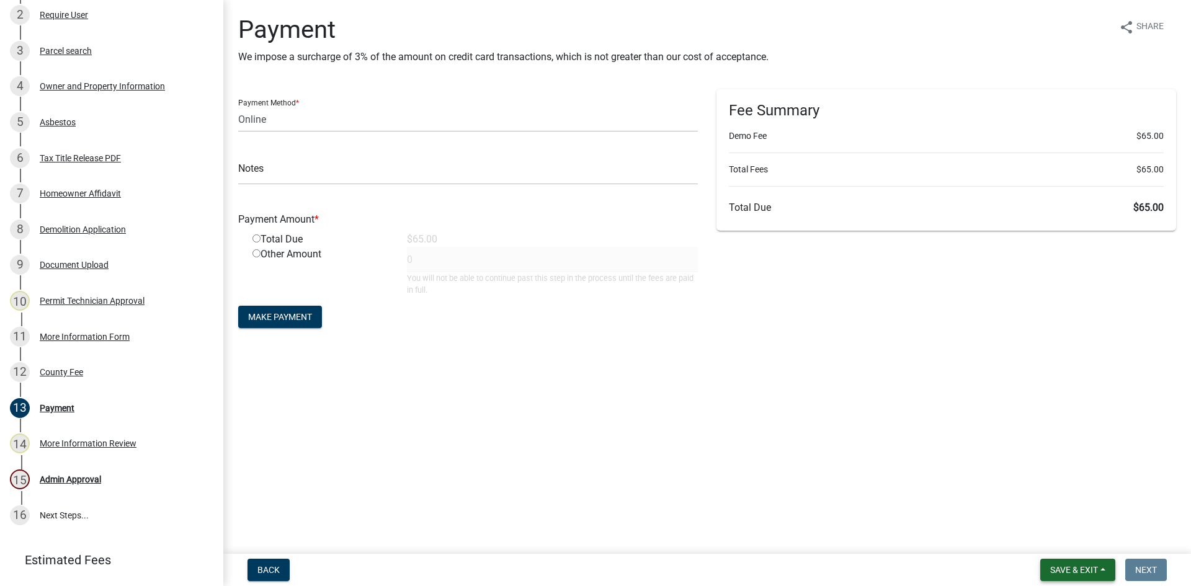
click at [1086, 576] on button "Save & Exit" at bounding box center [1078, 570] width 75 height 22
click at [1086, 537] on button "Save & Exit" at bounding box center [1065, 538] width 99 height 30
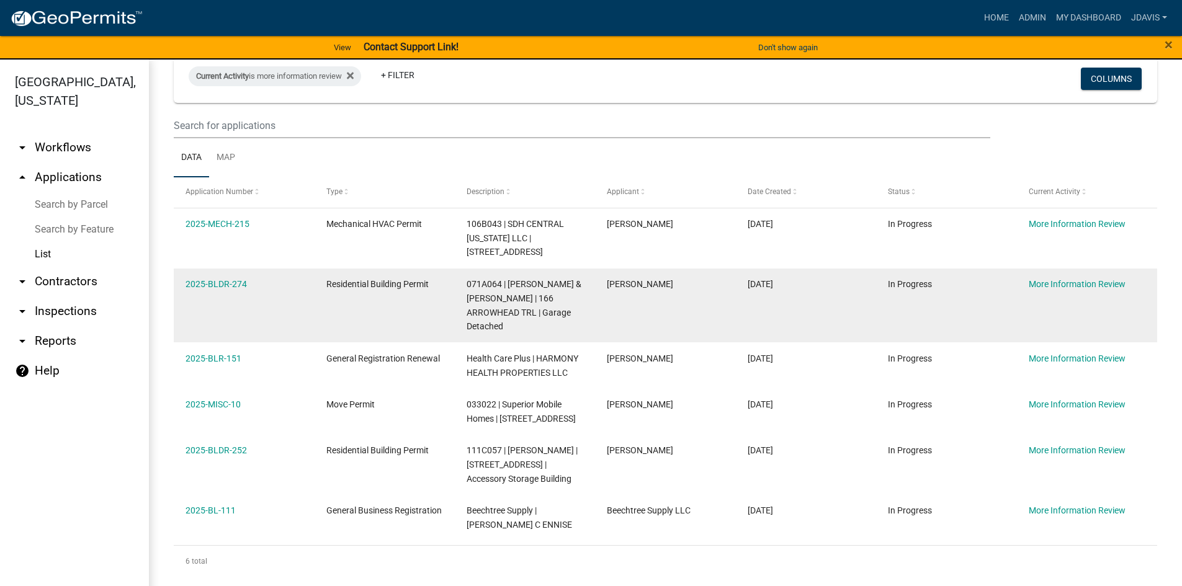
scroll to position [63, 0]
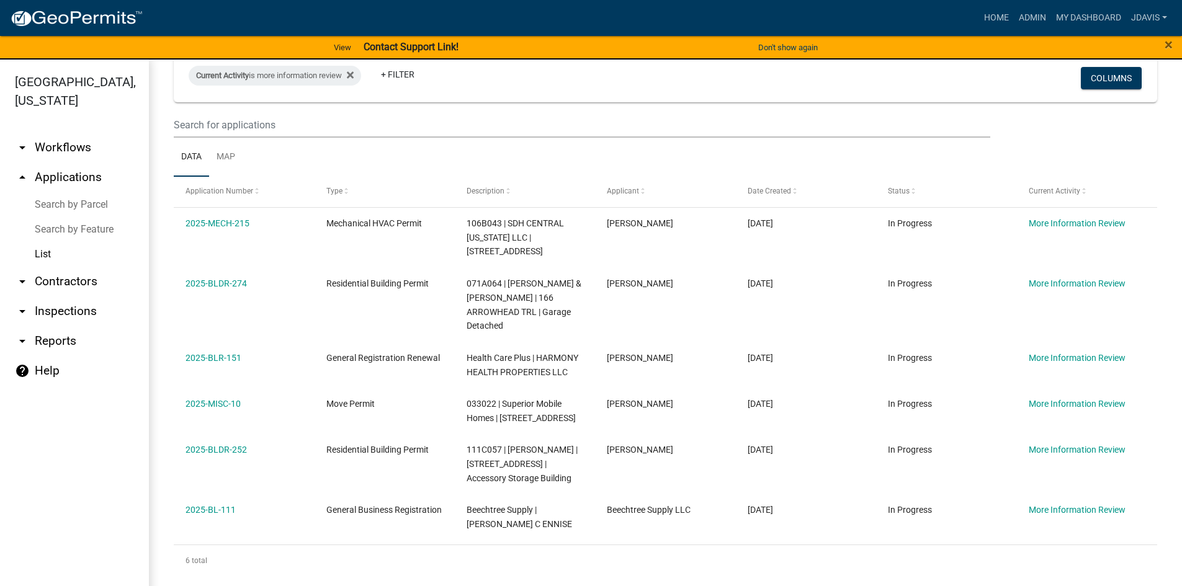
click at [45, 256] on link "List" at bounding box center [74, 254] width 149 height 25
click at [354, 75] on icon at bounding box center [350, 75] width 7 height 10
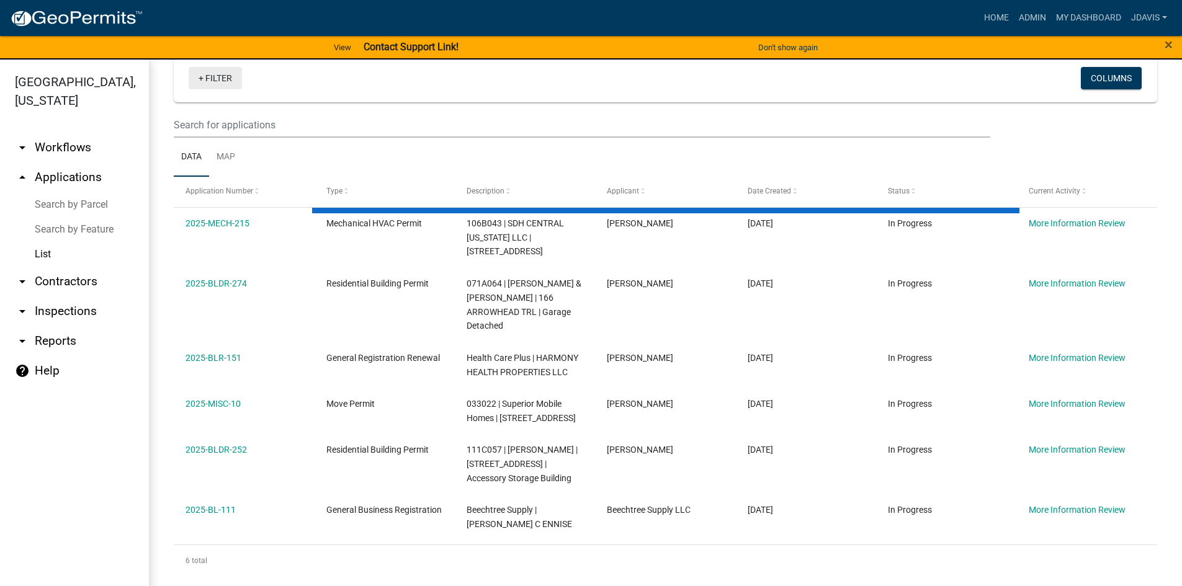
select select "2: 50"
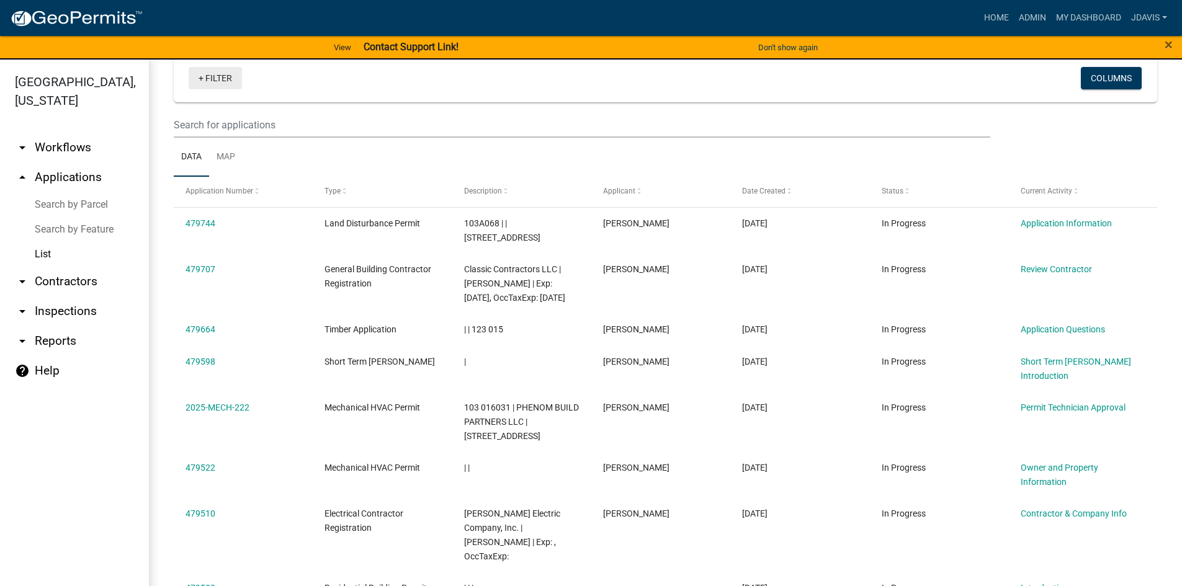
scroll to position [67, 0]
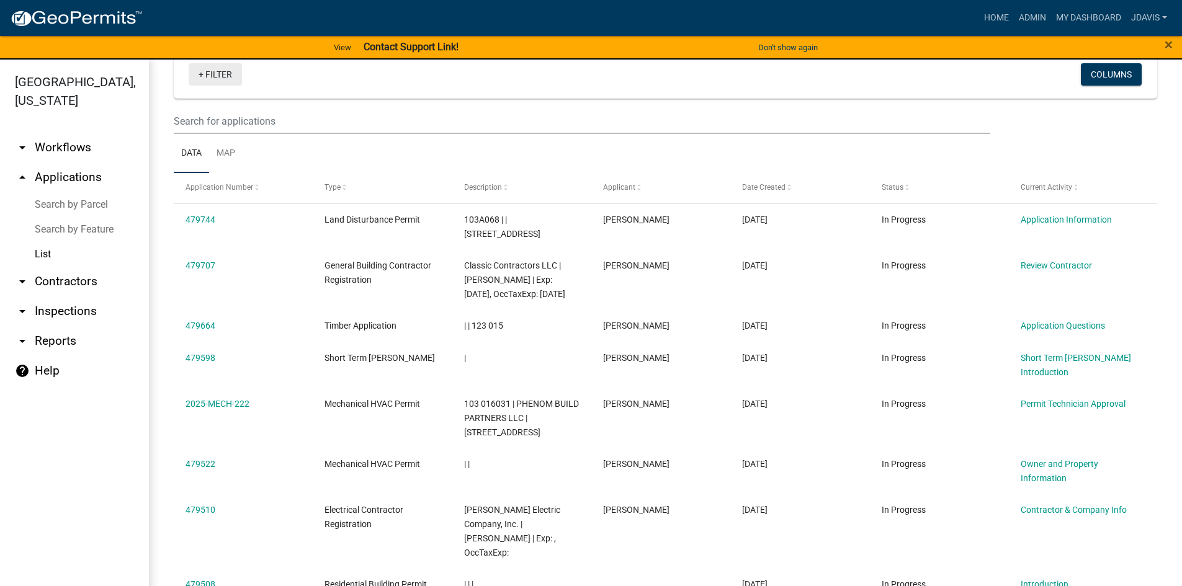
click at [203, 76] on link "+ Filter" at bounding box center [215, 74] width 53 height 22
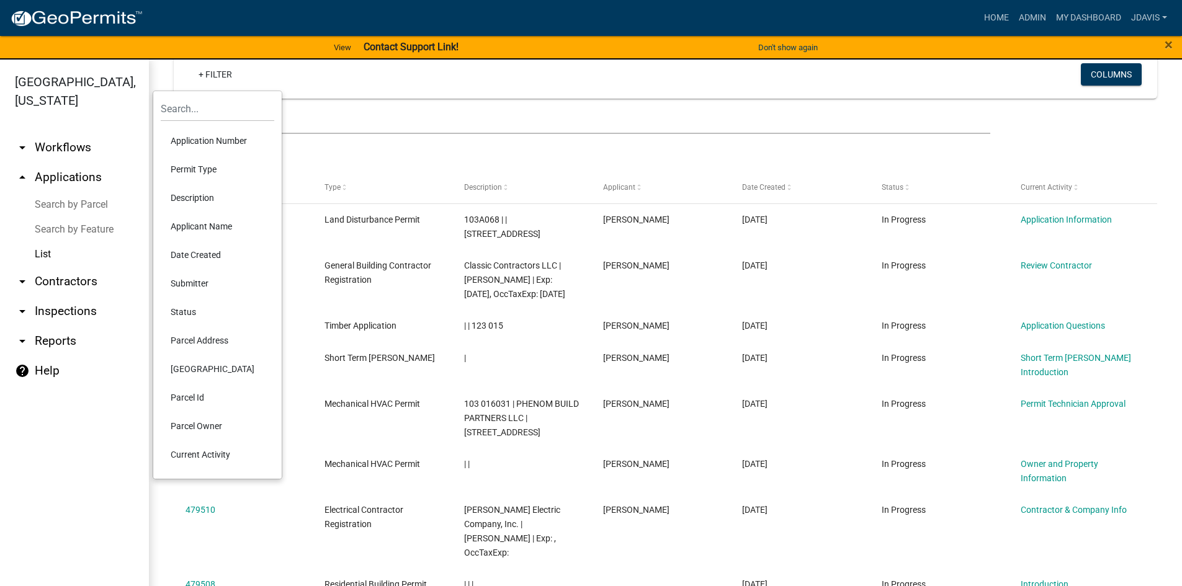
click at [223, 449] on li "Current Activity" at bounding box center [218, 455] width 114 height 29
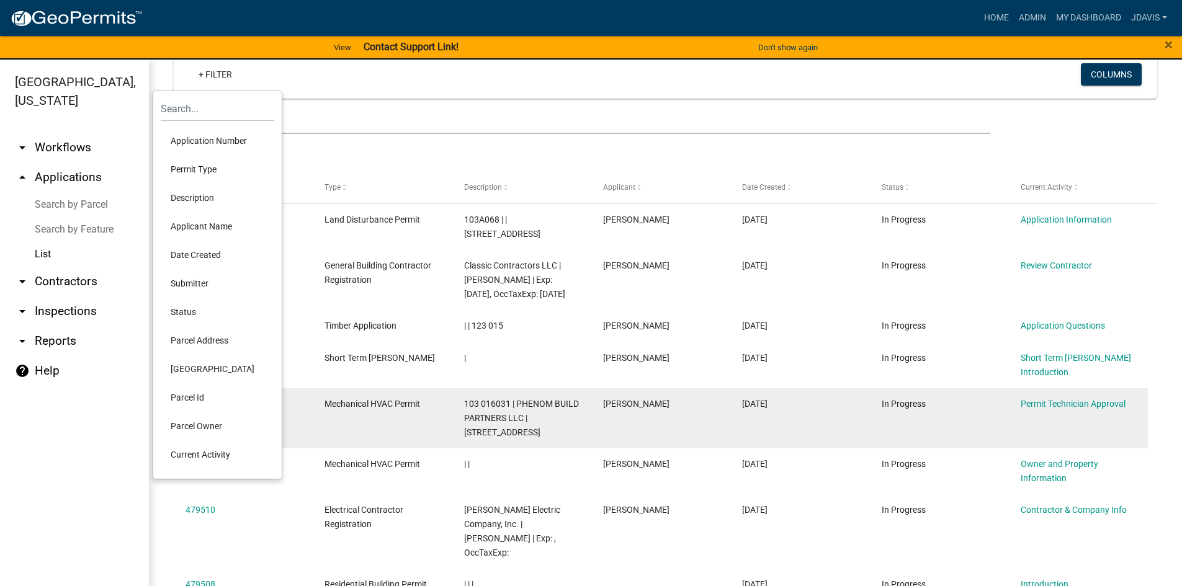
scroll to position [63, 0]
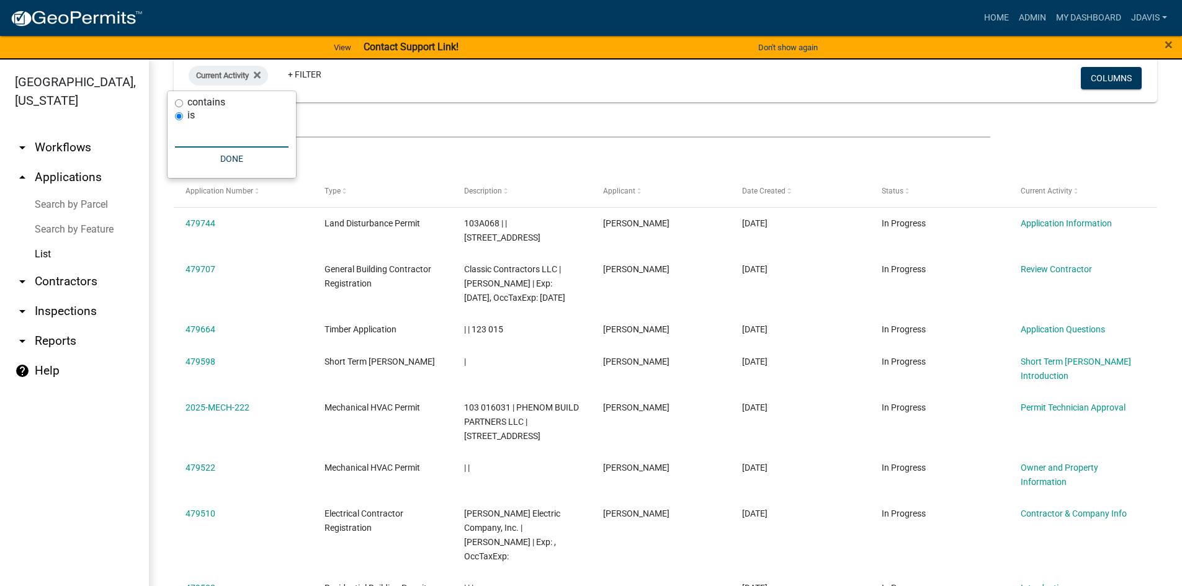
click at [215, 128] on input "text" at bounding box center [232, 134] width 114 height 25
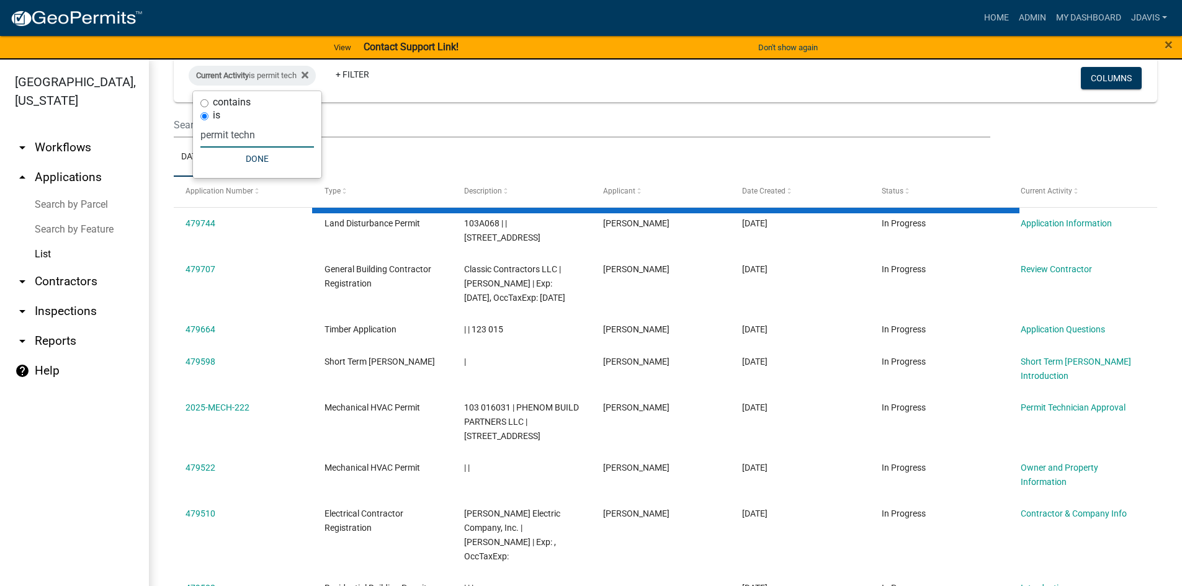
scroll to position [0, 0]
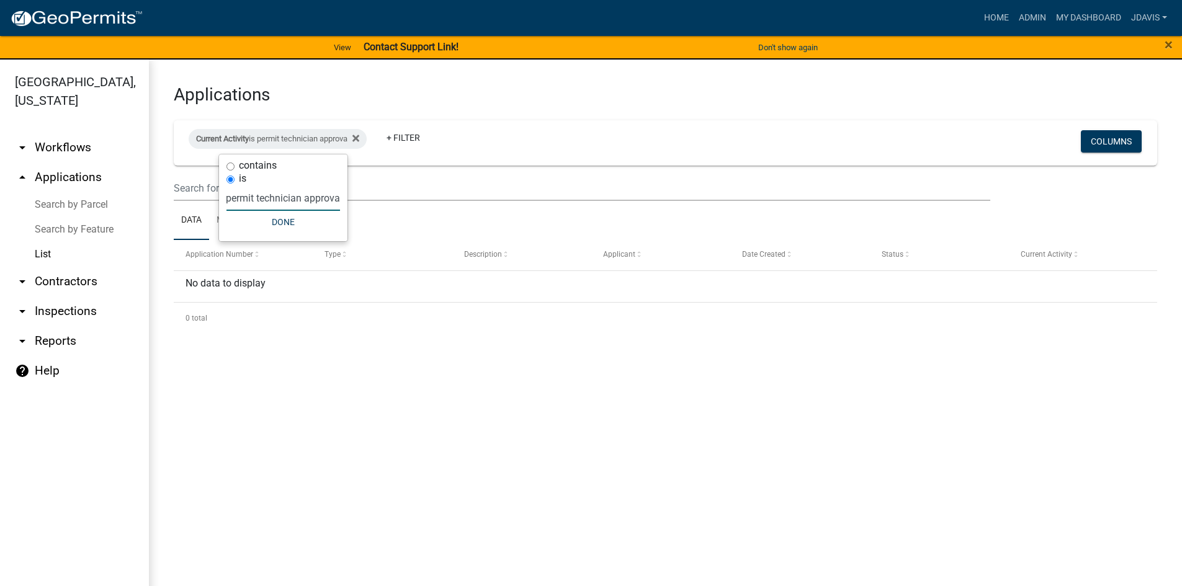
type input "permit technician approval"
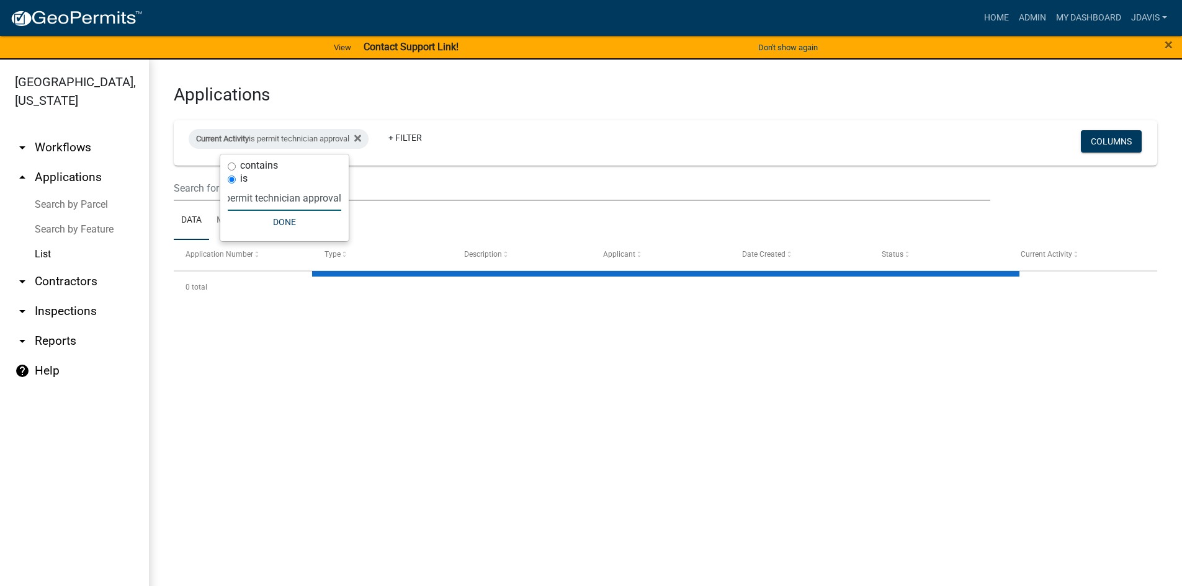
select select "2: 50"
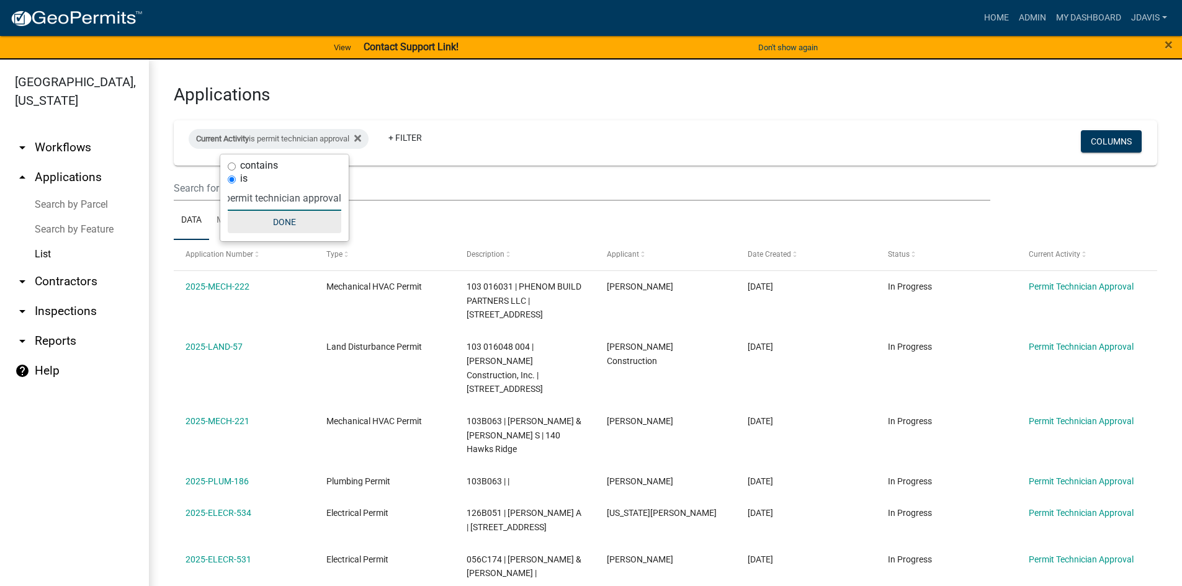
type input "permit technician approval"
click at [287, 221] on button "Done" at bounding box center [285, 222] width 114 height 22
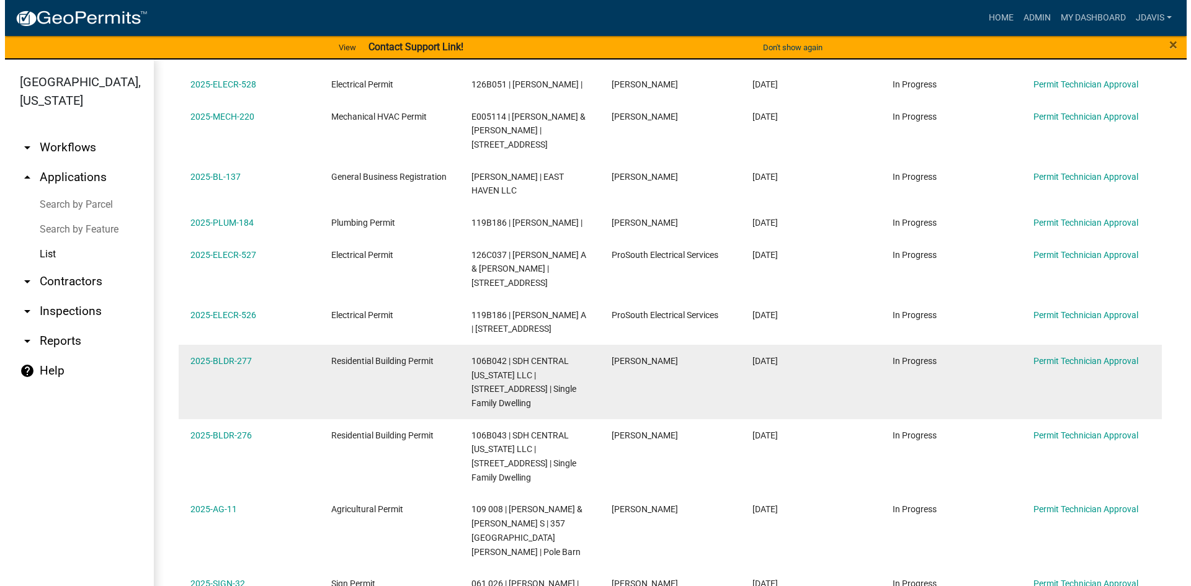
scroll to position [993, 0]
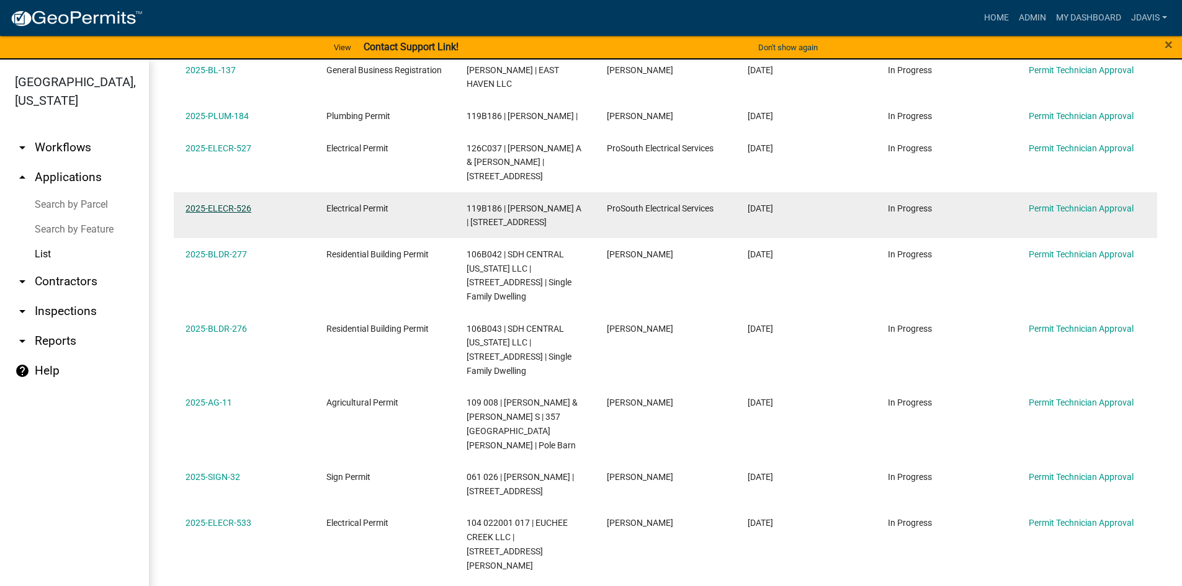
click at [231, 204] on link "2025-ELECR-526" at bounding box center [219, 209] width 66 height 10
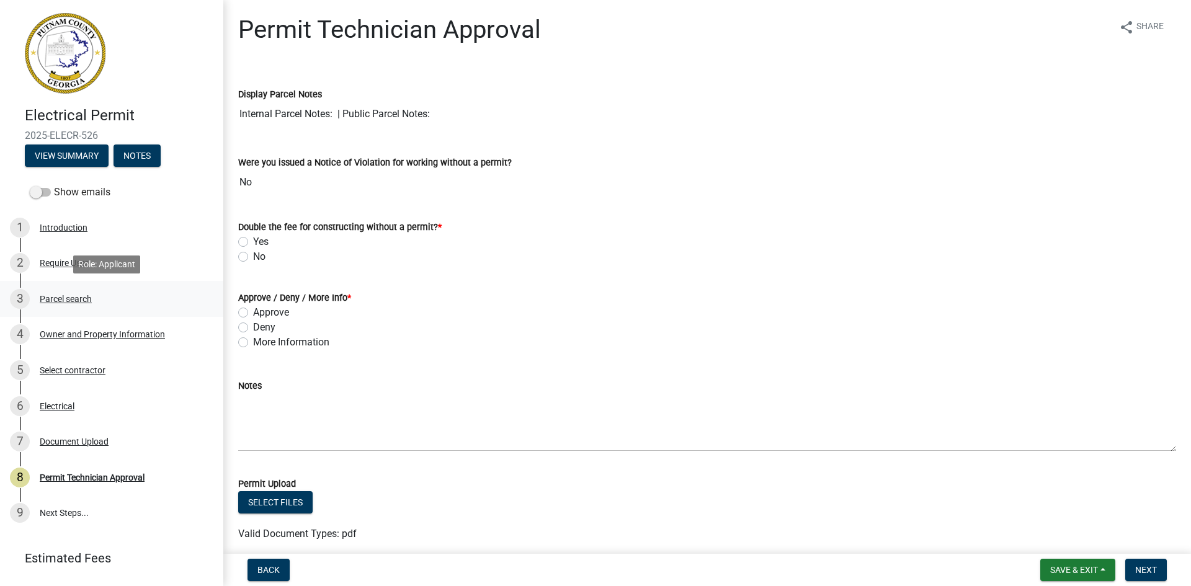
click at [87, 299] on div "Parcel search" at bounding box center [66, 299] width 52 height 9
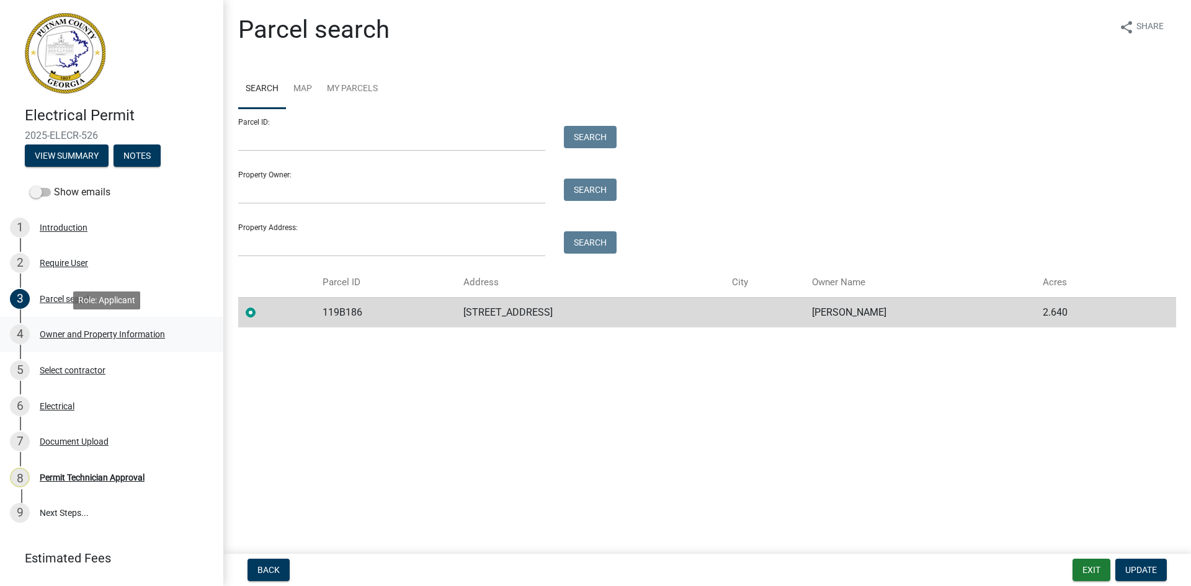
click at [77, 334] on div "Owner and Property Information" at bounding box center [102, 334] width 125 height 9
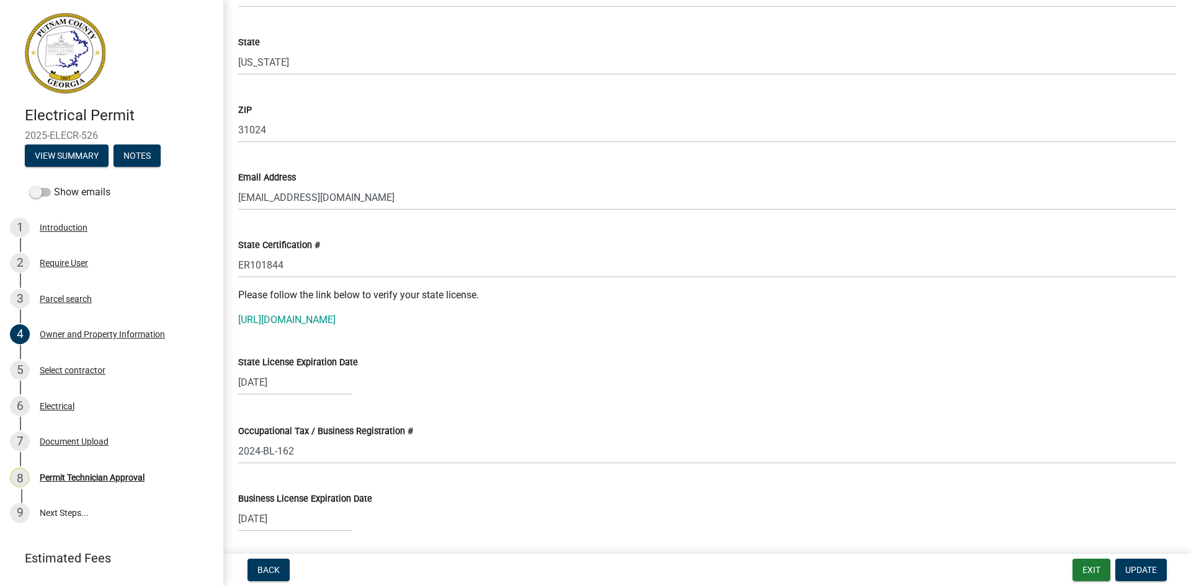
scroll to position [1427, 0]
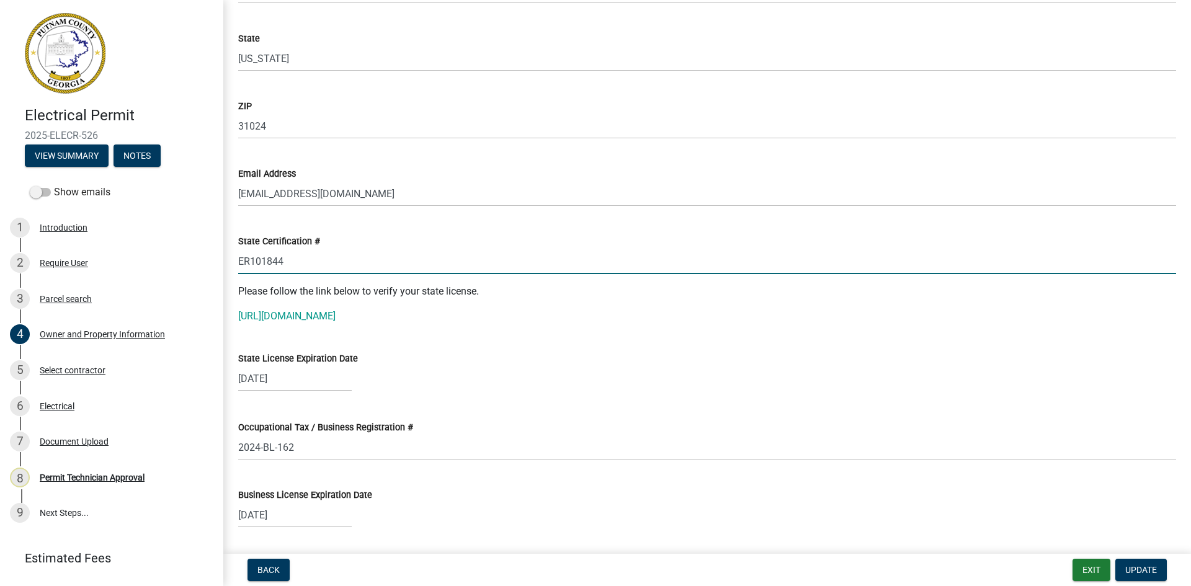
drag, startPoint x: 240, startPoint y: 262, endPoint x: 288, endPoint y: 258, distance: 48.5
click at [288, 258] on input "ER101844" at bounding box center [707, 261] width 938 height 25
click at [336, 315] on link "[URL][DOMAIN_NAME]" at bounding box center [286, 316] width 97 height 12
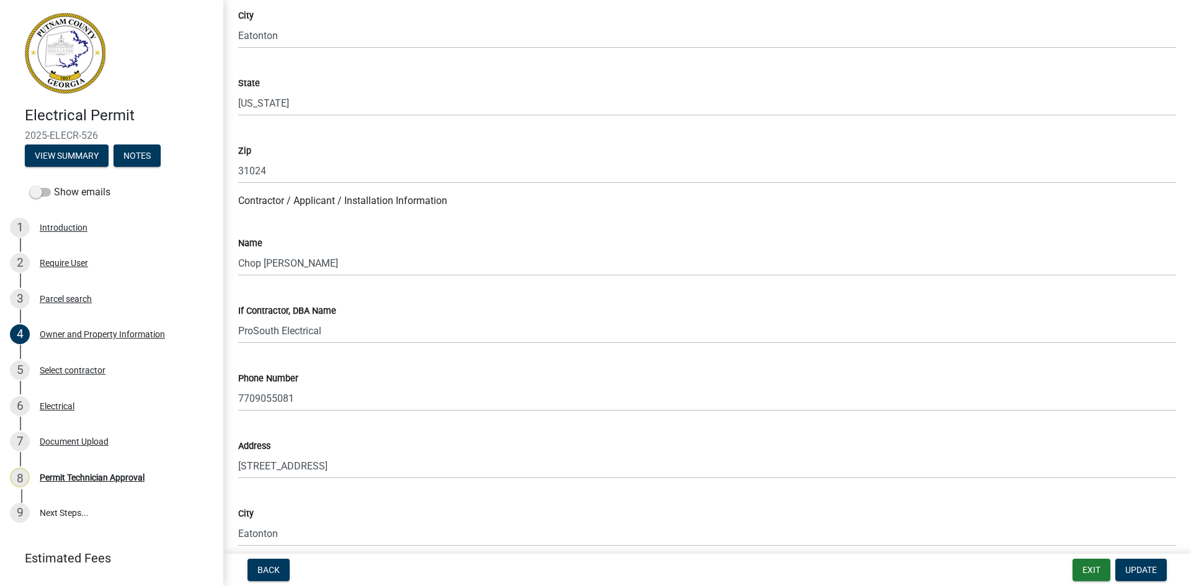
scroll to position [869, 0]
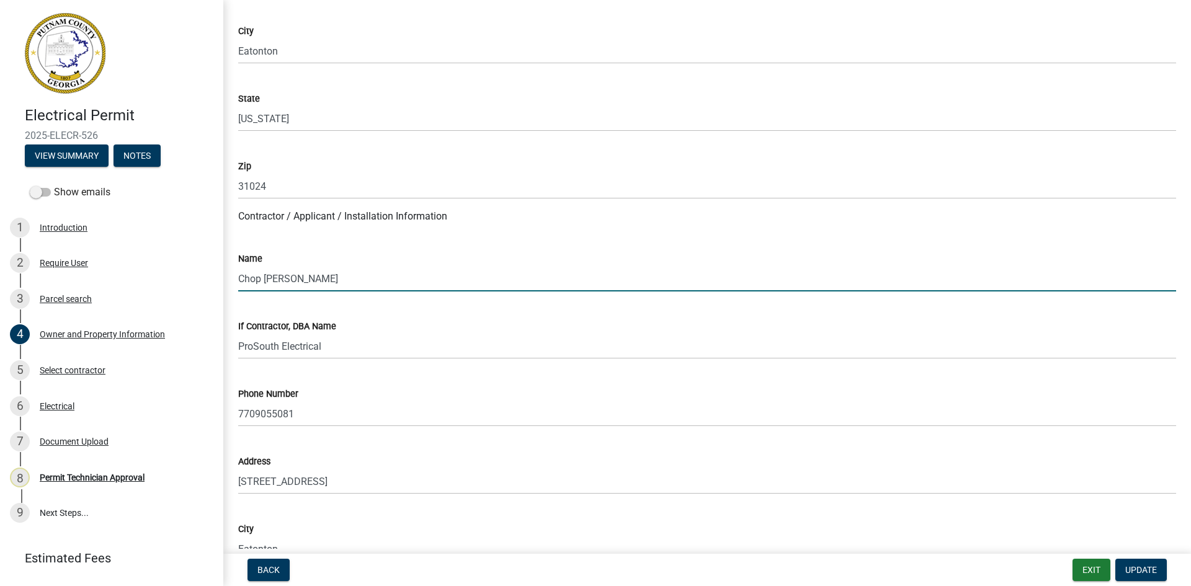
drag, startPoint x: 261, startPoint y: 282, endPoint x: 231, endPoint y: 285, distance: 30.0
click at [251, 282] on input "Chop [PERSON_NAME]" at bounding box center [707, 278] width 938 height 25
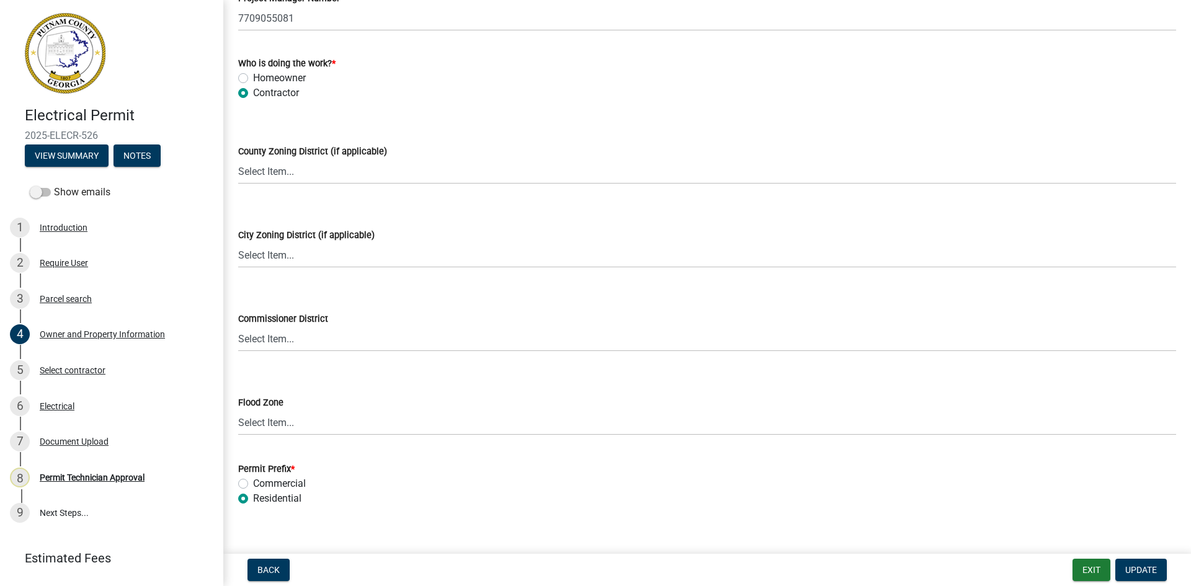
scroll to position [2145, 0]
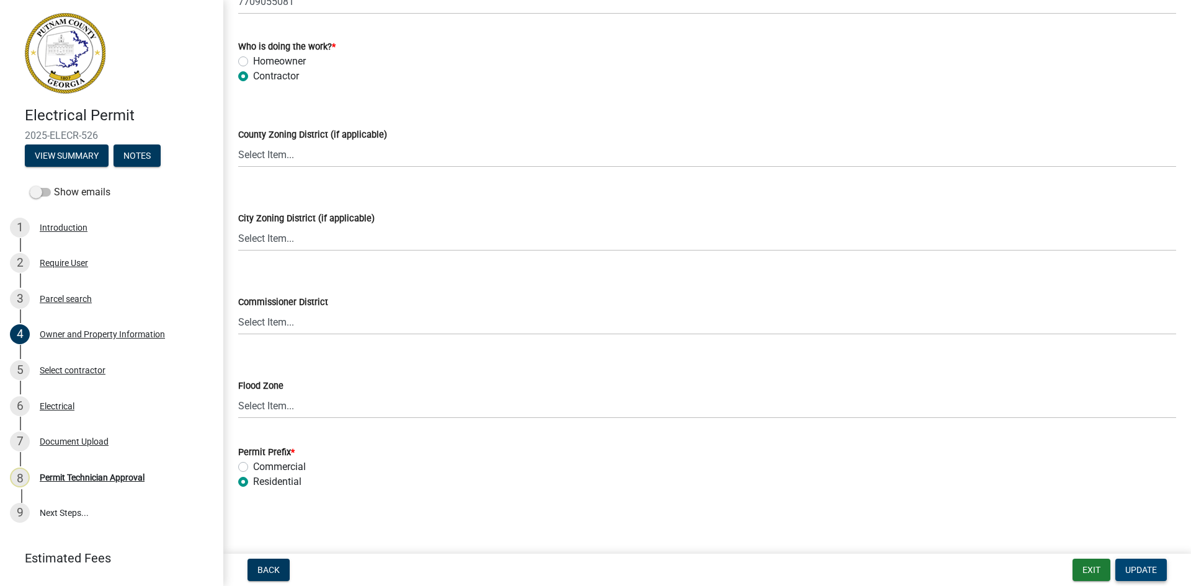
type input "[PERSON_NAME]"
click at [1159, 575] on button "Update" at bounding box center [1142, 570] width 52 height 22
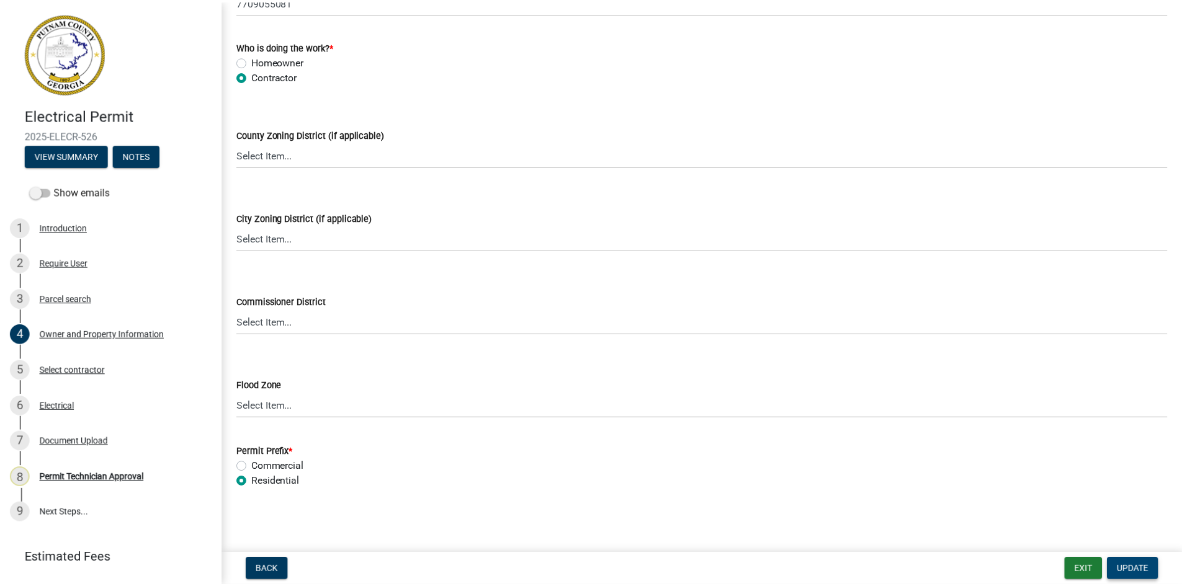
scroll to position [0, 0]
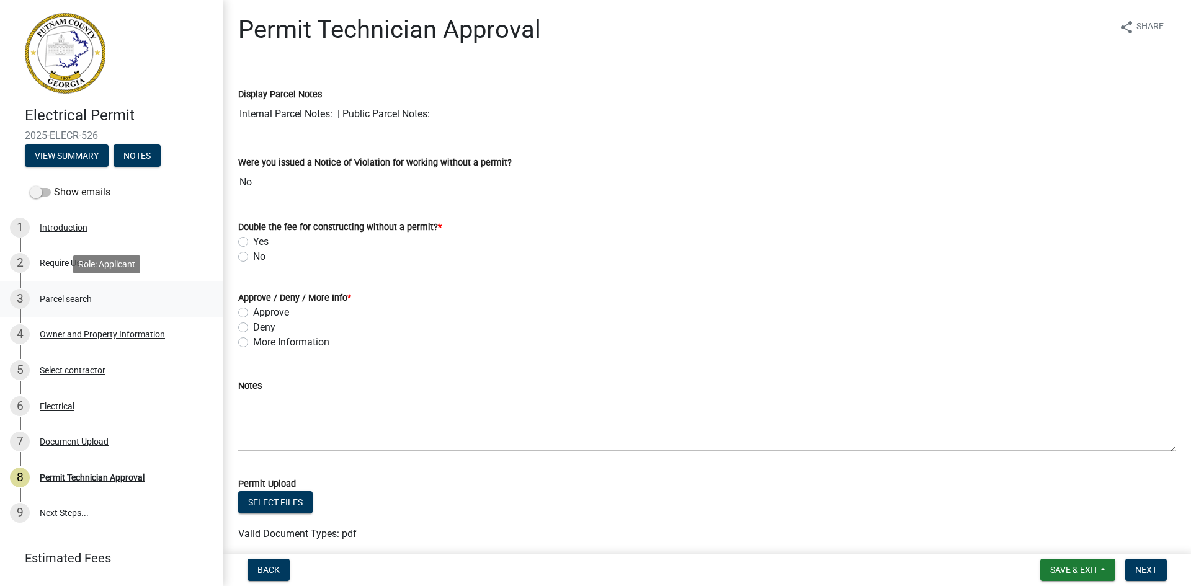
click at [86, 295] on div "Parcel search" at bounding box center [66, 299] width 52 height 9
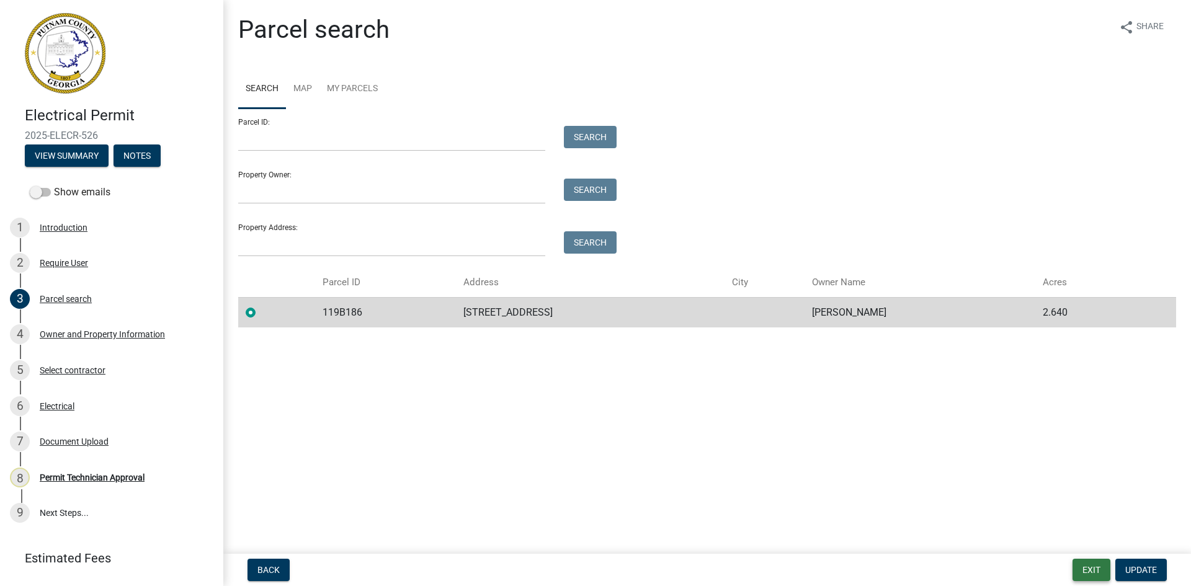
click at [1091, 569] on button "Exit" at bounding box center [1092, 570] width 38 height 22
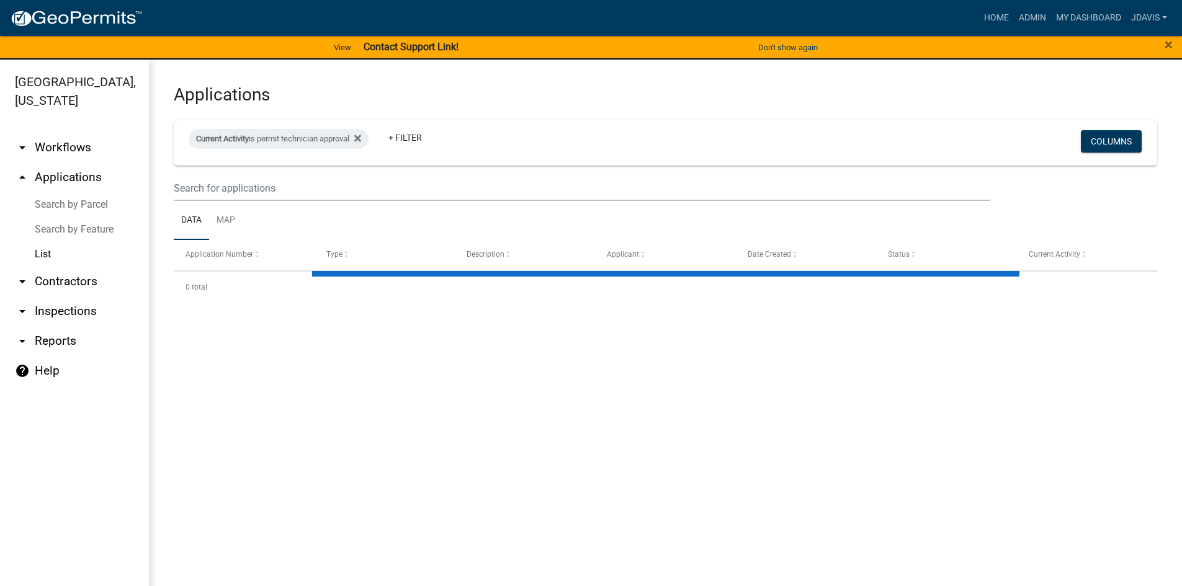
click at [101, 195] on link "Search by Parcel" at bounding box center [74, 204] width 149 height 25
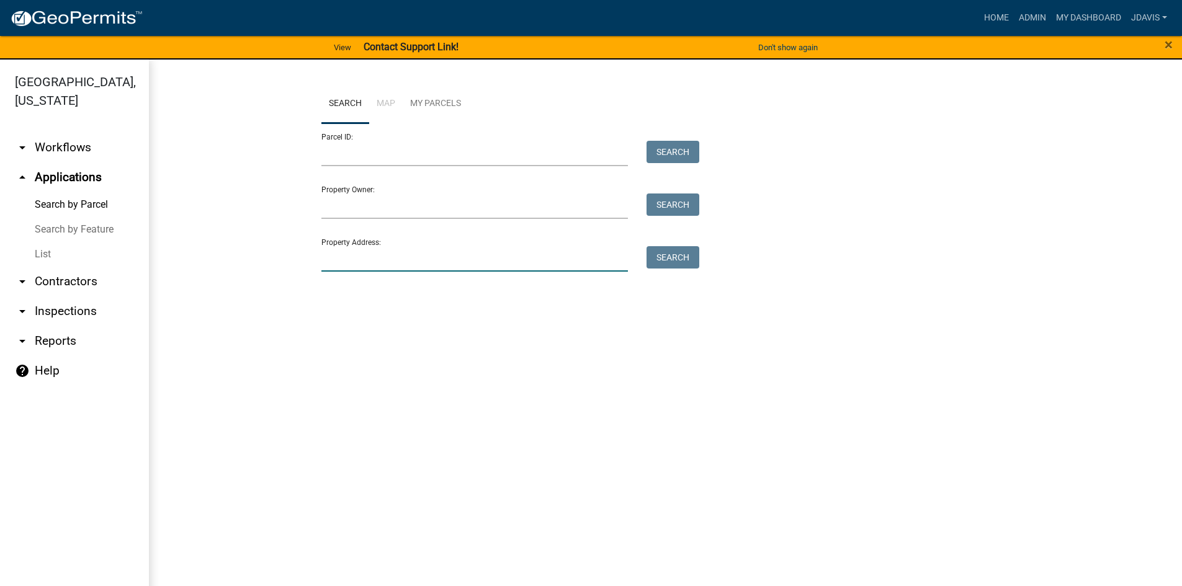
click at [385, 263] on input "Property Address:" at bounding box center [474, 258] width 307 height 25
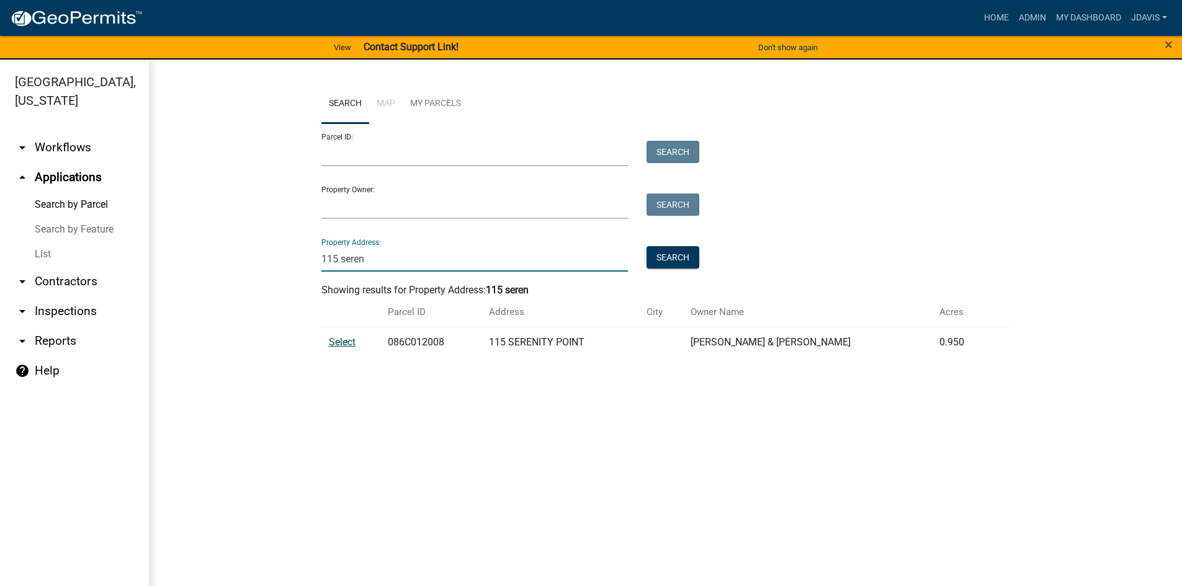
type input "115 seren"
click at [347, 346] on span "Select" at bounding box center [342, 342] width 27 height 12
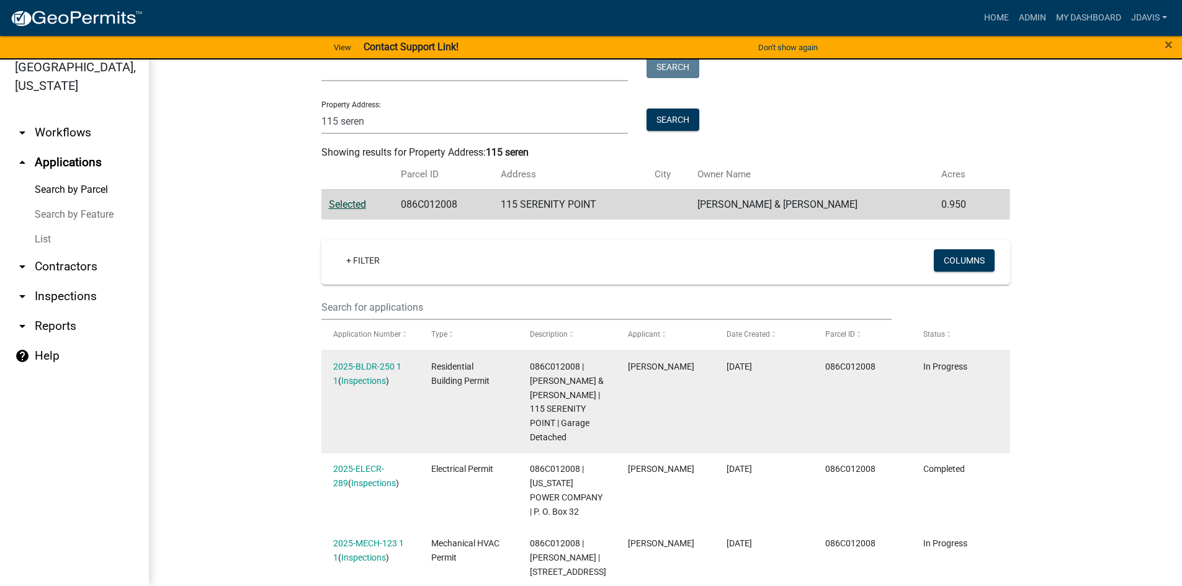
scroll to position [124, 0]
click at [364, 361] on link "2025-BLDR-250 1 1" at bounding box center [367, 373] width 68 height 24
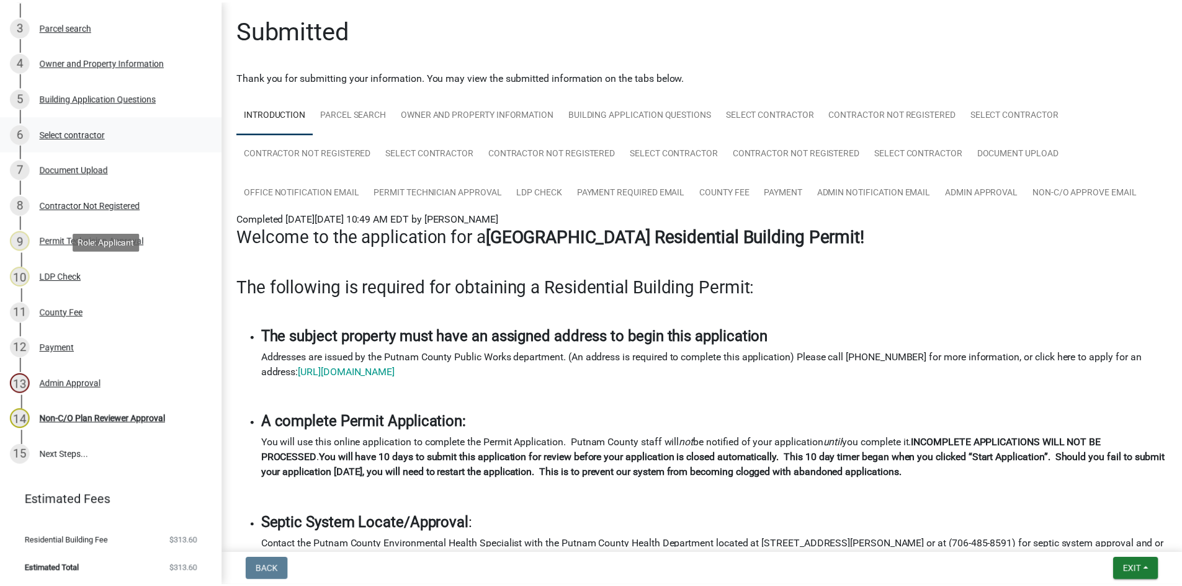
scroll to position [275, 0]
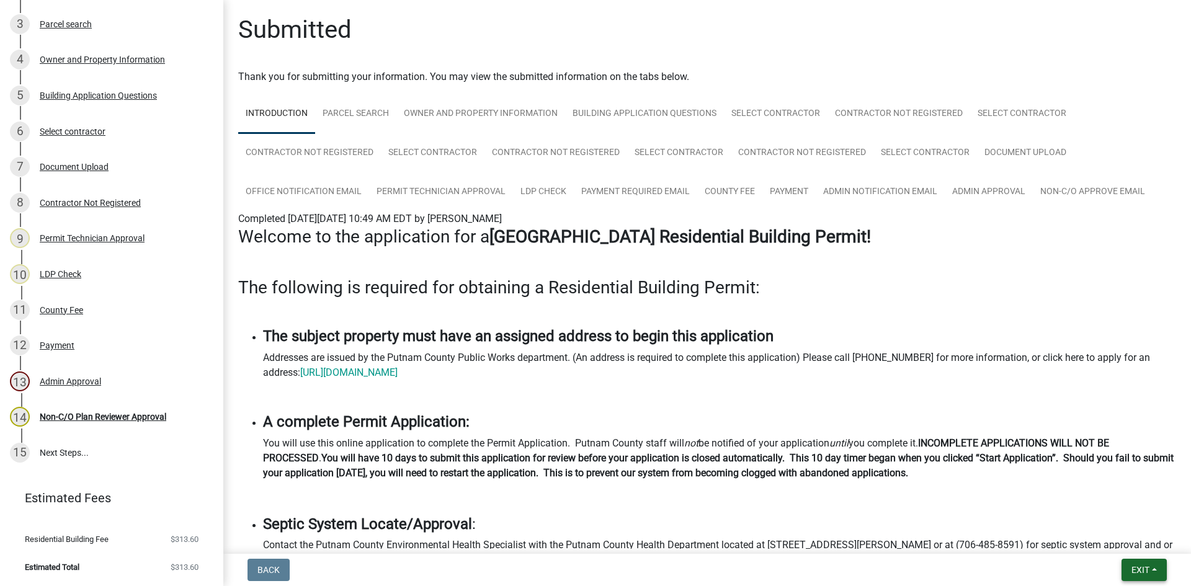
click at [1151, 567] on button "Exit" at bounding box center [1144, 570] width 45 height 22
click at [1163, 539] on button "Save & Exit" at bounding box center [1117, 538] width 99 height 30
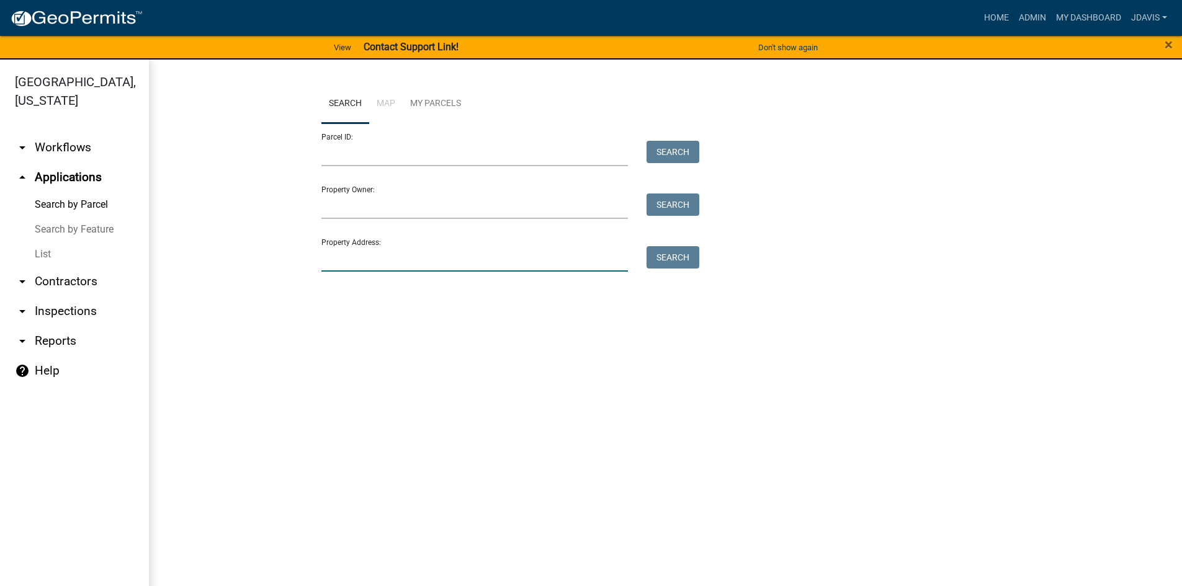
click at [437, 254] on input "Property Address:" at bounding box center [474, 258] width 307 height 25
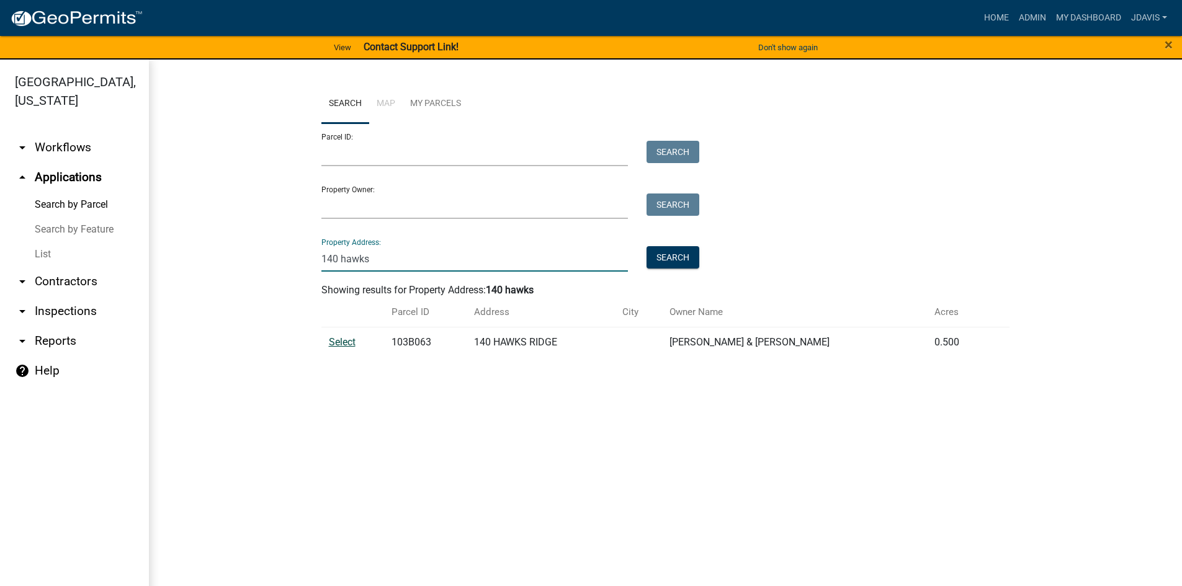
type input "140 hawks"
click at [342, 337] on span "Select" at bounding box center [342, 342] width 27 height 12
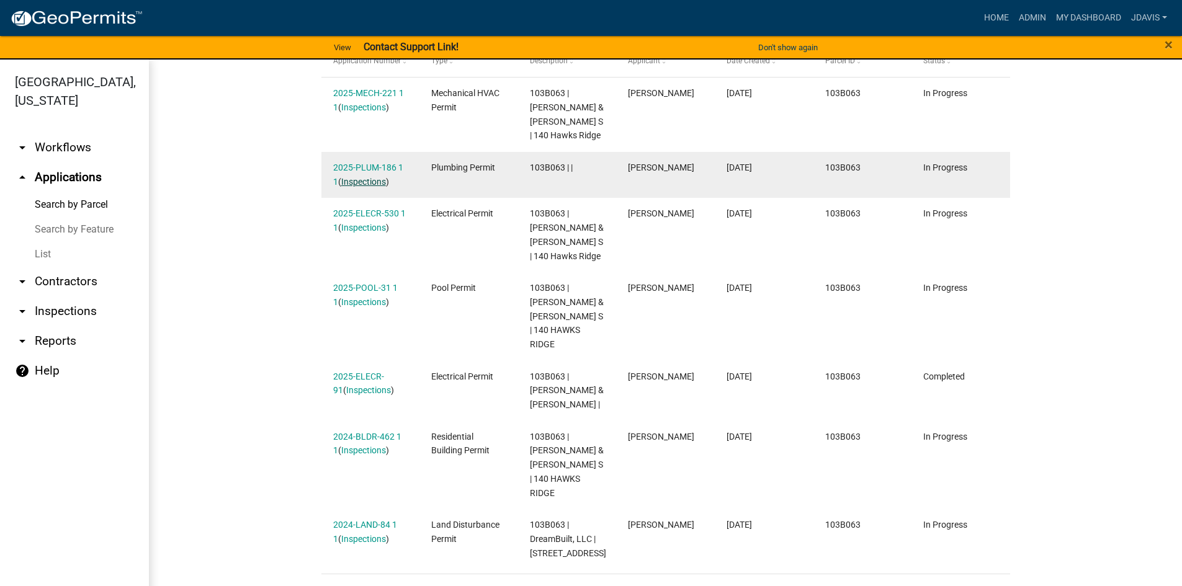
scroll to position [412, 0]
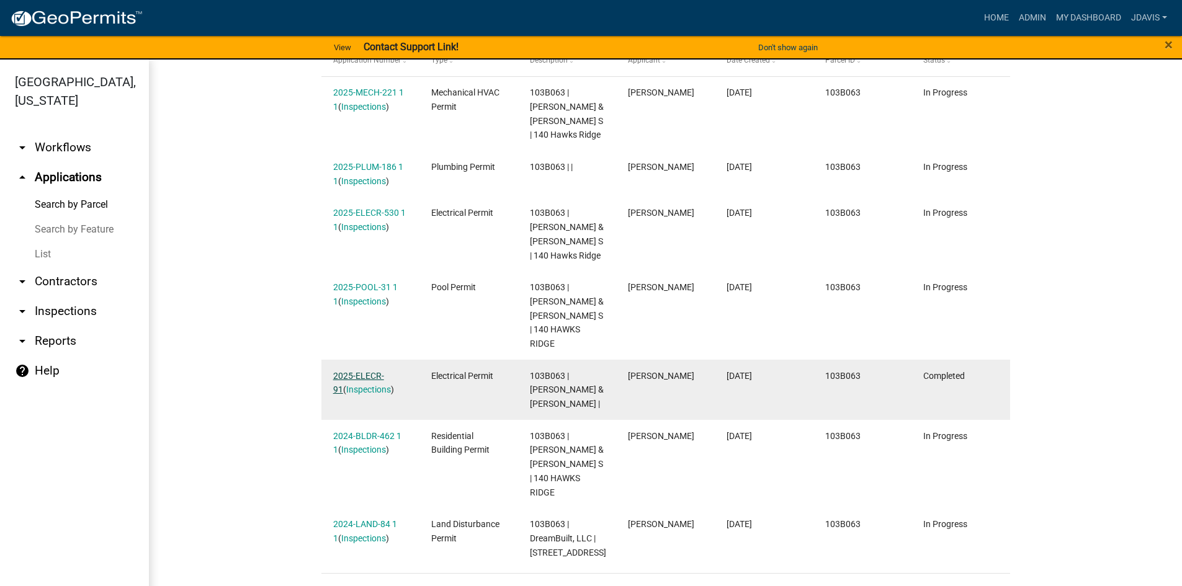
click at [365, 371] on link "2025-ELECR-91" at bounding box center [358, 383] width 51 height 24
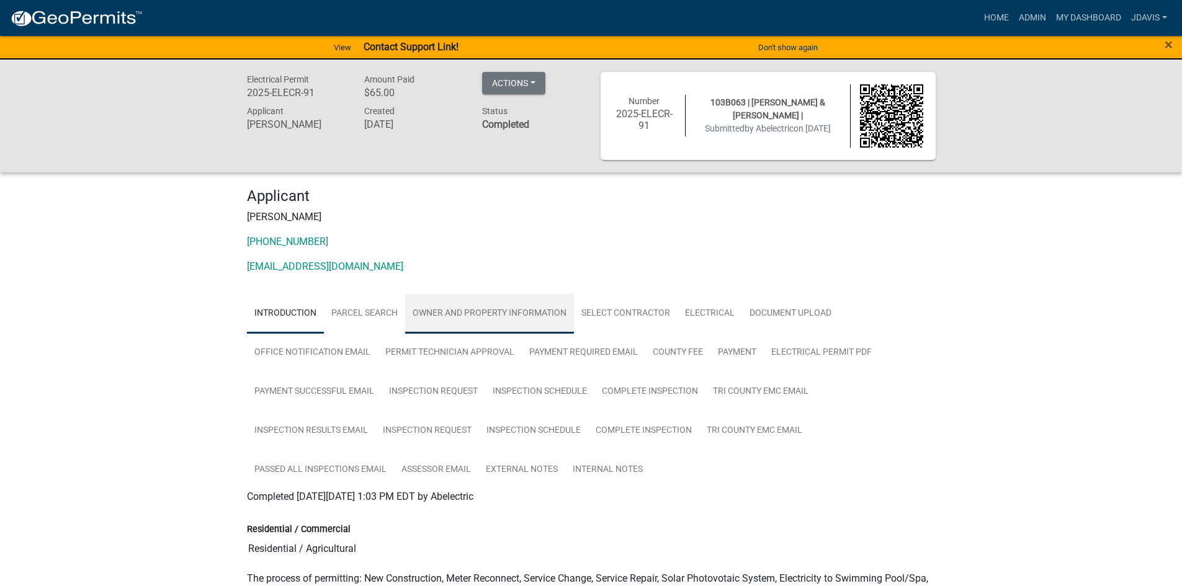
click at [520, 310] on link "Owner and Property Information" at bounding box center [489, 314] width 169 height 40
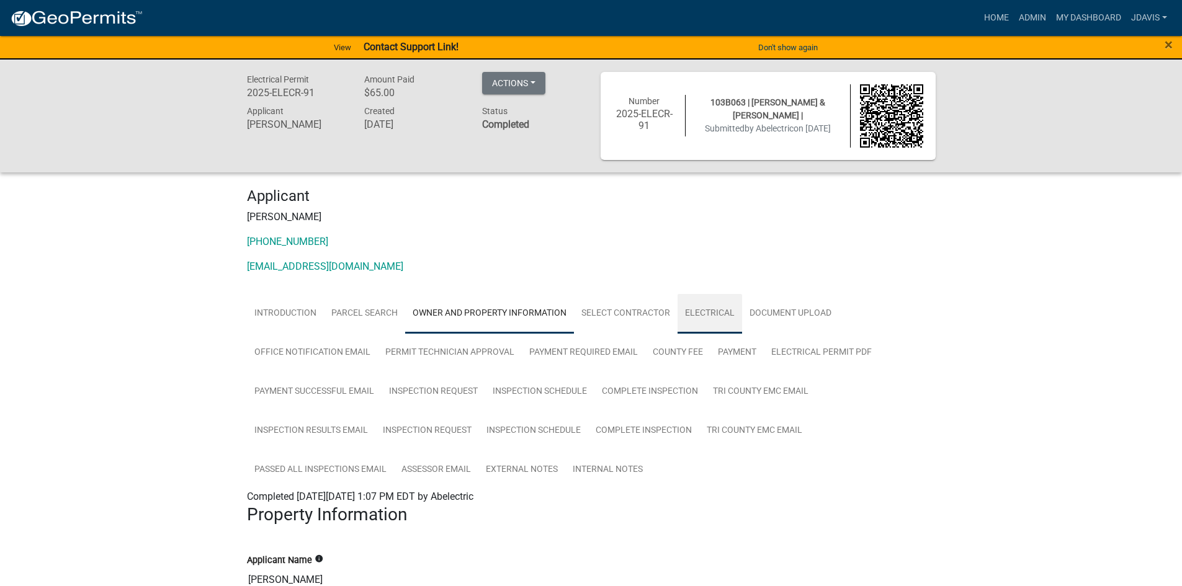
click at [709, 306] on link "Electrical" at bounding box center [710, 314] width 65 height 40
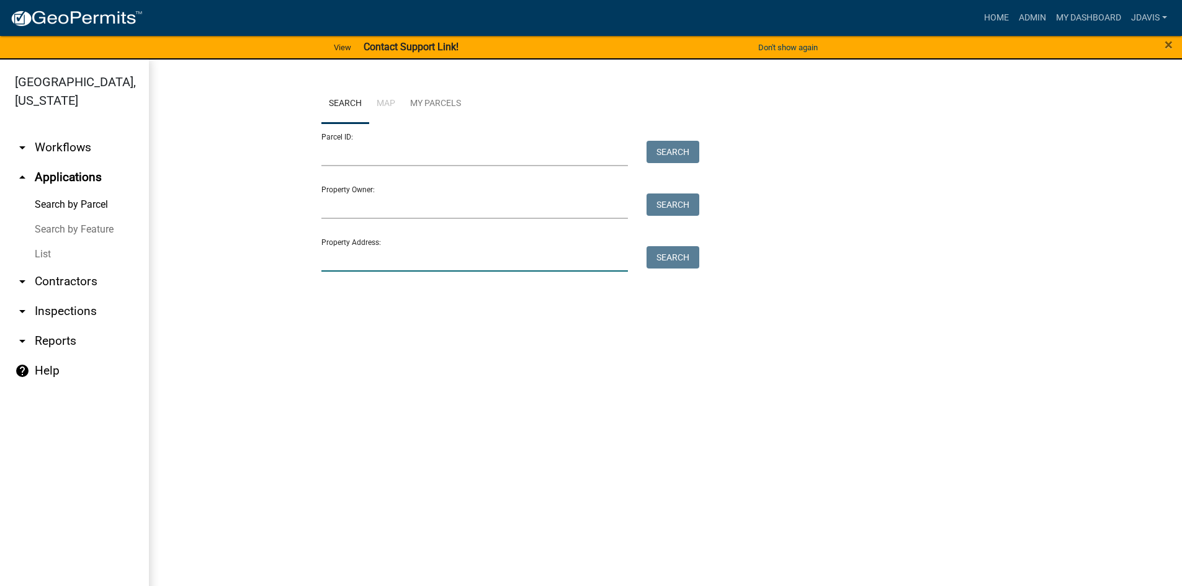
click at [392, 258] on input "Property Address:" at bounding box center [474, 258] width 307 height 25
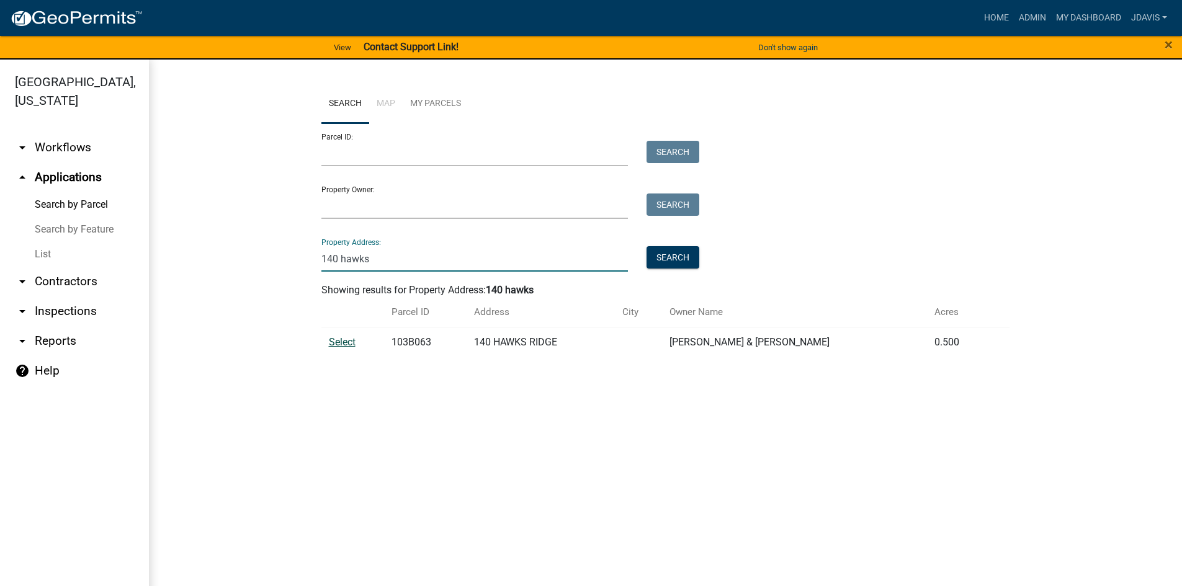
type input "140 hawks"
click at [352, 343] on span "Select" at bounding box center [342, 342] width 27 height 12
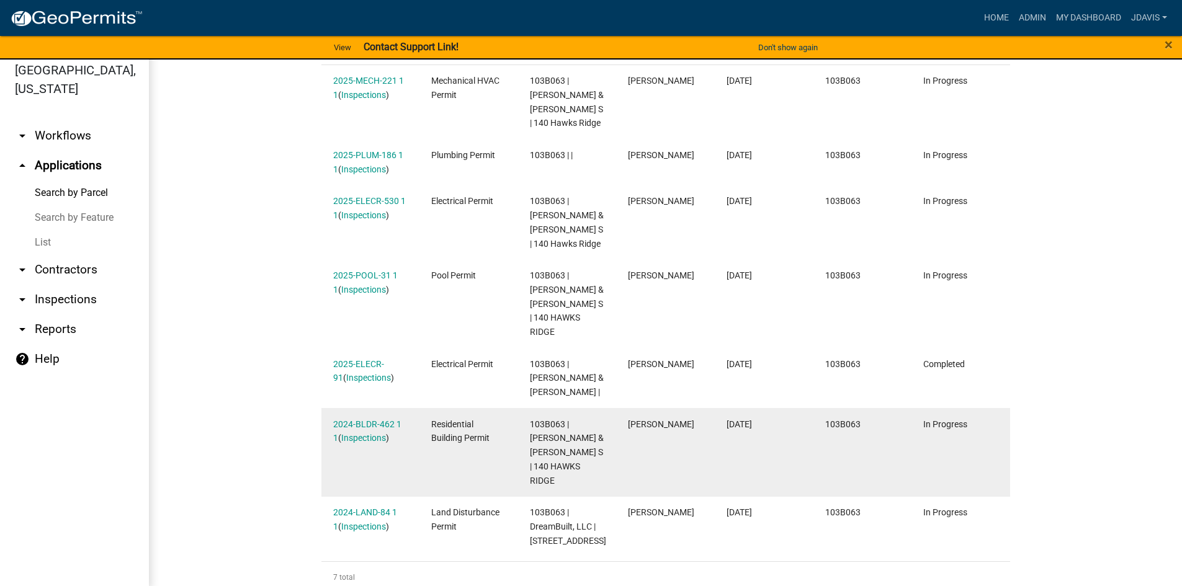
scroll to position [15, 0]
